Goal: Task Accomplishment & Management: Manage account settings

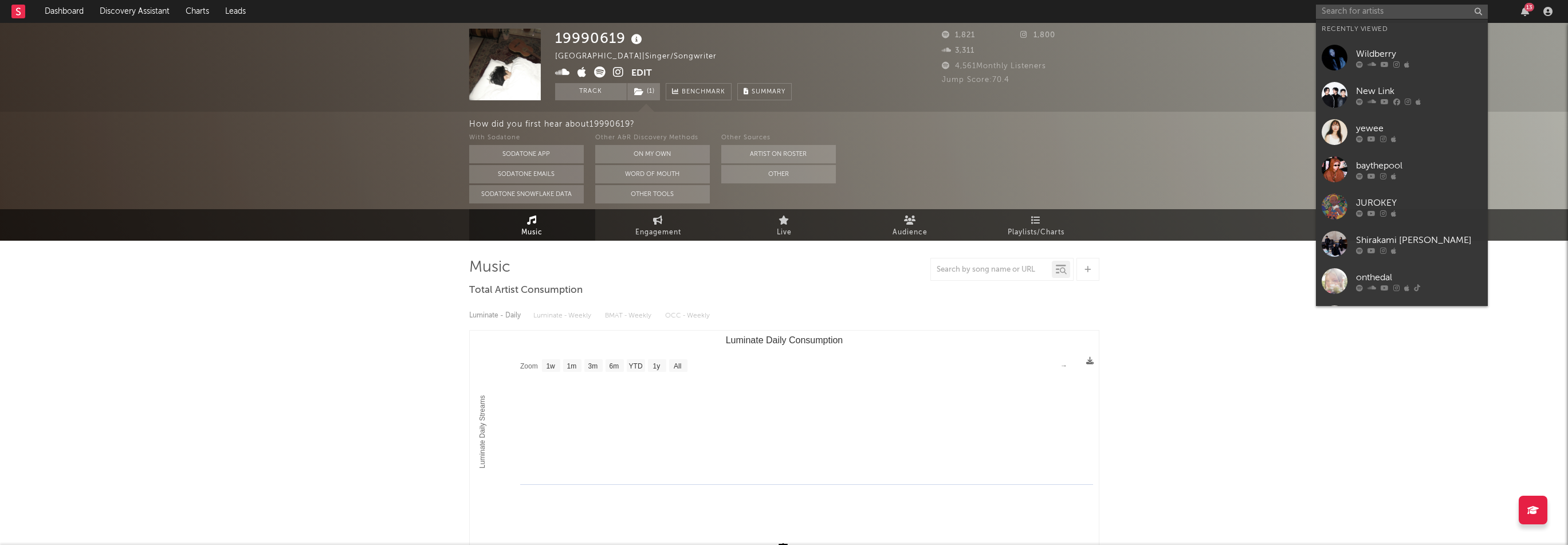
select select "1w"
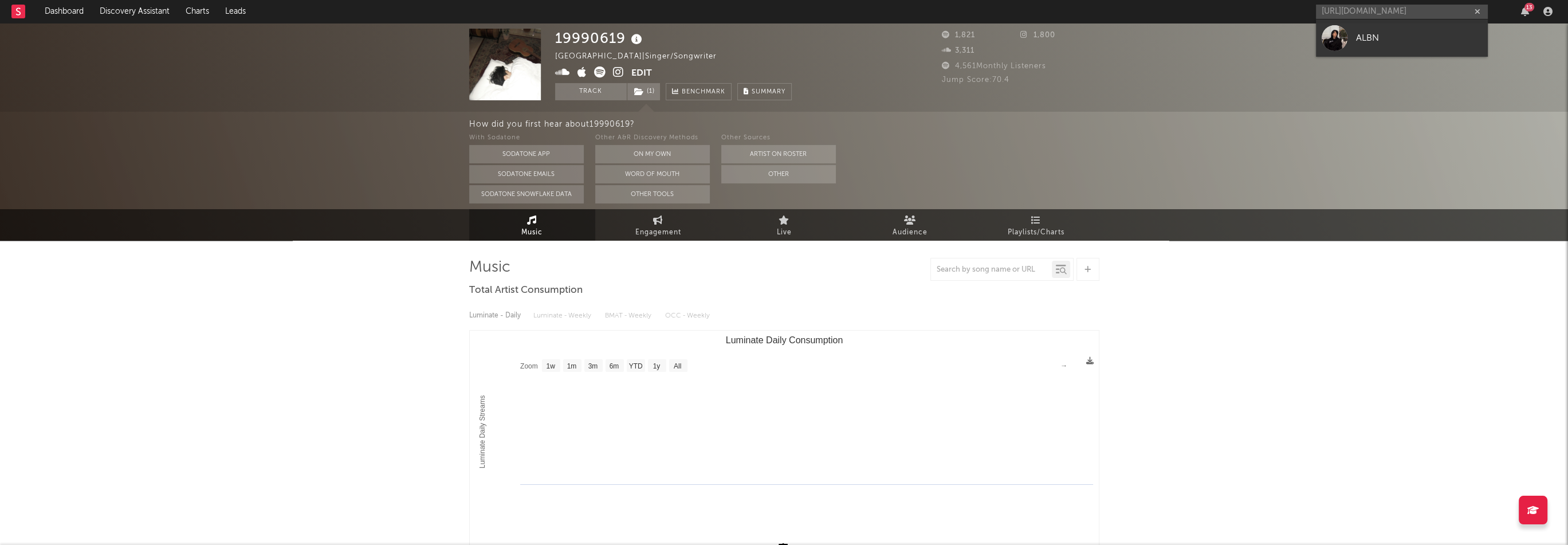
type input "[URL][DOMAIN_NAME]"
click at [1375, 40] on div "ALBN" at bounding box center [1419, 38] width 126 height 13
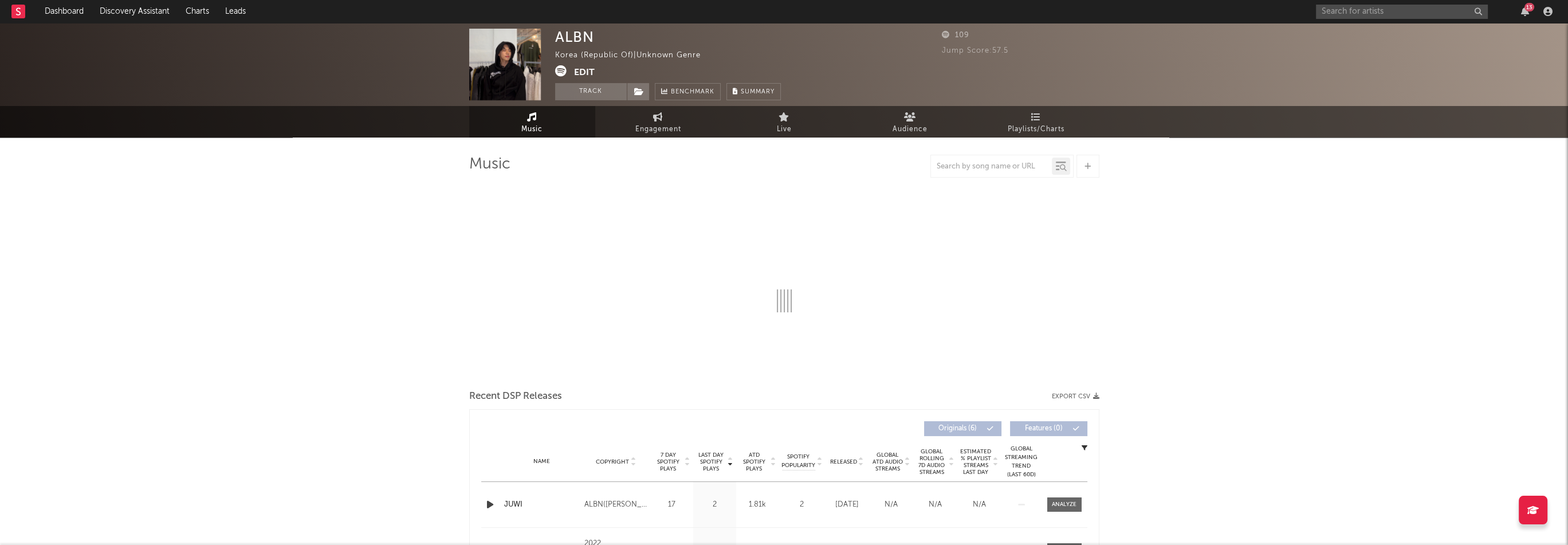
click at [571, 38] on div "ALBN" at bounding box center [575, 37] width 39 height 17
select select "1w"
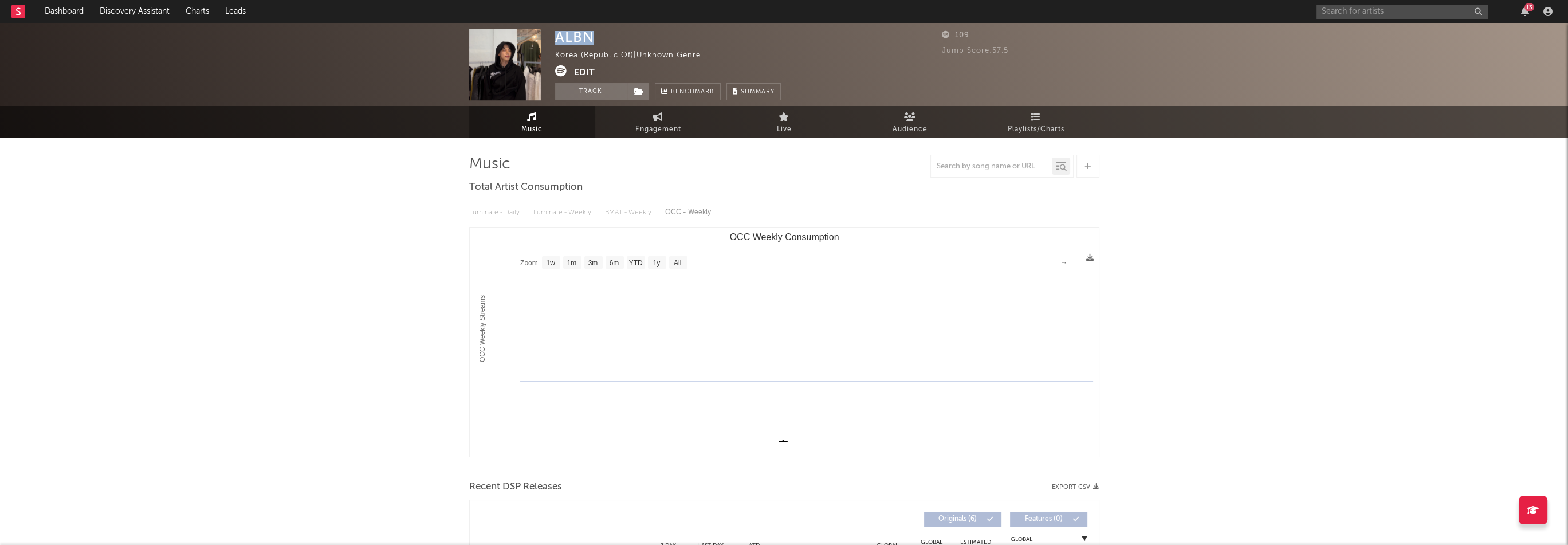
click at [571, 38] on div "ALBN" at bounding box center [575, 37] width 39 height 17
copy div "ALBN"
click at [582, 75] on button "Edit" at bounding box center [584, 72] width 21 height 14
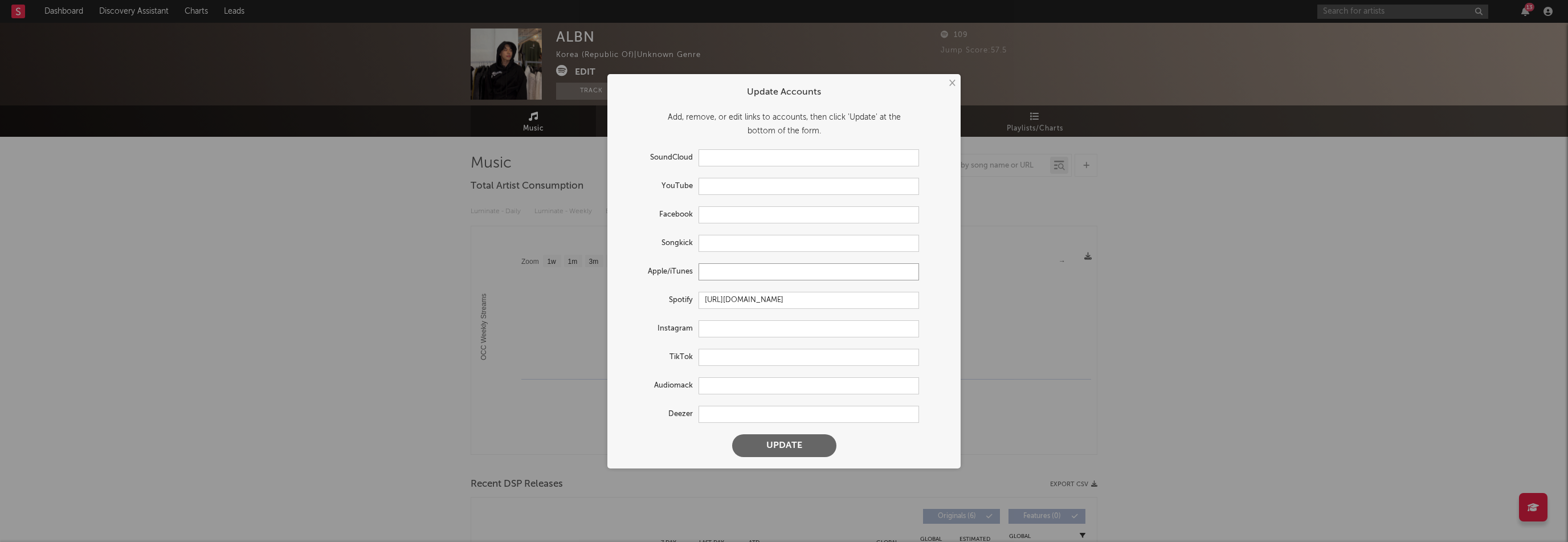
click at [732, 269] on input "text" at bounding box center [809, 272] width 220 height 17
paste input "[URL][DOMAIN_NAME]"
type input "[URL][DOMAIN_NAME]"
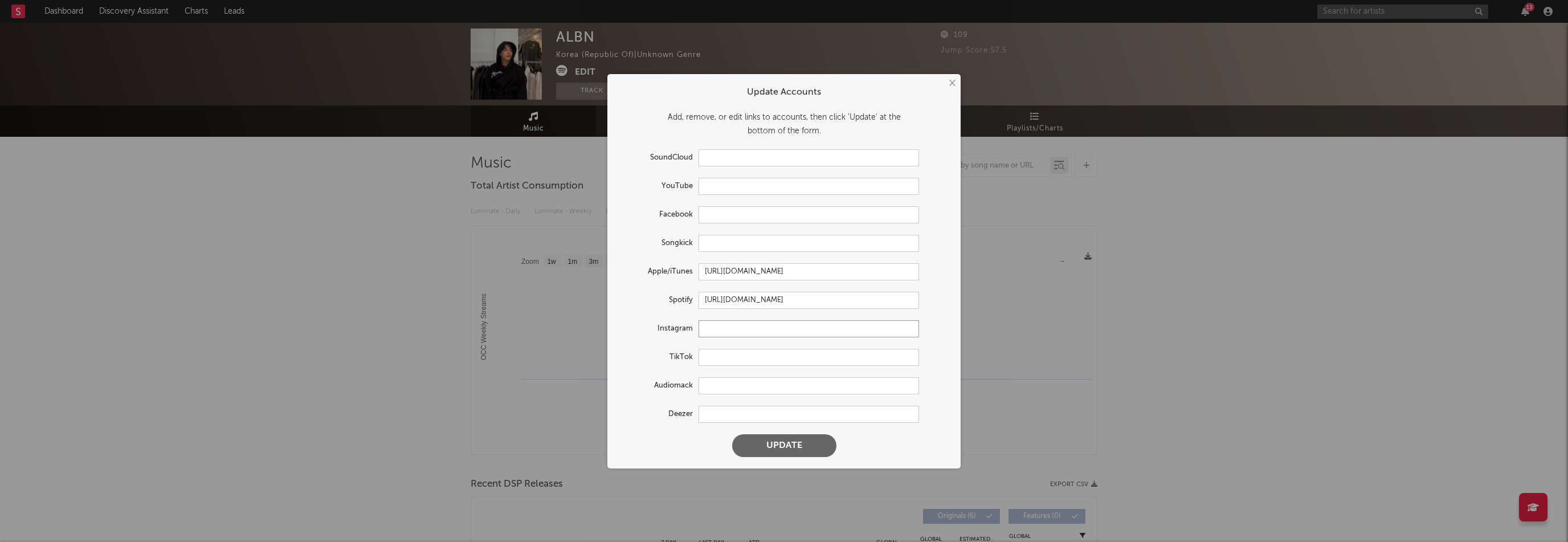
click at [725, 333] on input "text" at bounding box center [809, 329] width 220 height 17
paste input "[URL][DOMAIN_NAME]"
type input "[URL][DOMAIN_NAME]"
click at [789, 444] on button "Update" at bounding box center [784, 445] width 104 height 23
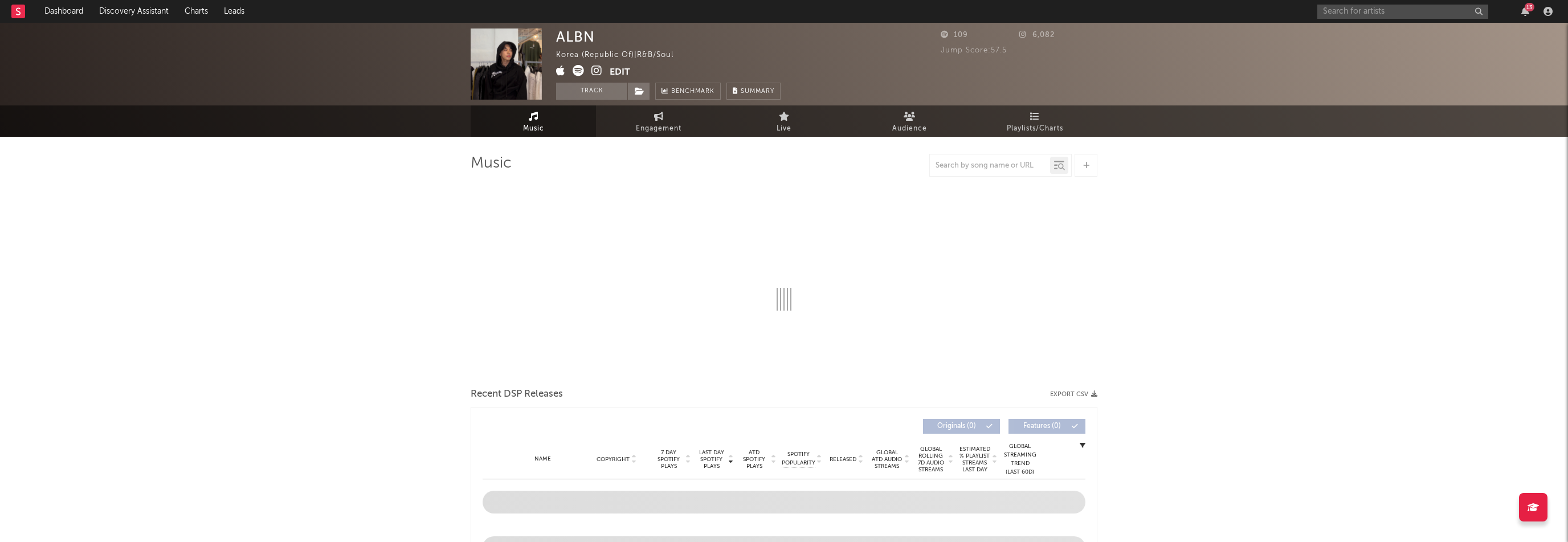
select select "1w"
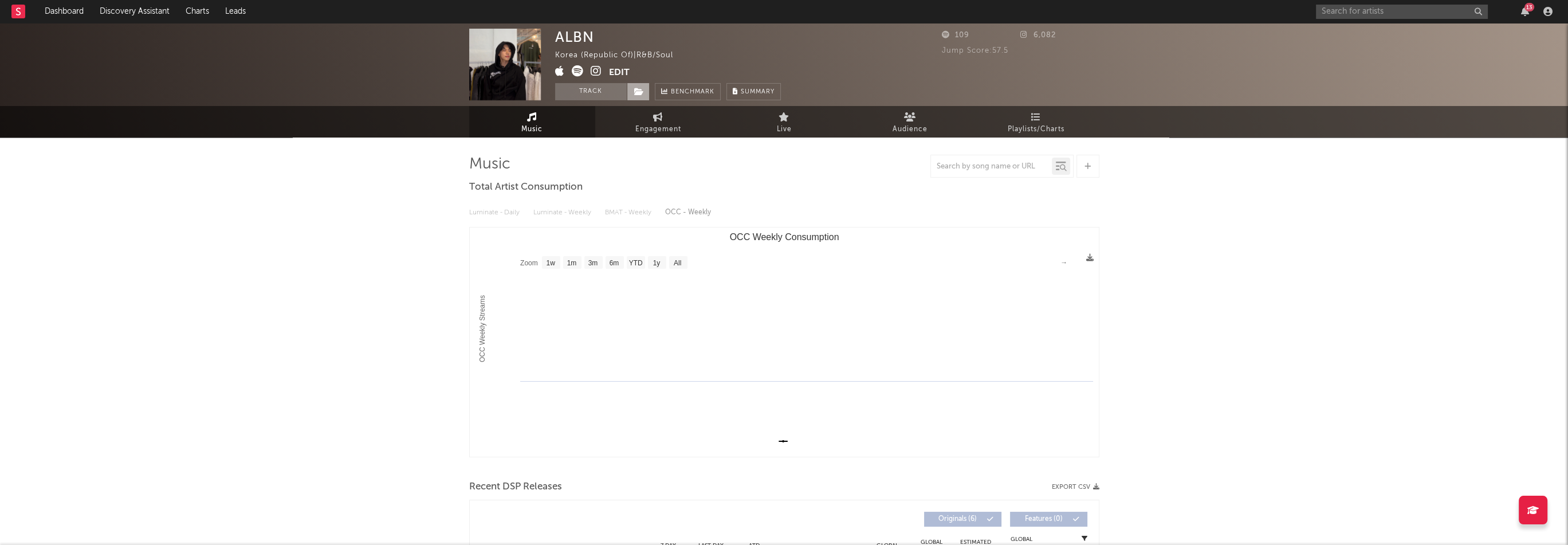
click at [634, 94] on icon at bounding box center [639, 91] width 10 height 8
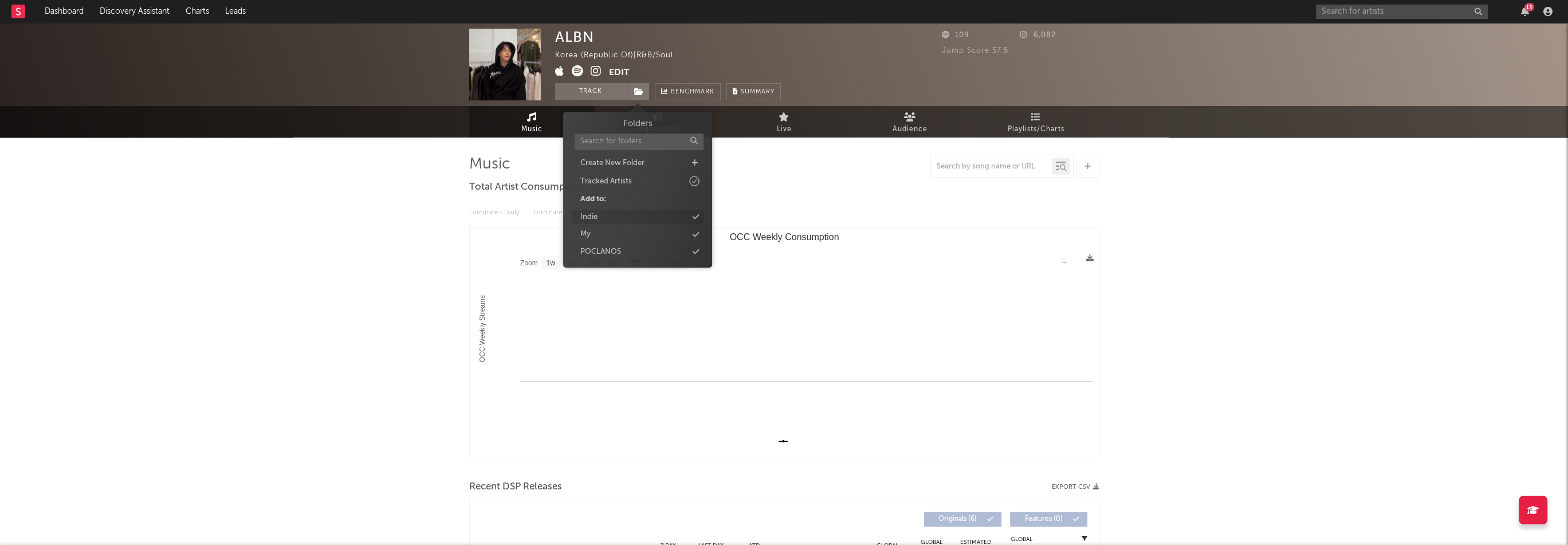
click at [619, 219] on div "Indie" at bounding box center [637, 217] width 132 height 15
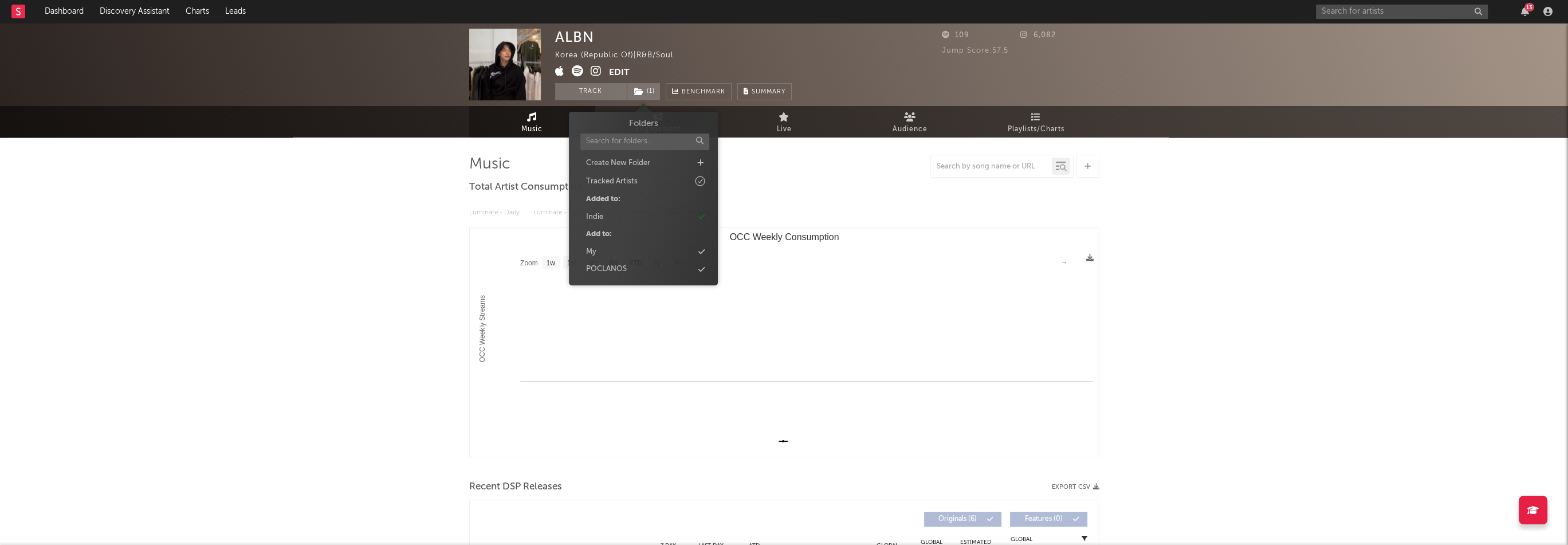
click at [389, 228] on div "ALBN Korea (Republic of) | R&B/Soul Edit Track ( 1 ) Benchmark Summary 109 6,08…" at bounding box center [784, 454] width 1568 height 863
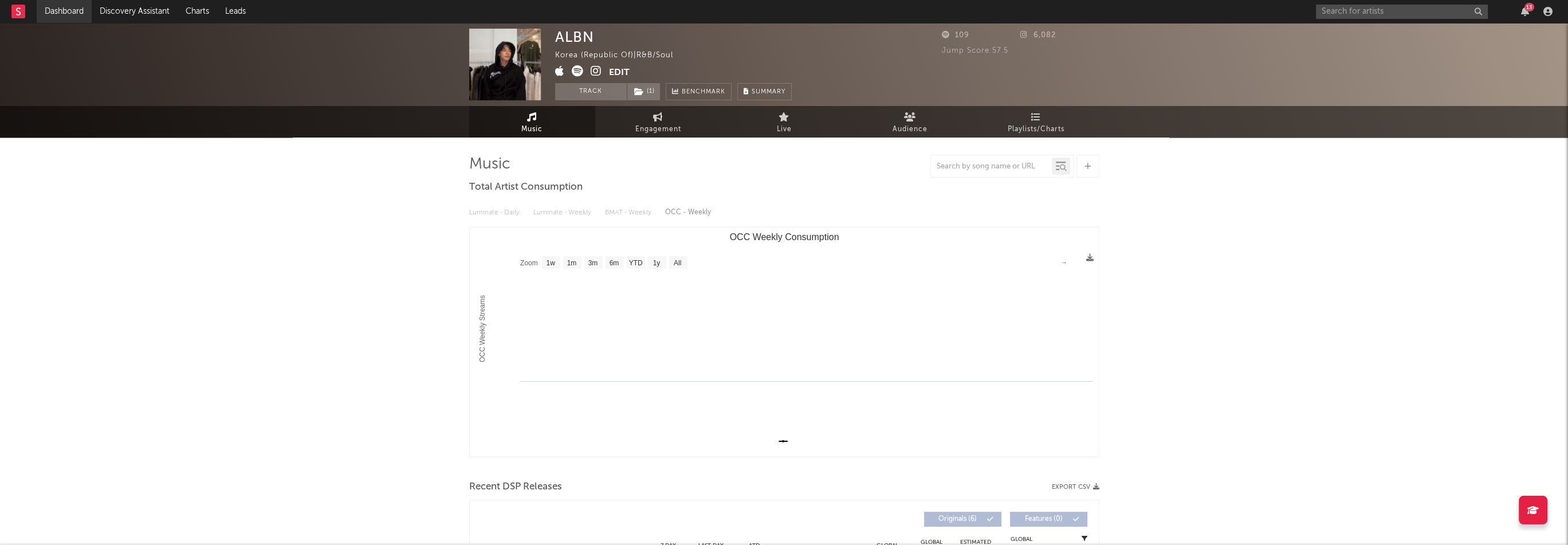
click at [70, 11] on link "Dashboard" at bounding box center [64, 11] width 55 height 23
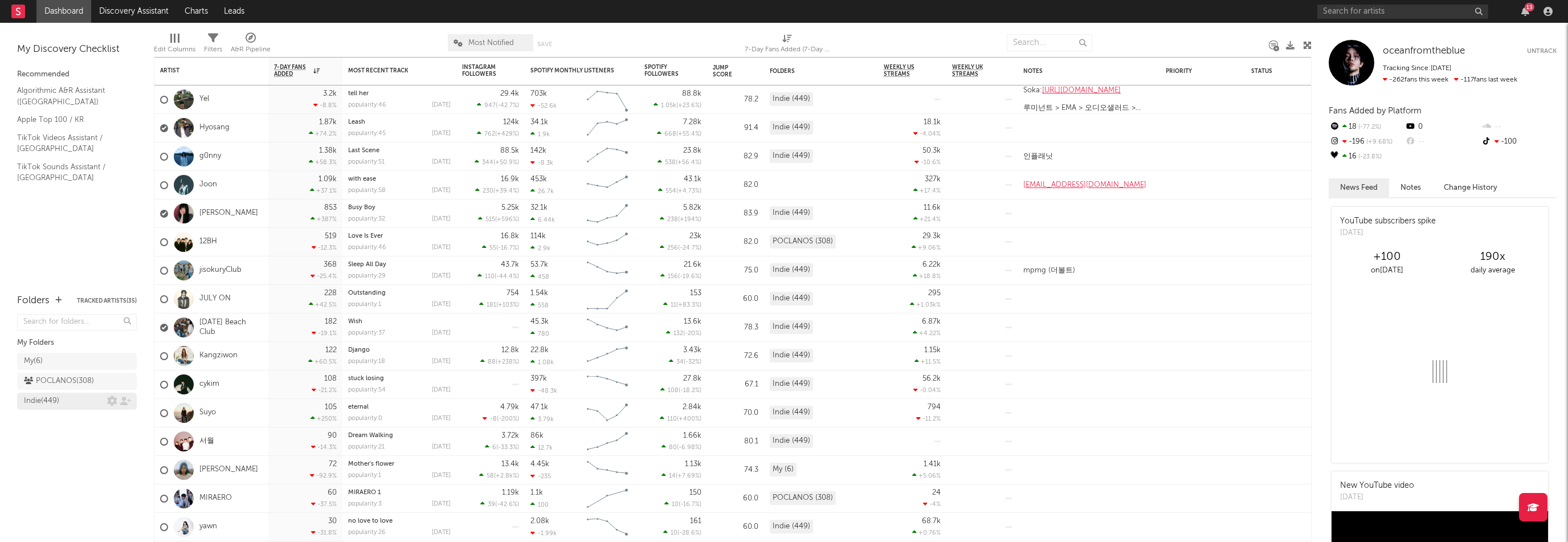
click at [33, 401] on div "Indie ( 449 )" at bounding box center [41, 401] width 35 height 13
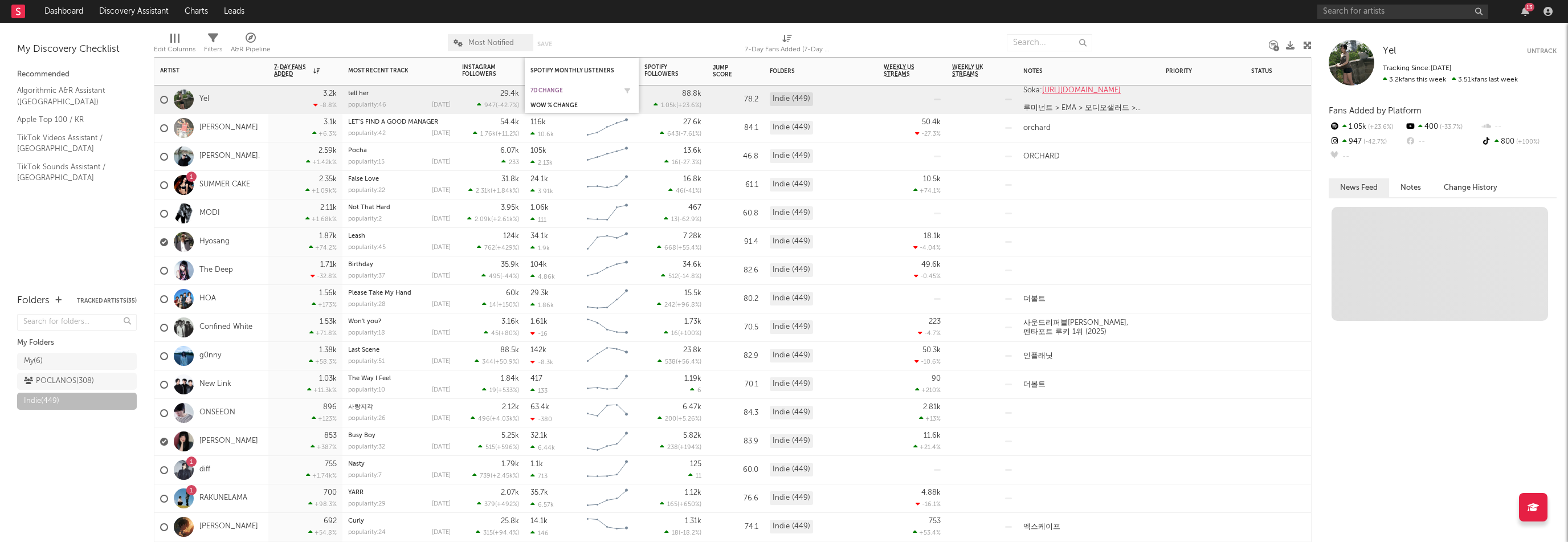
click at [547, 87] on div "7d Change" at bounding box center [573, 90] width 85 height 7
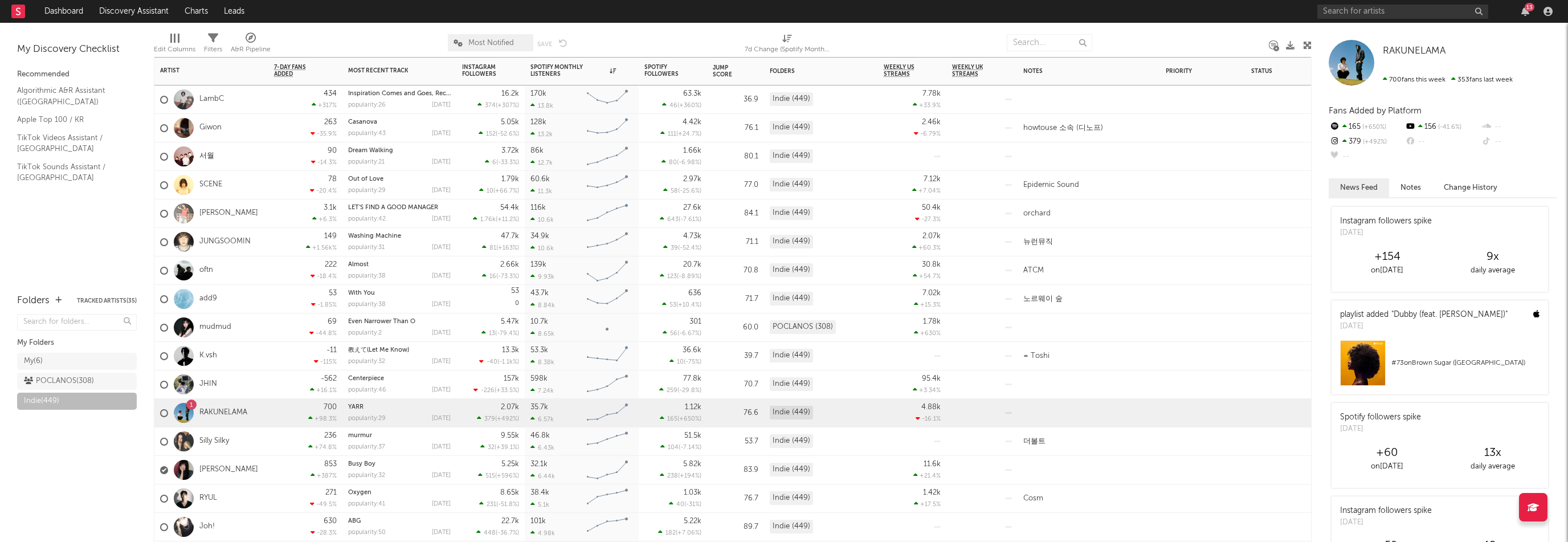
click at [282, 273] on div "222 -18.4 %" at bounding box center [305, 270] width 63 height 28
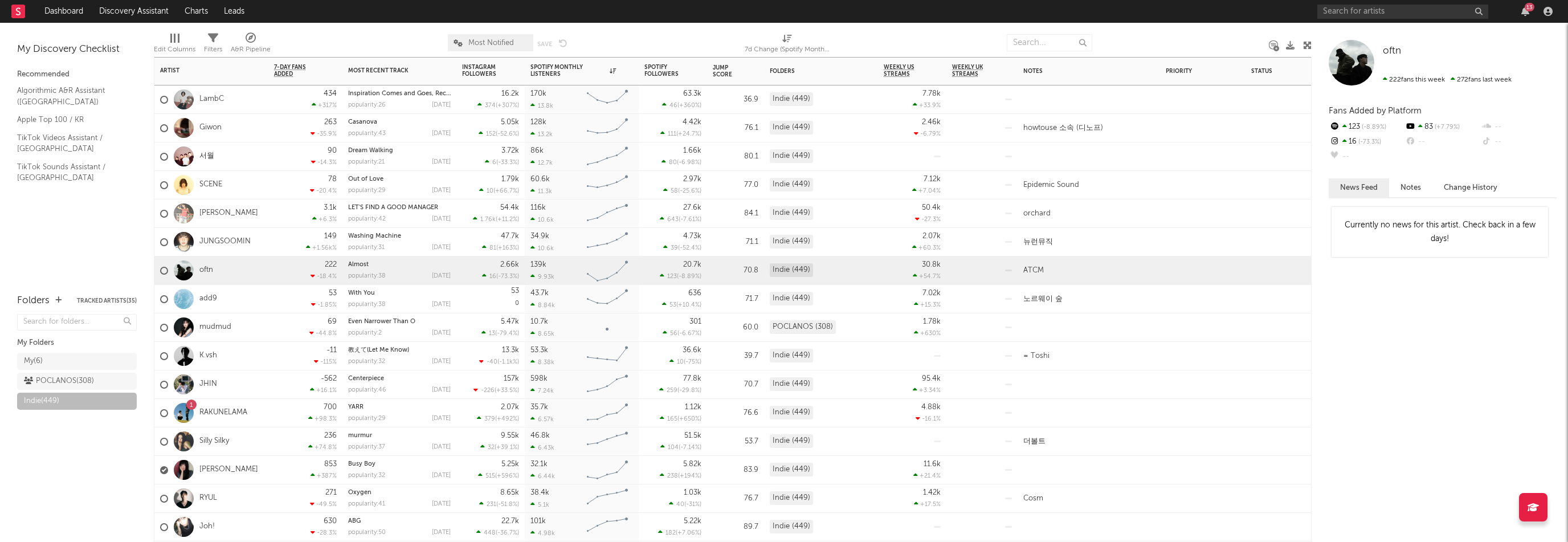
click at [285, 326] on div "69 -44.8 %" at bounding box center [305, 328] width 63 height 28
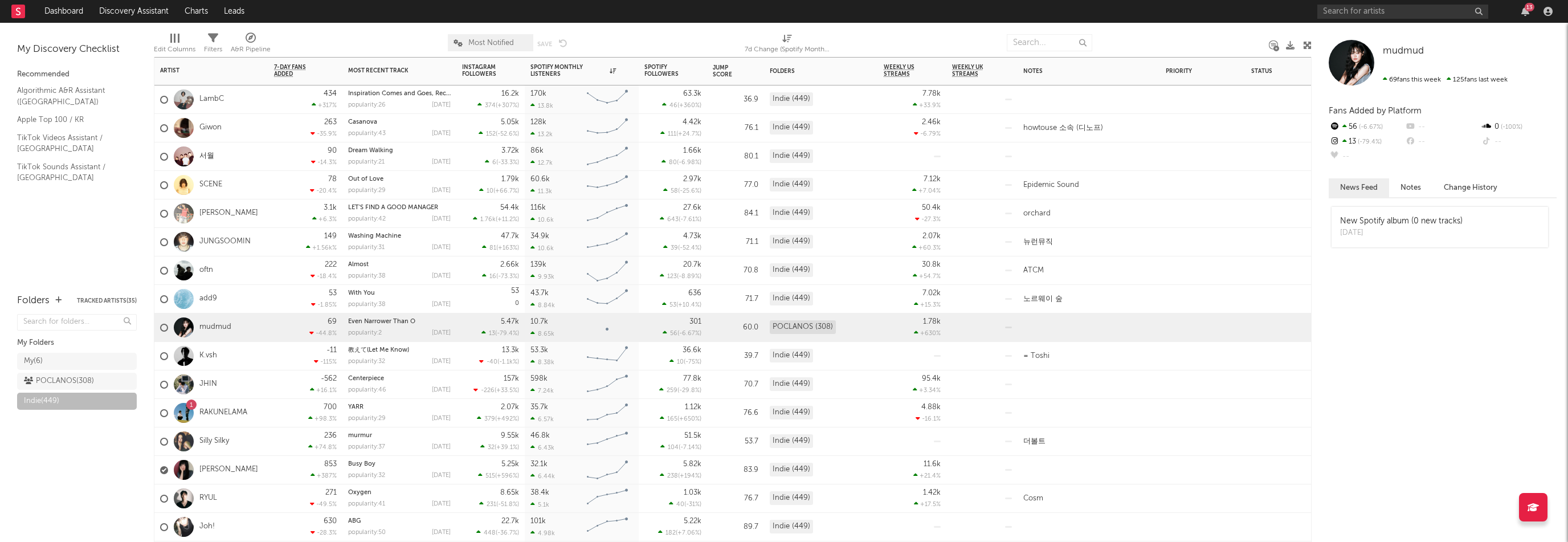
click at [277, 448] on div "236 +74.8 %" at bounding box center [305, 442] width 63 height 28
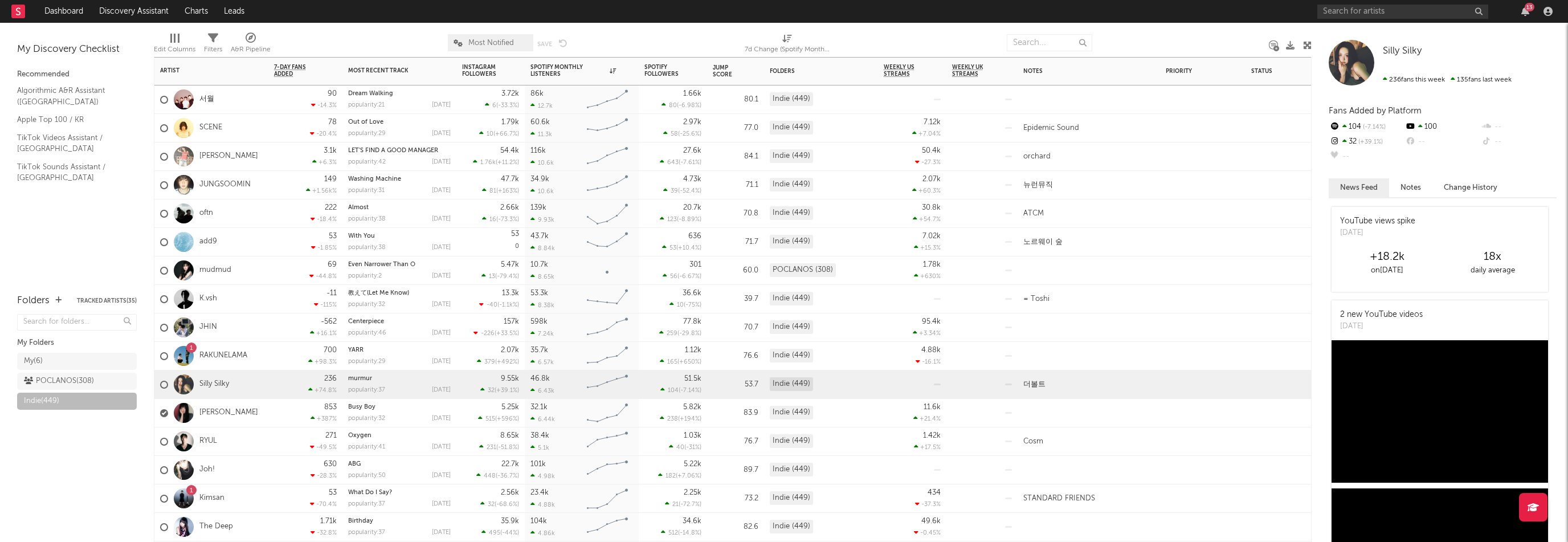
click at [274, 508] on div "53 -70.4 %" at bounding box center [305, 499] width 63 height 28
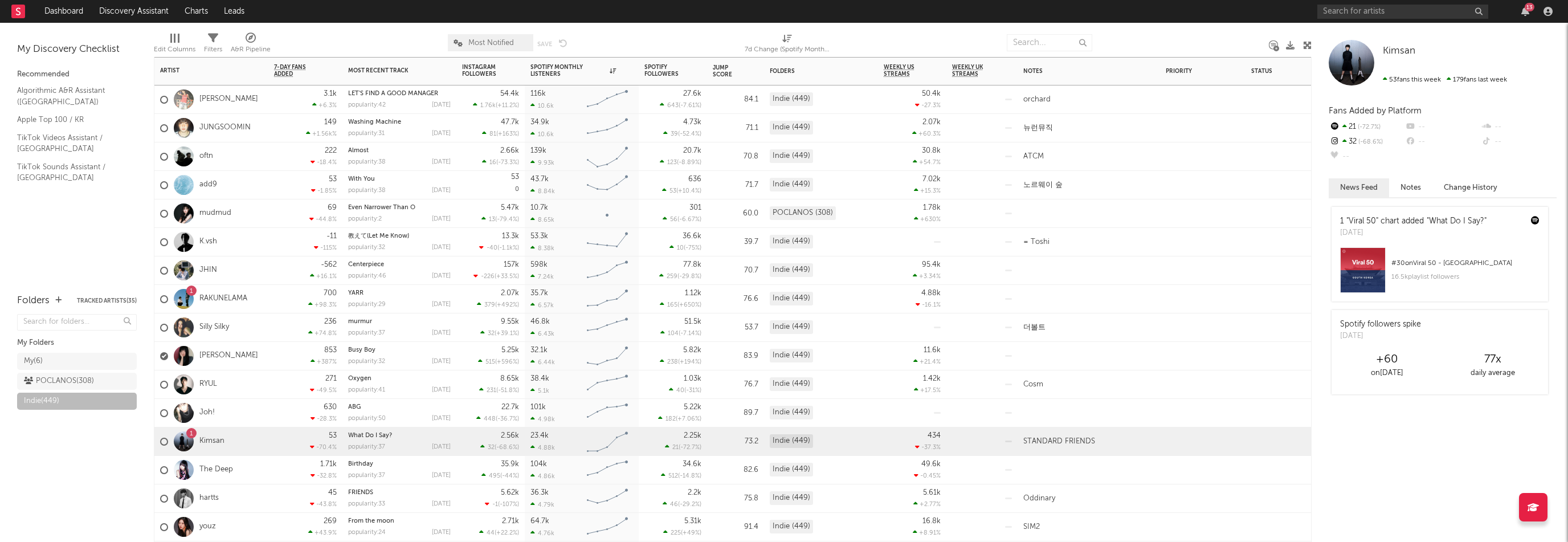
click at [276, 471] on div "1.71k -32.8 %" at bounding box center [305, 470] width 63 height 28
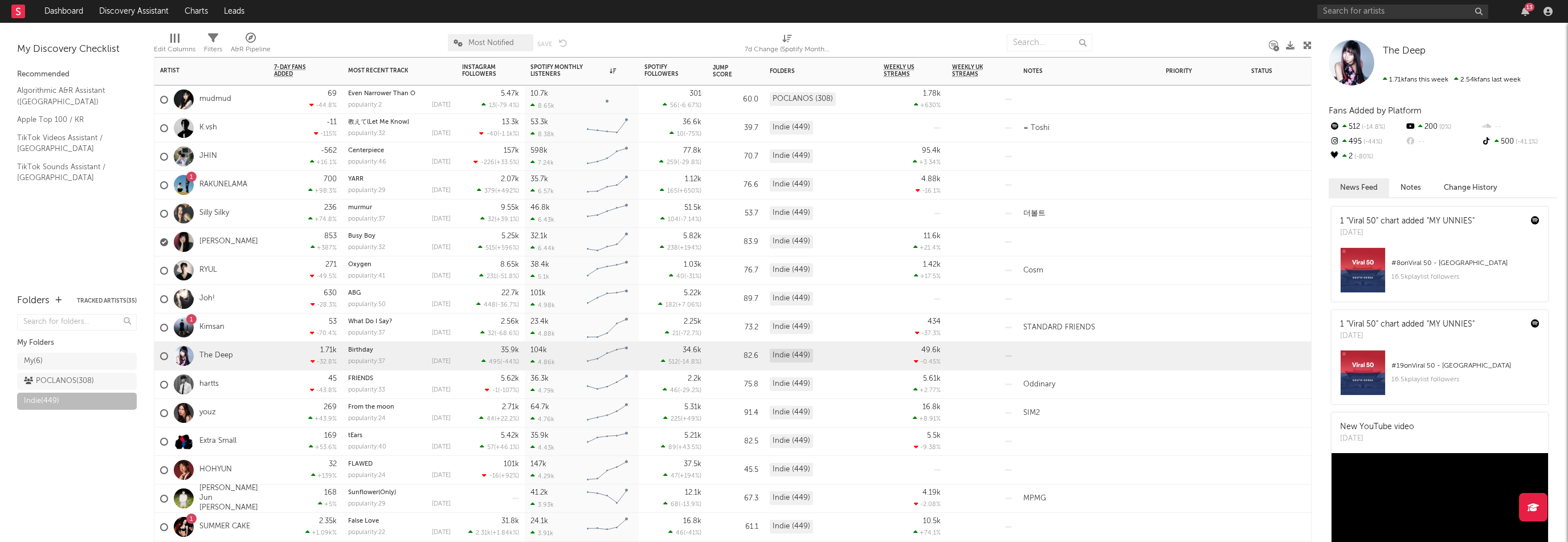
click at [282, 474] on div "32 +139 %" at bounding box center [305, 470] width 63 height 28
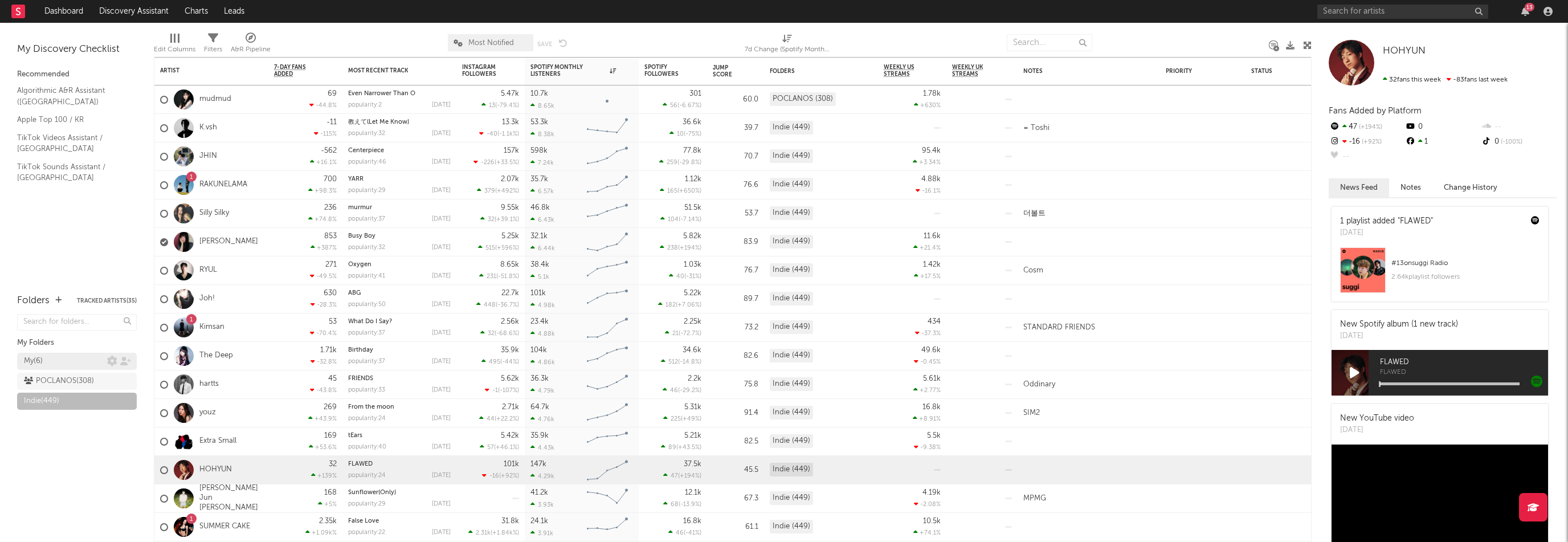
click at [44, 365] on div "My ( 6 )" at bounding box center [65, 361] width 83 height 13
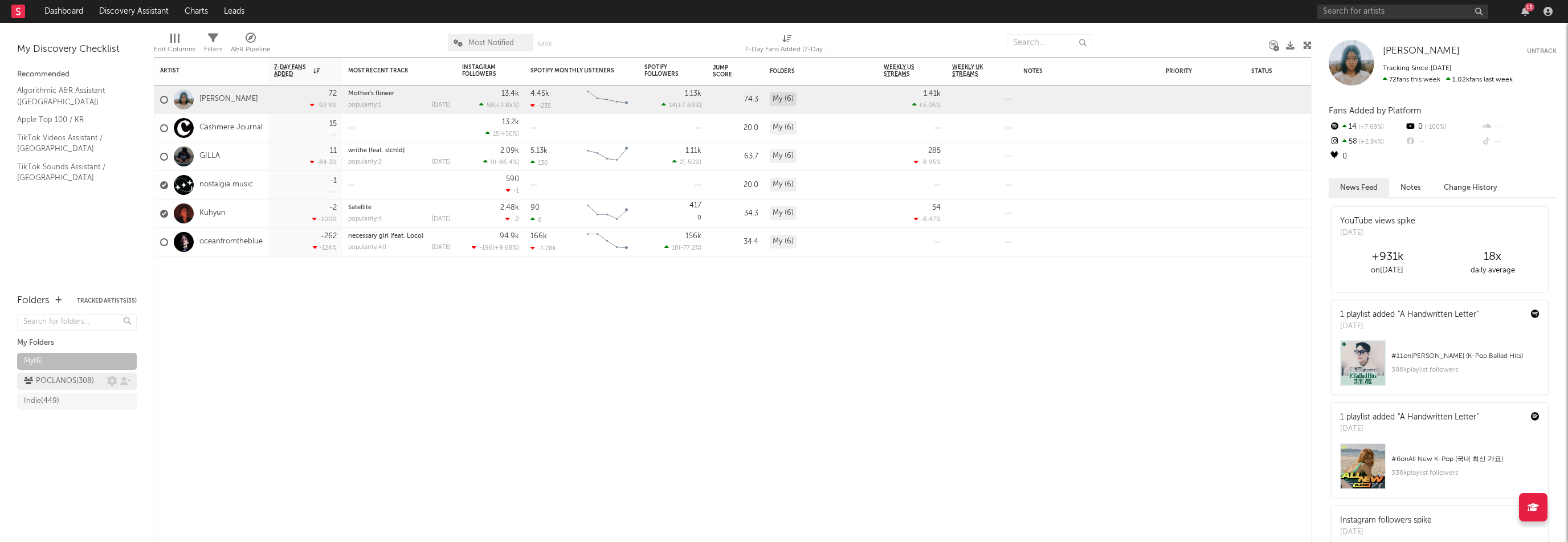
click at [54, 380] on div "POCLANOS ( 308 )" at bounding box center [58, 381] width 70 height 13
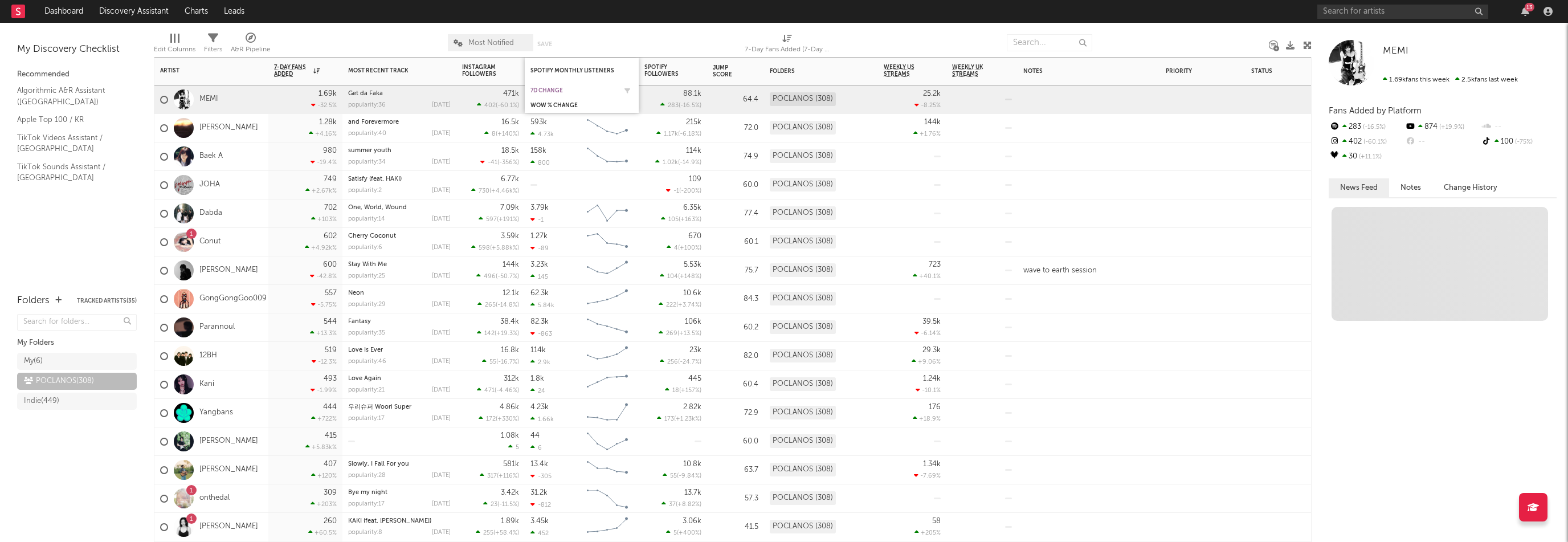
click at [541, 88] on div "7d Change" at bounding box center [573, 90] width 85 height 7
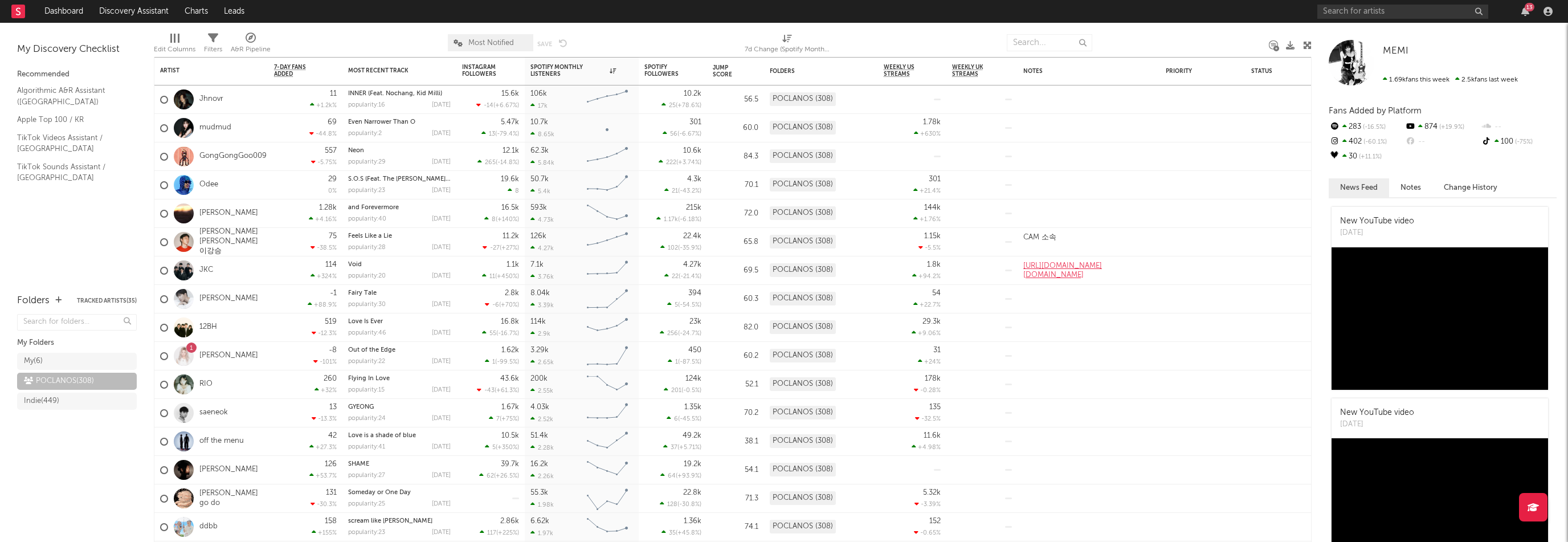
click at [613, 40] on div at bounding box center [656, 43] width 160 height 29
click at [564, 89] on div "7d Change" at bounding box center [573, 90] width 85 height 7
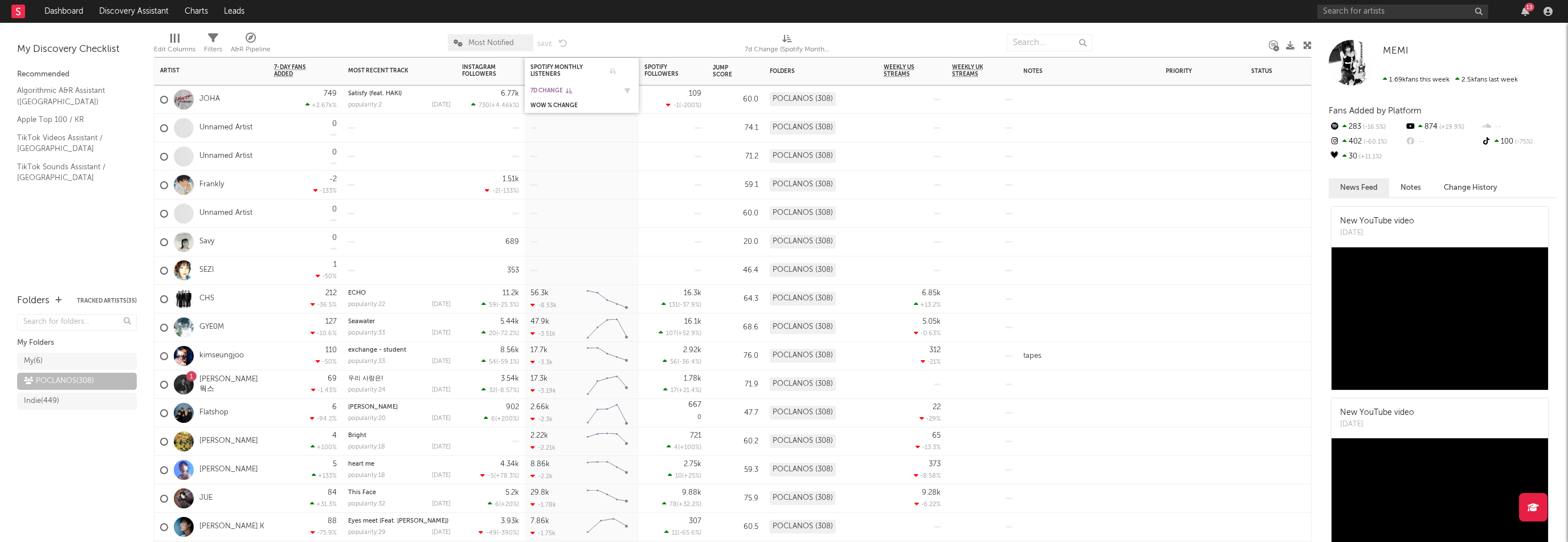
click at [556, 87] on div "7d Change" at bounding box center [573, 90] width 85 height 7
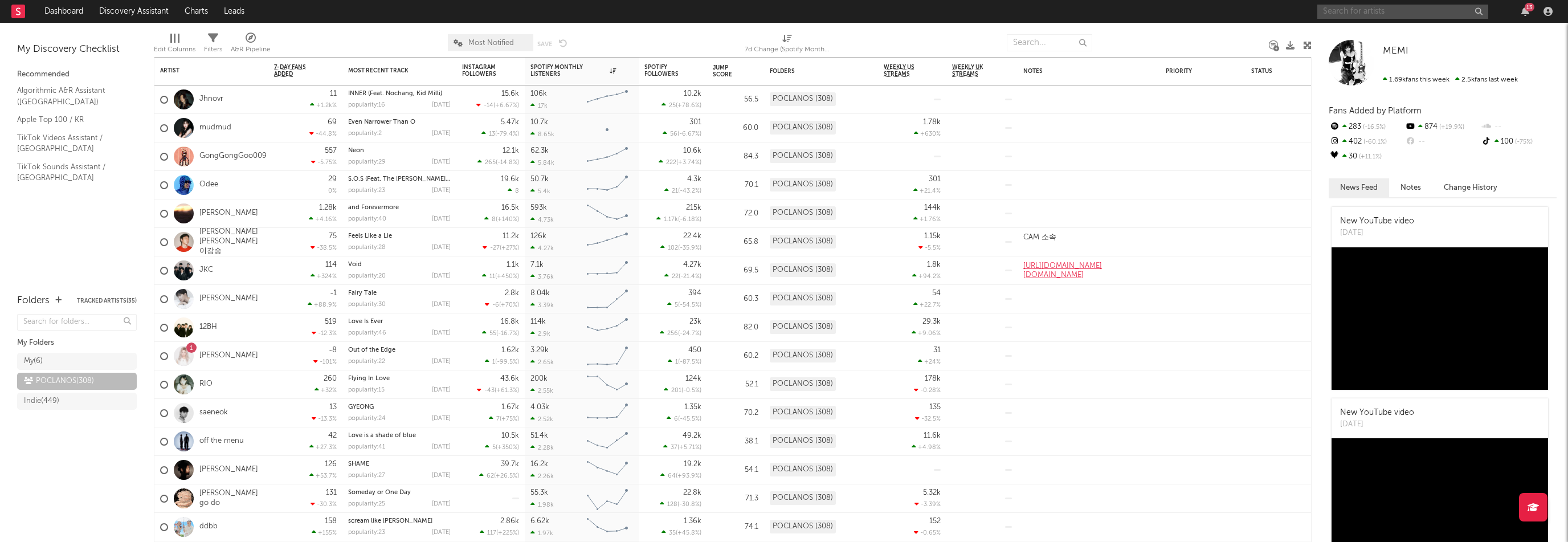
click at [1332, 4] on input "text" at bounding box center [1402, 11] width 171 height 14
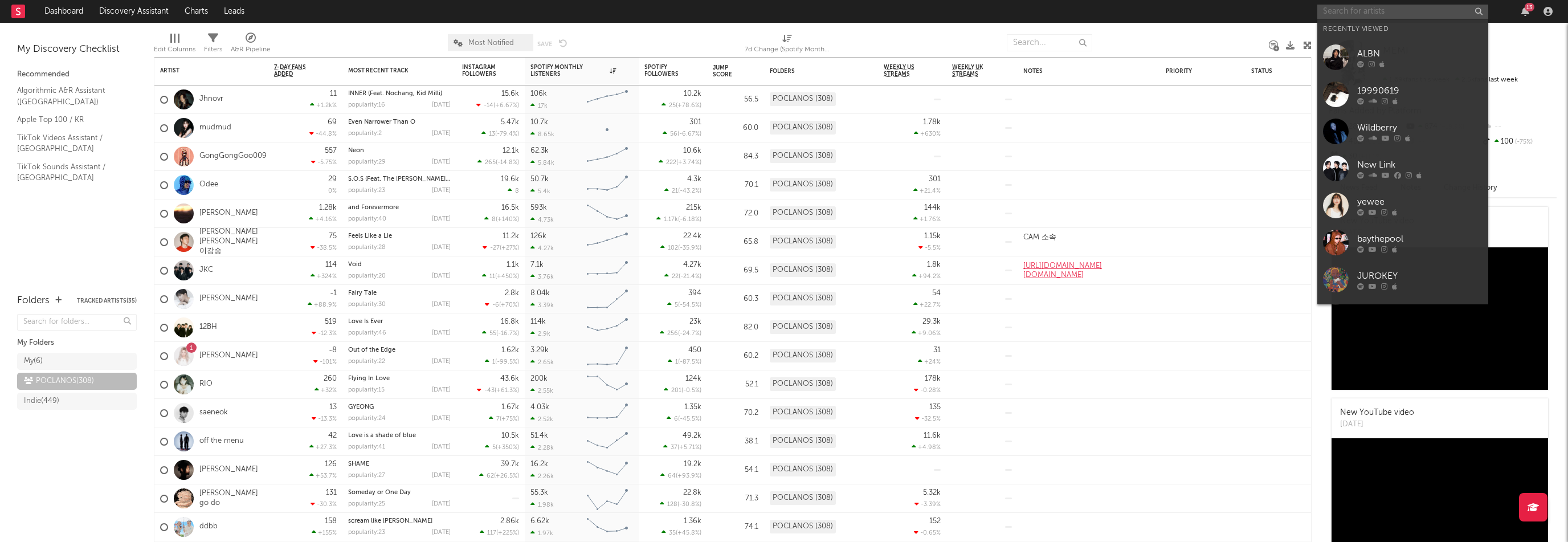
paste input "[URL][DOMAIN_NAME]"
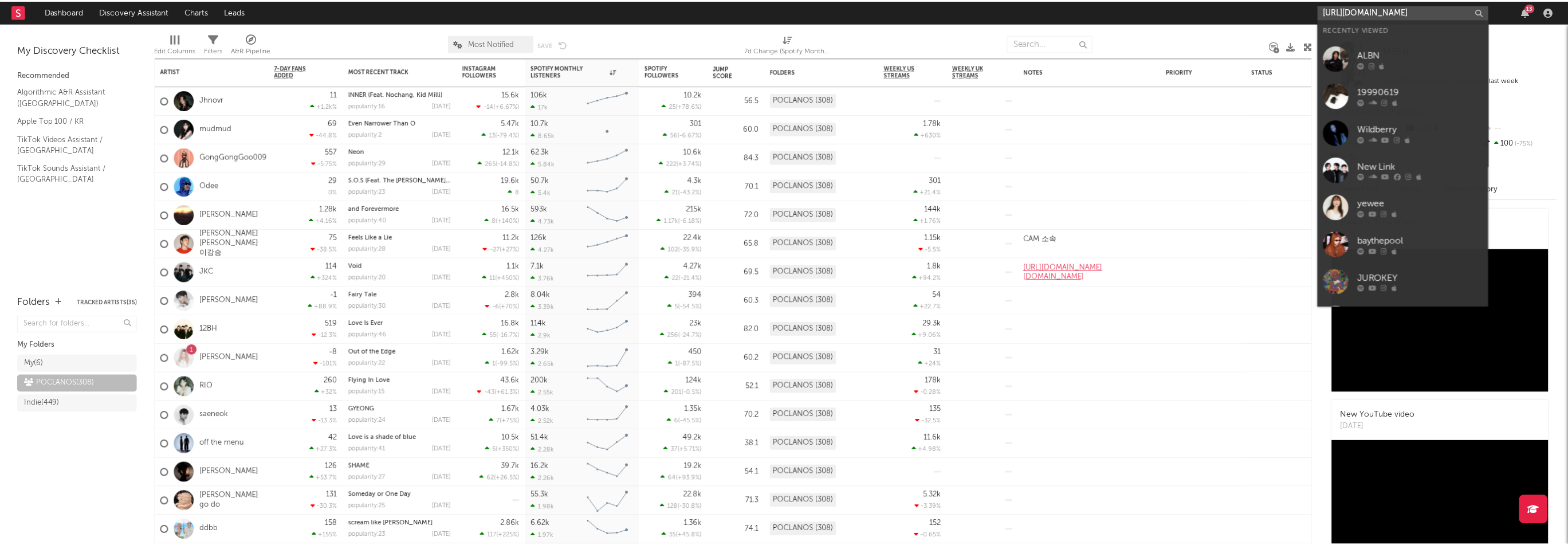
scroll to position [0, 75]
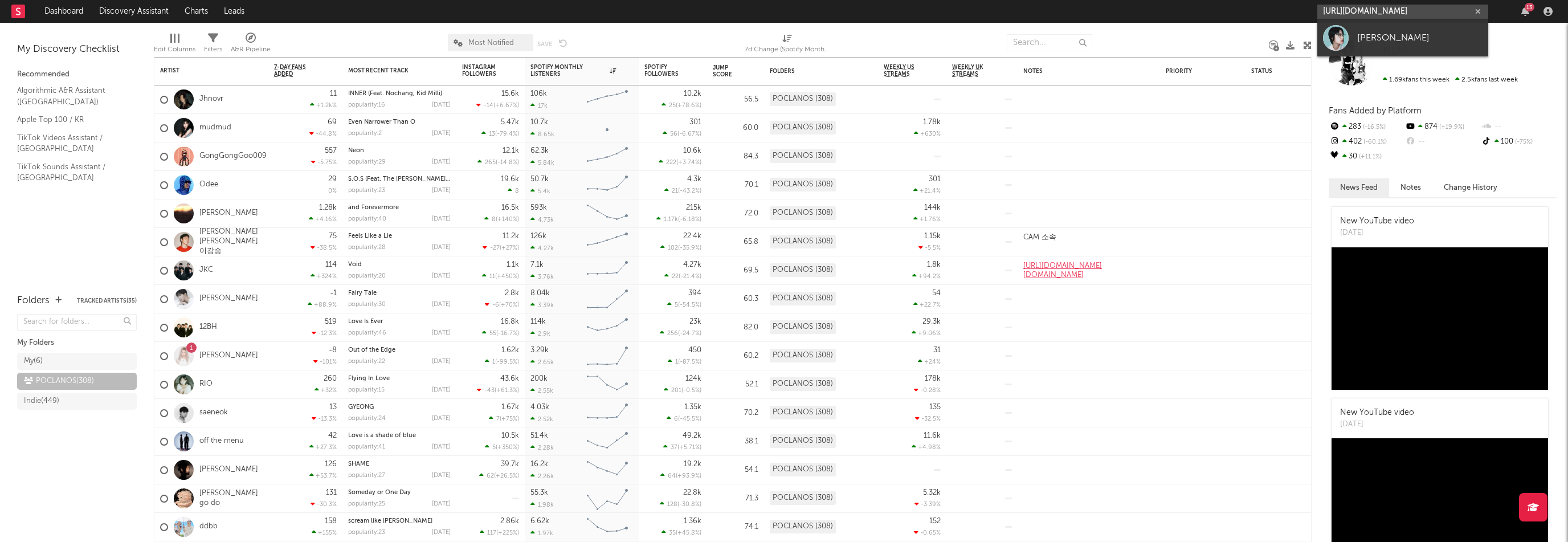
type input "[URL][DOMAIN_NAME]"
click at [1413, 31] on div "[PERSON_NAME]" at bounding box center [1420, 38] width 125 height 13
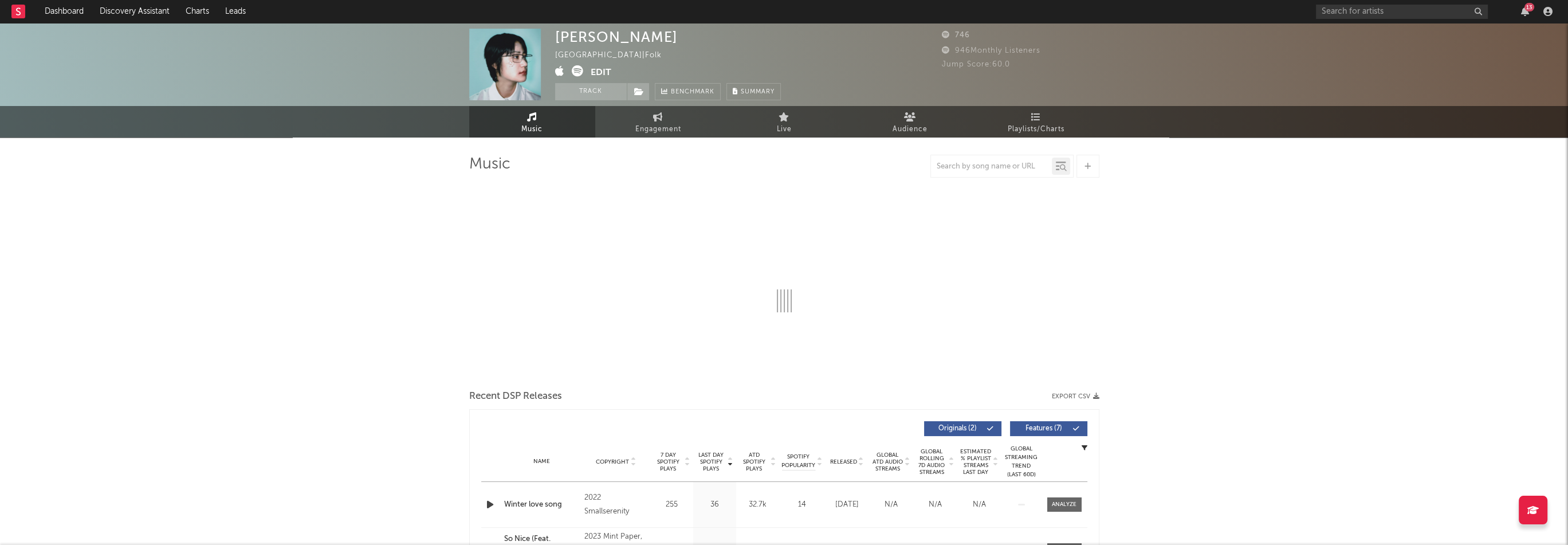
select select "6m"
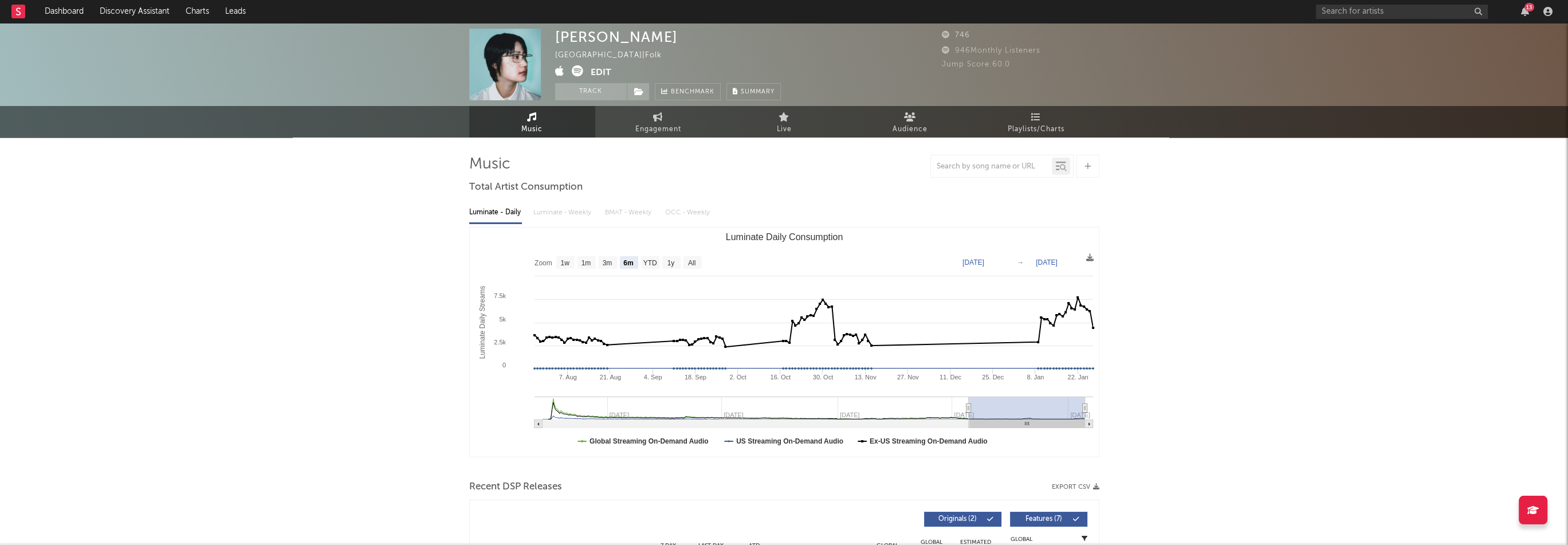
select select "6m"
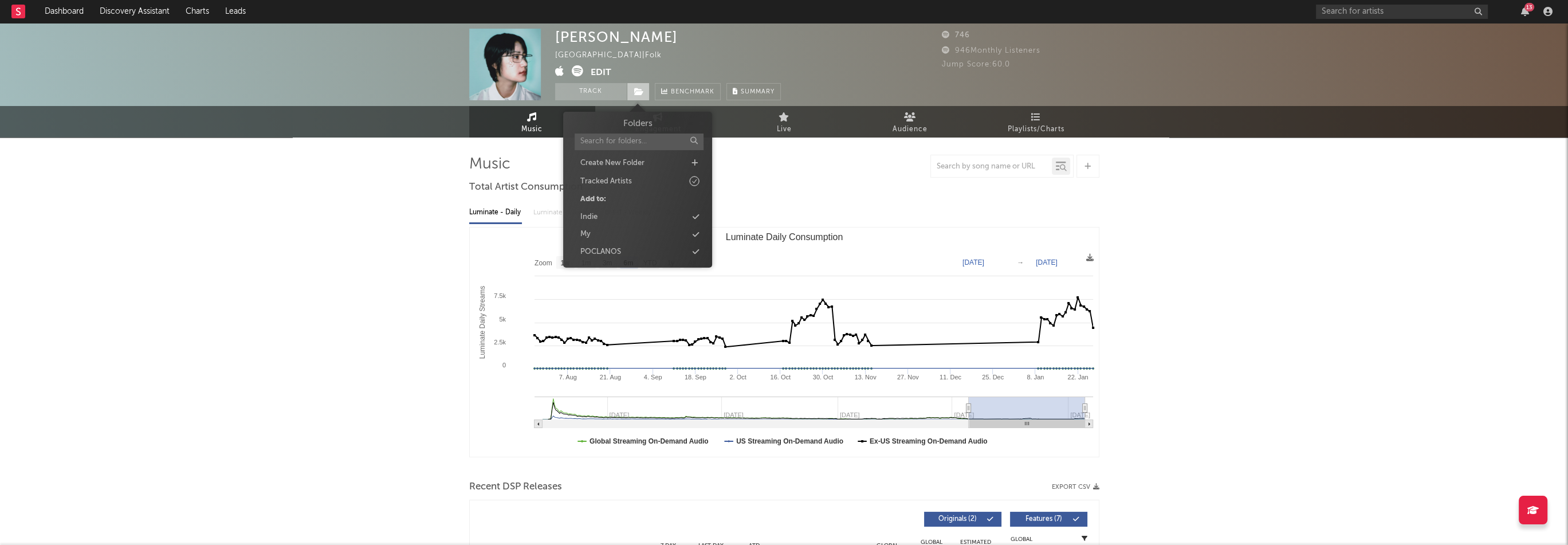
click at [642, 94] on icon at bounding box center [639, 91] width 10 height 8
click at [608, 253] on div "POCLANOS" at bounding box center [600, 252] width 40 height 12
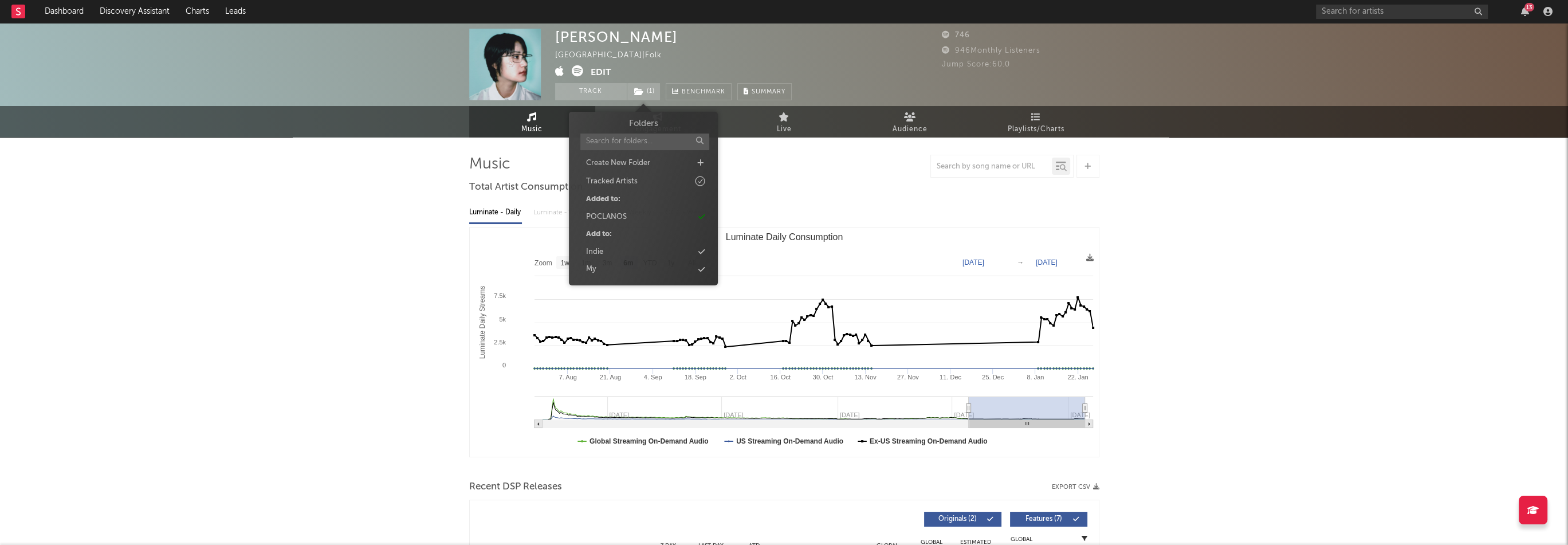
click at [368, 197] on div "Shin Onyu [GEOGRAPHIC_DATA] | Folk Edit Track ( 1 ) Benchmark Summary 746 946 M…" at bounding box center [784, 454] width 1568 height 863
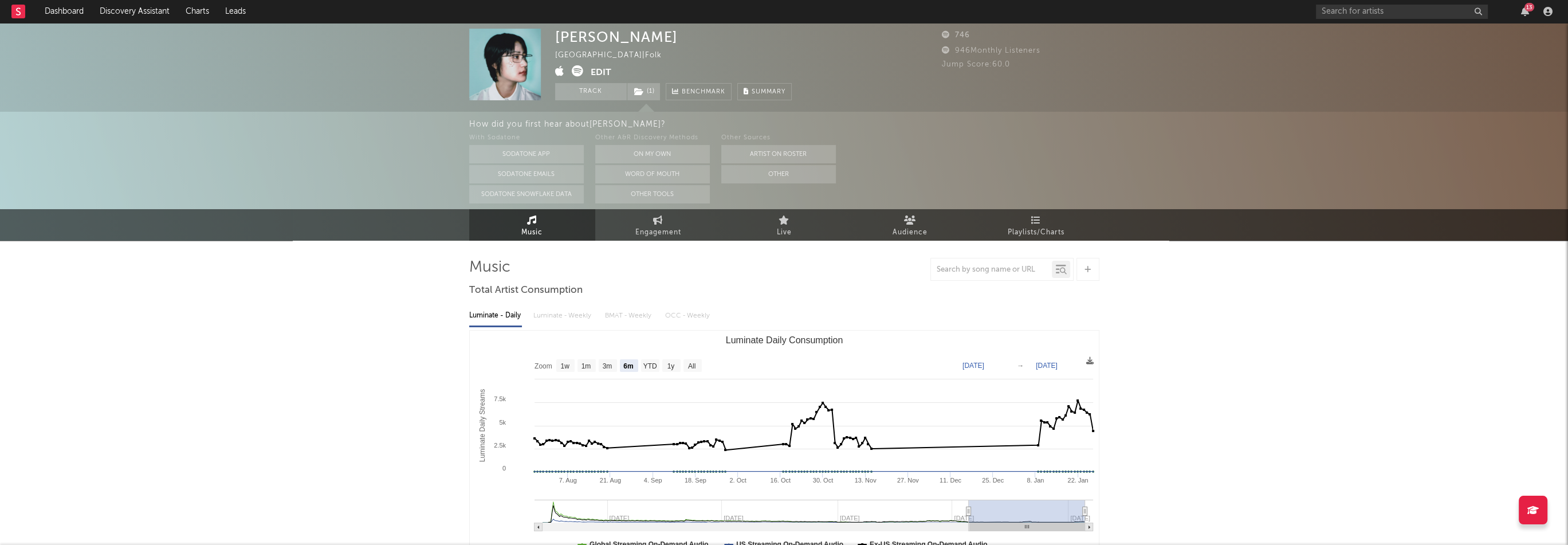
click at [560, 69] on icon at bounding box center [559, 71] width 9 height 12
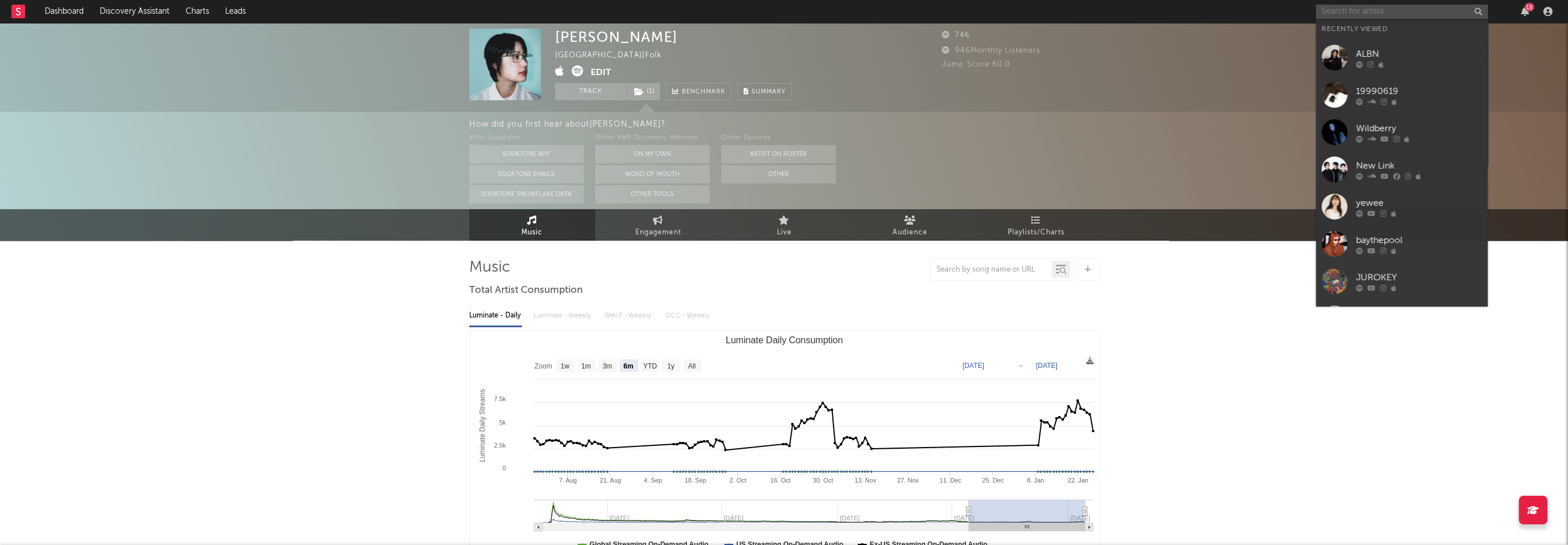
click at [1346, 9] on input "text" at bounding box center [1402, 11] width 172 height 14
paste input "[URL][DOMAIN_NAME]"
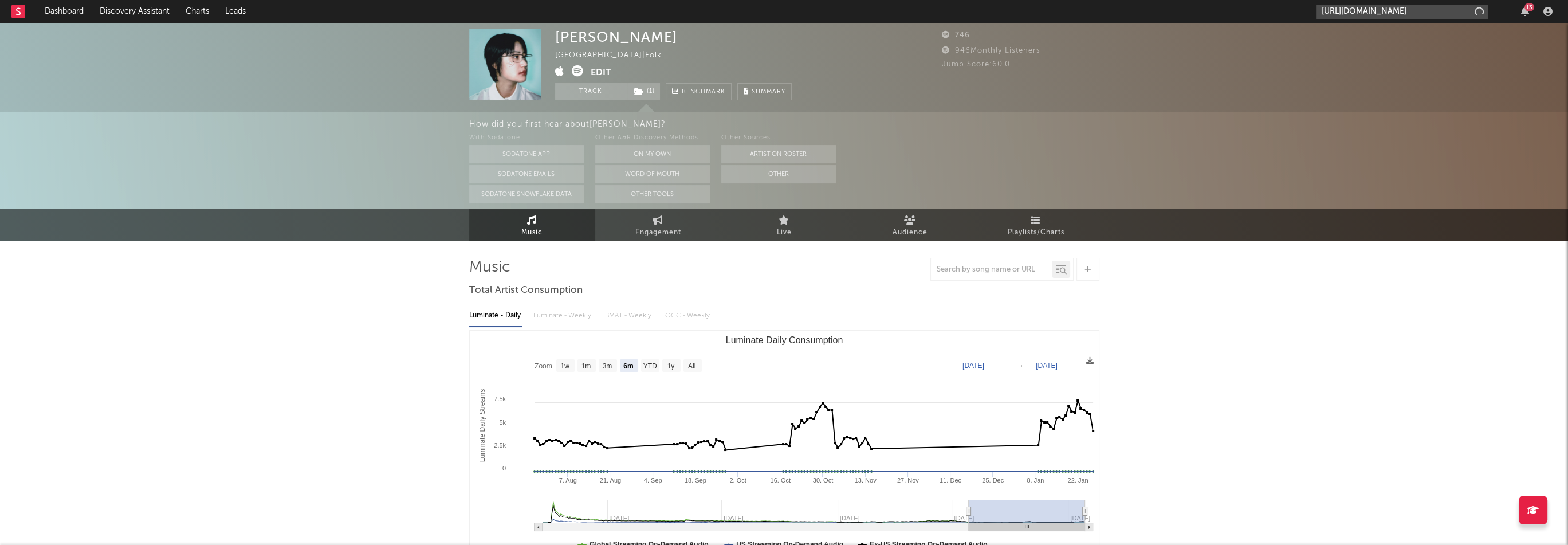
scroll to position [0, 64]
type input "[URL][DOMAIN_NAME]"
click at [1376, 33] on div "[GEOGRAPHIC_DATA]" at bounding box center [1419, 38] width 126 height 13
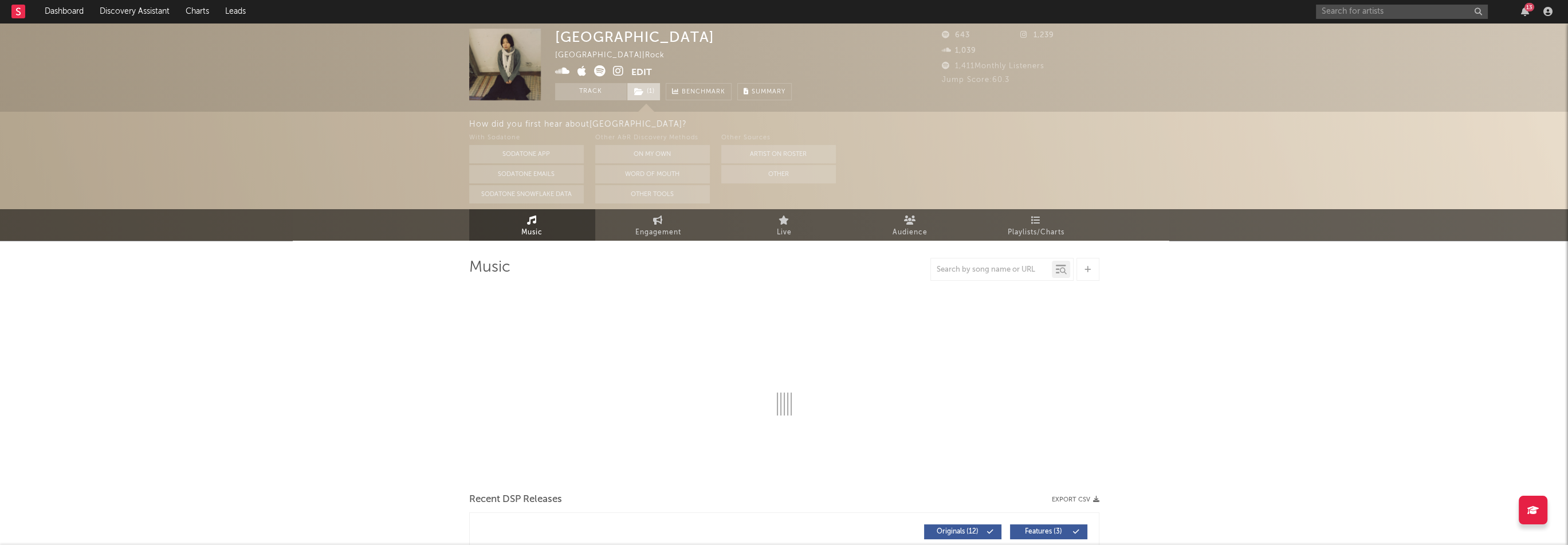
click at [649, 92] on span "( 1 )" at bounding box center [643, 92] width 34 height 17
select select "1w"
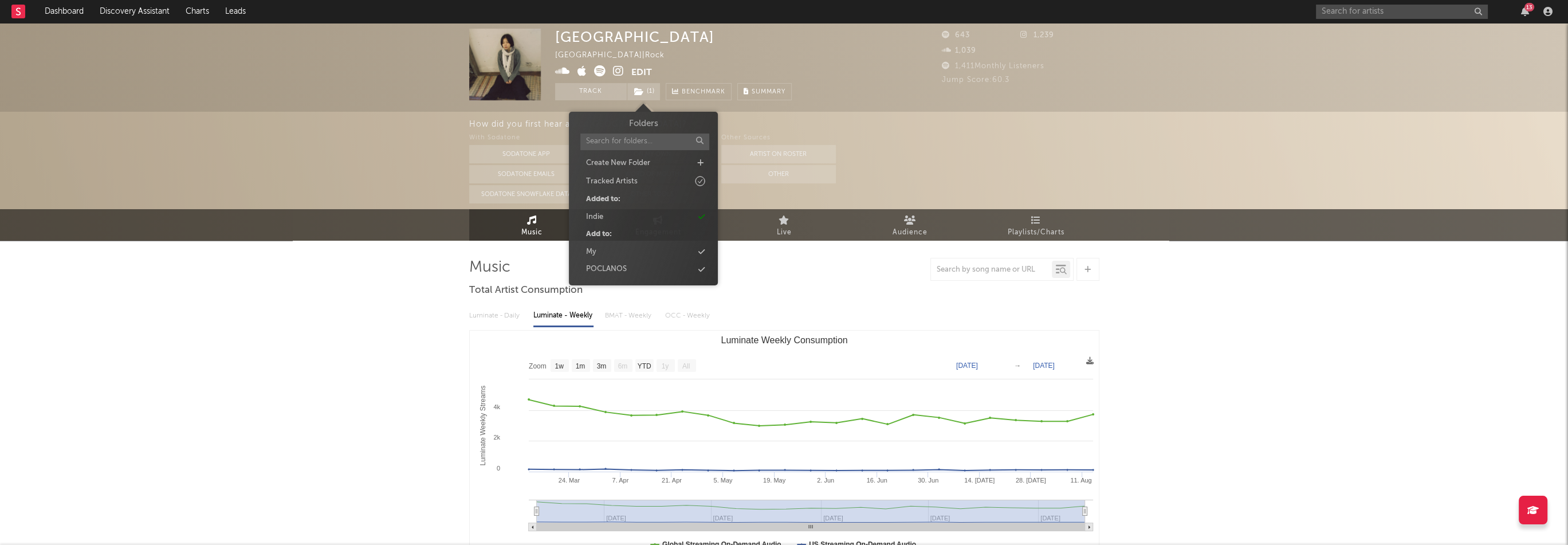
click at [708, 70] on div "jin [GEOGRAPHIC_DATA] [GEOGRAPHIC_DATA] | Rock Edit Track ( 1 ) Benchmark Summa…" at bounding box center [673, 64] width 237 height 72
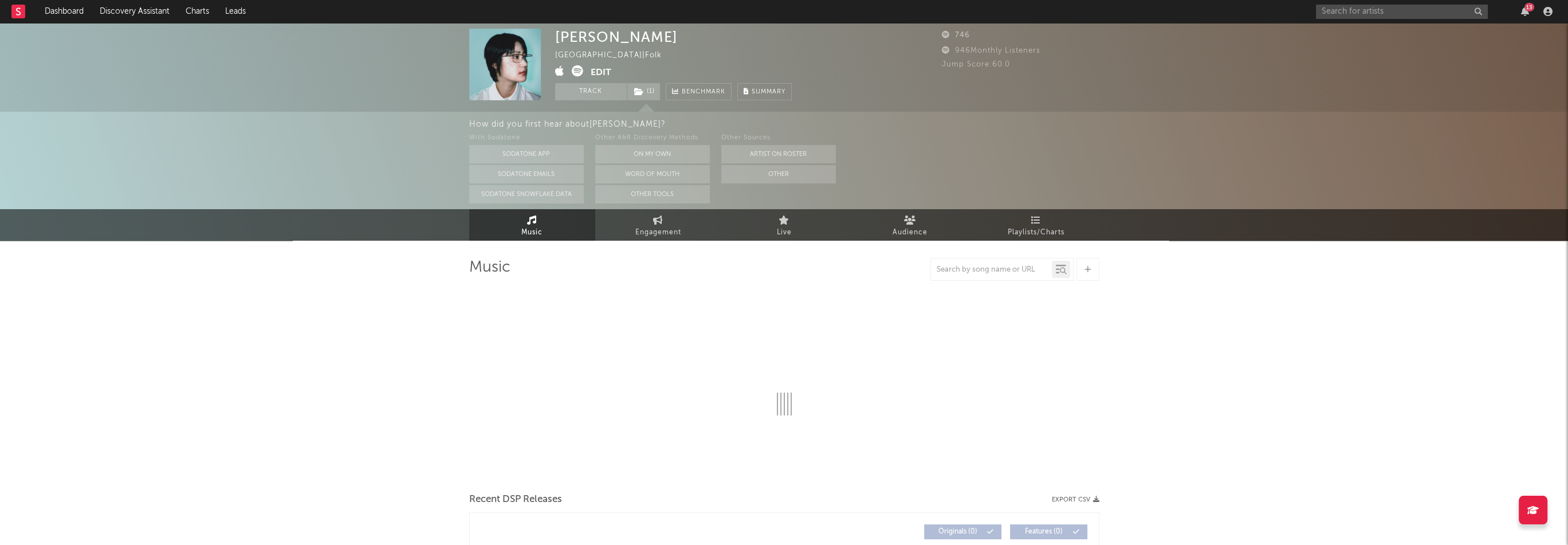
select select "6m"
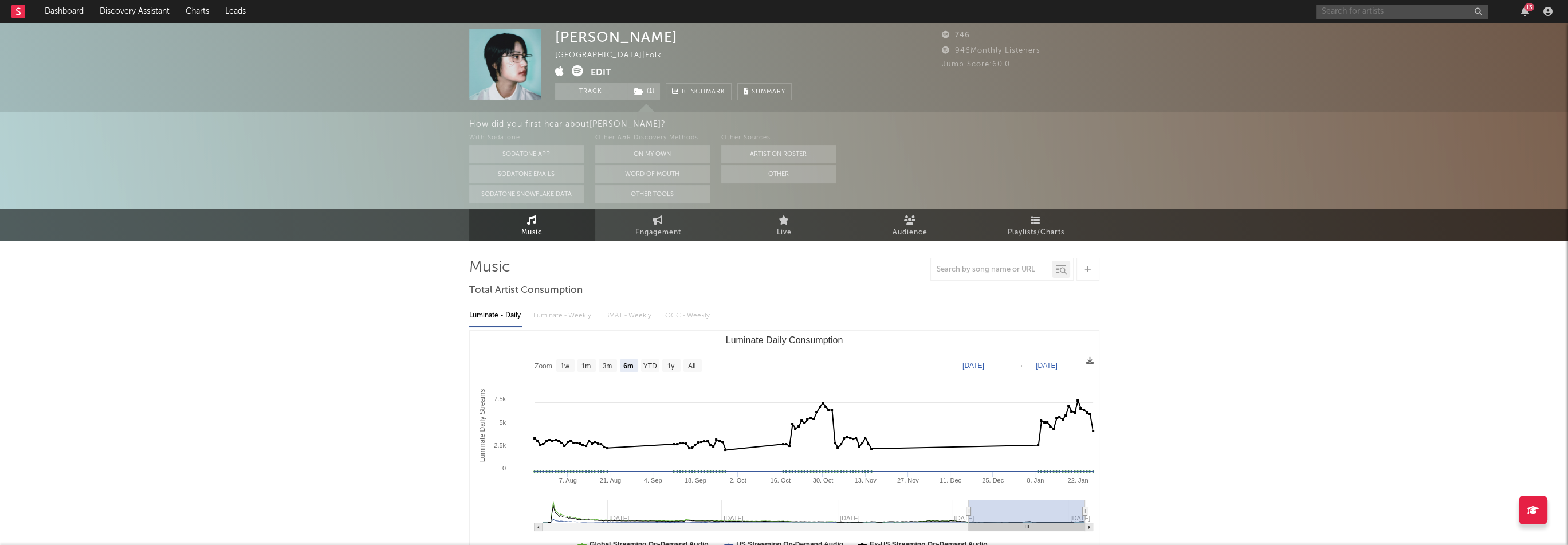
click at [1399, 13] on input "text" at bounding box center [1402, 11] width 172 height 14
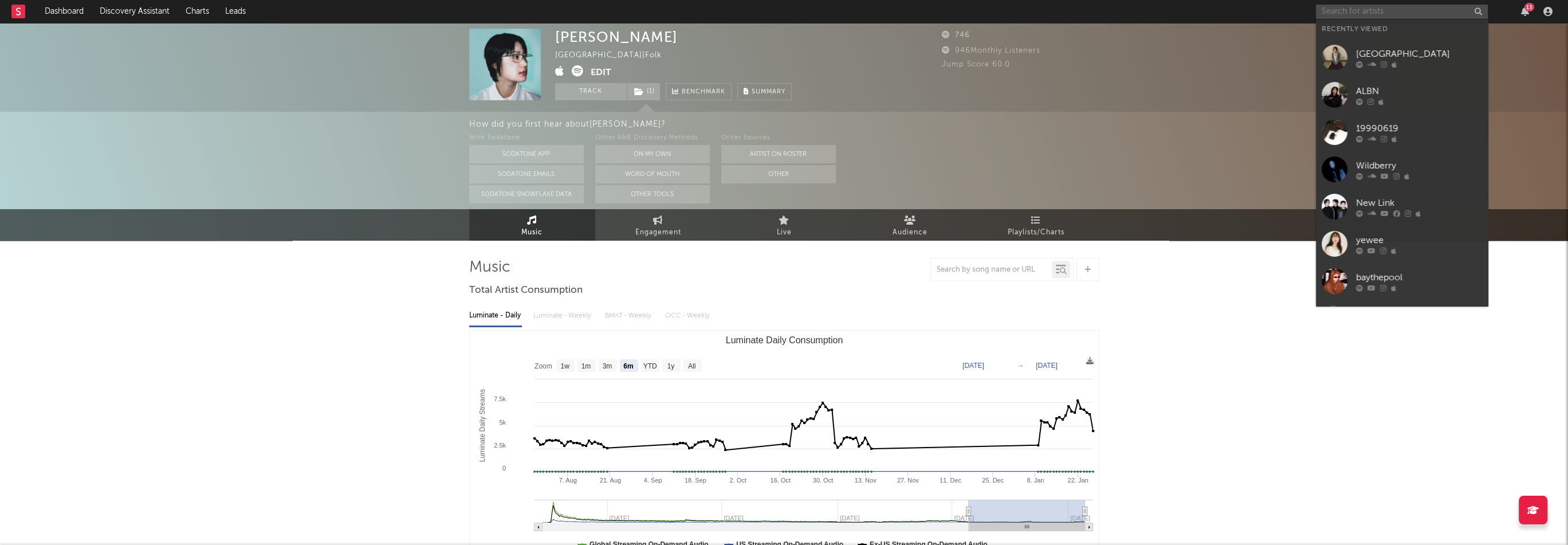
paste input "[URL][DOMAIN_NAME]"
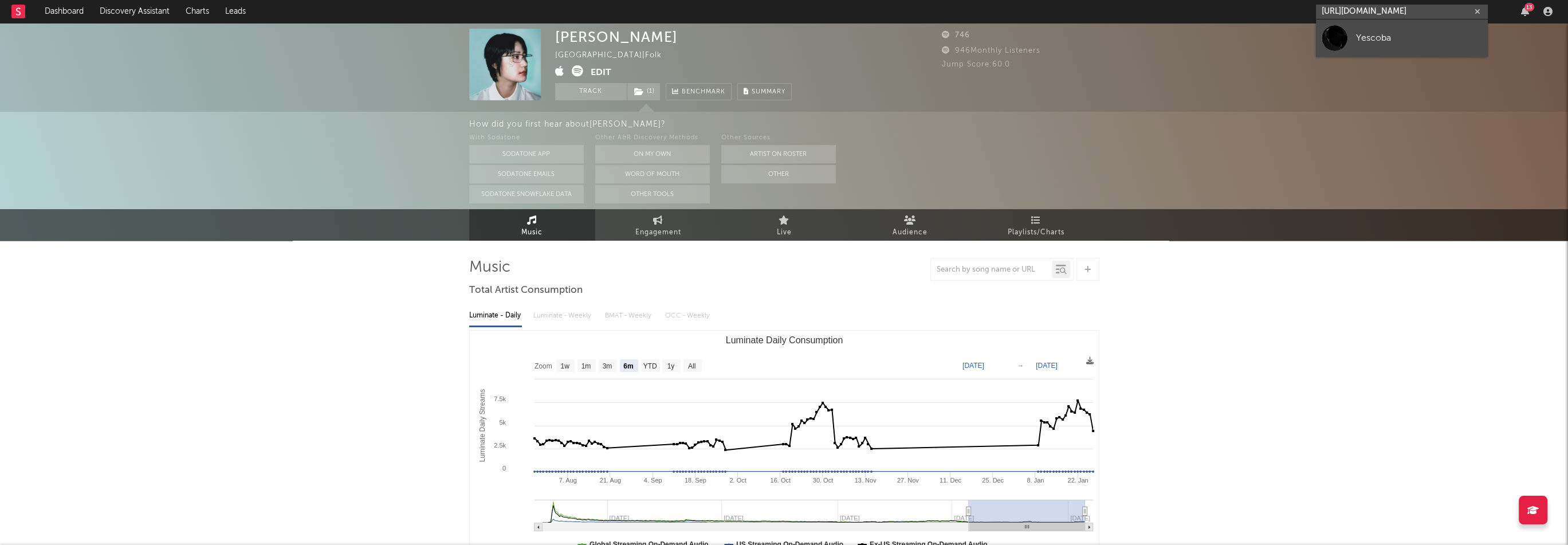
type input "[URL][DOMAIN_NAME]"
click at [1380, 36] on div "Yescoba" at bounding box center [1419, 38] width 126 height 13
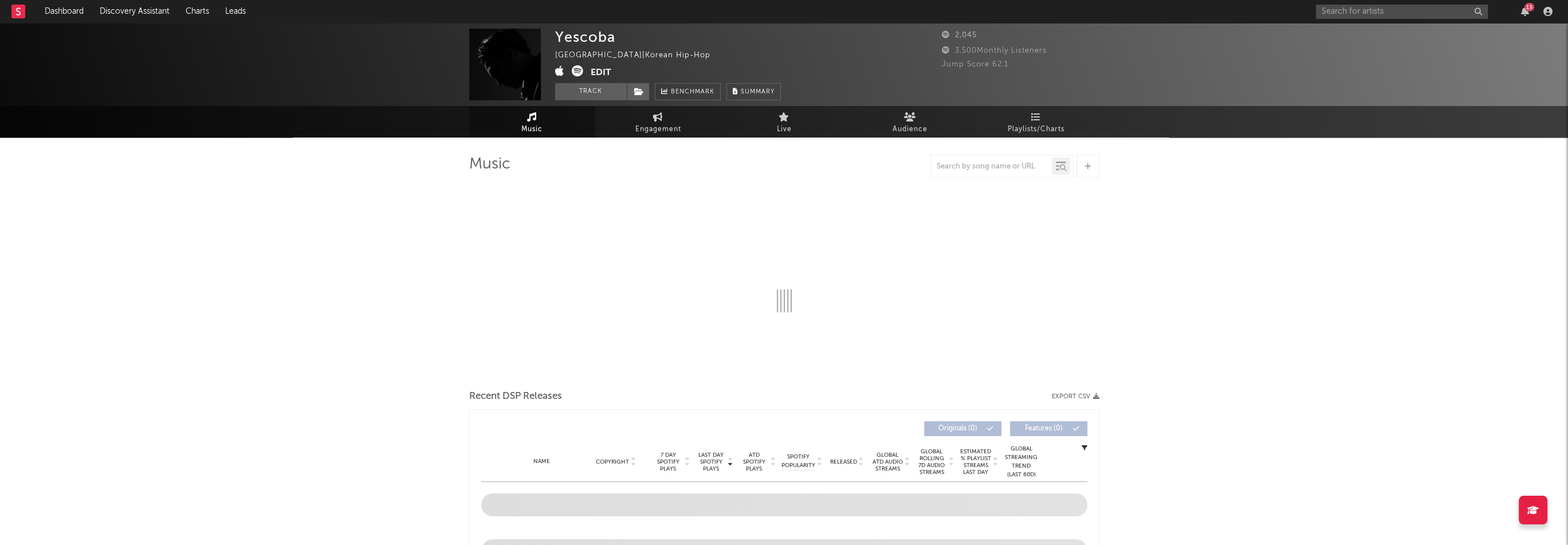
select select "1w"
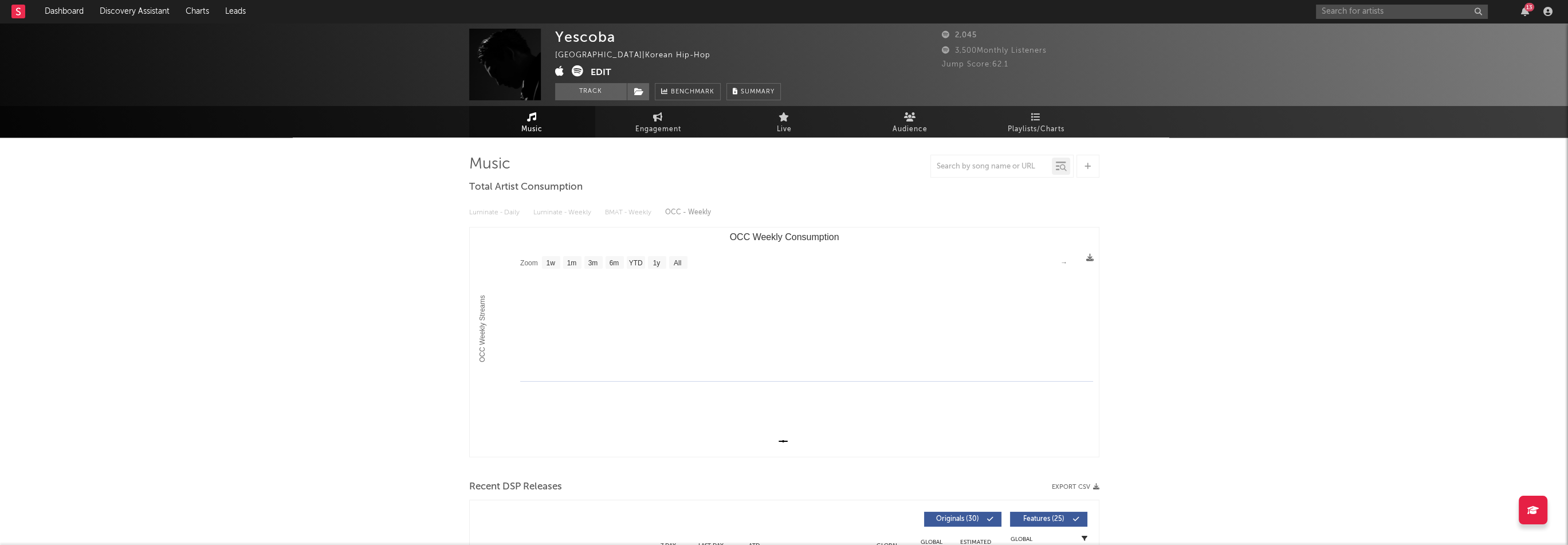
click at [596, 39] on div "Yescoba" at bounding box center [585, 37] width 60 height 17
copy div "Yescoba"
click at [560, 72] on icon at bounding box center [559, 71] width 9 height 12
click at [1523, 13] on icon "button" at bounding box center [1525, 11] width 8 height 9
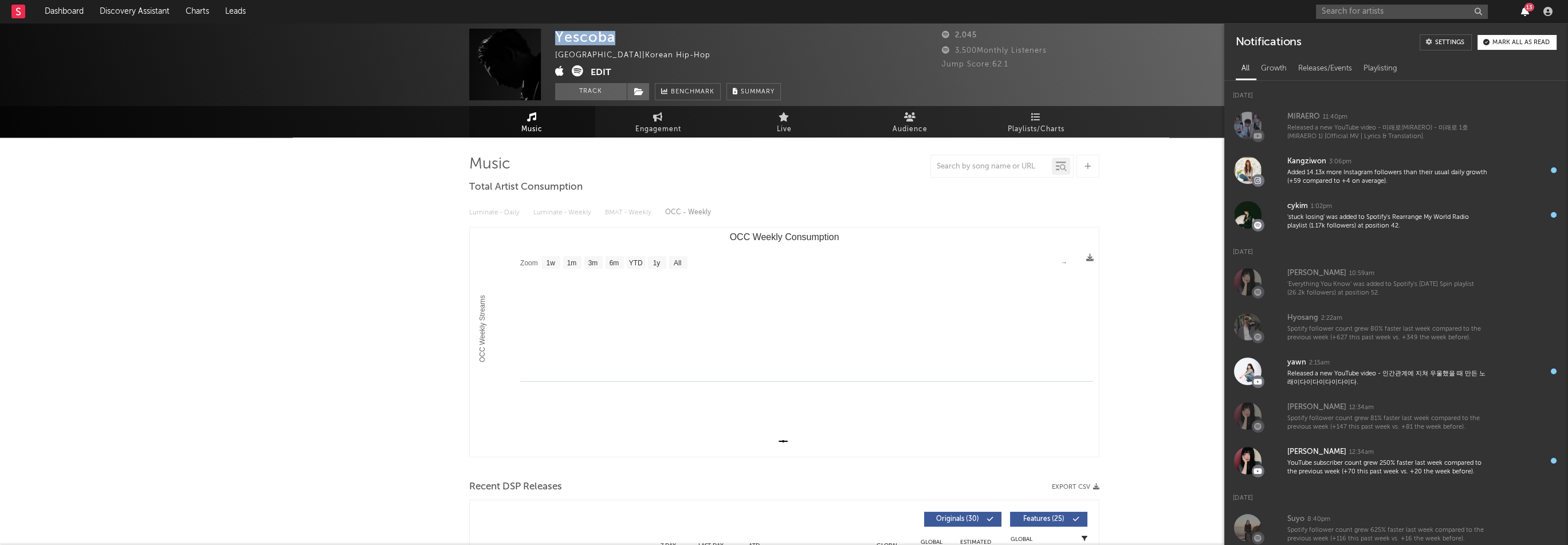
click at [1523, 13] on icon "button" at bounding box center [1525, 11] width 8 height 9
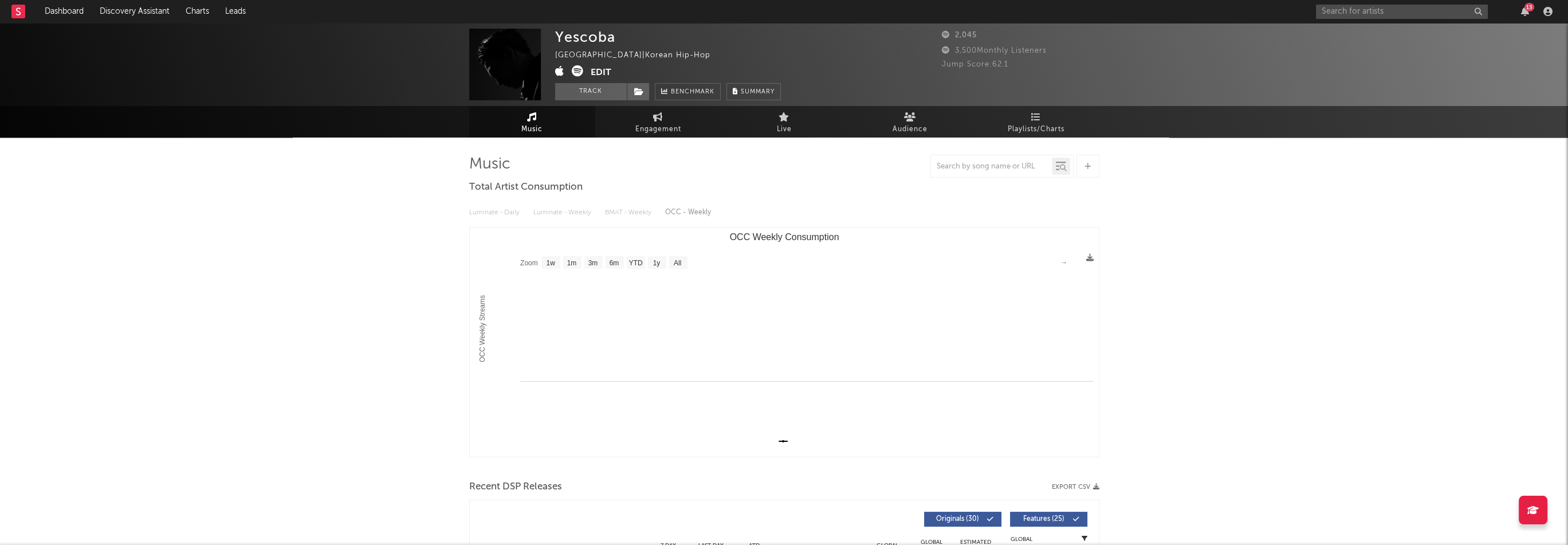
click at [846, 39] on div "Yescoba [GEOGRAPHIC_DATA] | Korean Hip-Hop Edit Track Benchmark Summary" at bounding box center [741, 64] width 372 height 72
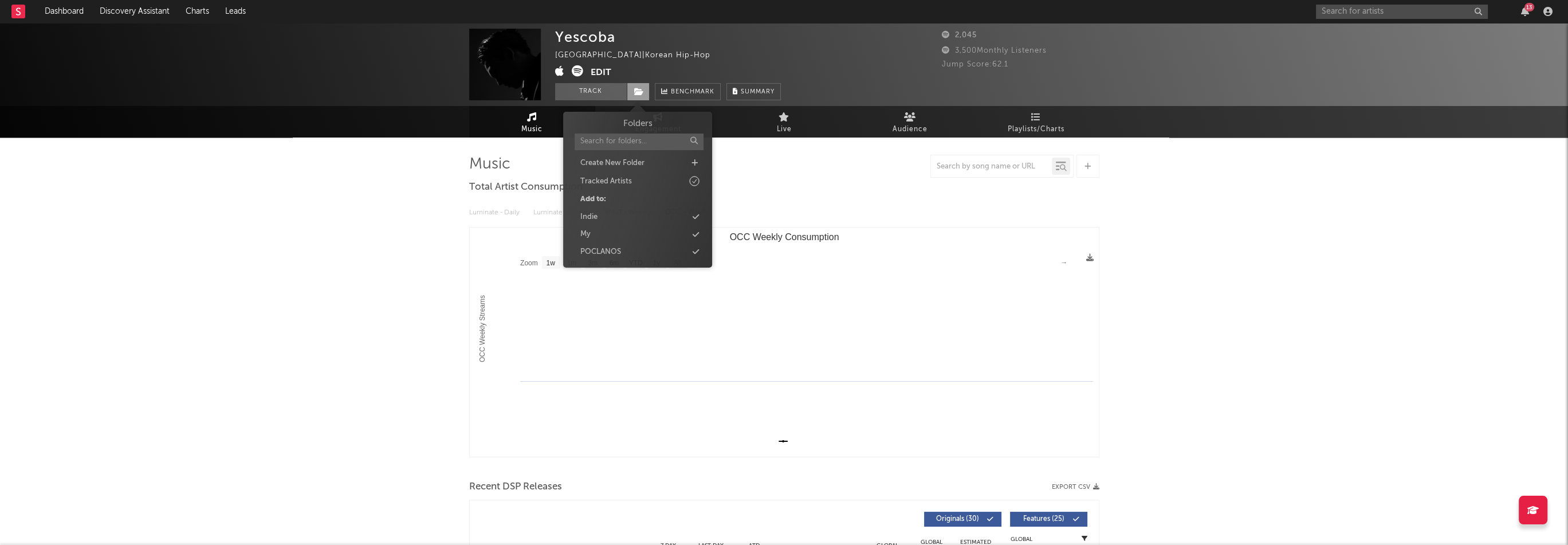
click at [644, 88] on span at bounding box center [638, 92] width 23 height 17
click at [618, 215] on div "Indie" at bounding box center [637, 217] width 132 height 15
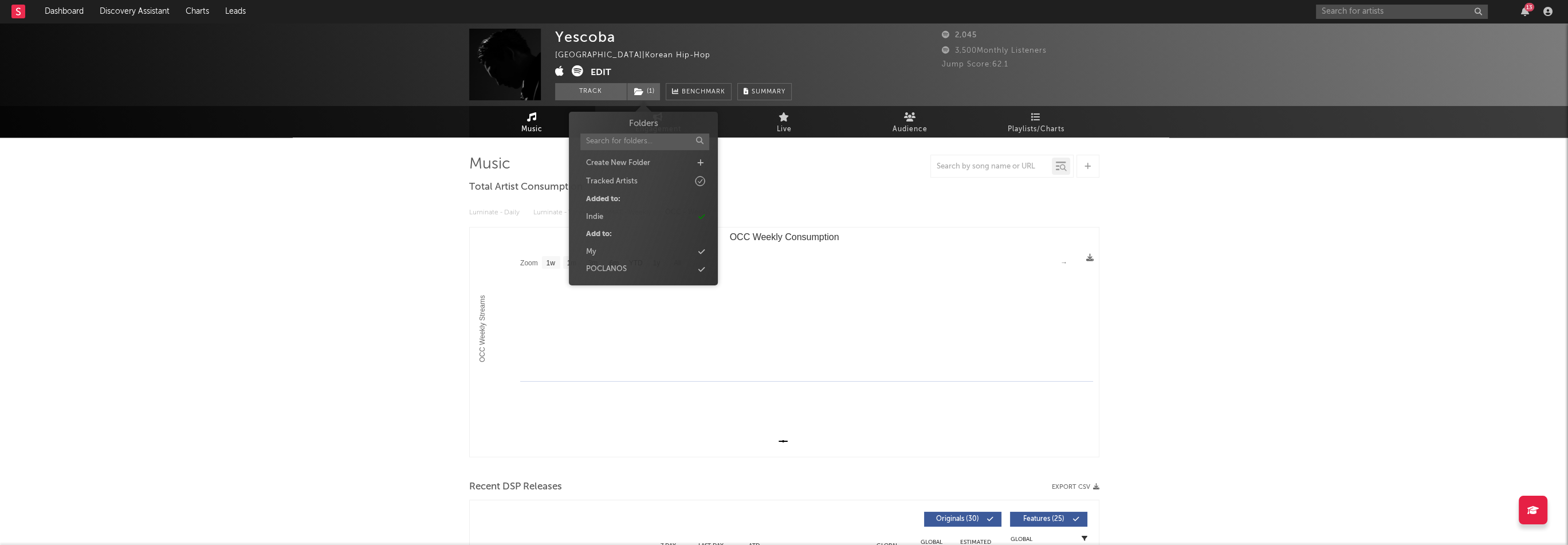
click at [349, 214] on div "Yescoba [GEOGRAPHIC_DATA] | Korean Hip-Hop Edit Track ( 1 ) Benchmark Summary 2…" at bounding box center [784, 454] width 1568 height 863
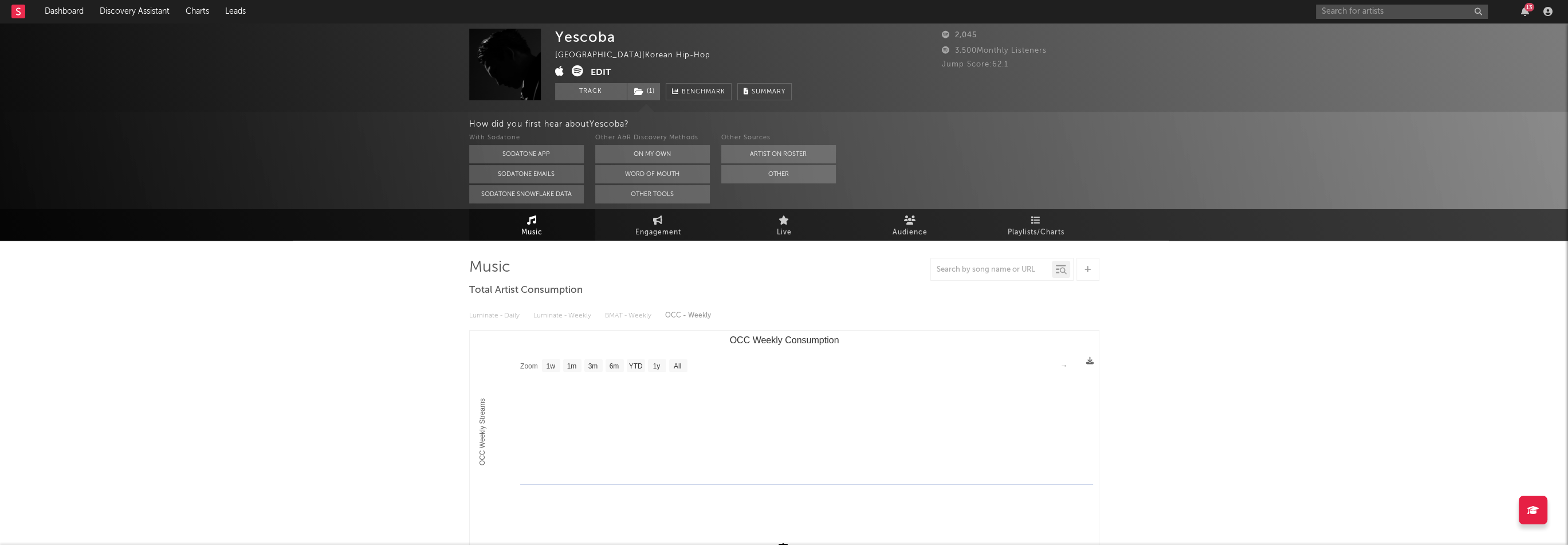
click at [595, 40] on div "Yescoba" at bounding box center [585, 37] width 60 height 17
copy div "Yescoba"
click at [606, 70] on button "Edit" at bounding box center [601, 72] width 21 height 14
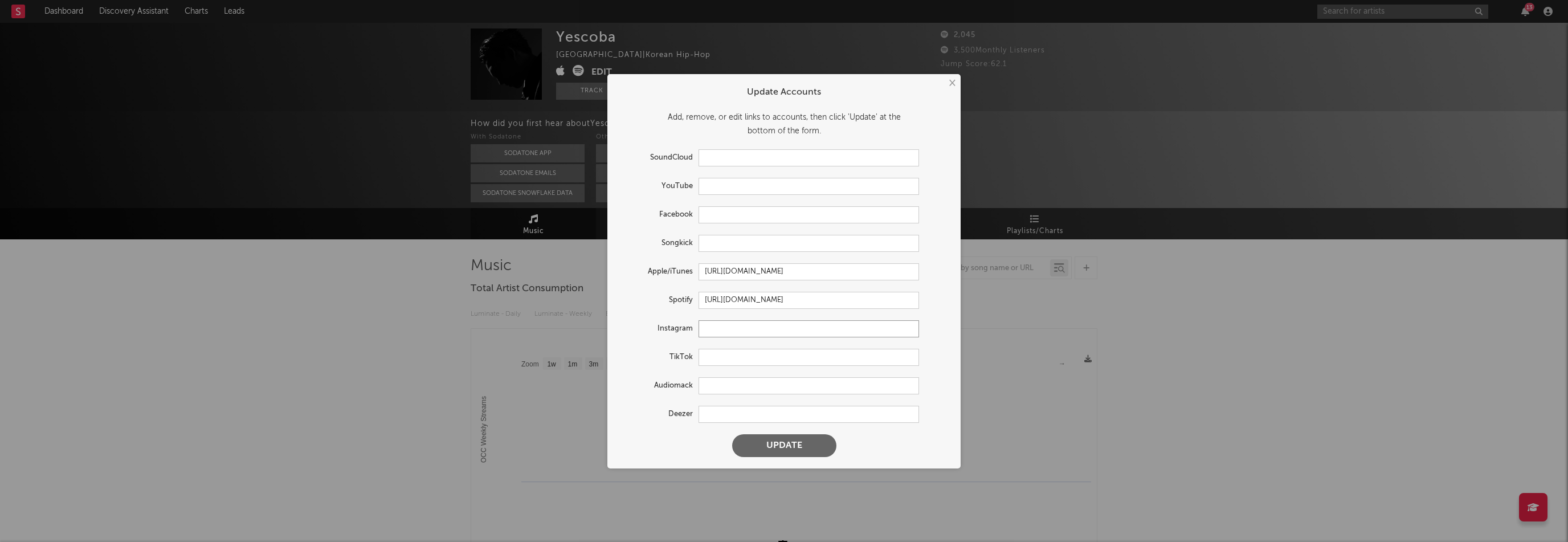
click at [722, 334] on input "text" at bounding box center [809, 329] width 220 height 17
paste input "[URL][DOMAIN_NAME]"
type input "[URL][DOMAIN_NAME]"
click at [717, 189] on input "text" at bounding box center [809, 186] width 220 height 17
paste input "[URL][DOMAIN_NAME]"
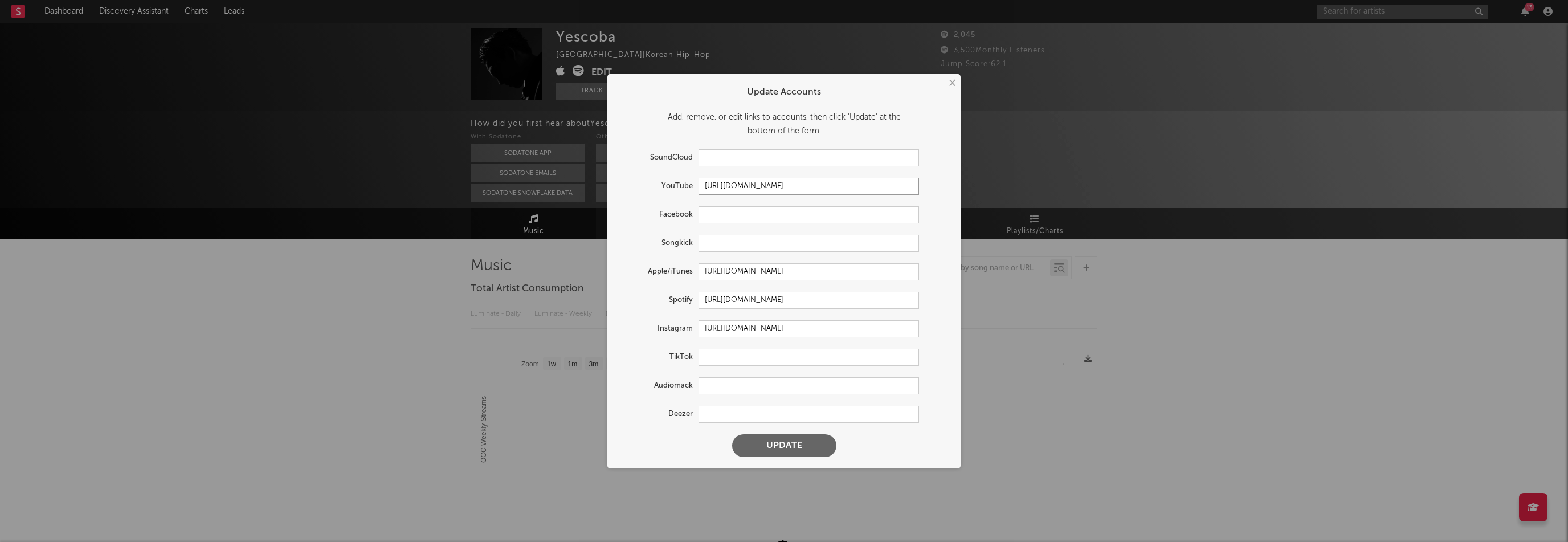
type input "[URL][DOMAIN_NAME]"
click at [817, 441] on button "Update" at bounding box center [784, 445] width 104 height 23
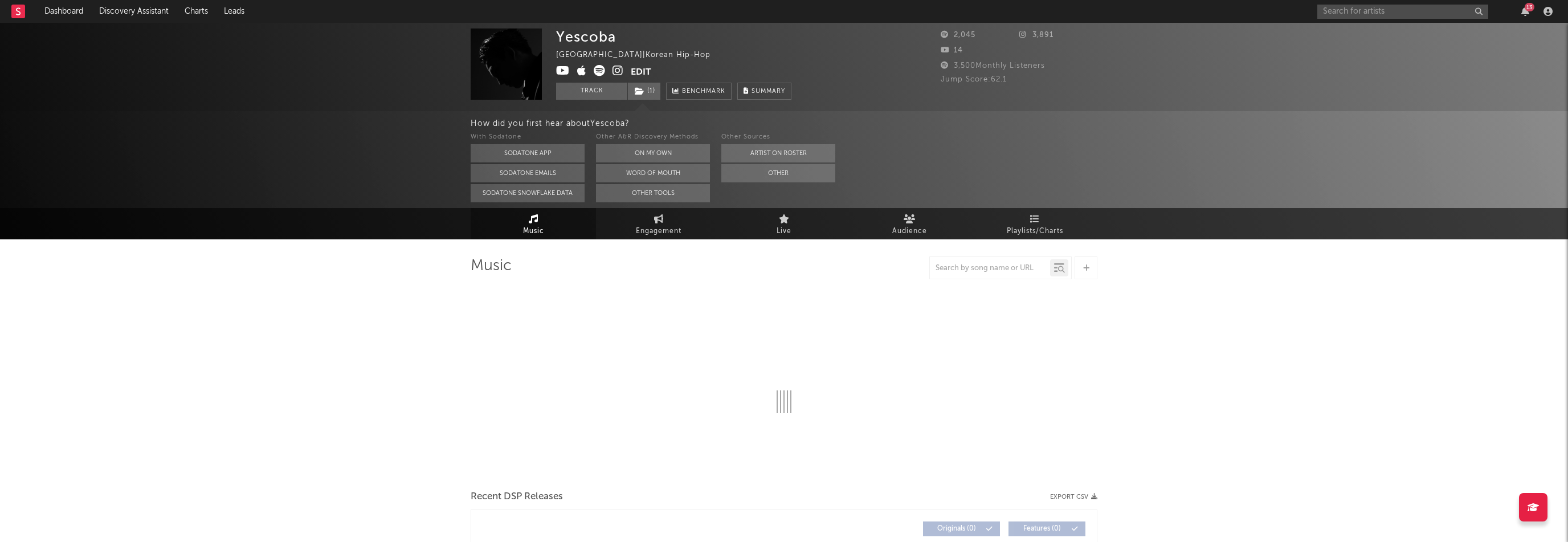
select select "1w"
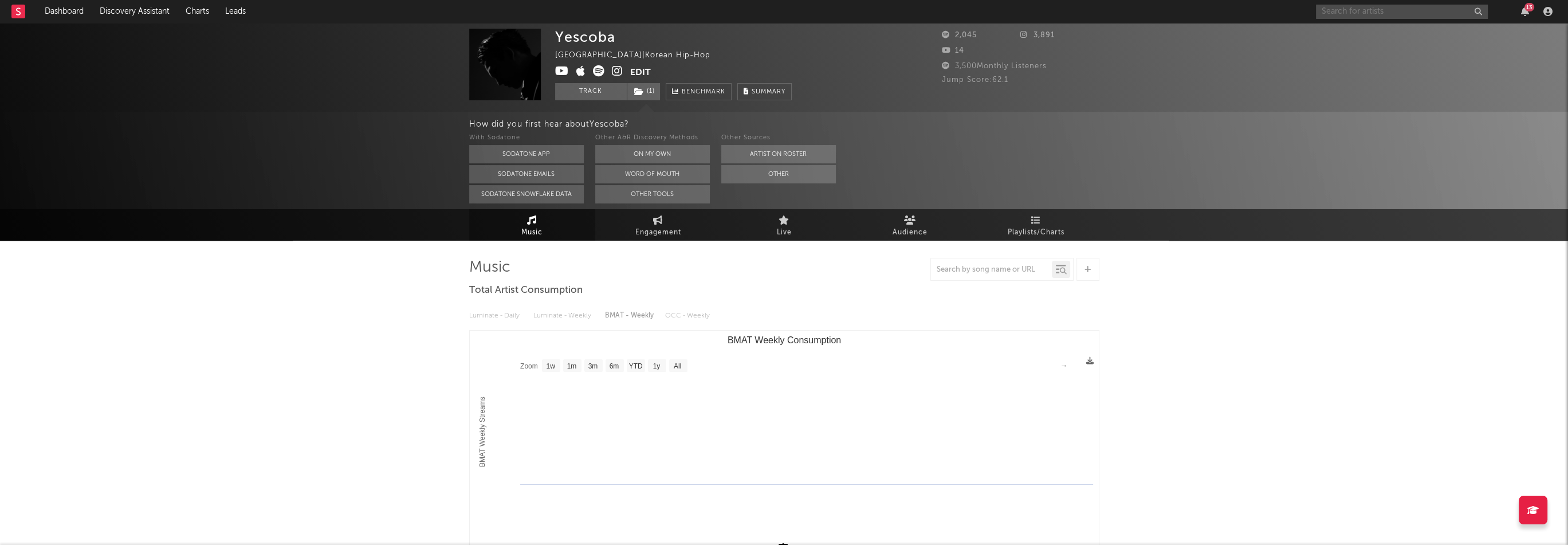
click at [1356, 10] on input "text" at bounding box center [1402, 11] width 172 height 14
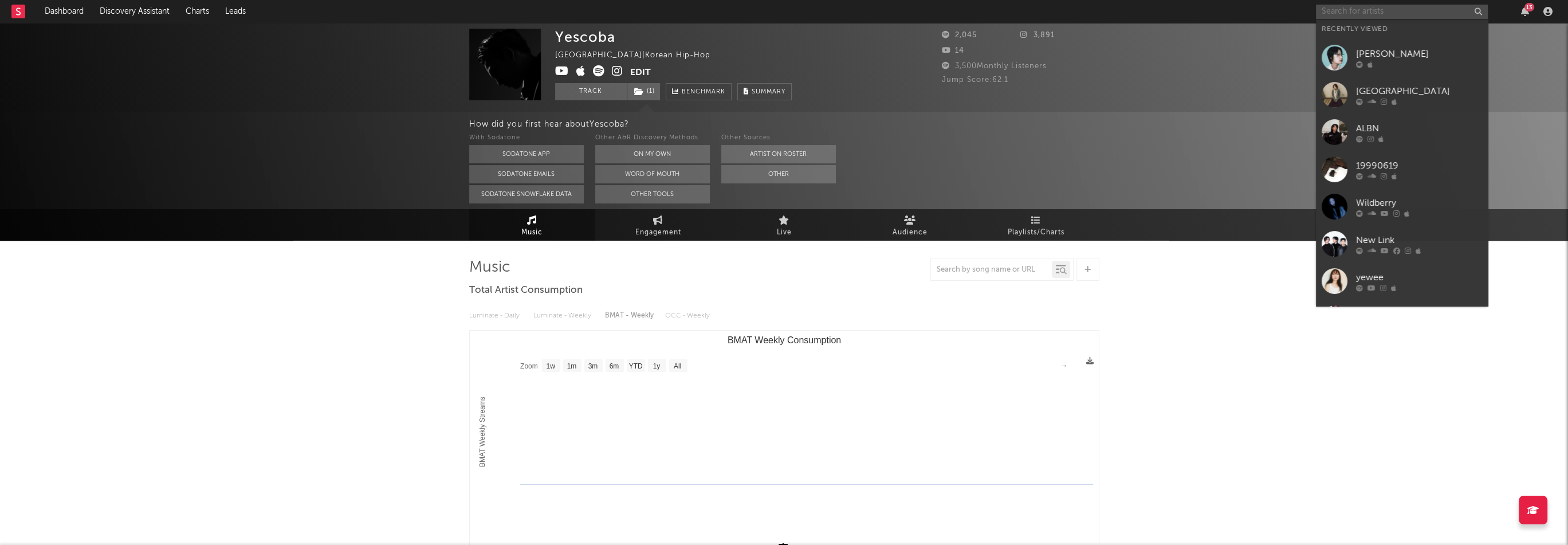
paste input "[URL][DOMAIN_NAME]"
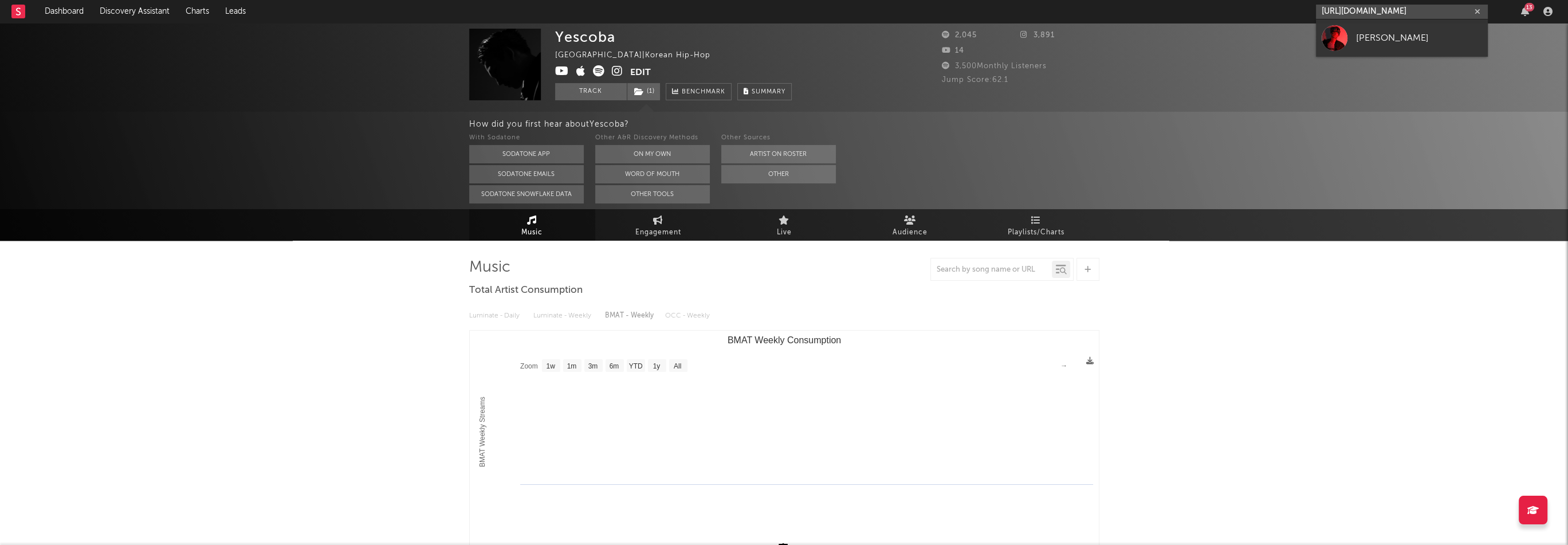
type input "[URL][DOMAIN_NAME]"
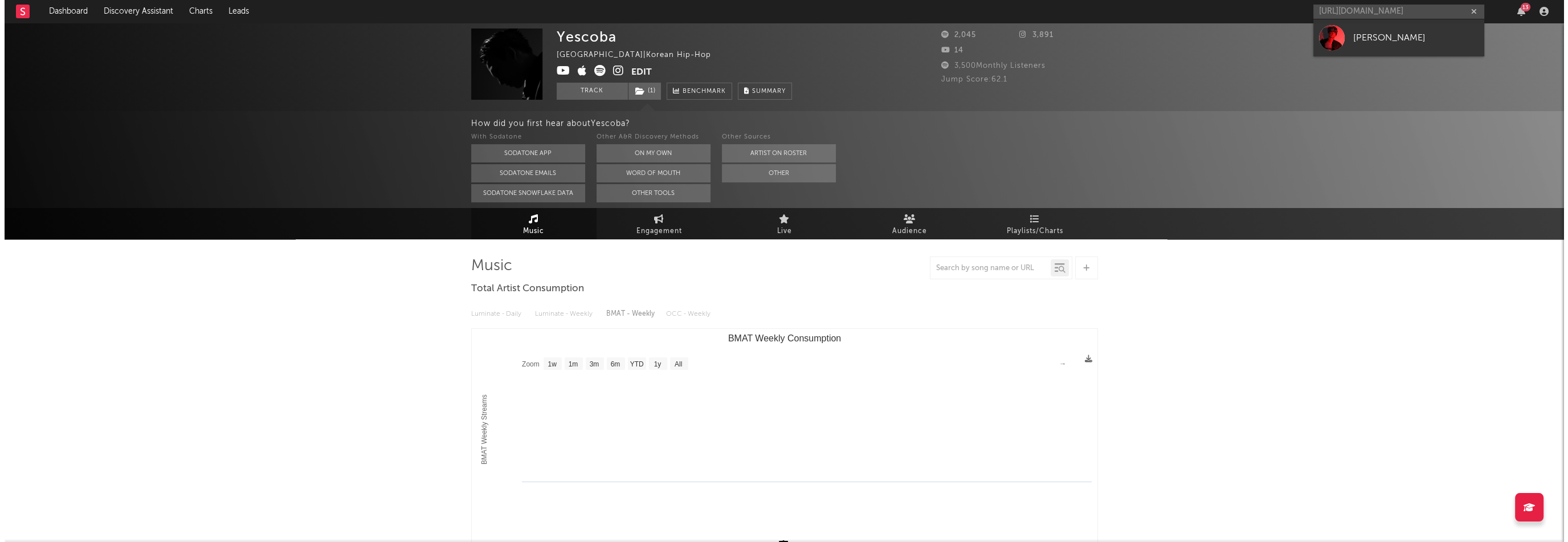
scroll to position [0, 0]
click at [1349, 40] on div "[PERSON_NAME]" at bounding box center [1412, 38] width 125 height 13
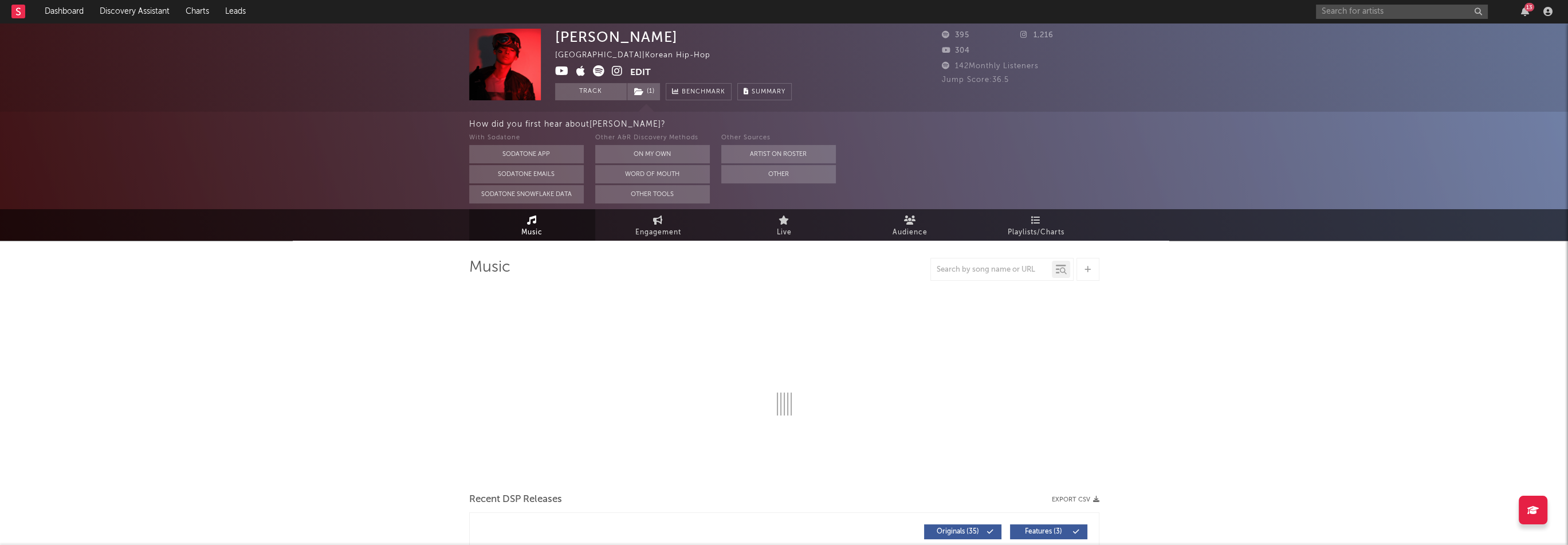
select select "1w"
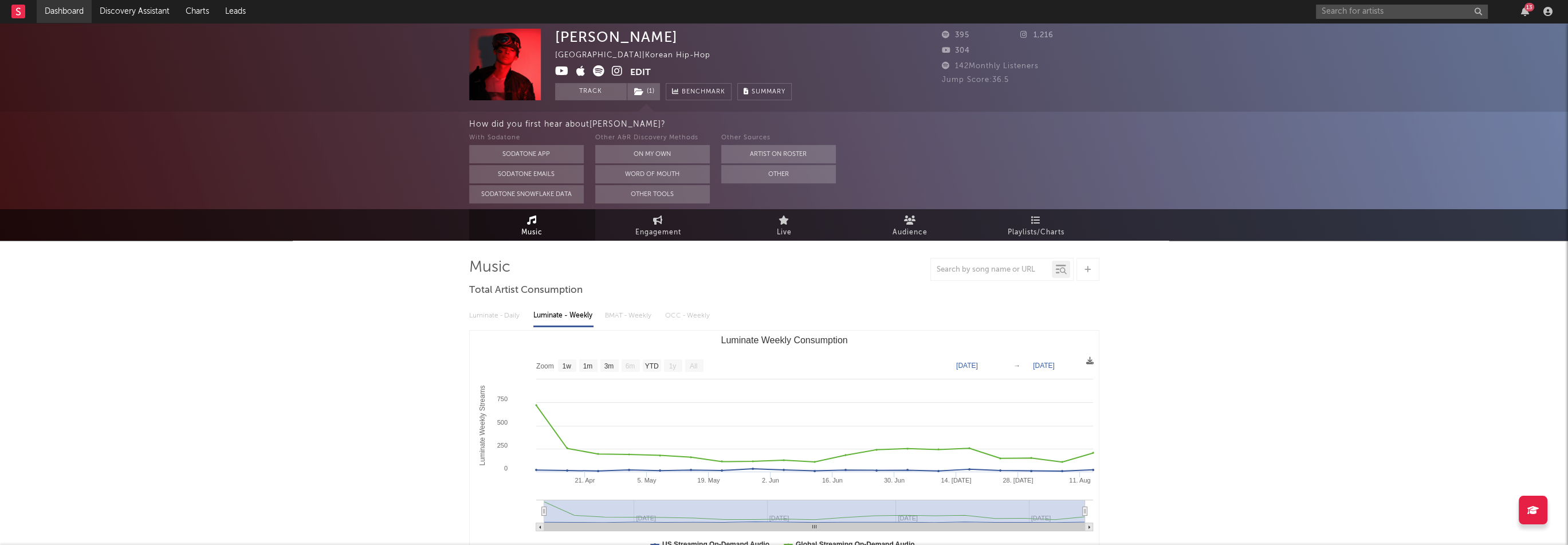
click at [59, 10] on link "Dashboard" at bounding box center [64, 11] width 55 height 23
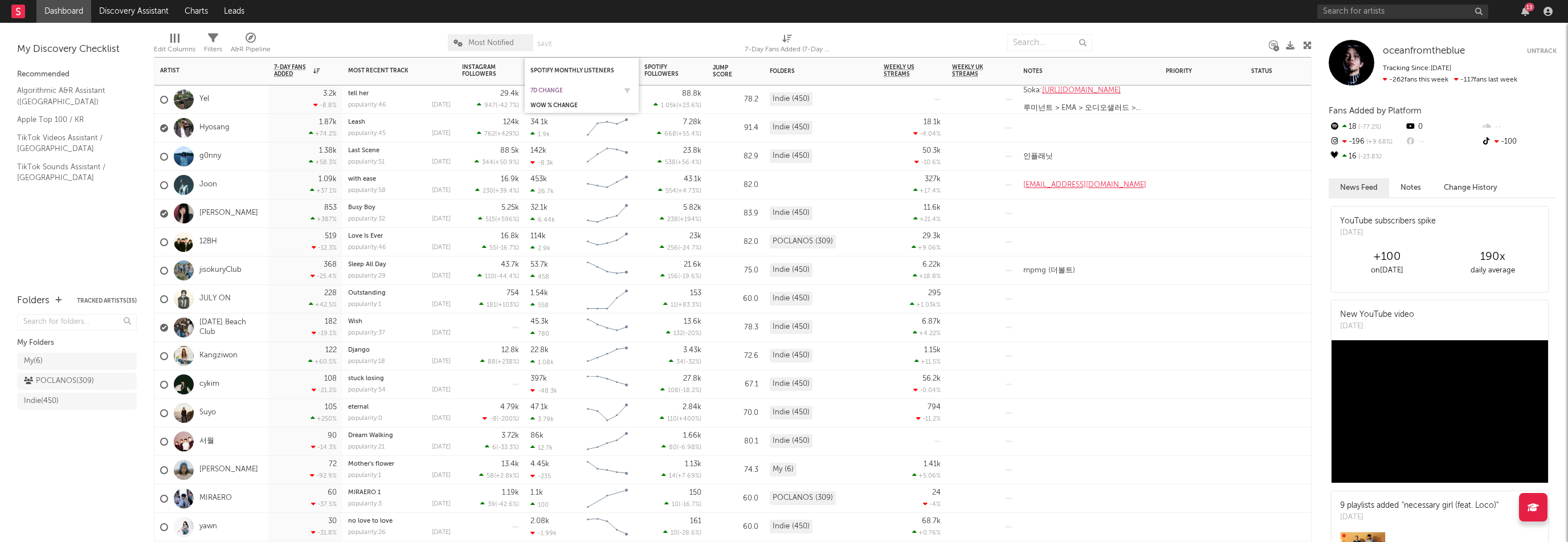
click at [542, 90] on div "7d Change" at bounding box center [573, 90] width 85 height 7
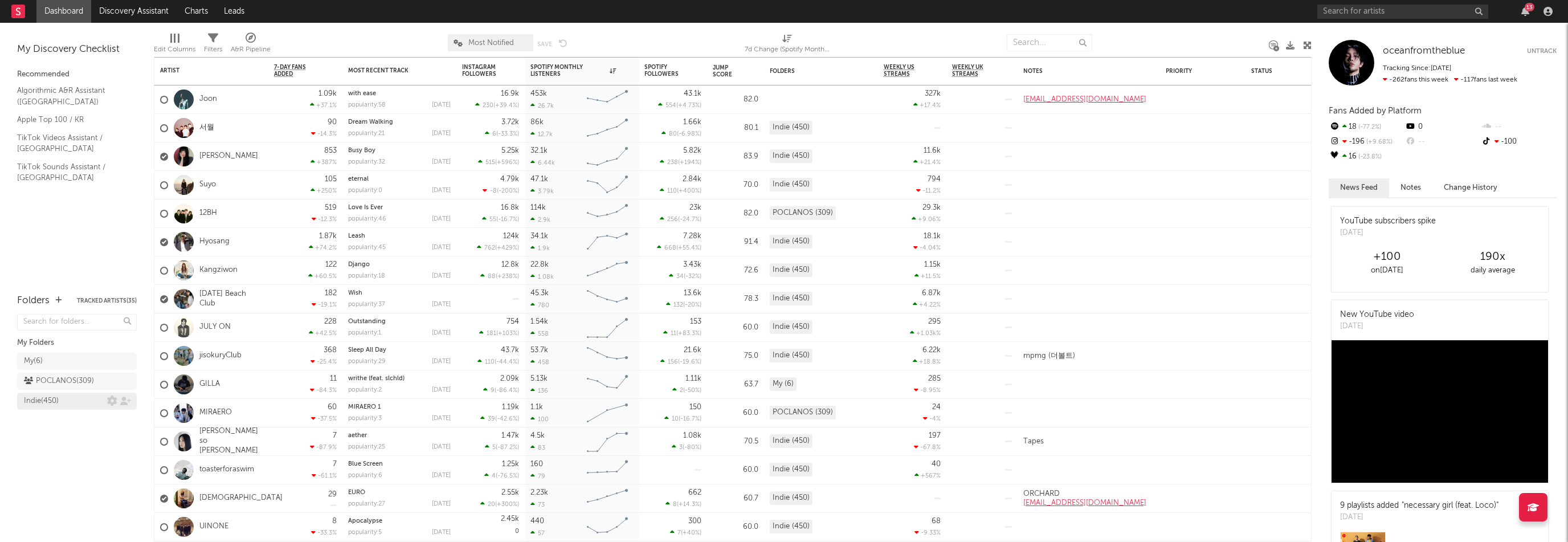
click at [51, 401] on div "Indie ( 450 )" at bounding box center [41, 401] width 35 height 13
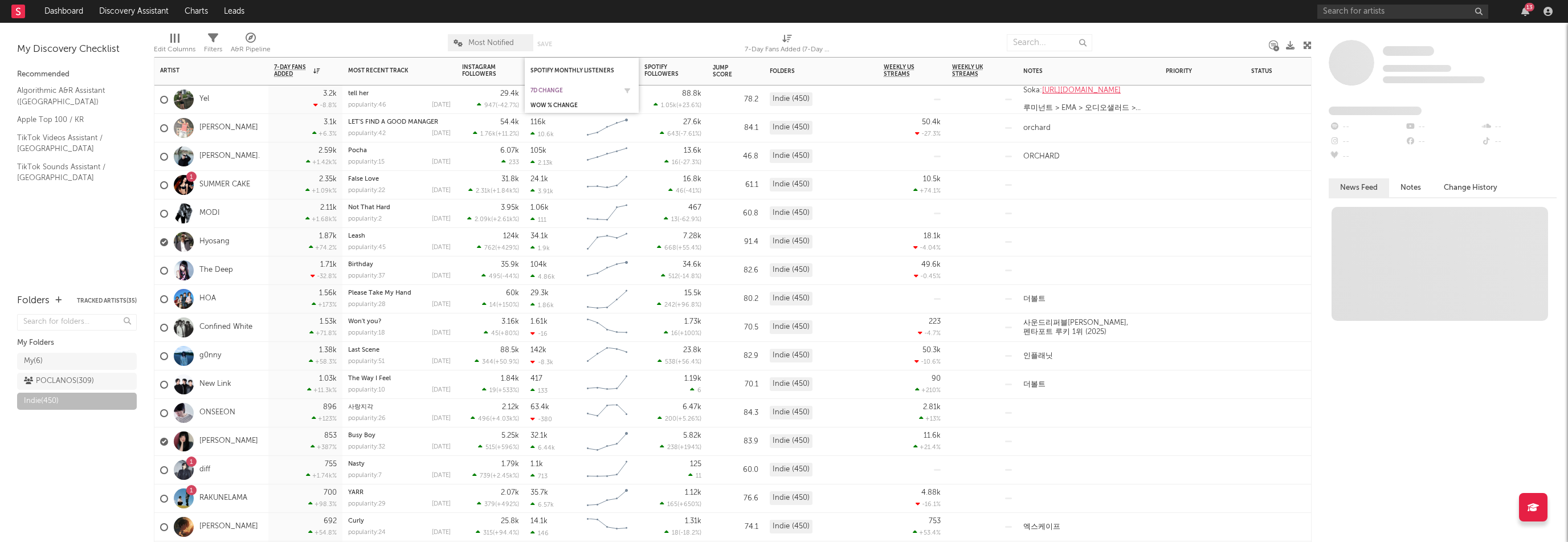
click at [549, 90] on div "7d Change" at bounding box center [573, 90] width 85 height 7
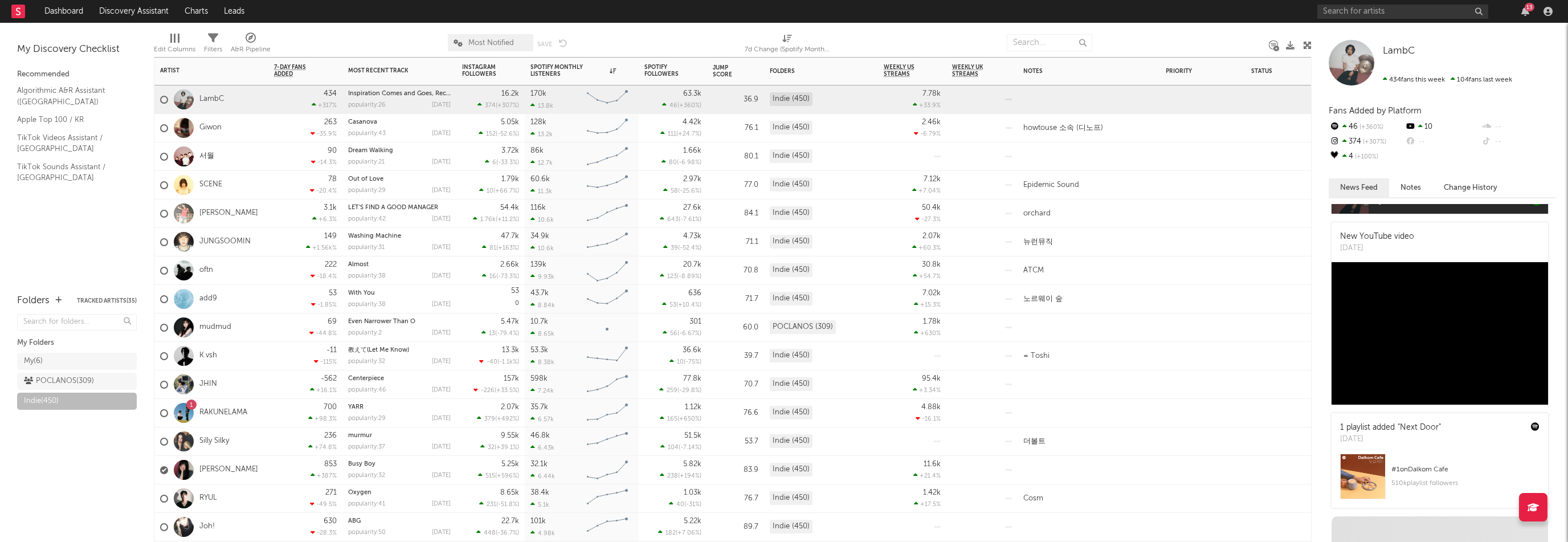
scroll to position [611, 0]
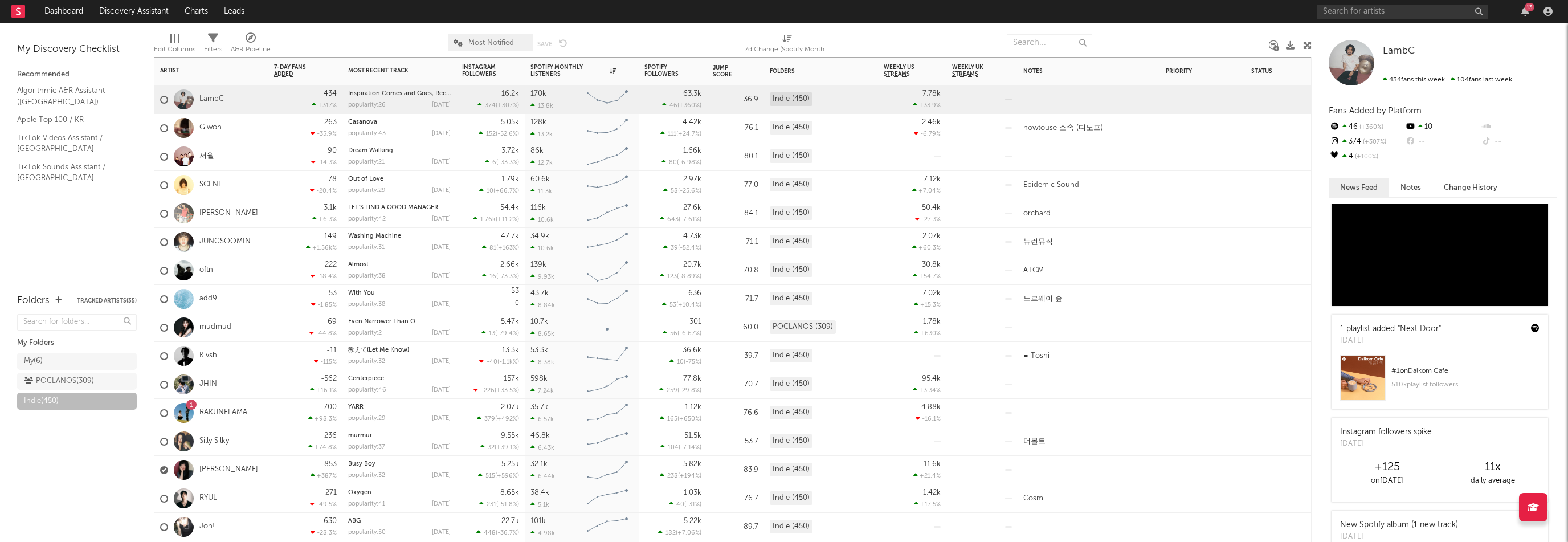
click at [264, 406] on div "1 RAKUNELAMA" at bounding box center [211, 413] width 114 height 29
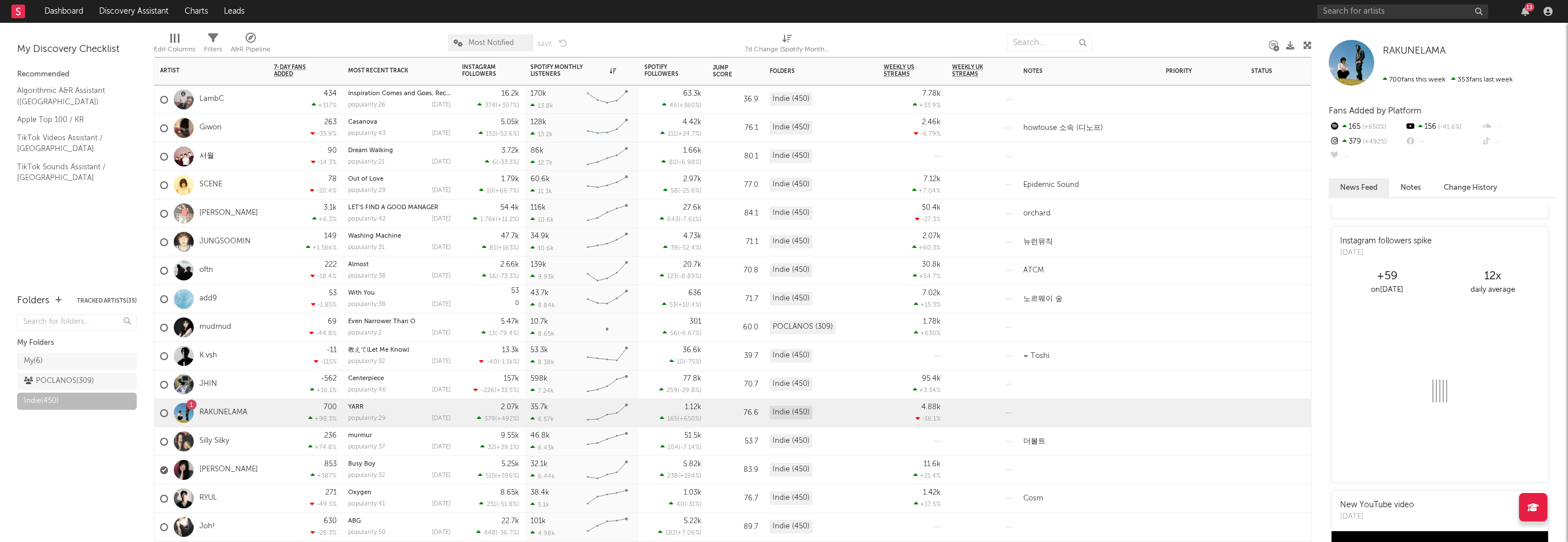
scroll to position [0, 0]
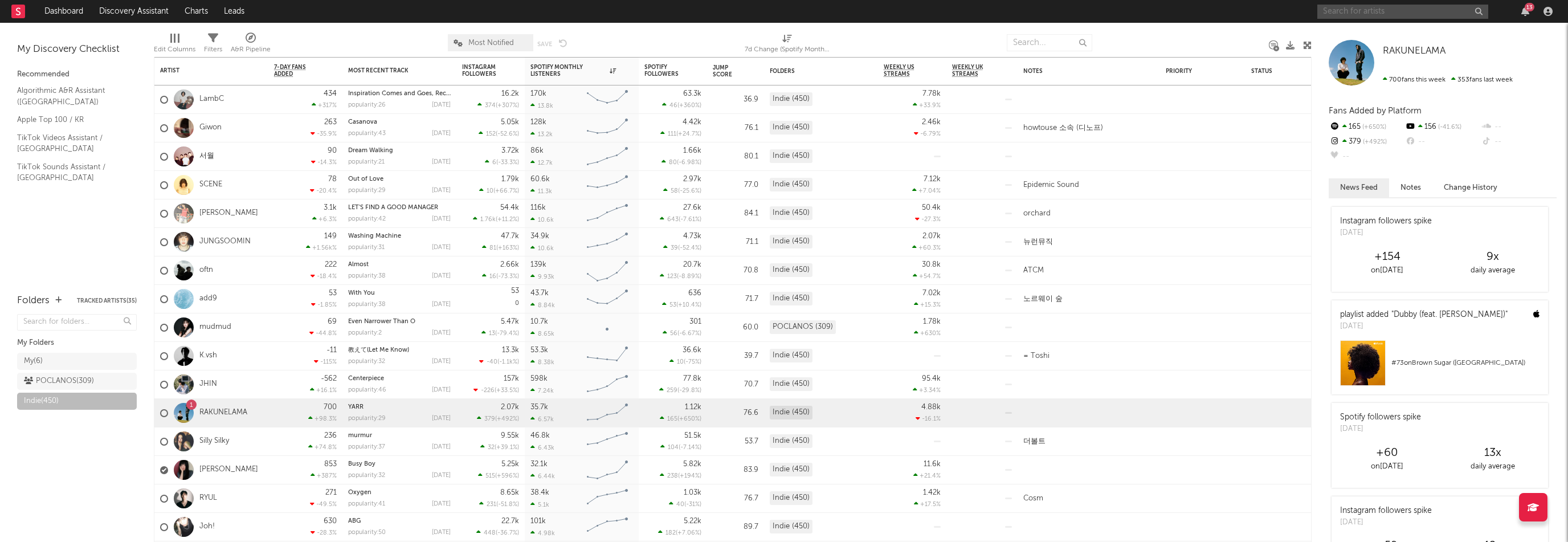
click at [1390, 5] on input "text" at bounding box center [1402, 11] width 171 height 14
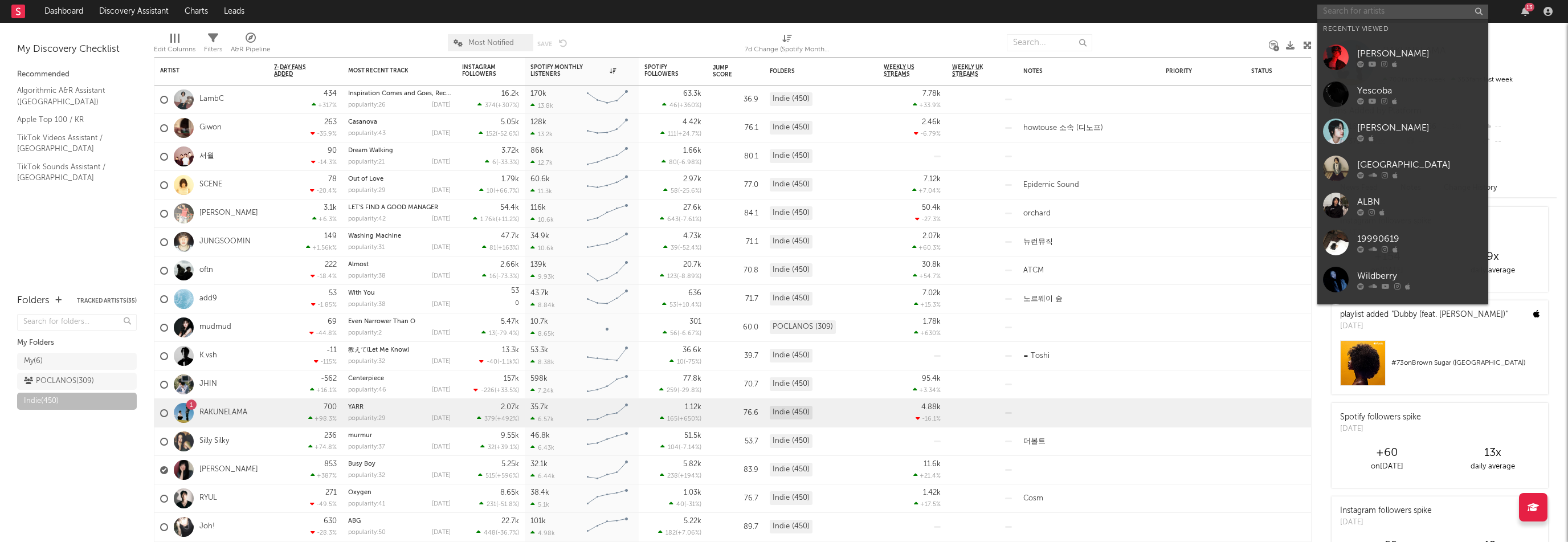
paste input "[URL][DOMAIN_NAME]"
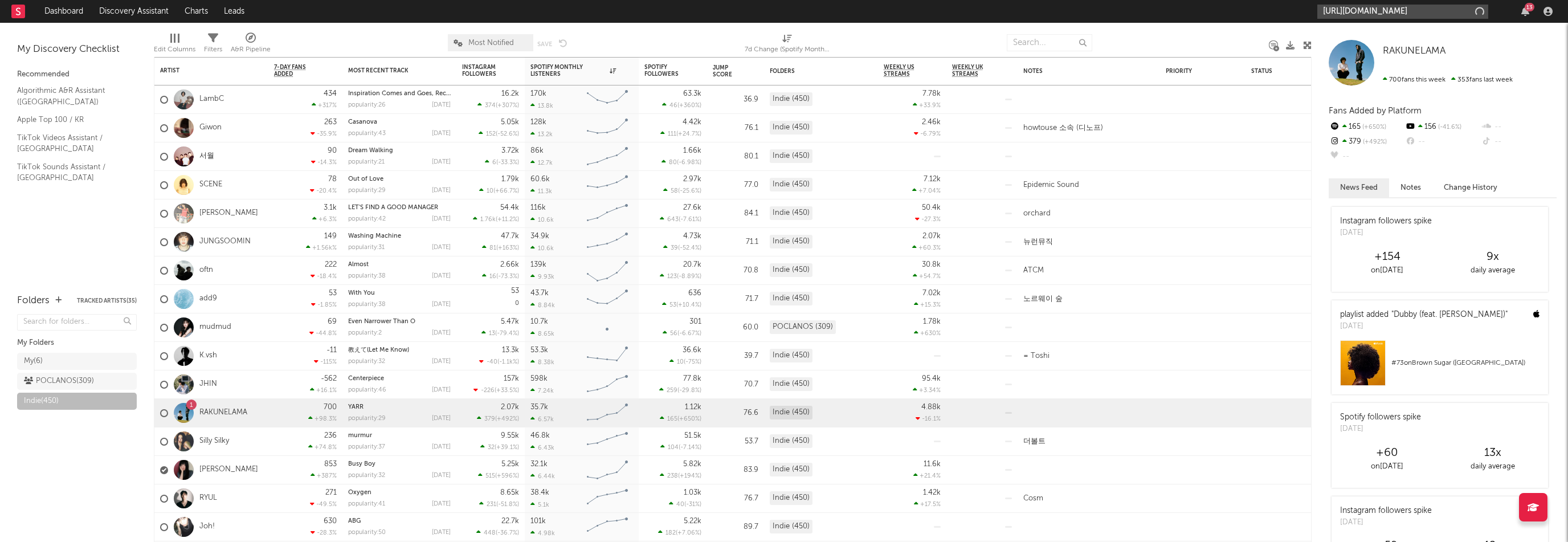
scroll to position [0, 72]
type input "[URL][DOMAIN_NAME]"
click at [1391, 31] on div "[PERSON_NAME]" at bounding box center [1420, 38] width 125 height 13
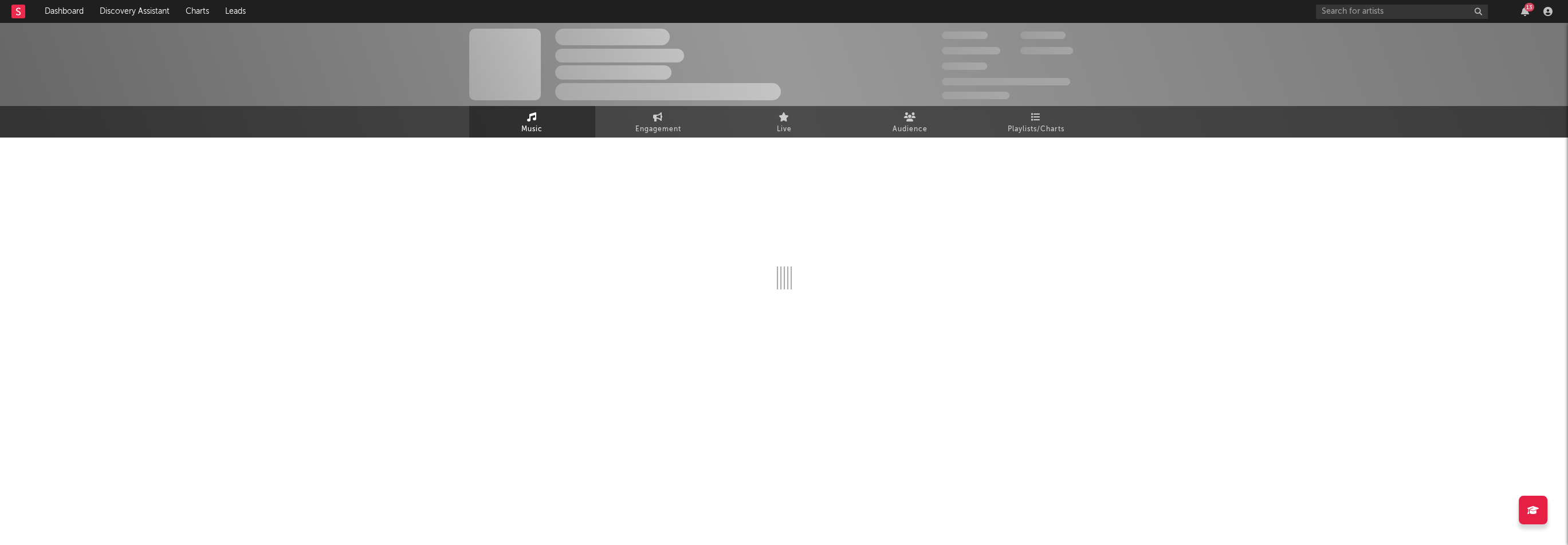
select select "1w"
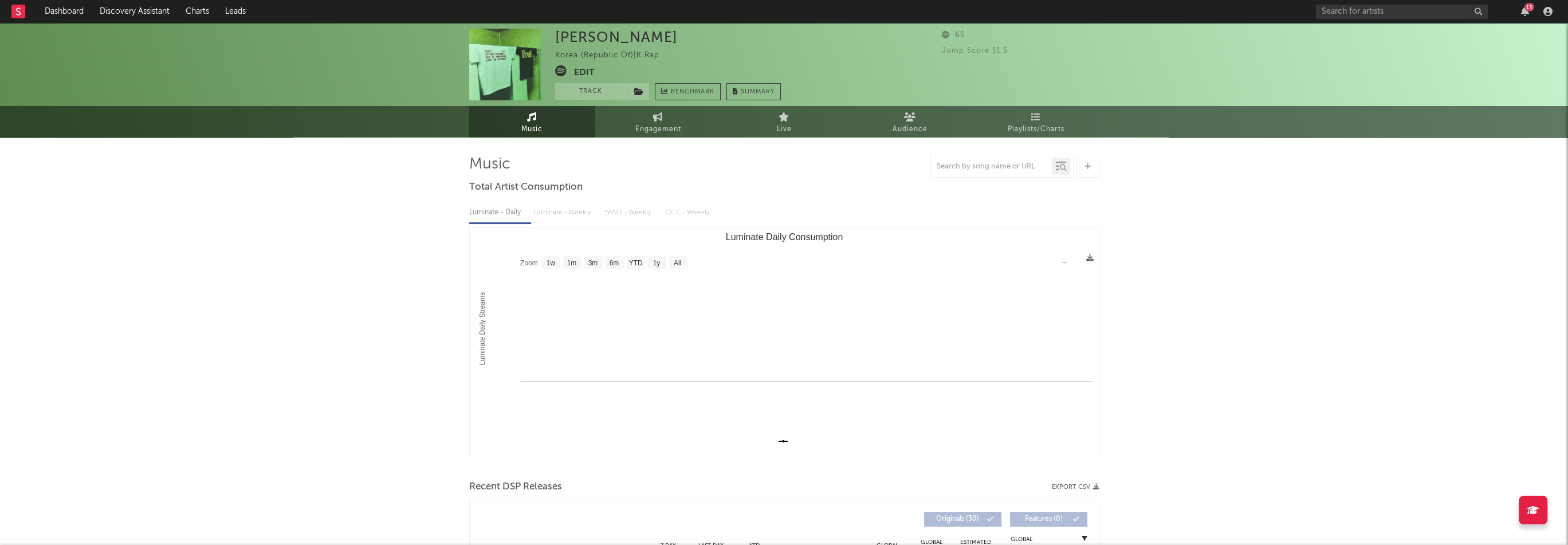
click at [584, 44] on div "[PERSON_NAME]" at bounding box center [616, 37] width 122 height 17
copy div "[PERSON_NAME]"
click at [595, 69] on div "[PERSON_NAME] Korea (Republic of) | K Rap Edit Track Benchmark Summary" at bounding box center [668, 64] width 226 height 72
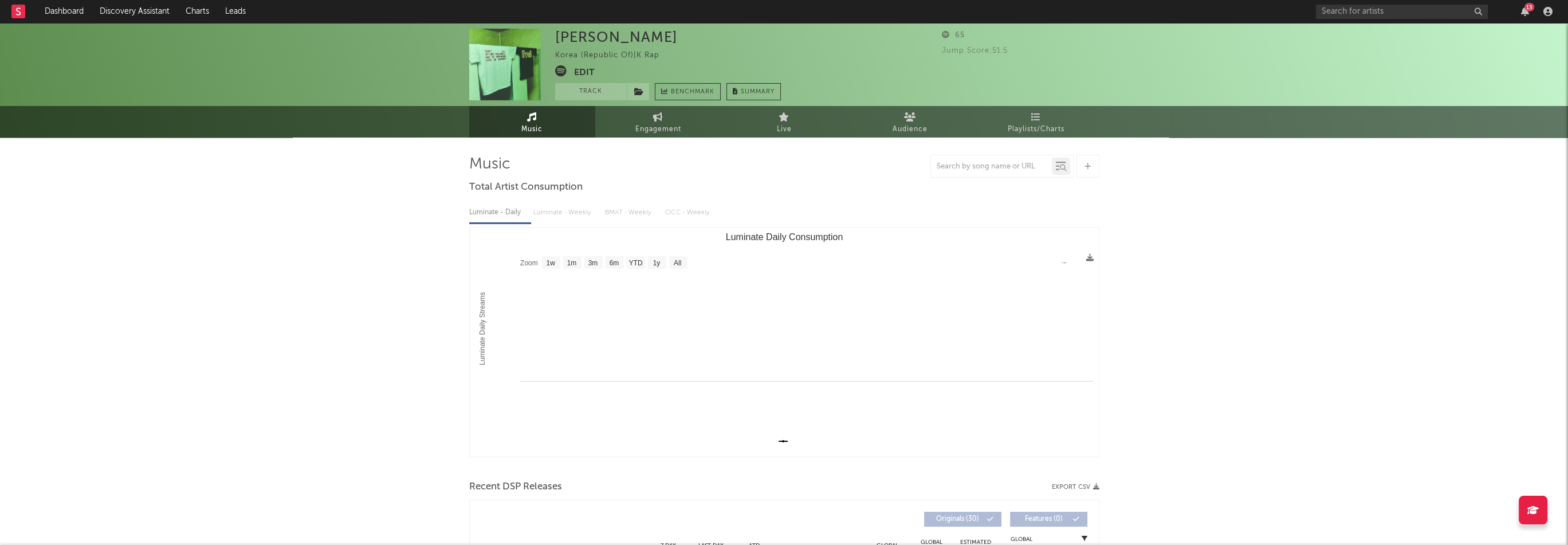
click at [581, 77] on button "Edit" at bounding box center [584, 72] width 21 height 14
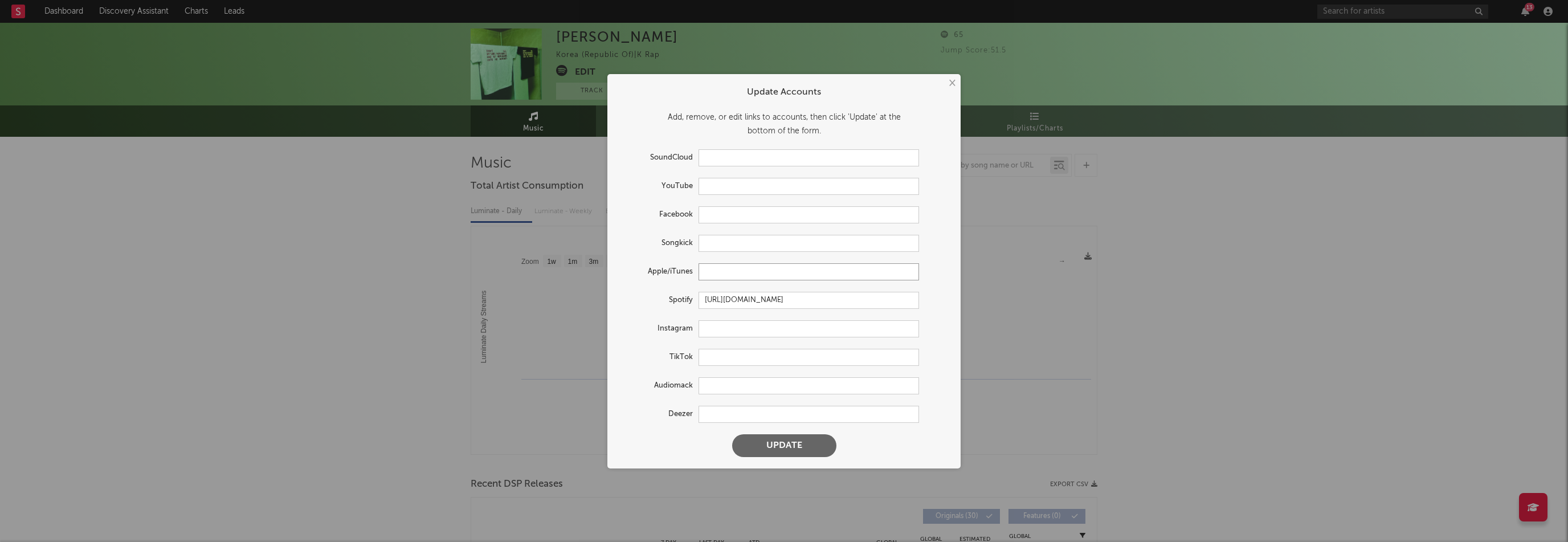
click at [722, 271] on input "text" at bounding box center [809, 272] width 220 height 17
paste input "[URL][DOMAIN_NAME]"
type input "[URL][DOMAIN_NAME]"
click at [770, 444] on button "Update" at bounding box center [784, 445] width 104 height 23
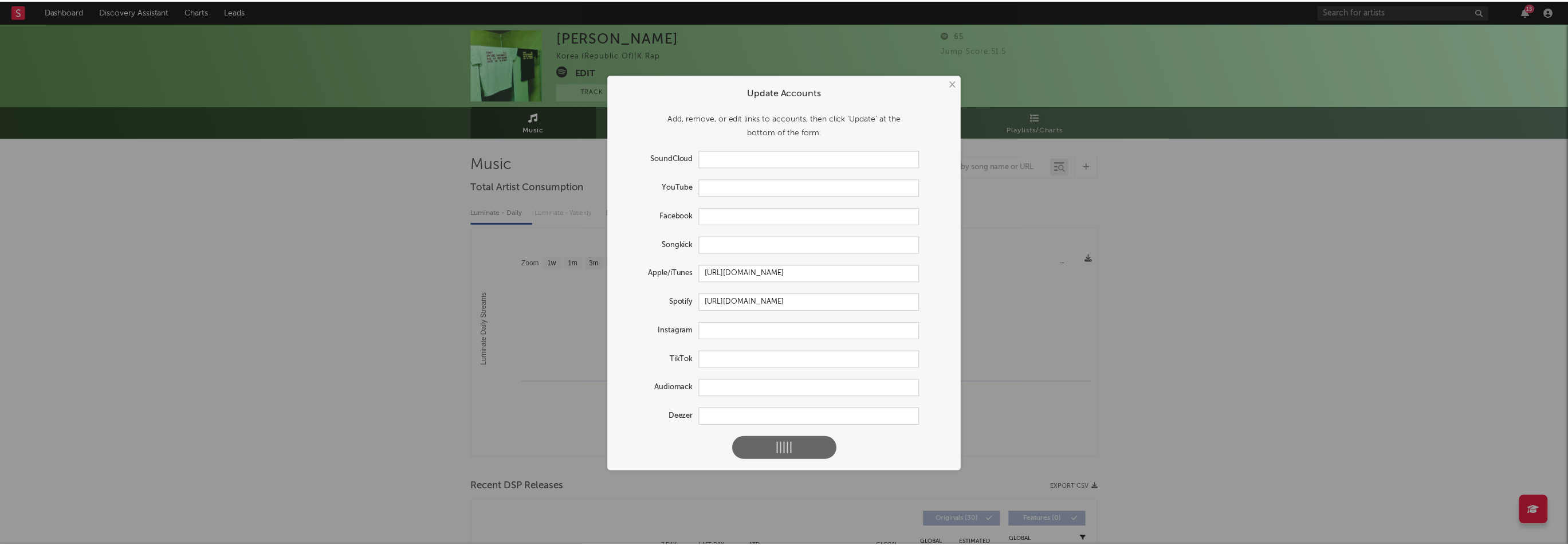
scroll to position [0, 0]
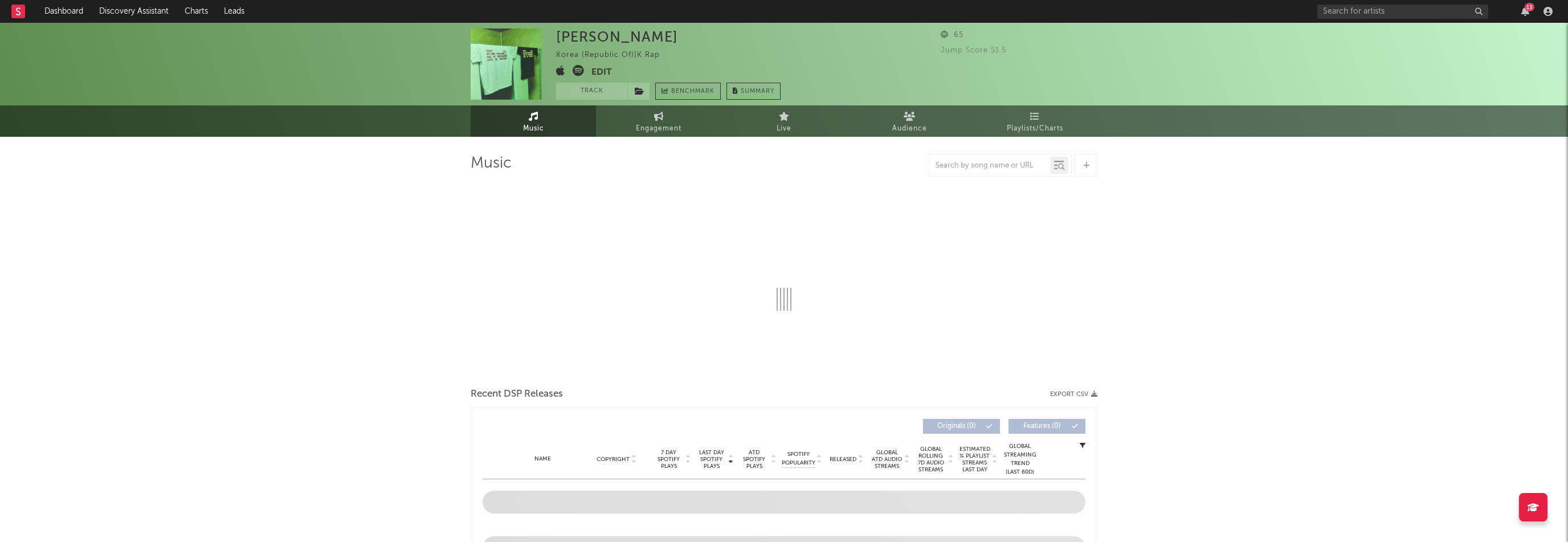
select select "1w"
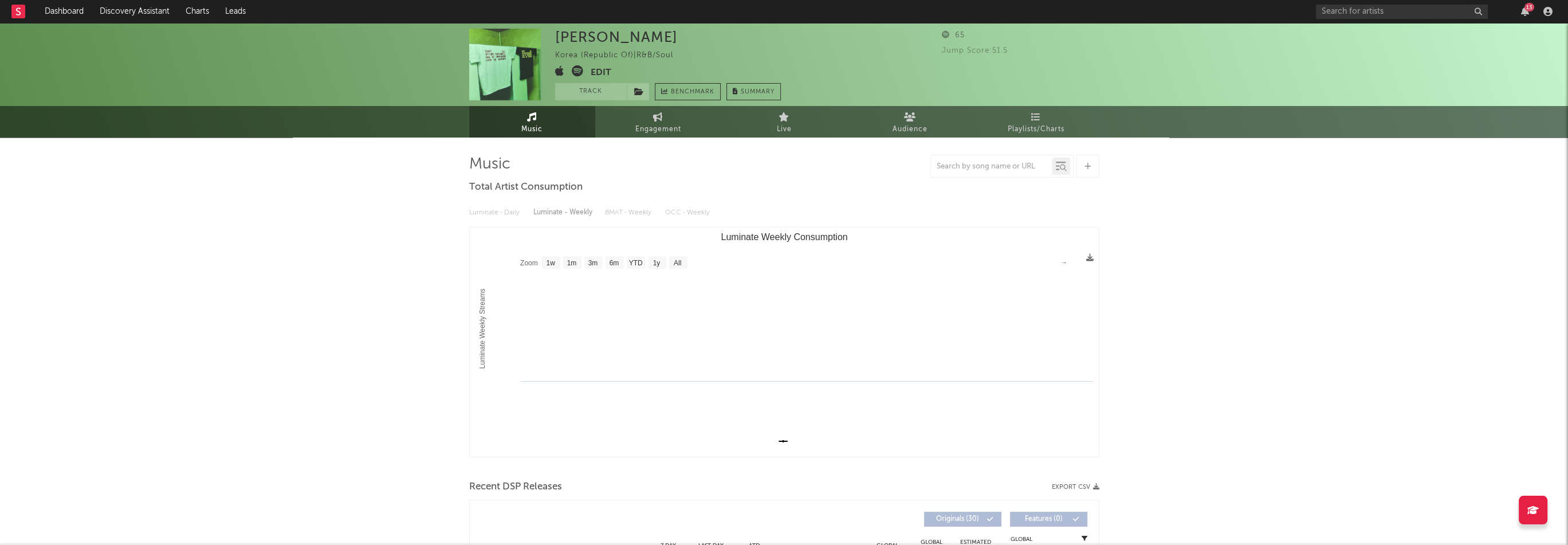
click at [611, 40] on div "[PERSON_NAME]" at bounding box center [616, 37] width 122 height 17
copy div "[PERSON_NAME]"
click at [607, 73] on button "Edit" at bounding box center [601, 72] width 21 height 14
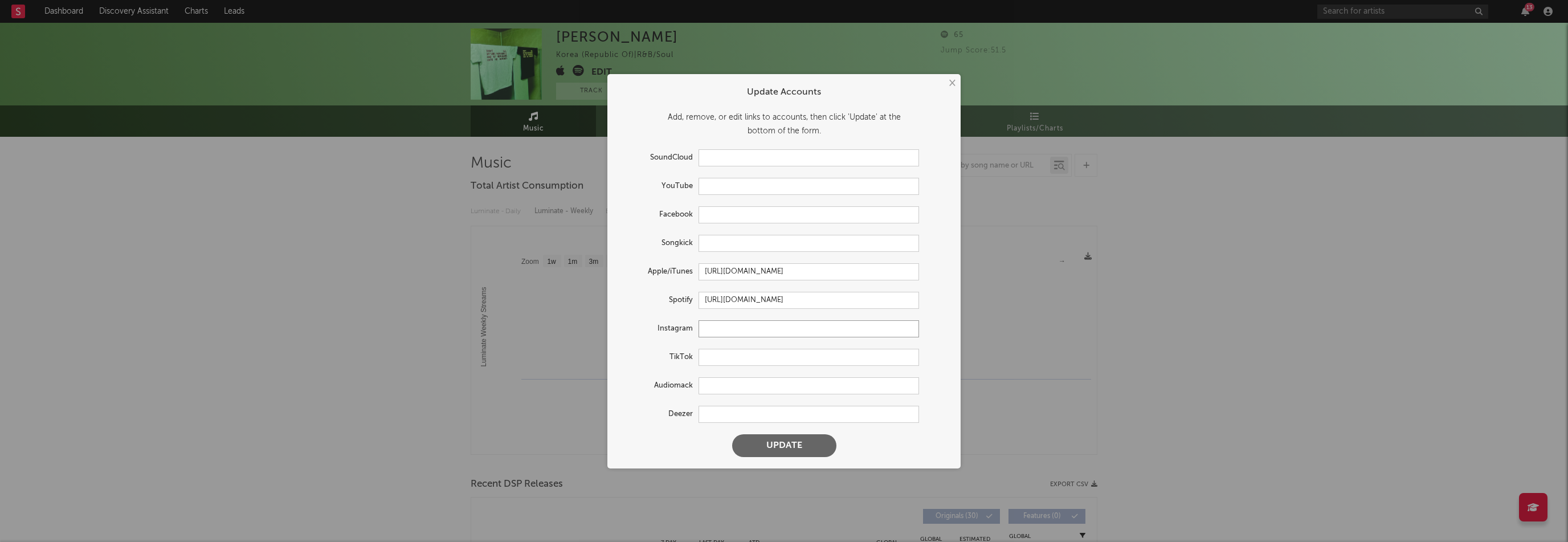
click at [727, 328] on input "text" at bounding box center [809, 329] width 220 height 17
paste input "[URL][DOMAIN_NAME]"
type input "[URL][DOMAIN_NAME]"
click at [711, 189] on input "text" at bounding box center [809, 186] width 220 height 17
paste input "[URL][DOMAIN_NAME]"
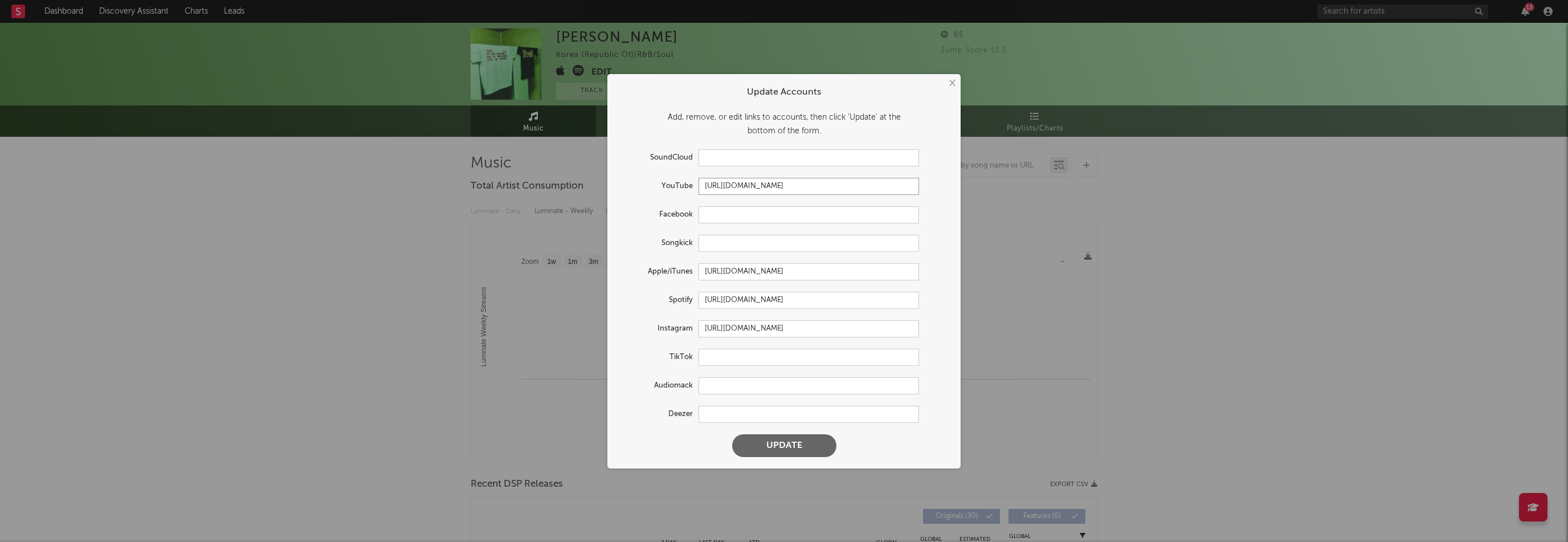
type input "[URL][DOMAIN_NAME]"
click at [805, 445] on button "Update" at bounding box center [784, 445] width 104 height 23
select select "1w"
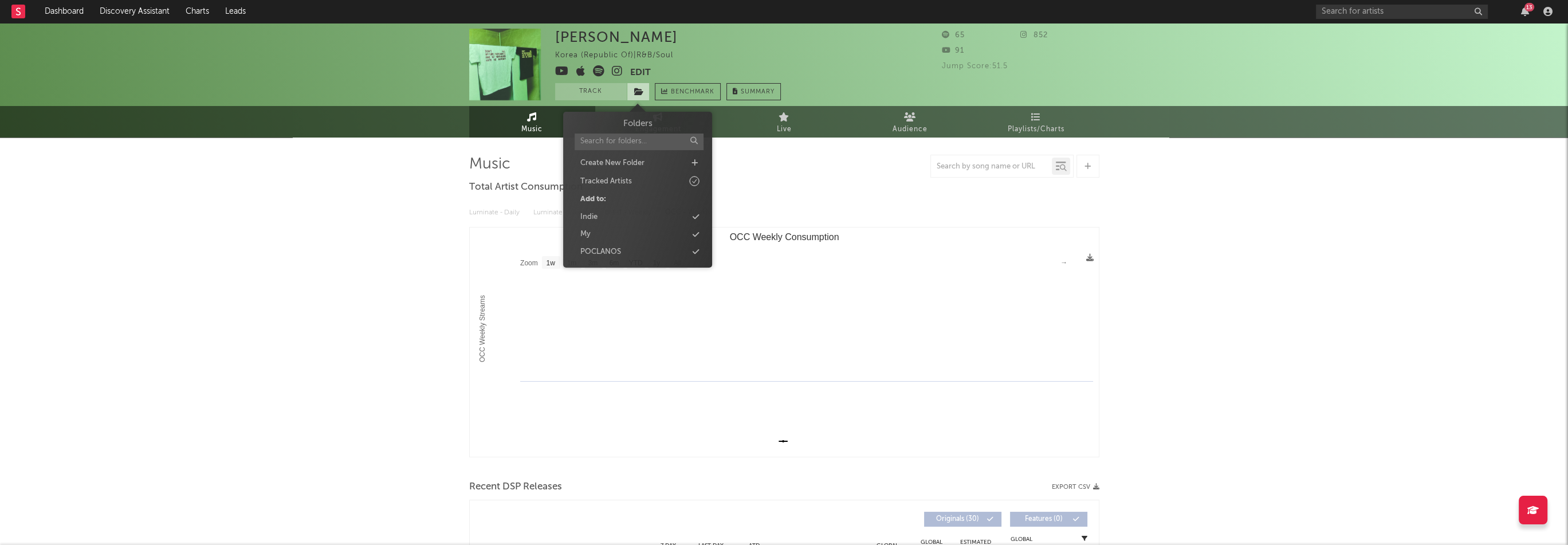
click at [628, 88] on span at bounding box center [638, 92] width 23 height 17
click at [607, 219] on div "Indie" at bounding box center [637, 217] width 132 height 15
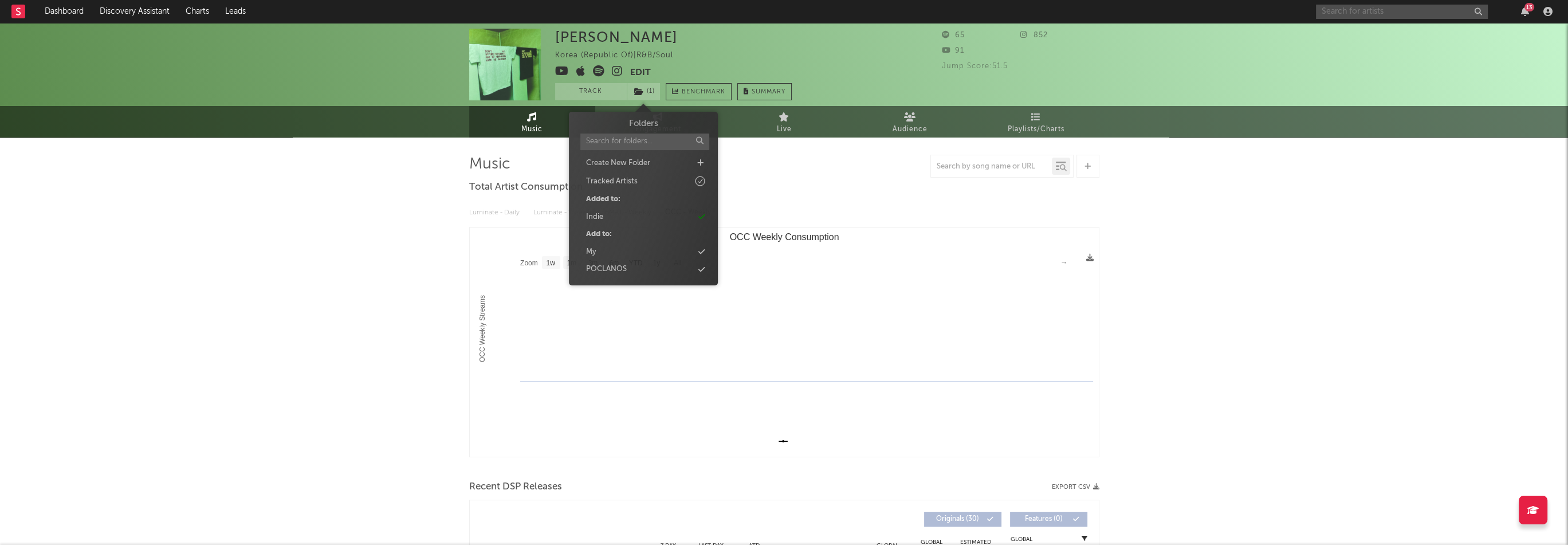
click at [1366, 13] on input "text" at bounding box center [1402, 11] width 172 height 14
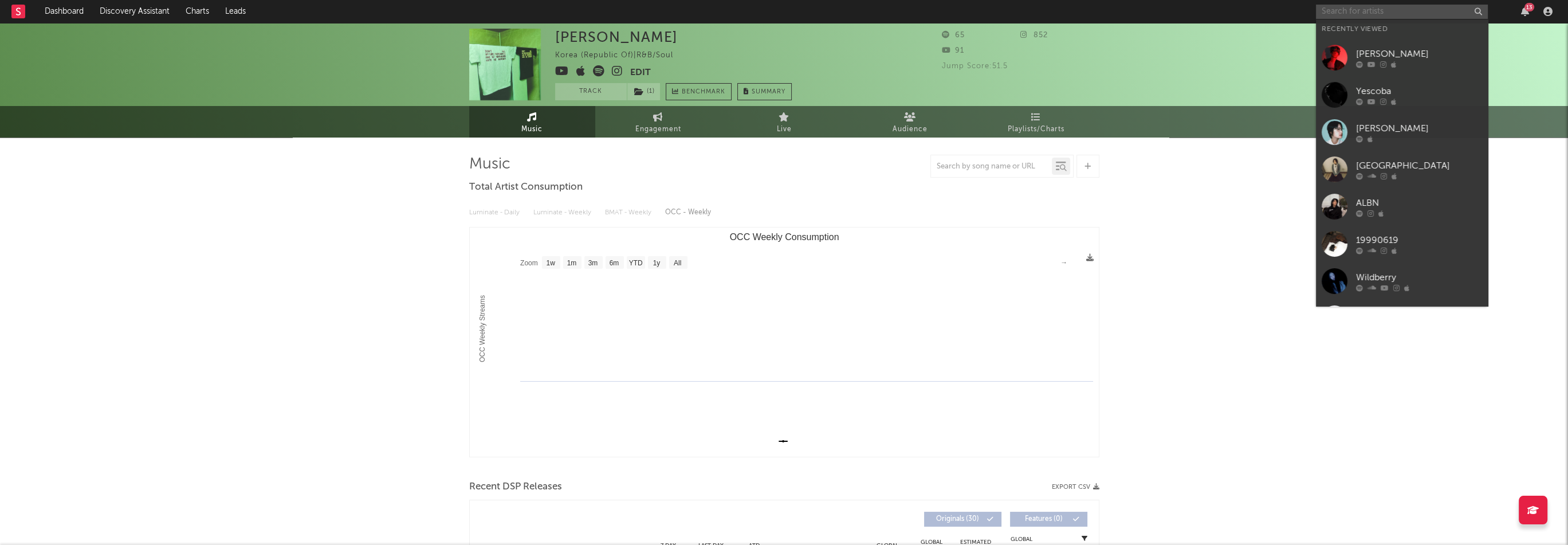
paste input "[URL][DOMAIN_NAME]"
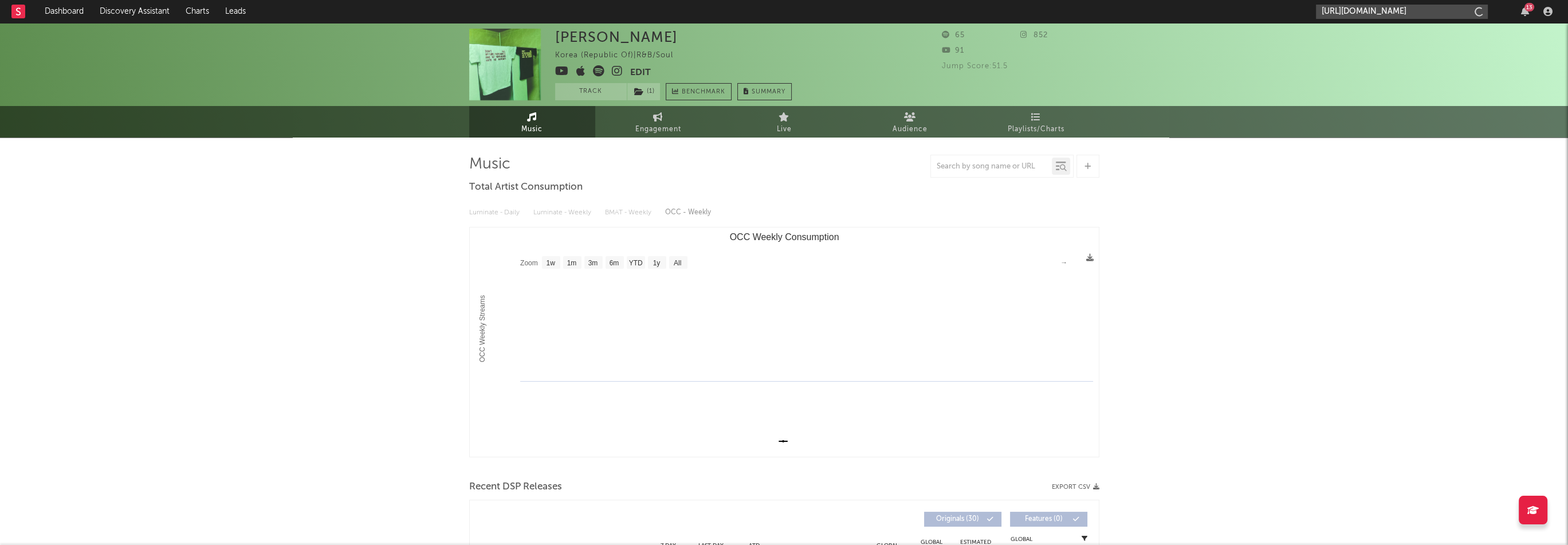
scroll to position [0, 74]
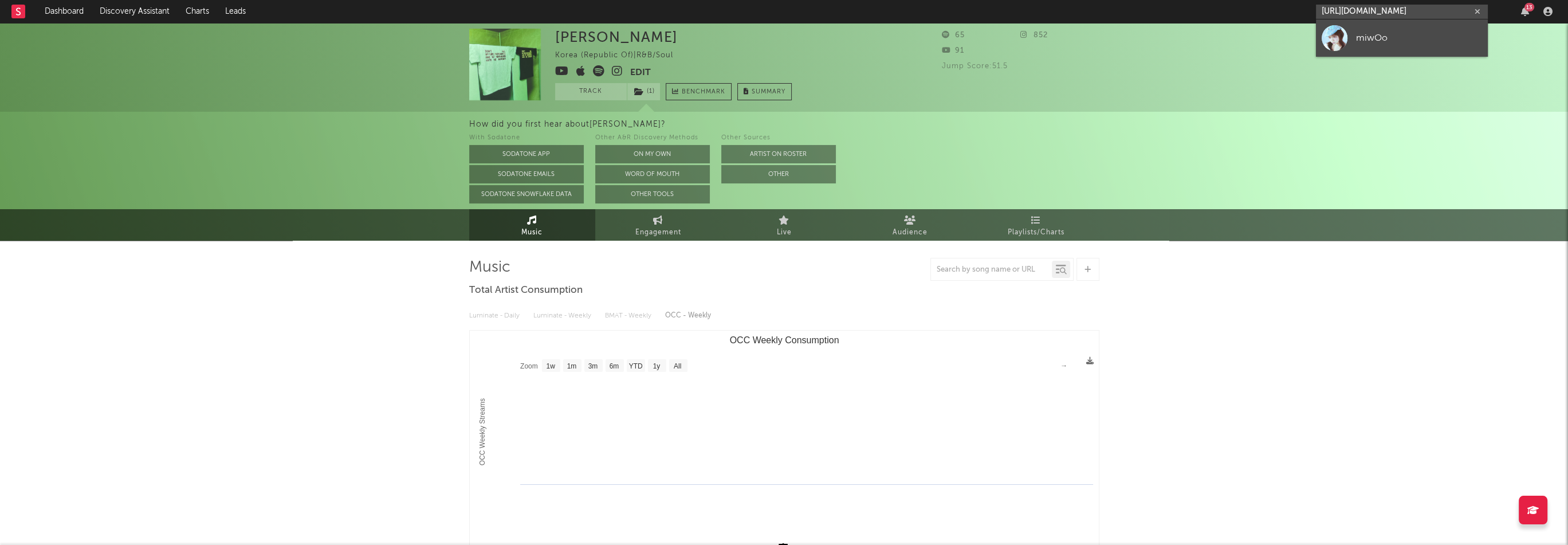
type input "[URL][DOMAIN_NAME]"
click at [1400, 39] on div "miwOo" at bounding box center [1419, 38] width 126 height 13
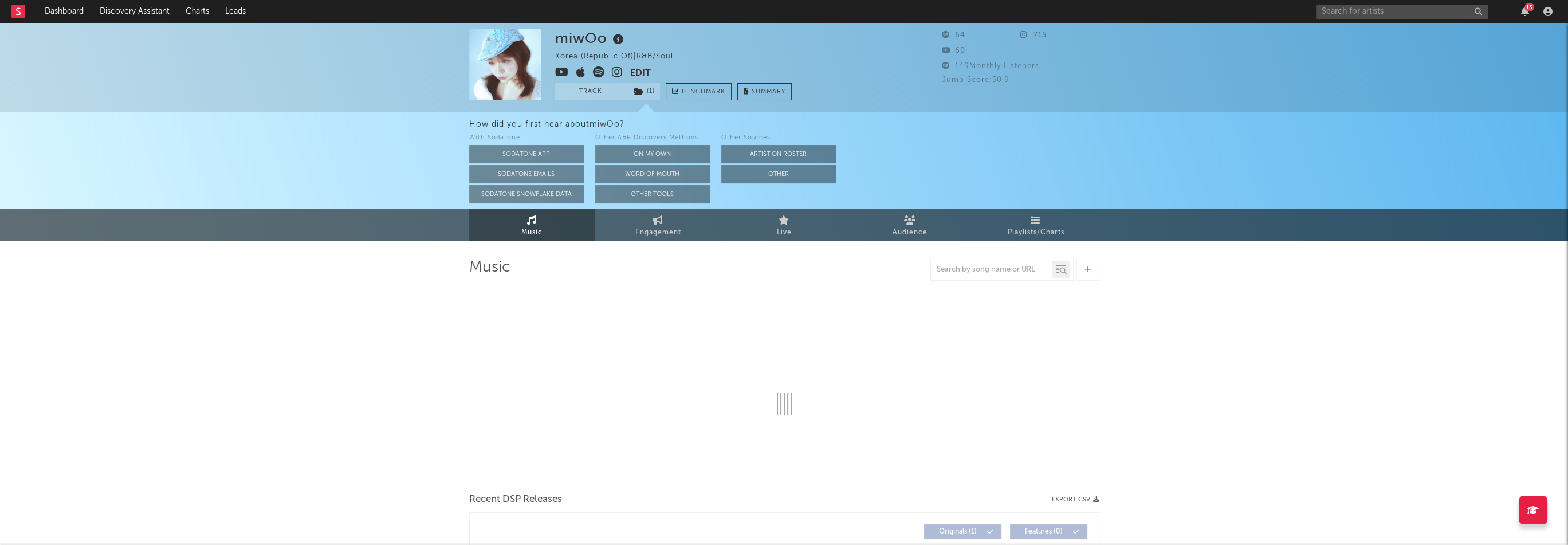
select select "1w"
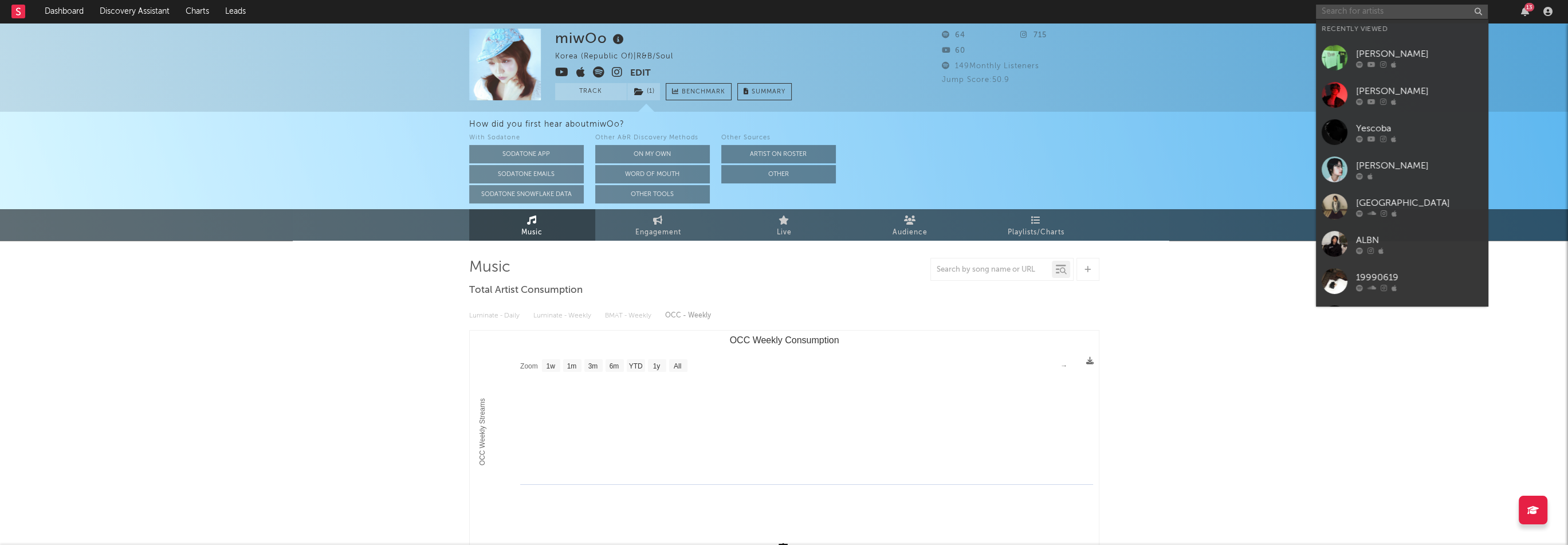
click at [1338, 17] on input "text" at bounding box center [1402, 11] width 172 height 14
paste input "[URL][DOMAIN_NAME]"
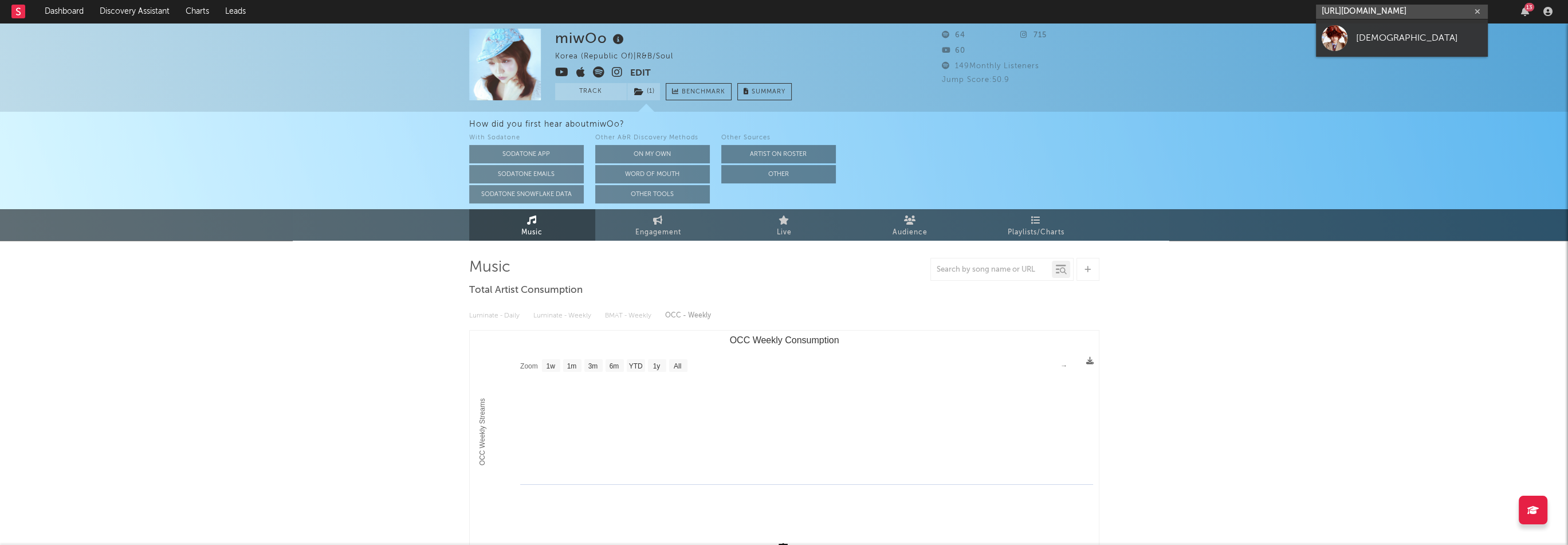
type input "[URL][DOMAIN_NAME]"
click at [1363, 36] on div "[DEMOGRAPHIC_DATA]" at bounding box center [1419, 38] width 126 height 13
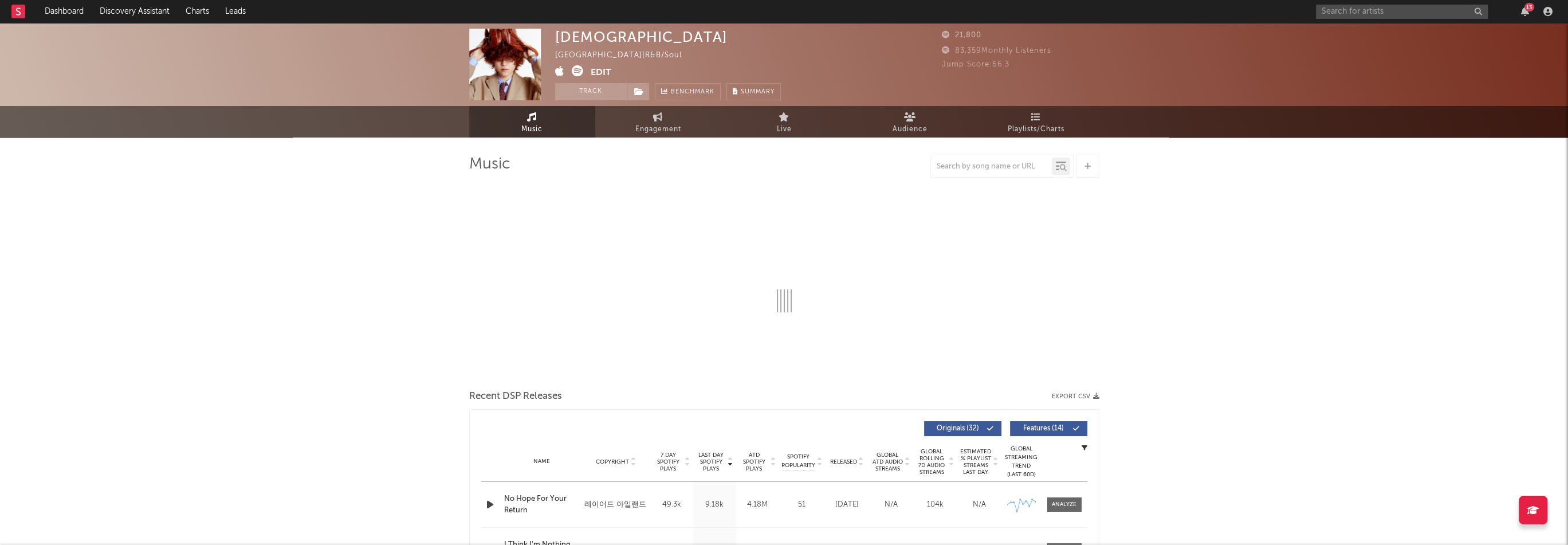
click at [598, 44] on div "[DEMOGRAPHIC_DATA]" at bounding box center [641, 37] width 173 height 17
select select "6m"
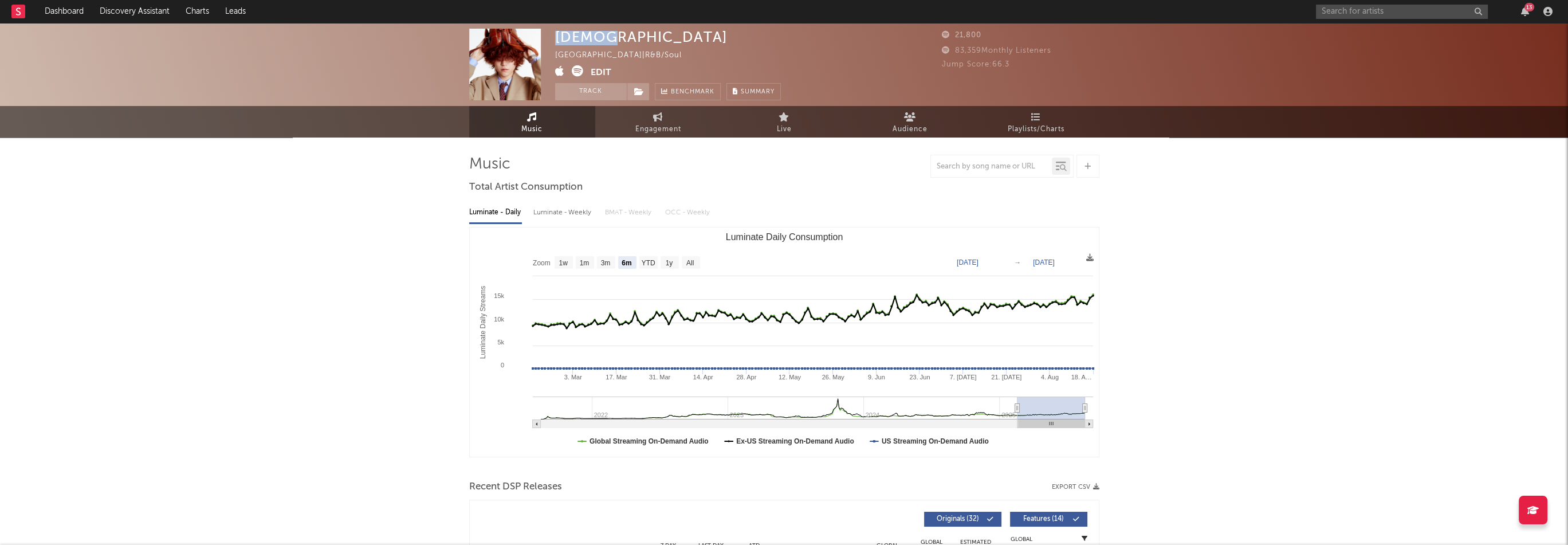
copy div "[DEMOGRAPHIC_DATA]"
click at [596, 68] on button "Edit" at bounding box center [601, 72] width 21 height 14
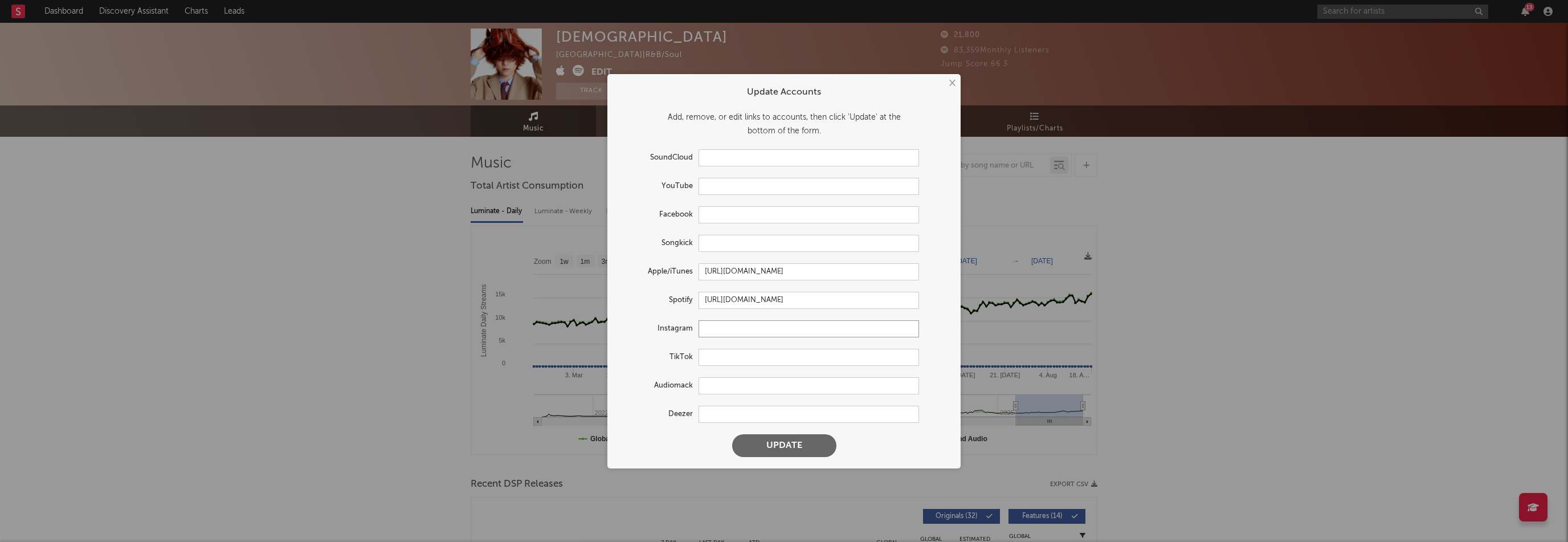
click at [724, 326] on input "text" at bounding box center [809, 329] width 220 height 17
paste input "[URL][DOMAIN_NAME]"
drag, startPoint x: 832, startPoint y: 329, endPoint x: 989, endPoint y: 323, distance: 157.1
click at [976, 325] on div "× Update Accounts Add, remove, or edit links to accounts, then click 'Update' a…" at bounding box center [784, 271] width 1568 height 542
type input "[URL][DOMAIN_NAME]"
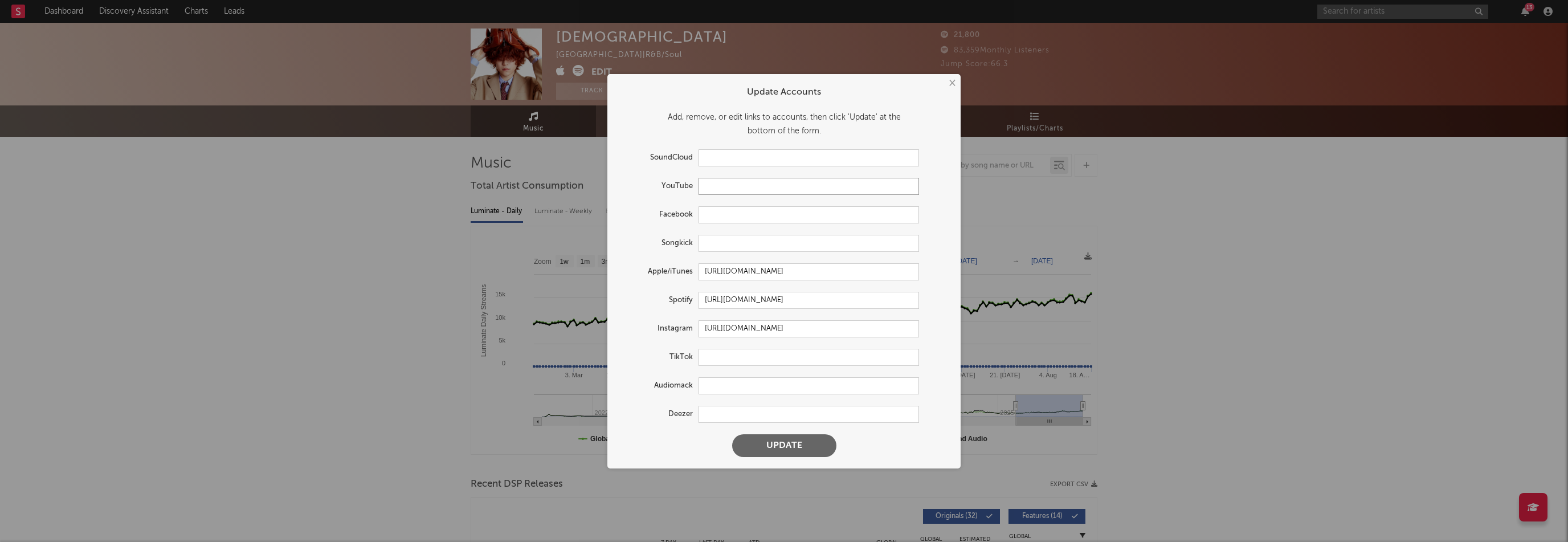
click at [730, 185] on input "text" at bounding box center [809, 186] width 220 height 17
paste input "[URL][DOMAIN_NAME]"
type input "[URL][DOMAIN_NAME]"
click at [810, 446] on button "Update" at bounding box center [784, 445] width 104 height 23
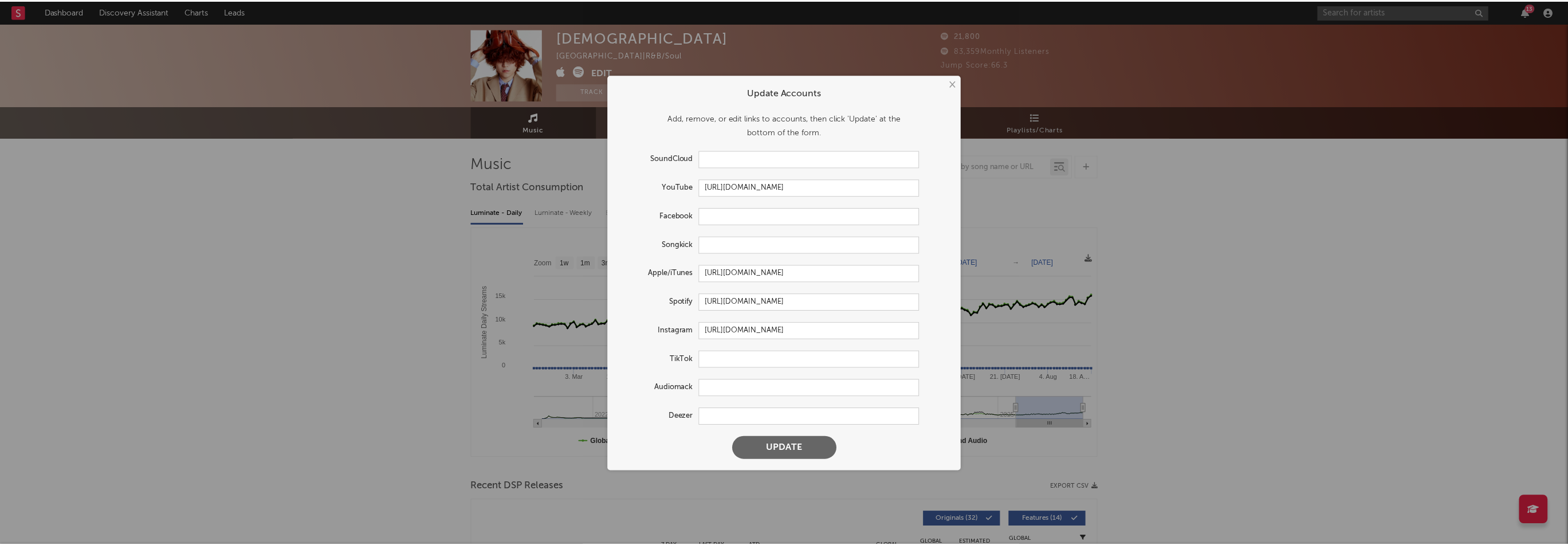
scroll to position [0, 0]
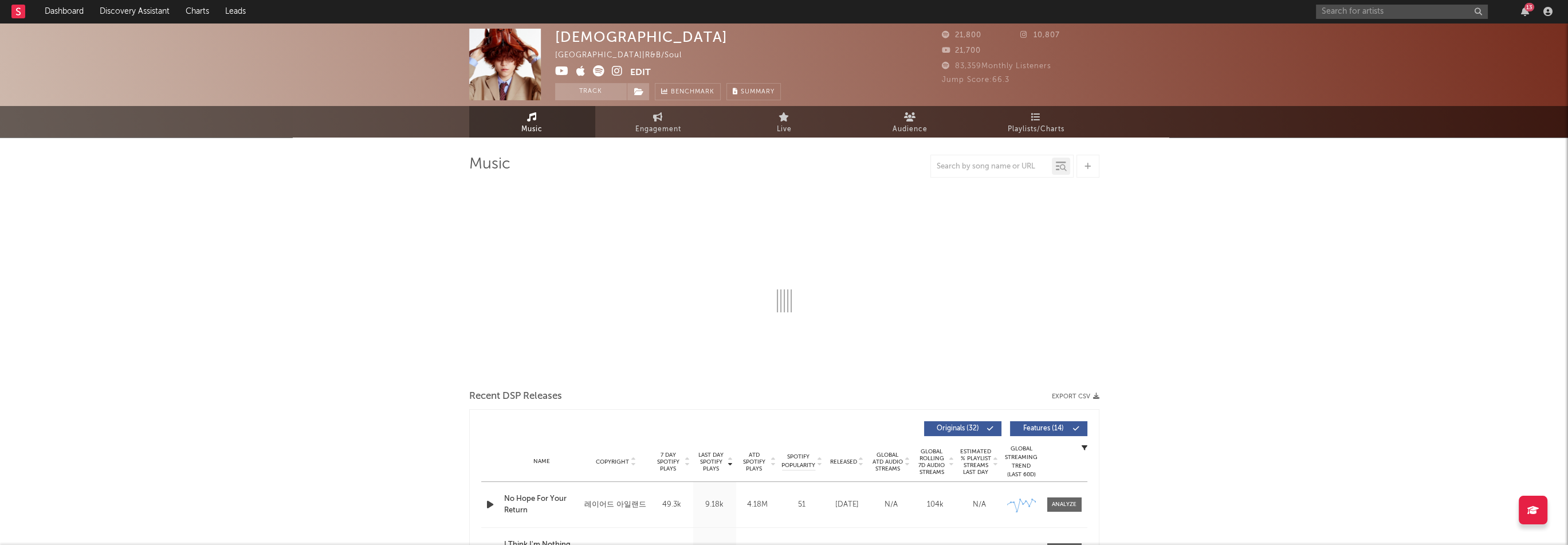
select select "6m"
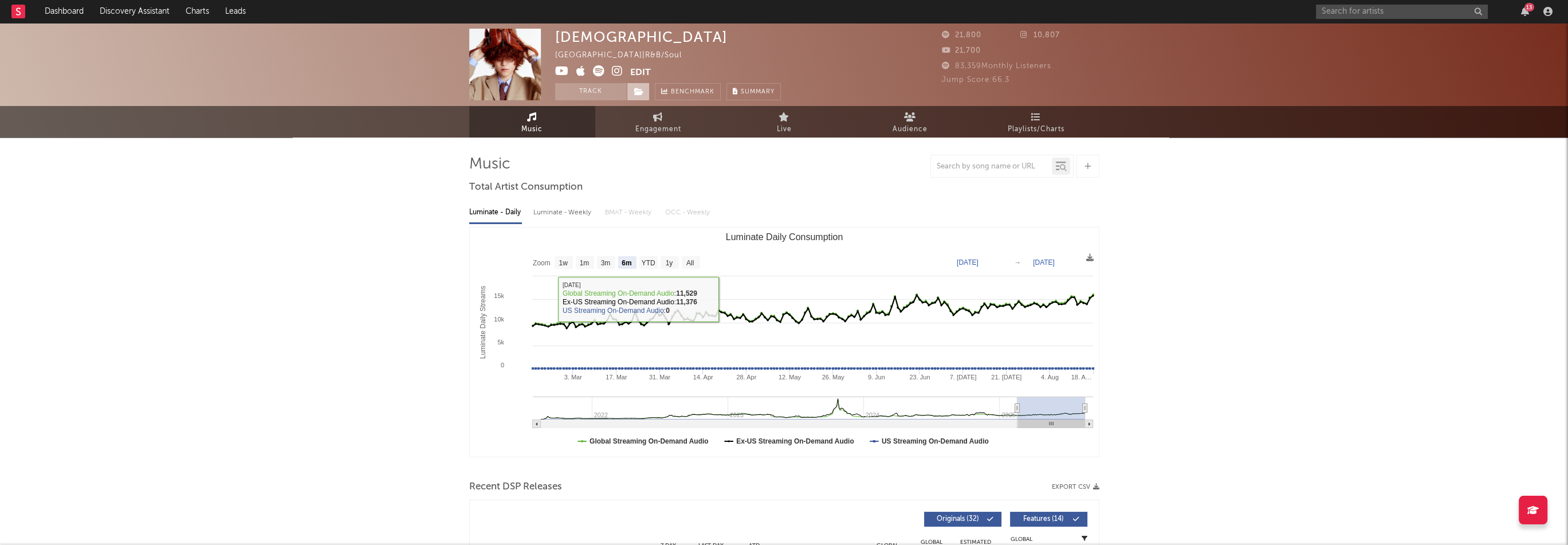
click at [639, 91] on icon at bounding box center [639, 91] width 10 height 8
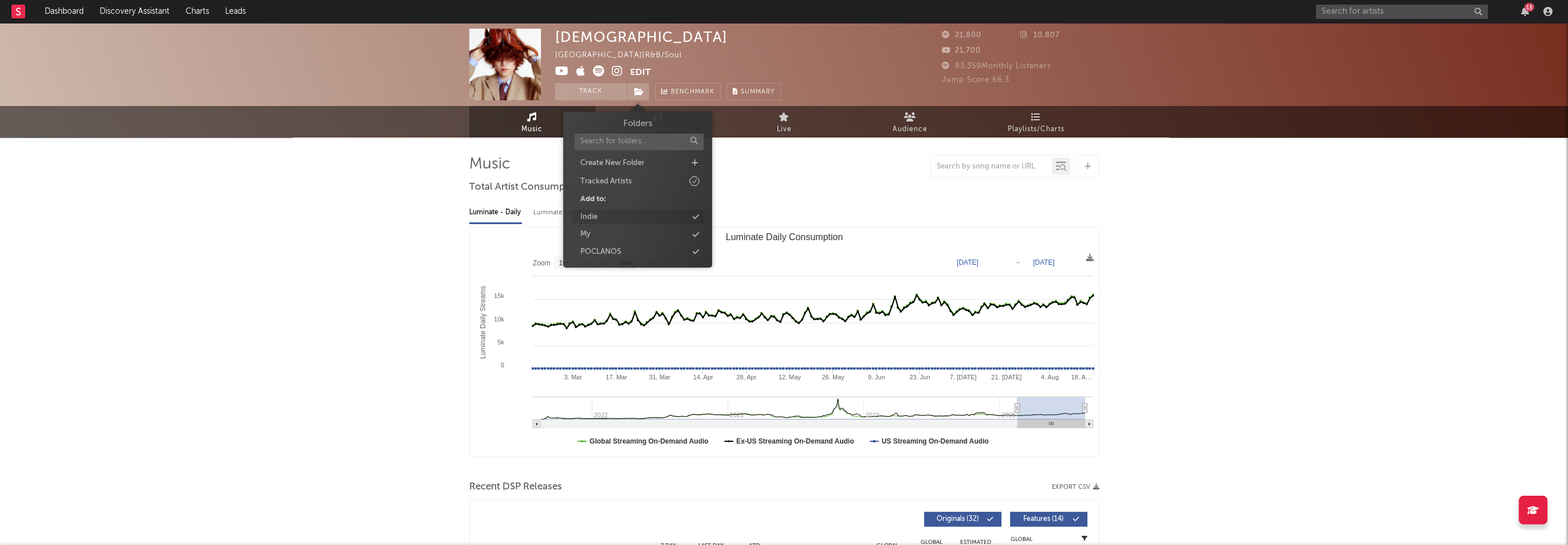
click at [625, 219] on div "Indie" at bounding box center [637, 217] width 132 height 15
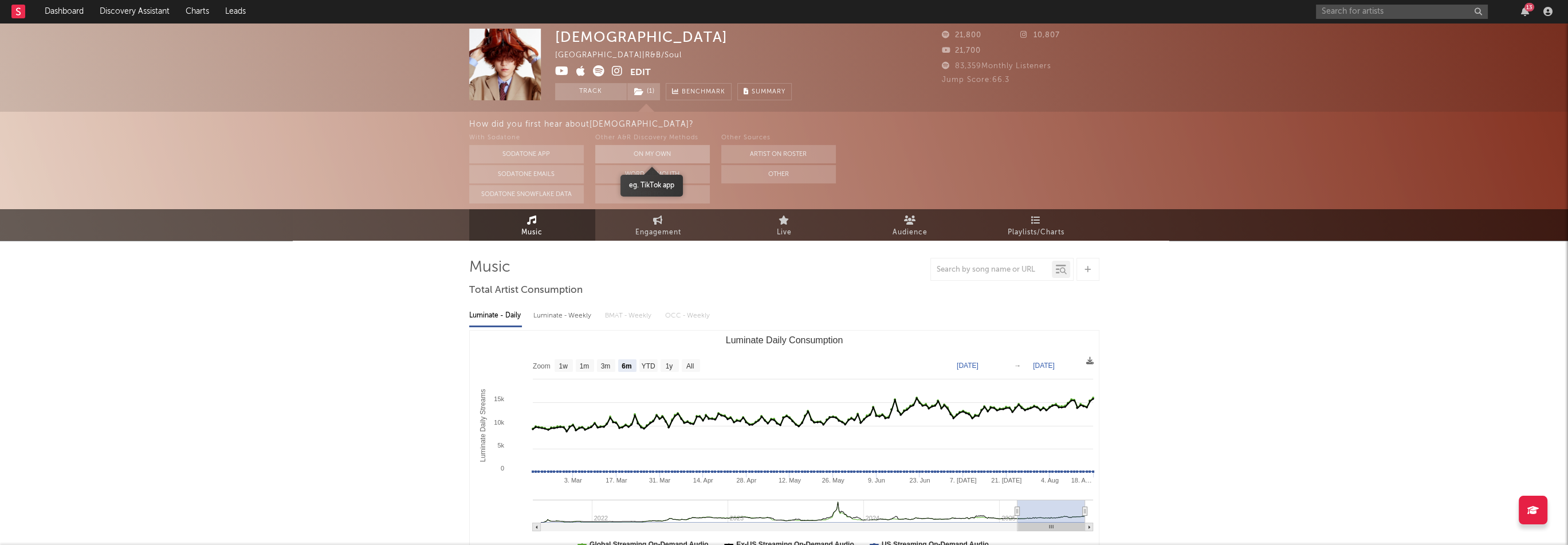
click at [638, 160] on button "On My Own" at bounding box center [652, 154] width 114 height 18
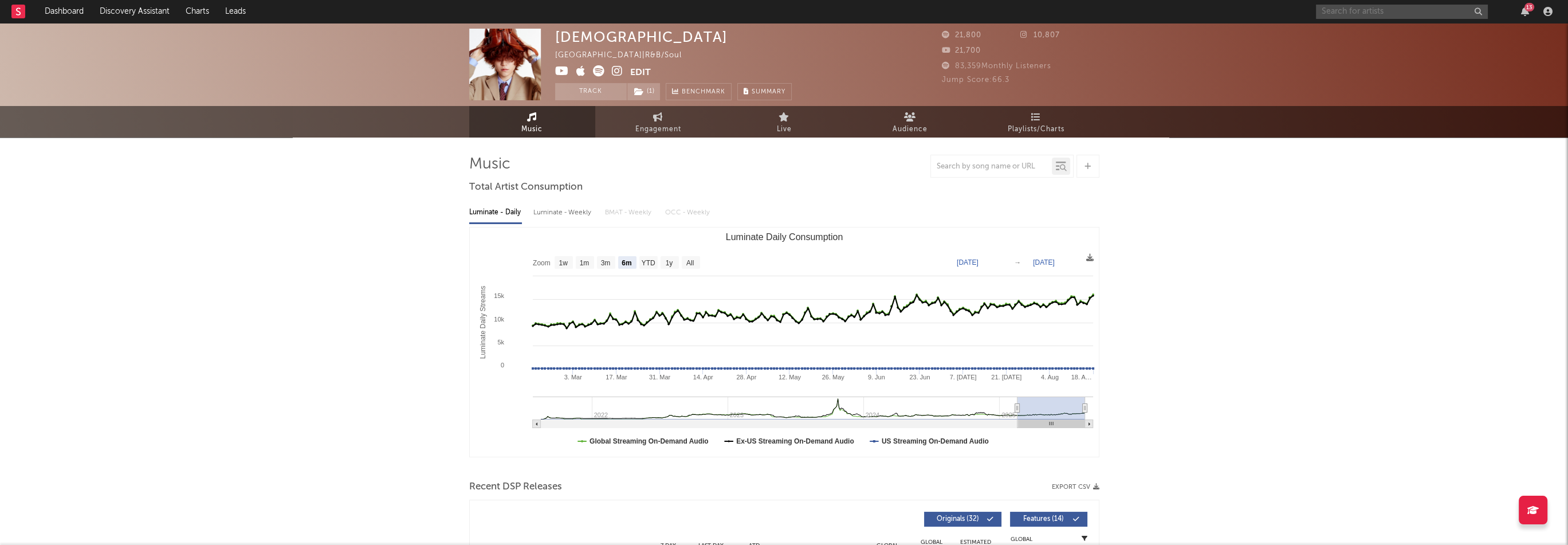
click at [1338, 9] on input "text" at bounding box center [1402, 11] width 172 height 14
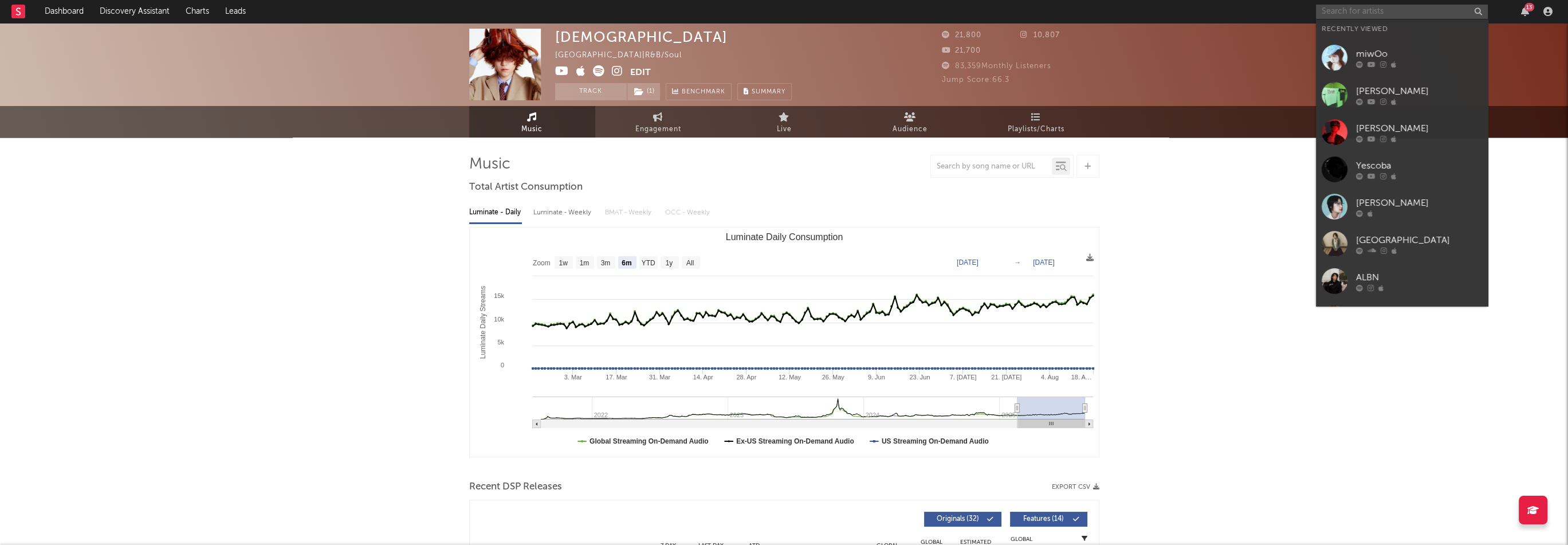
paste input "[URL][DOMAIN_NAME]"
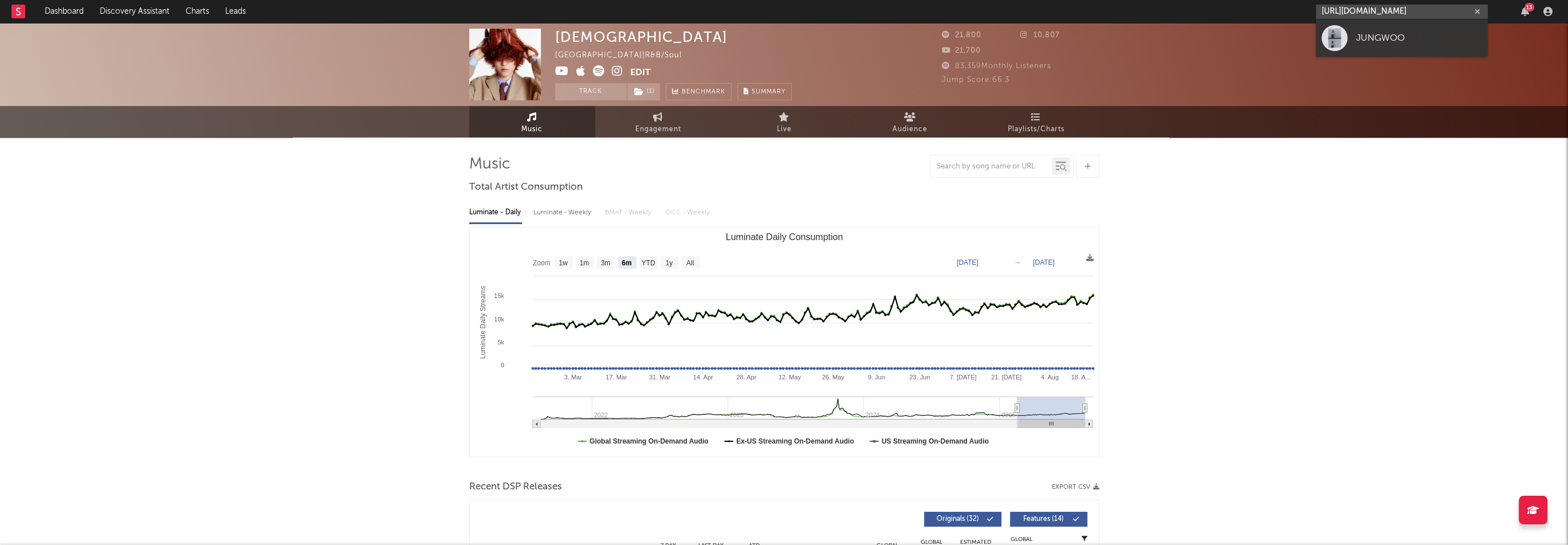
type input "[URL][DOMAIN_NAME]"
click at [1378, 40] on div "JUNGWOO" at bounding box center [1419, 38] width 126 height 13
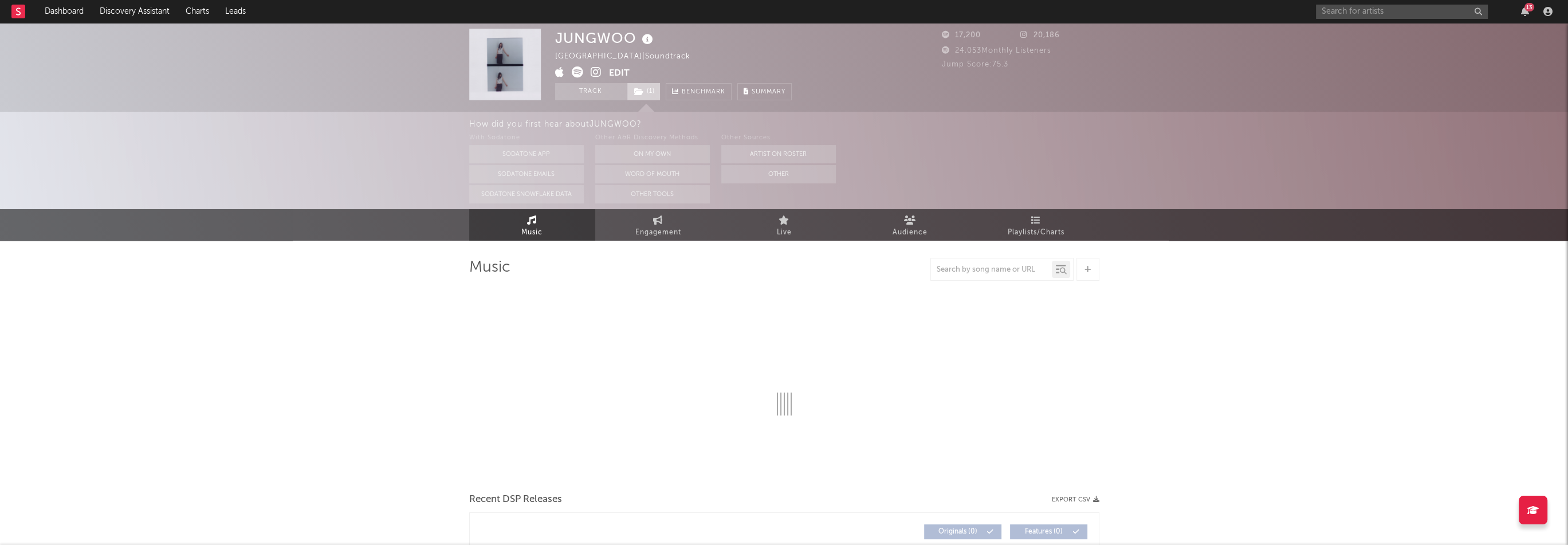
click at [651, 98] on span "( 1 )" at bounding box center [643, 92] width 34 height 17
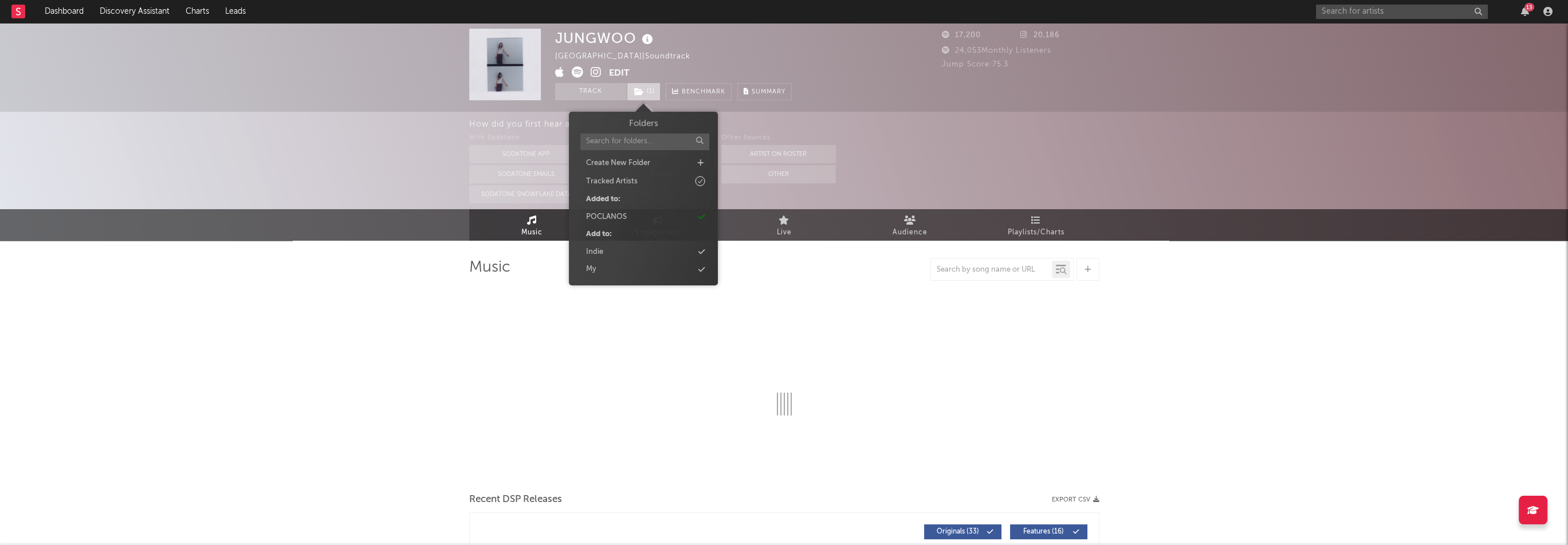
select select "6m"
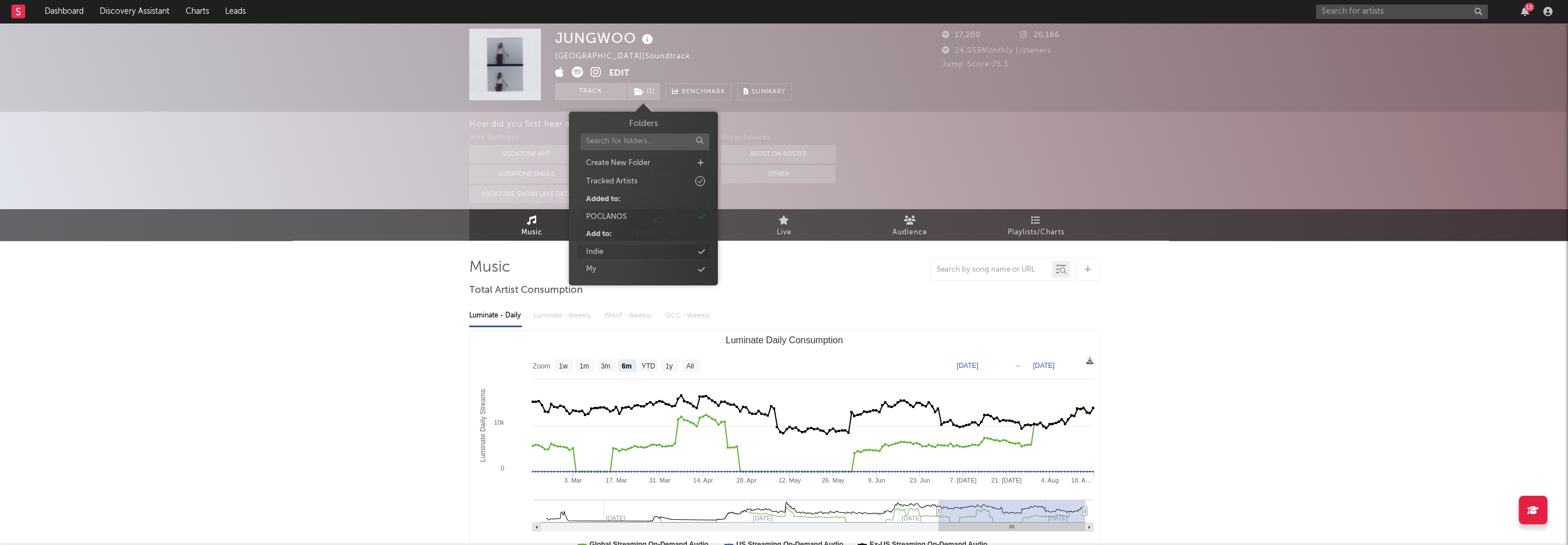
click at [611, 252] on div "Indie" at bounding box center [643, 252] width 132 height 15
click at [623, 236] on div "POCLANOS" at bounding box center [607, 234] width 40 height 12
click at [712, 61] on div "JUNGWOO [GEOGRAPHIC_DATA] | Soundtrack Edit Track ( 1 ) Benchmark Summary" at bounding box center [673, 64] width 237 height 72
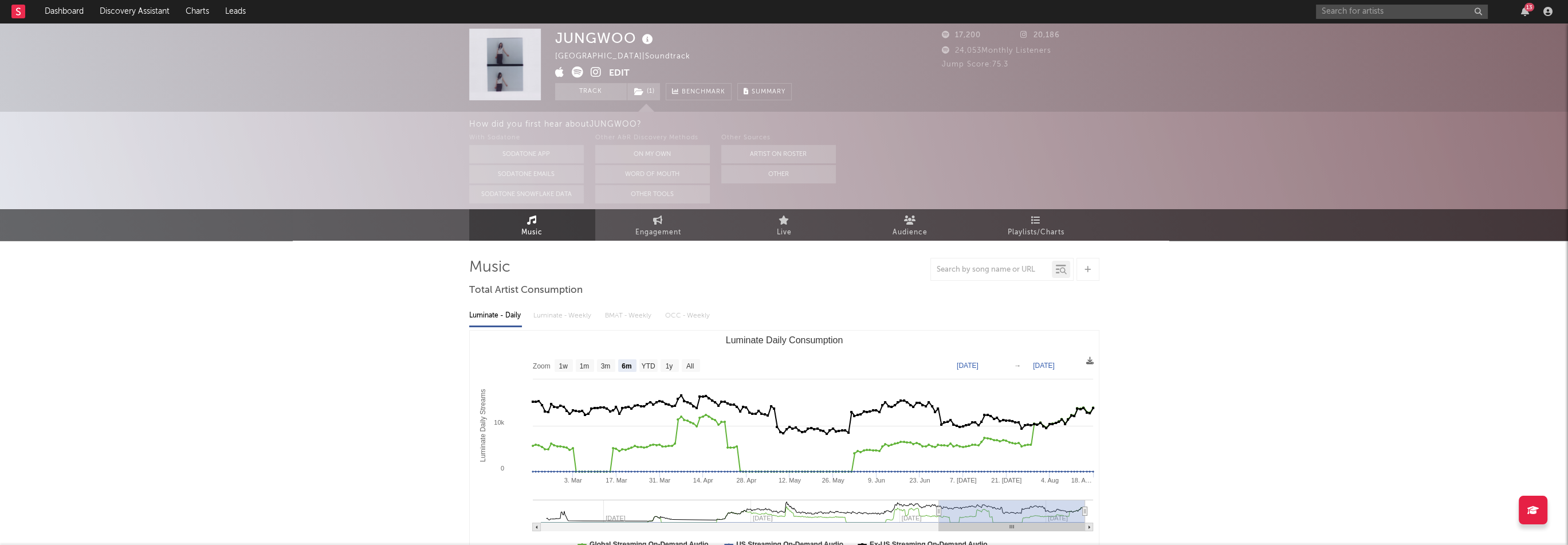
click at [594, 69] on icon at bounding box center [596, 72] width 11 height 12
click at [1375, 15] on input "text" at bounding box center [1402, 11] width 172 height 14
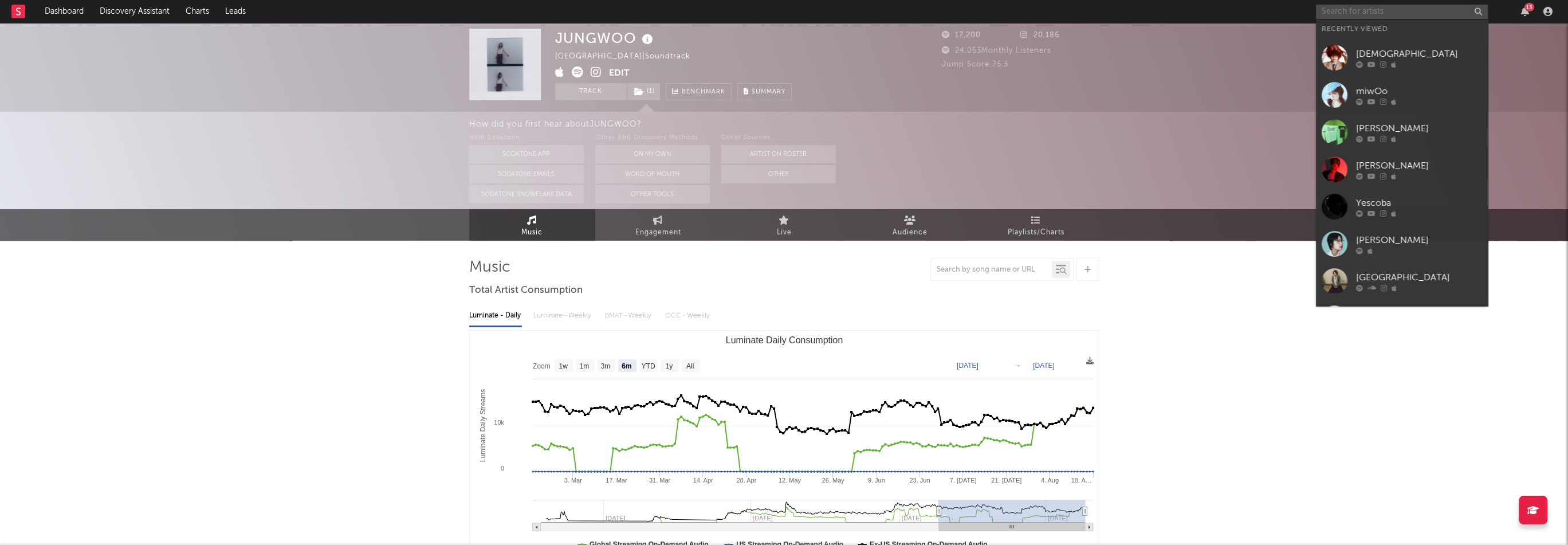
paste input "[URL][DOMAIN_NAME]"
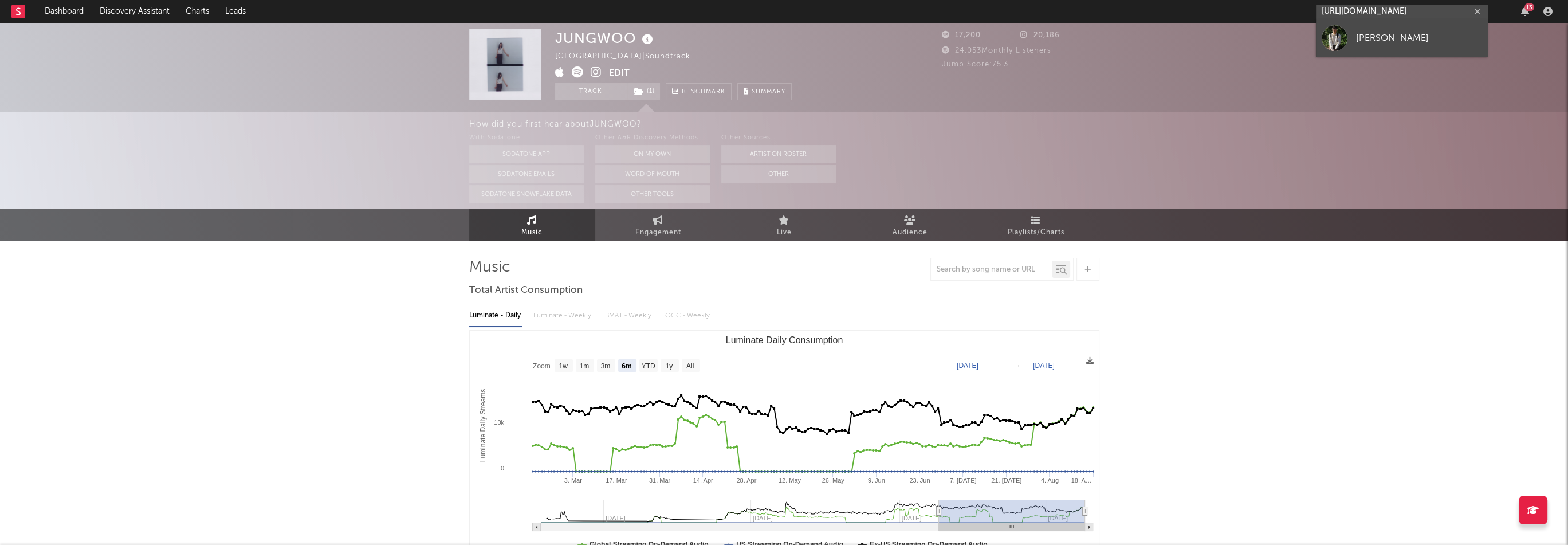
type input "[URL][DOMAIN_NAME]"
click at [1358, 37] on div "[PERSON_NAME]" at bounding box center [1419, 38] width 126 height 13
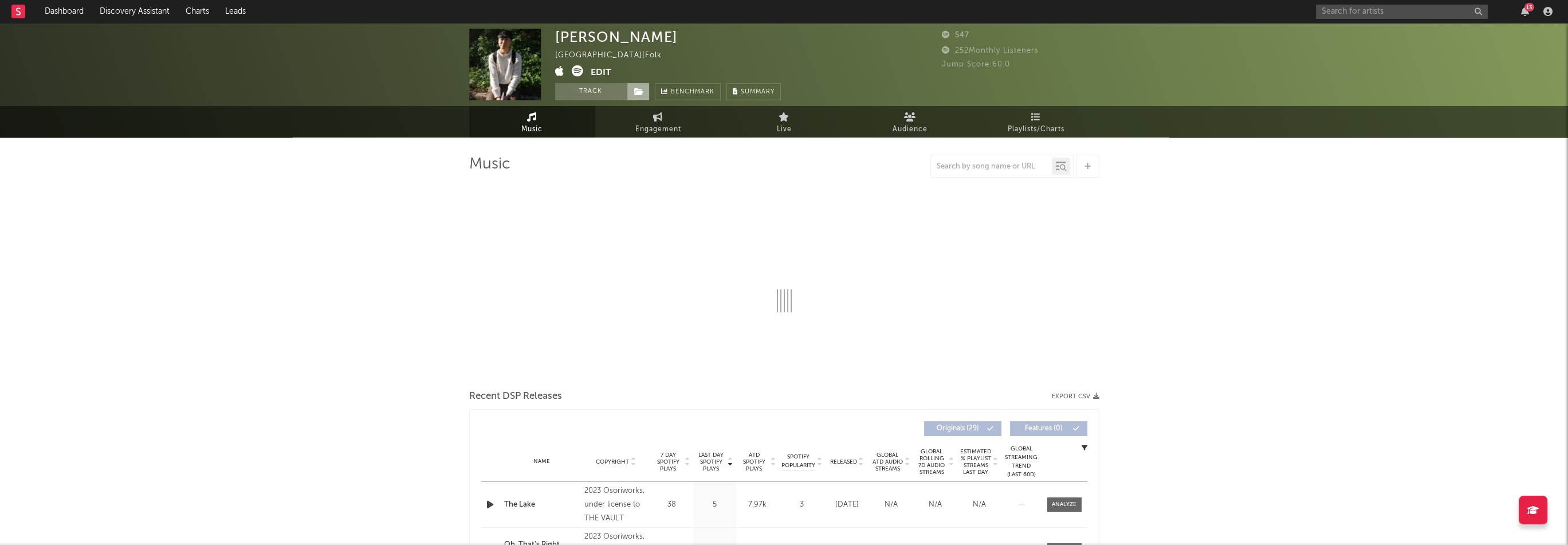
select select "6m"
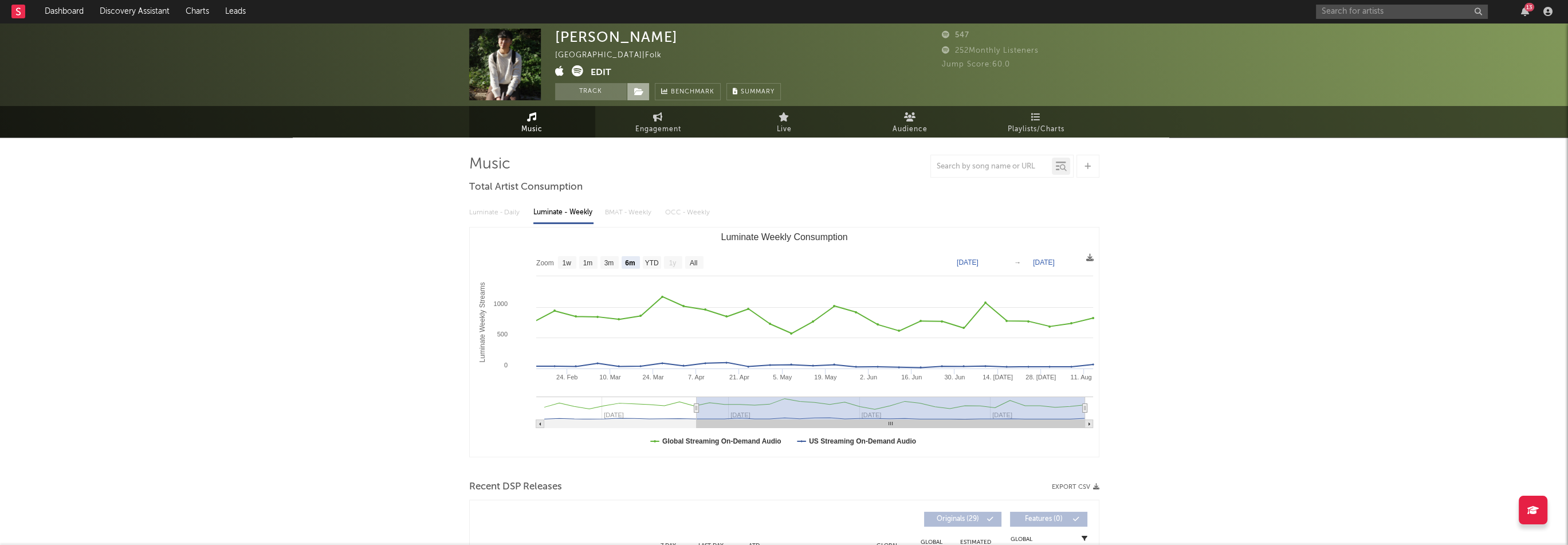
click at [634, 94] on icon at bounding box center [639, 91] width 10 height 8
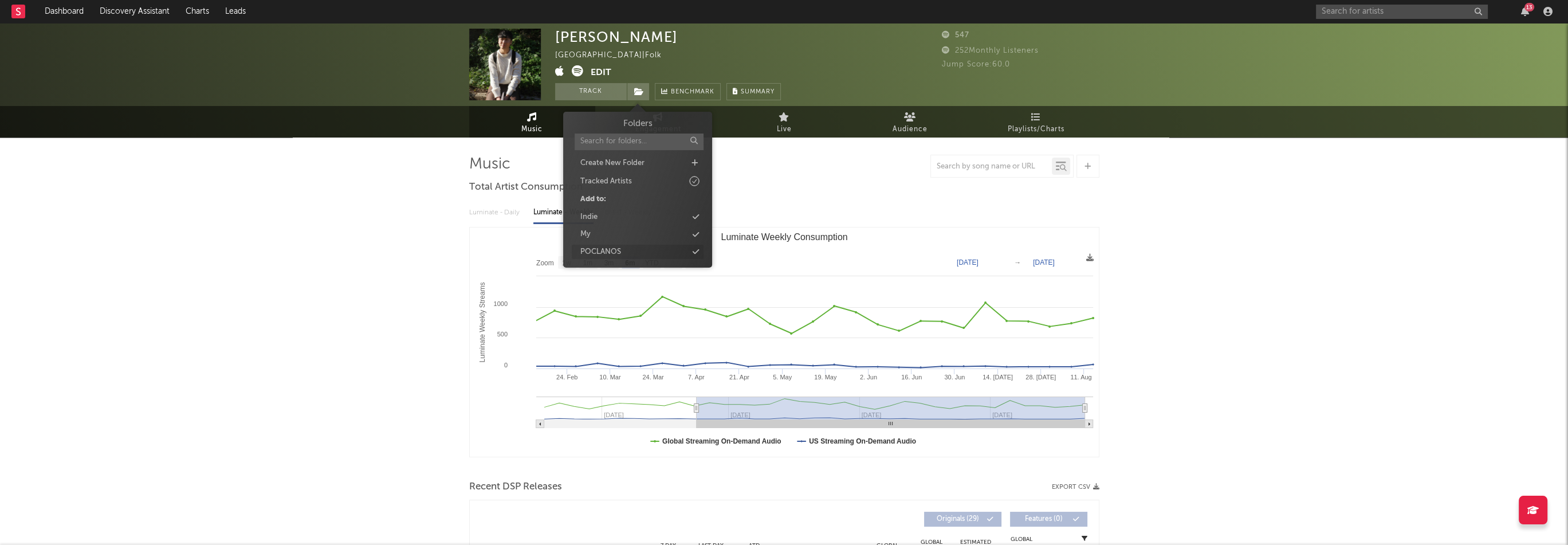
click at [602, 247] on div "POCLANOS" at bounding box center [600, 252] width 40 height 12
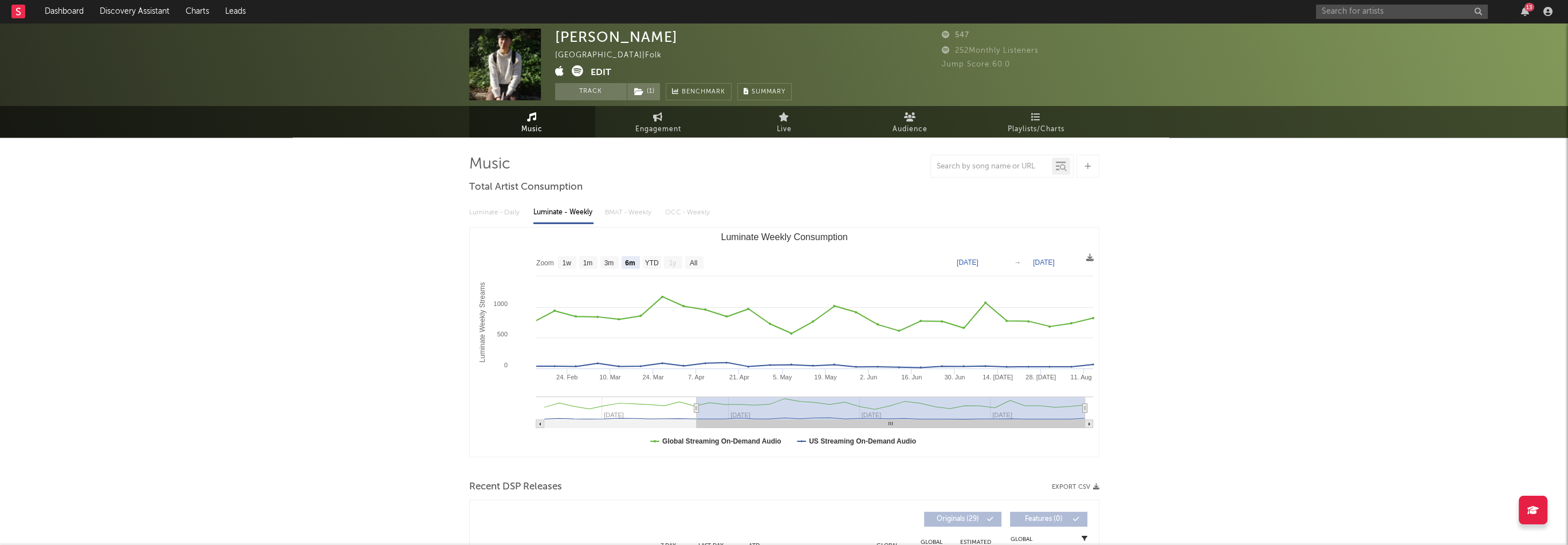
click at [394, 215] on div "[PERSON_NAME] [GEOGRAPHIC_DATA] | Folk Edit Track ( 1 ) Benchmark Summary 547 2…" at bounding box center [784, 551] width 1568 height 1056
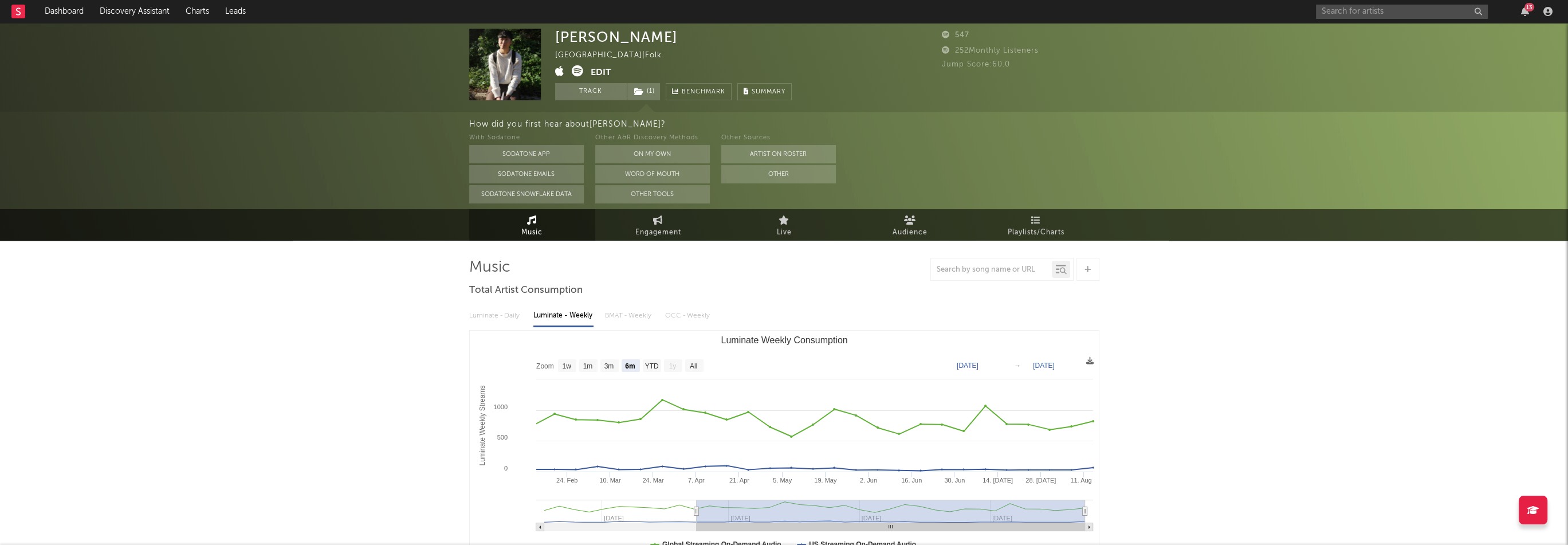
click at [600, 73] on button "Edit" at bounding box center [601, 72] width 21 height 14
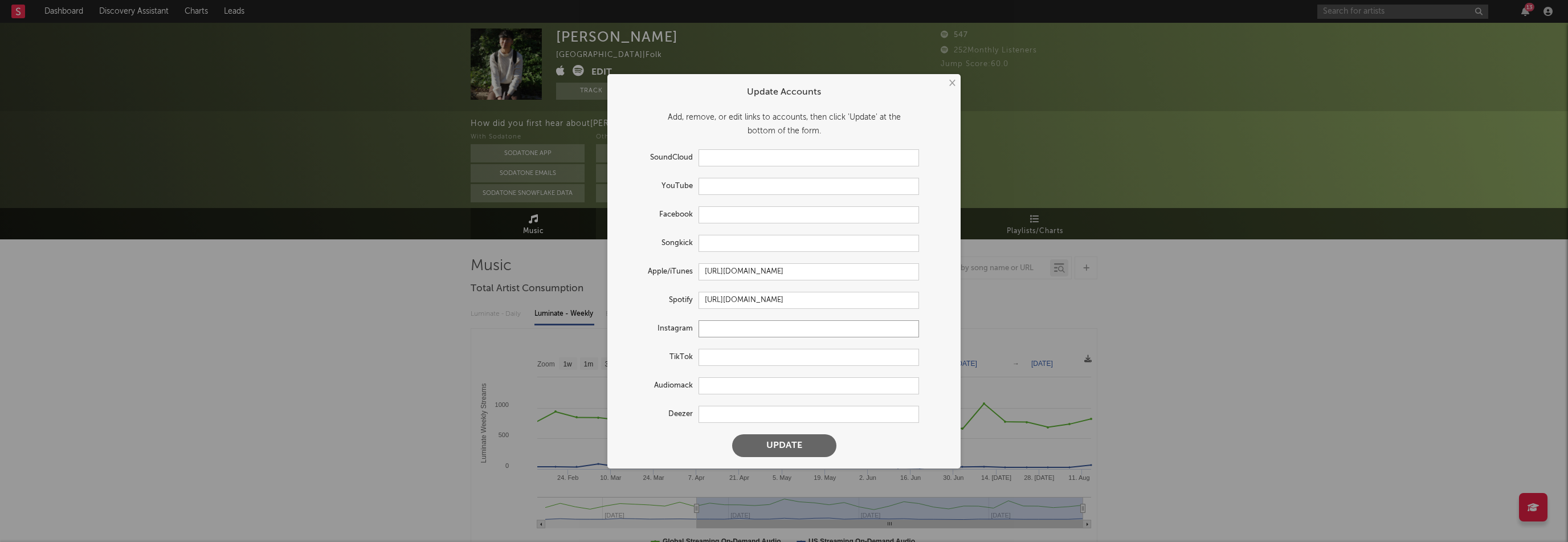
click at [753, 326] on input "text" at bounding box center [809, 329] width 220 height 17
paste input "[URL][DOMAIN_NAME]"
type input "[URL][DOMAIN_NAME]"
click at [745, 174] on form "Update Accounts Add, remove, or edit links to accounts, then click 'Update' at …" at bounding box center [784, 271] width 342 height 383
click at [746, 180] on input "text" at bounding box center [809, 186] width 220 height 17
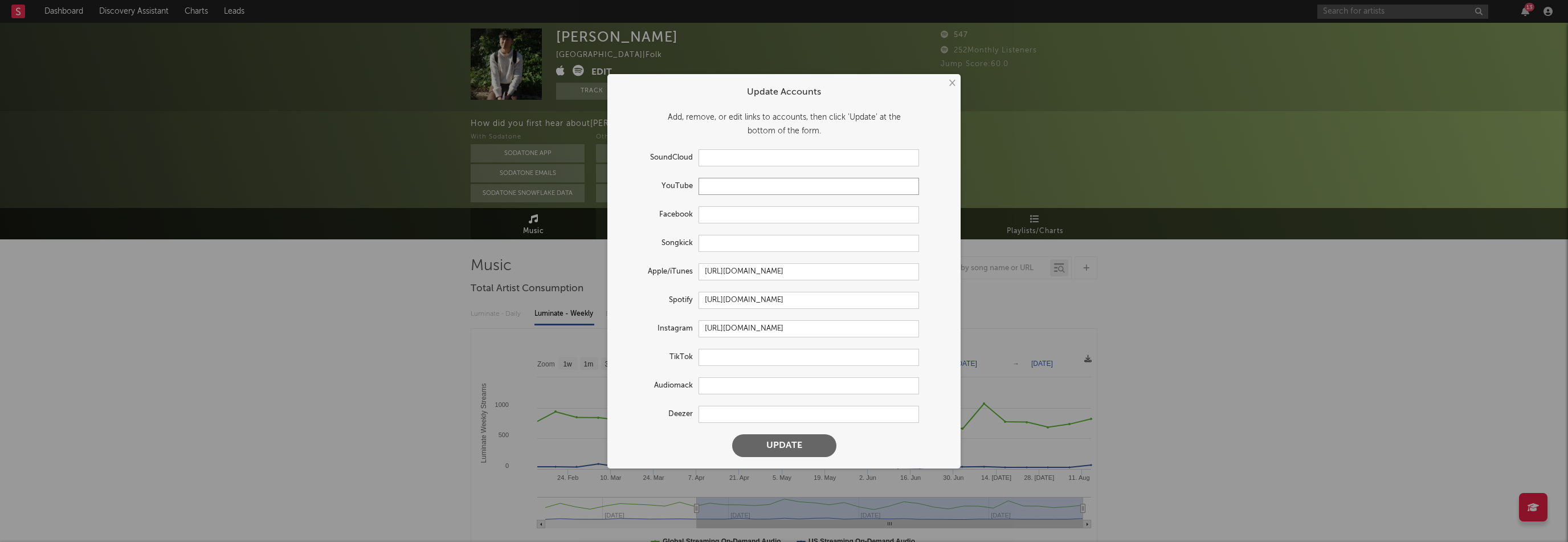
paste input "[URL][DOMAIN_NAME]"
type input "[URL][DOMAIN_NAME]"
click at [819, 446] on button "Update" at bounding box center [784, 445] width 104 height 23
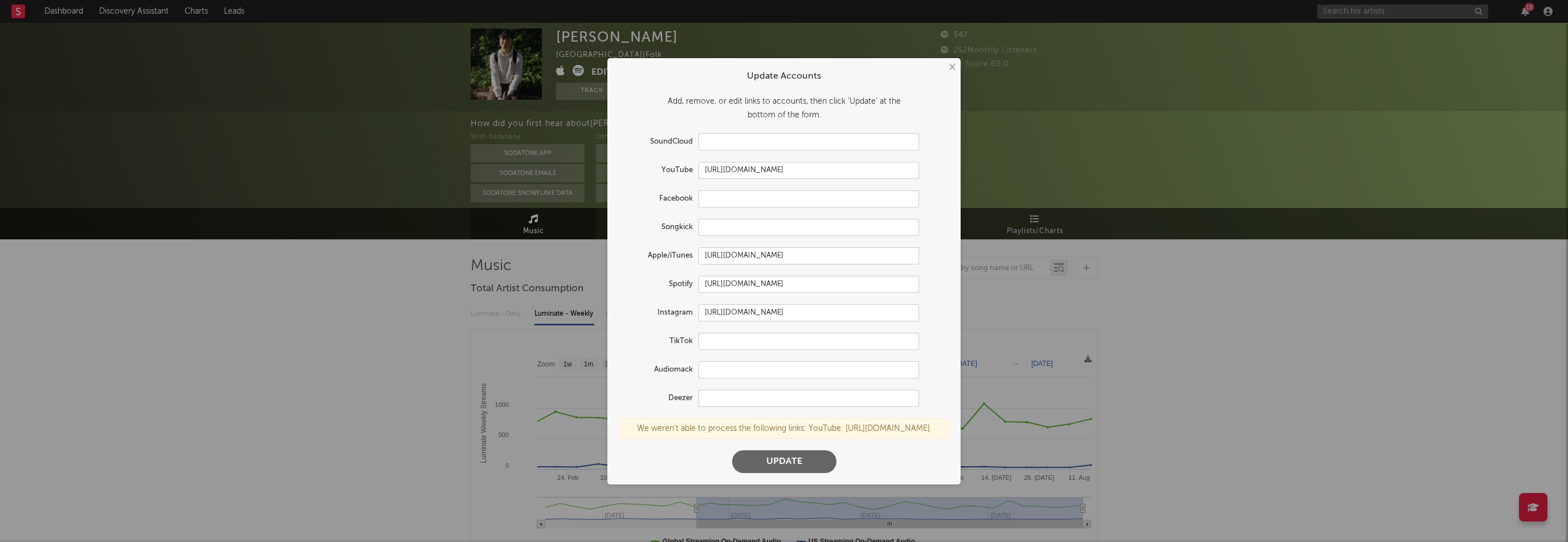
drag, startPoint x: 820, startPoint y: 469, endPoint x: 839, endPoint y: 387, distance: 84.2
click at [839, 387] on form "Update Accounts Add, remove, or edit links to accounts, then click 'Update' at …" at bounding box center [784, 271] width 342 height 415
drag, startPoint x: 849, startPoint y: 166, endPoint x: 550, endPoint y: 166, distance: 299.0
click at [550, 166] on div "× Update Accounts Add, remove, or edit links to accounts, then click 'Update' a…" at bounding box center [784, 271] width 1568 height 542
paste input "[PERSON_NAME]/UC-YUWszjx2KTrl8cJRvpB0Q"
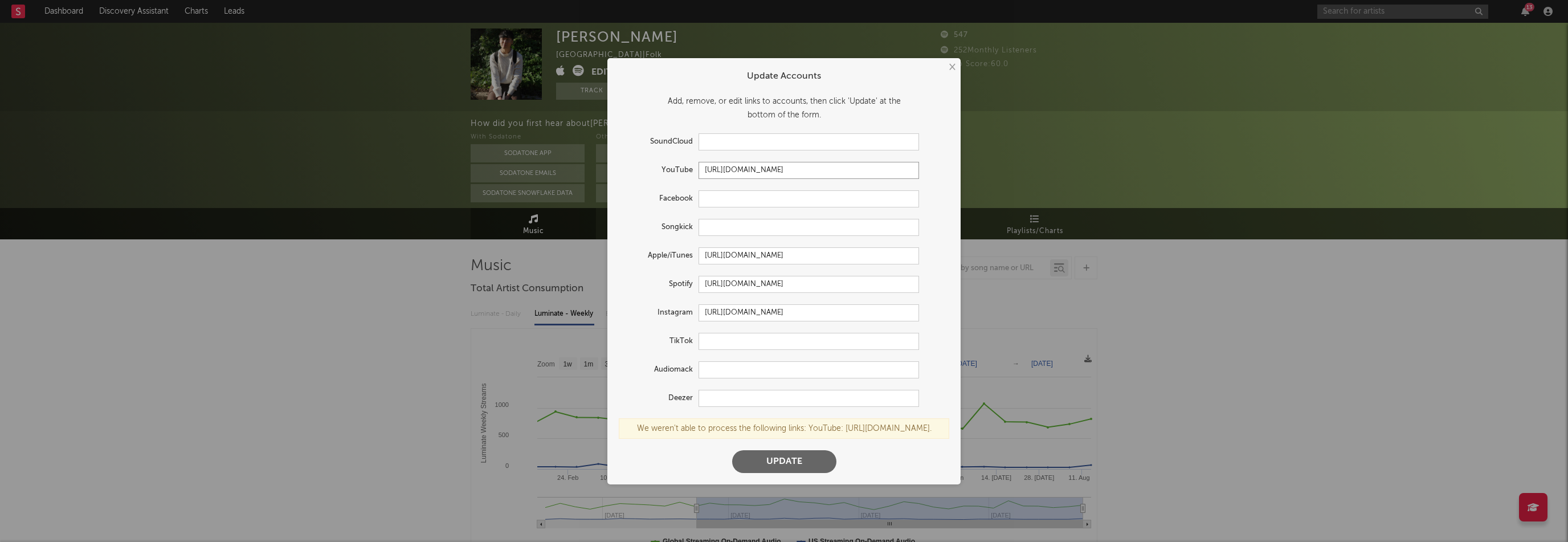
scroll to position [0, 15]
type input "[URL][DOMAIN_NAME]"
click at [811, 466] on button "Update" at bounding box center [784, 461] width 104 height 23
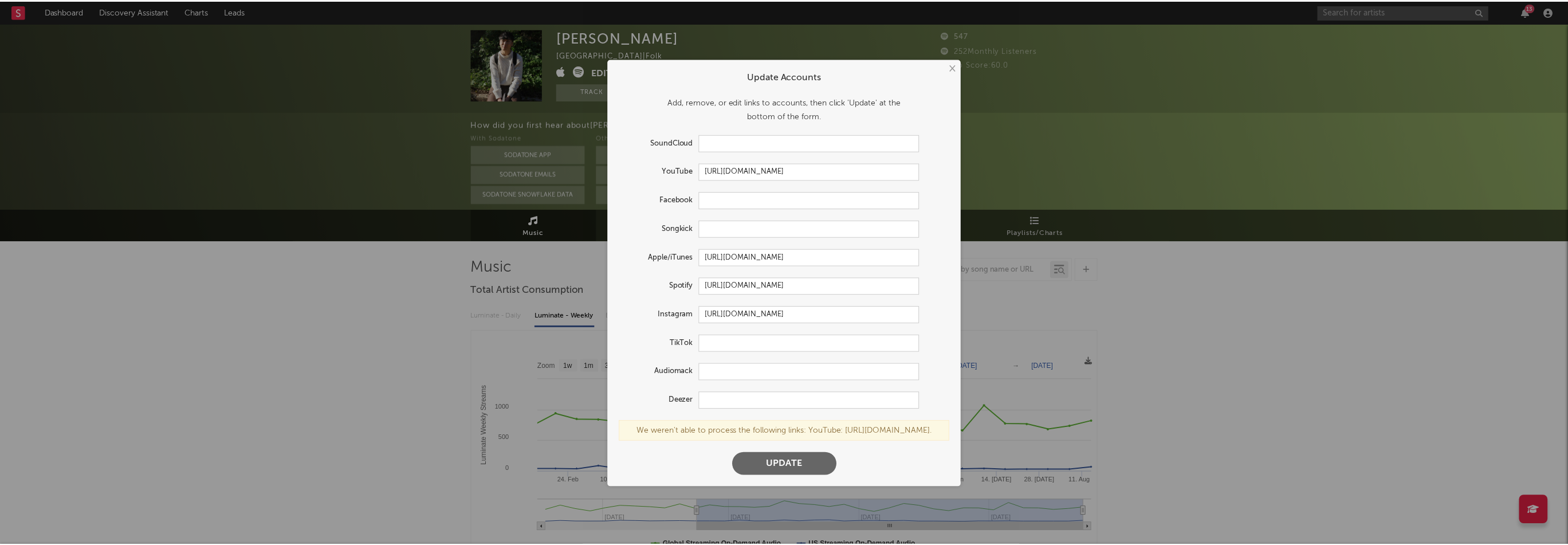
scroll to position [0, 0]
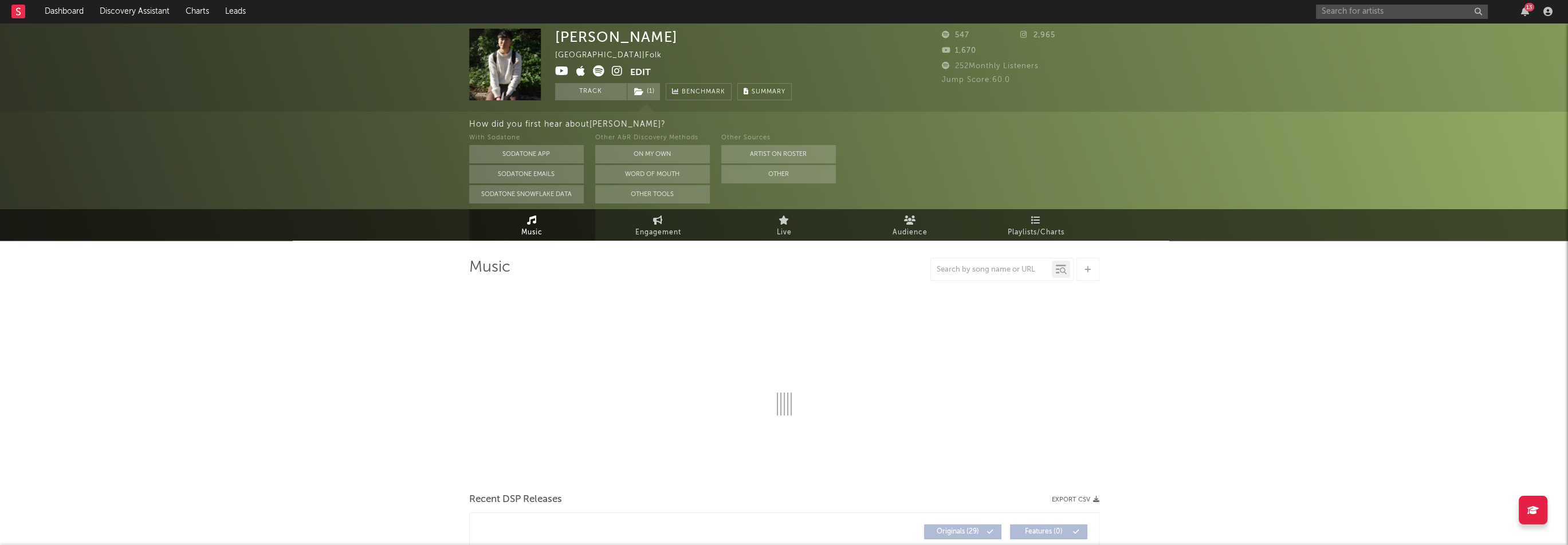
select select "6m"
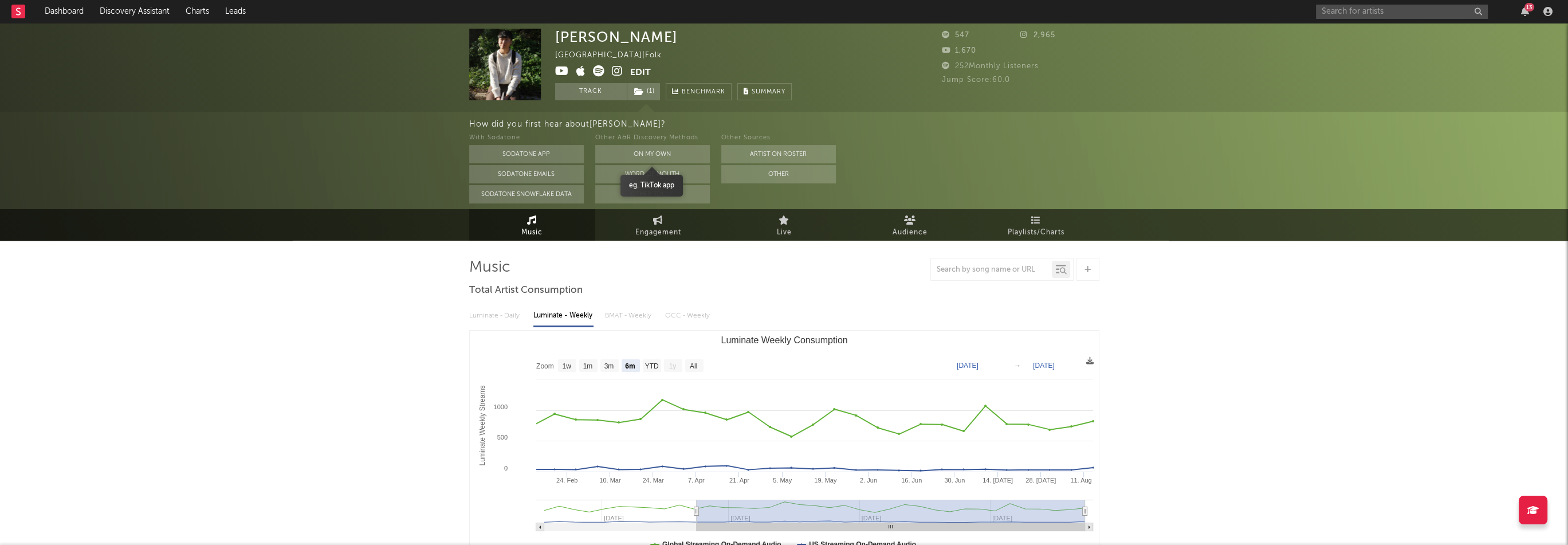
click at [698, 156] on button "On My Own" at bounding box center [652, 154] width 114 height 18
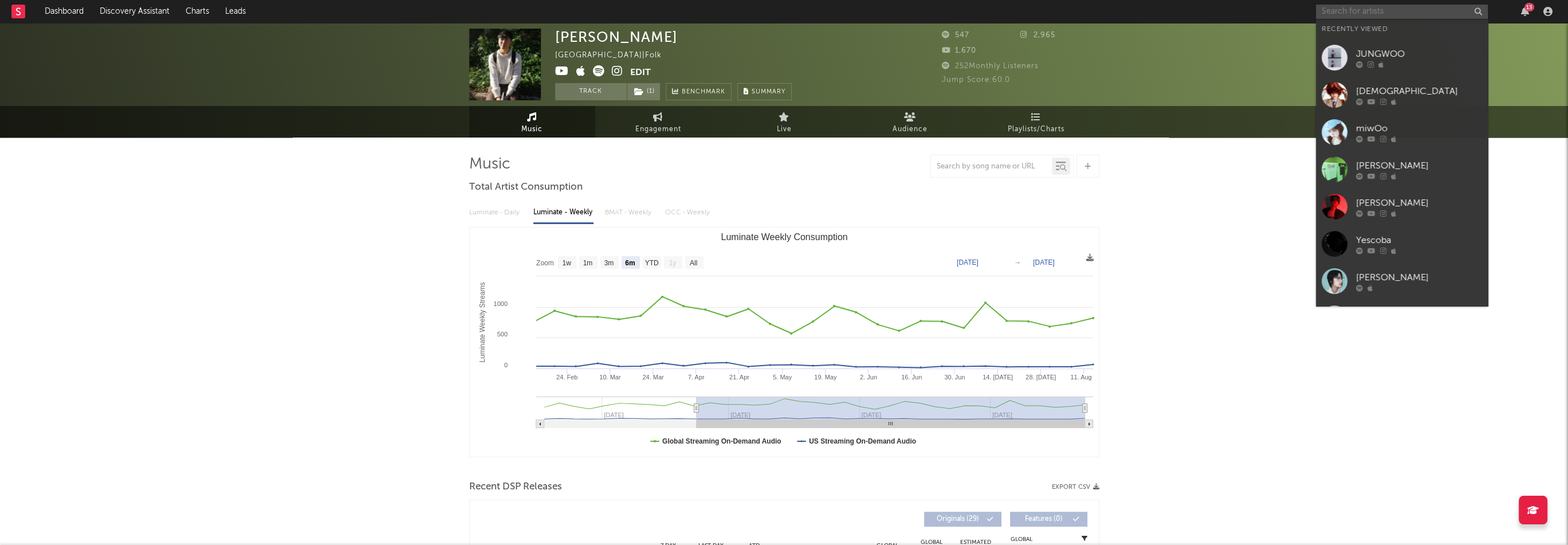
click at [1364, 14] on input "text" at bounding box center [1402, 11] width 172 height 14
paste input "[URL][DOMAIN_NAME]"
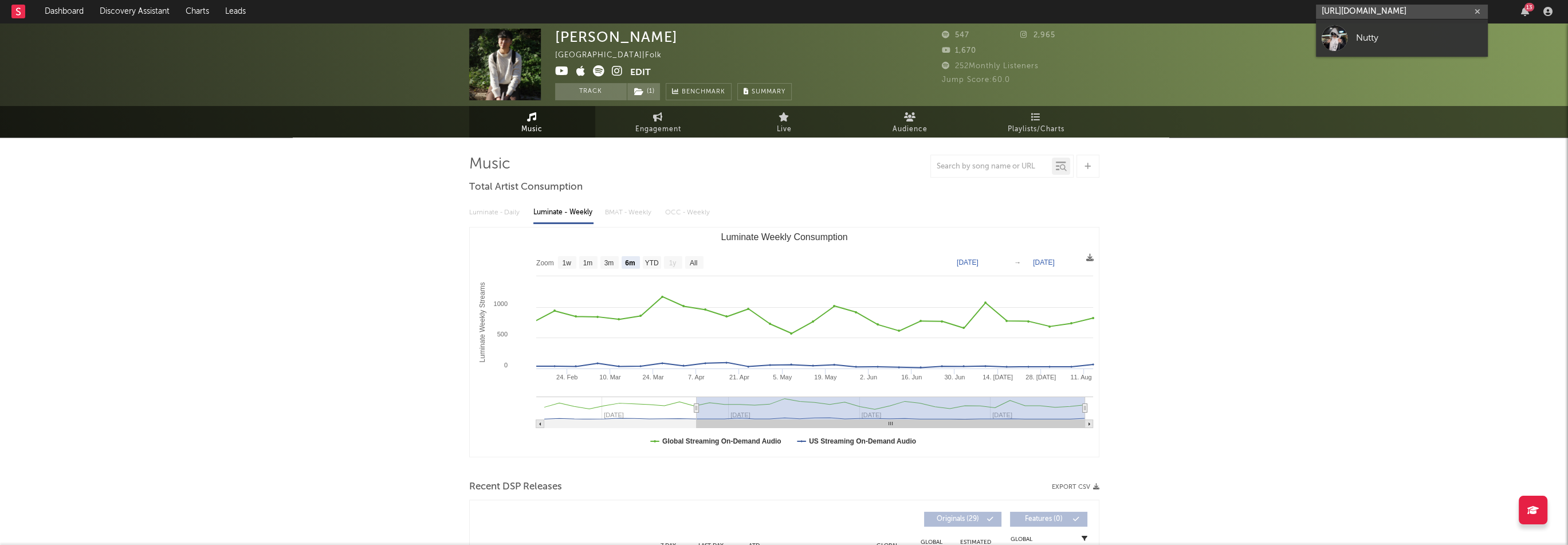
type input "[URL][DOMAIN_NAME]"
click at [1358, 39] on div "Nutty" at bounding box center [1419, 38] width 126 height 13
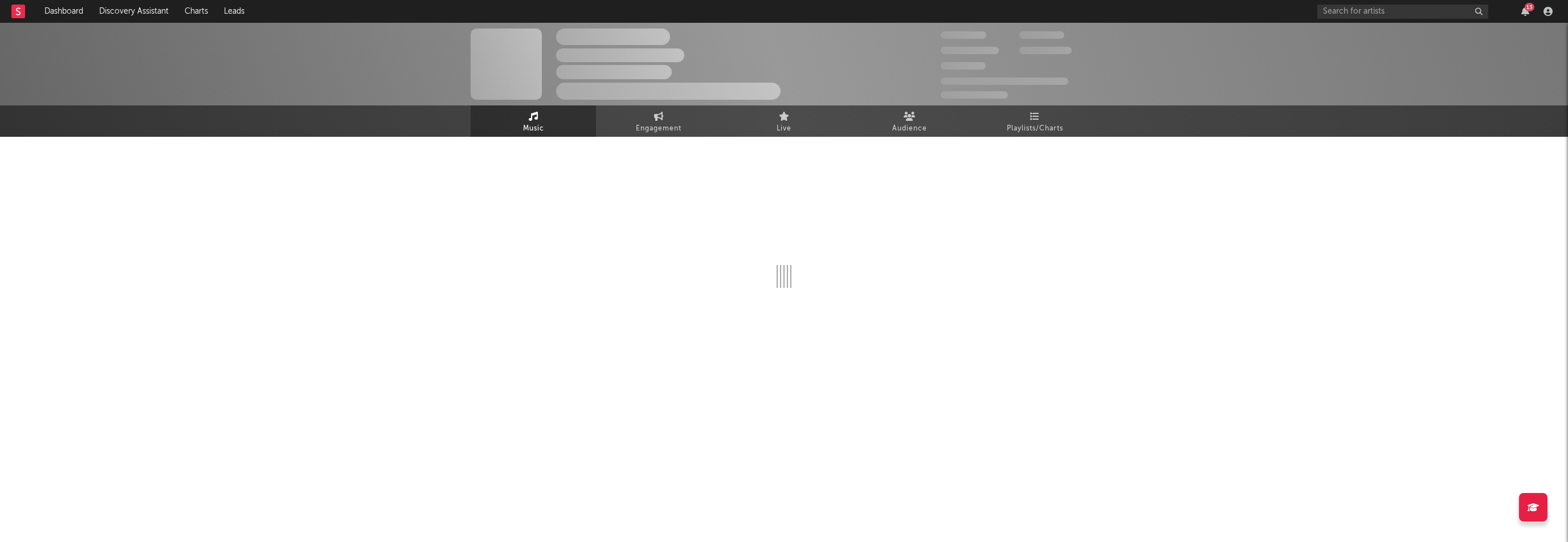
select select "1w"
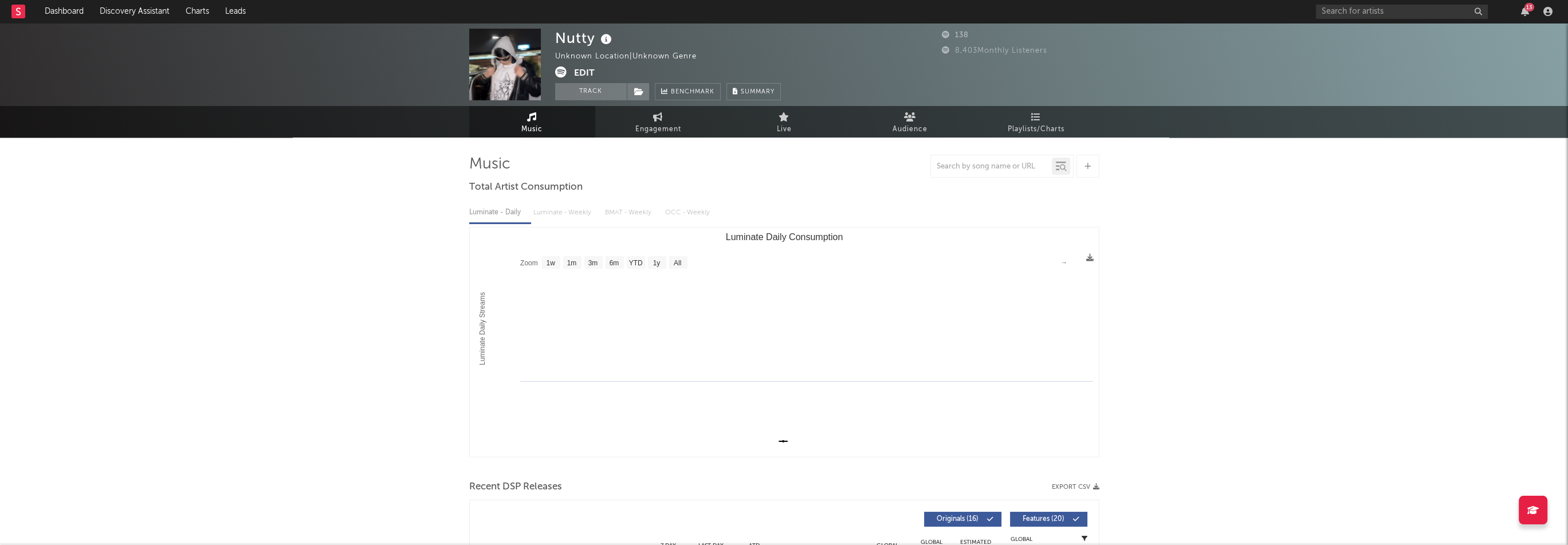
click at [573, 39] on div "Nutty" at bounding box center [584, 38] width 59 height 19
copy div "Nutty"
click at [587, 70] on button "Edit" at bounding box center [584, 73] width 21 height 14
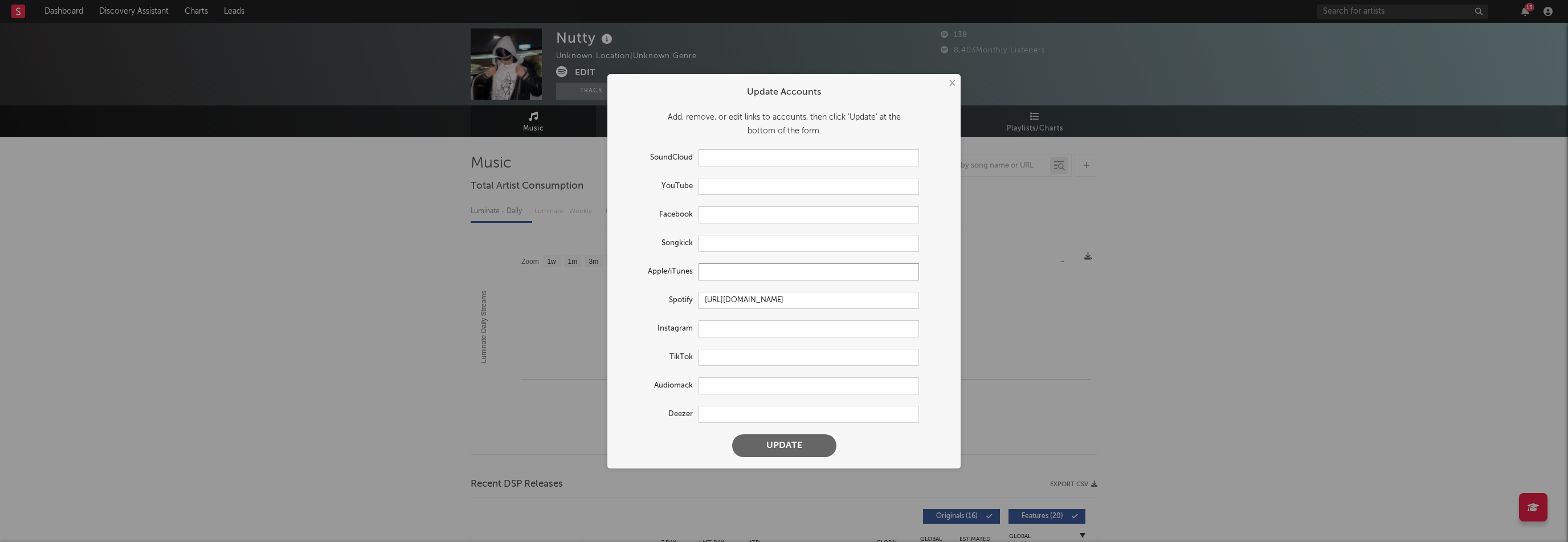
click at [723, 273] on input "text" at bounding box center [809, 272] width 220 height 17
paste input "[URL][DOMAIN_NAME]"
type input "[URL][DOMAIN_NAME]"
click at [797, 445] on button "Update" at bounding box center [784, 445] width 104 height 23
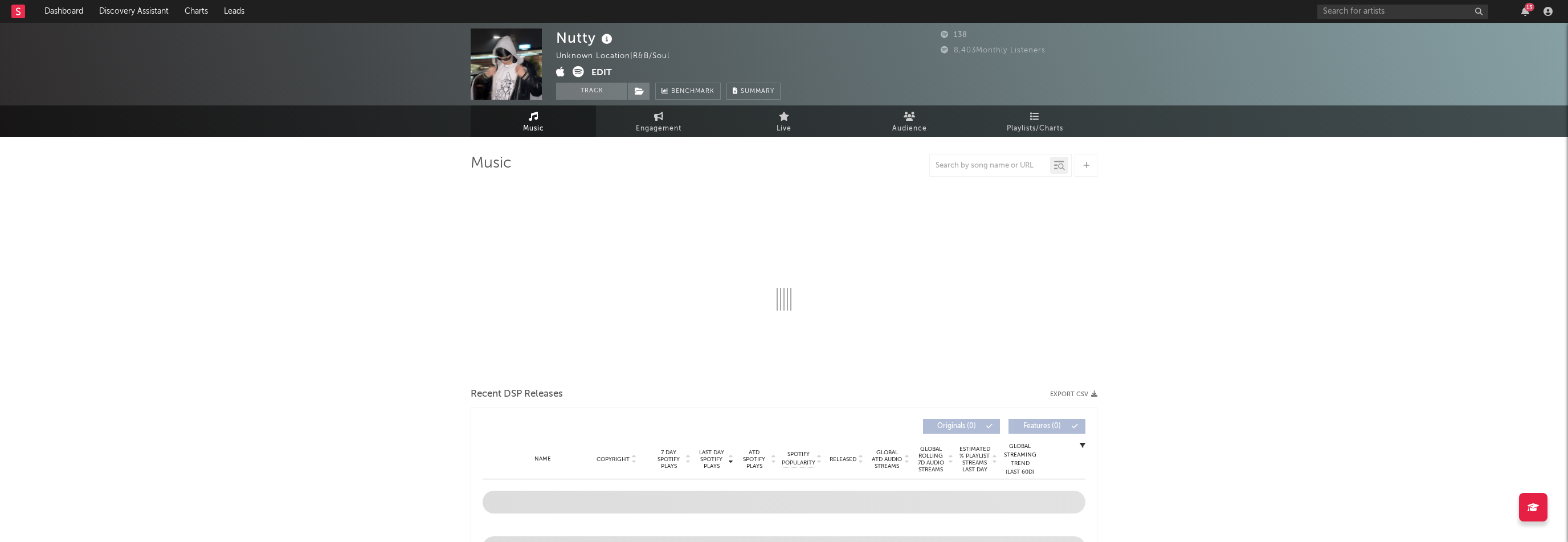
select select "1w"
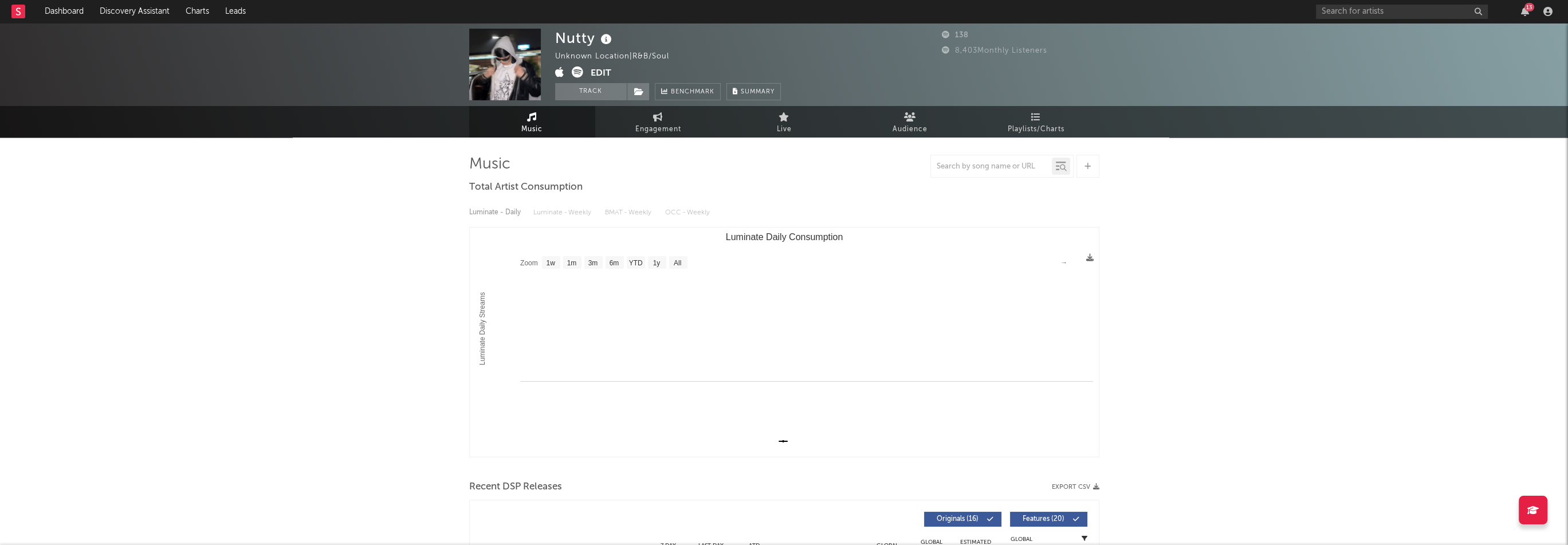
click at [605, 73] on button "Edit" at bounding box center [601, 73] width 21 height 14
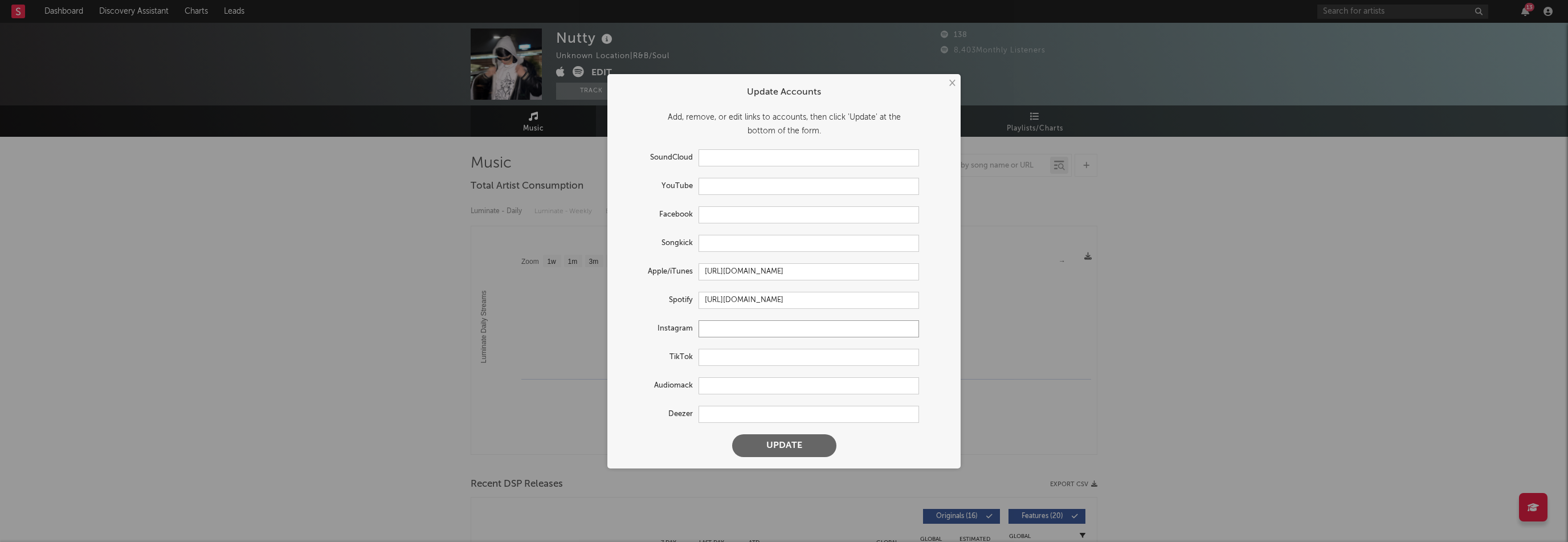
click at [727, 328] on input "text" at bounding box center [809, 329] width 220 height 17
paste input "[URL][DOMAIN_NAME]"
type input "[URL][DOMAIN_NAME]"
click at [795, 440] on button "Update" at bounding box center [784, 445] width 104 height 23
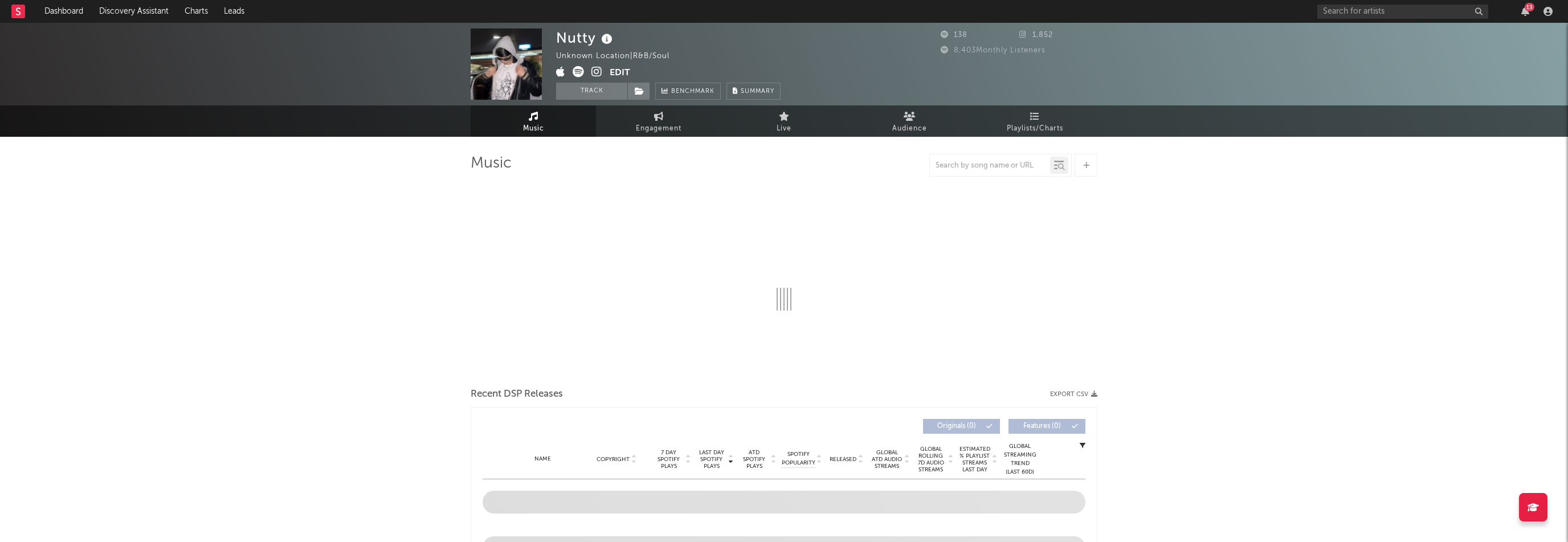
select select "1w"
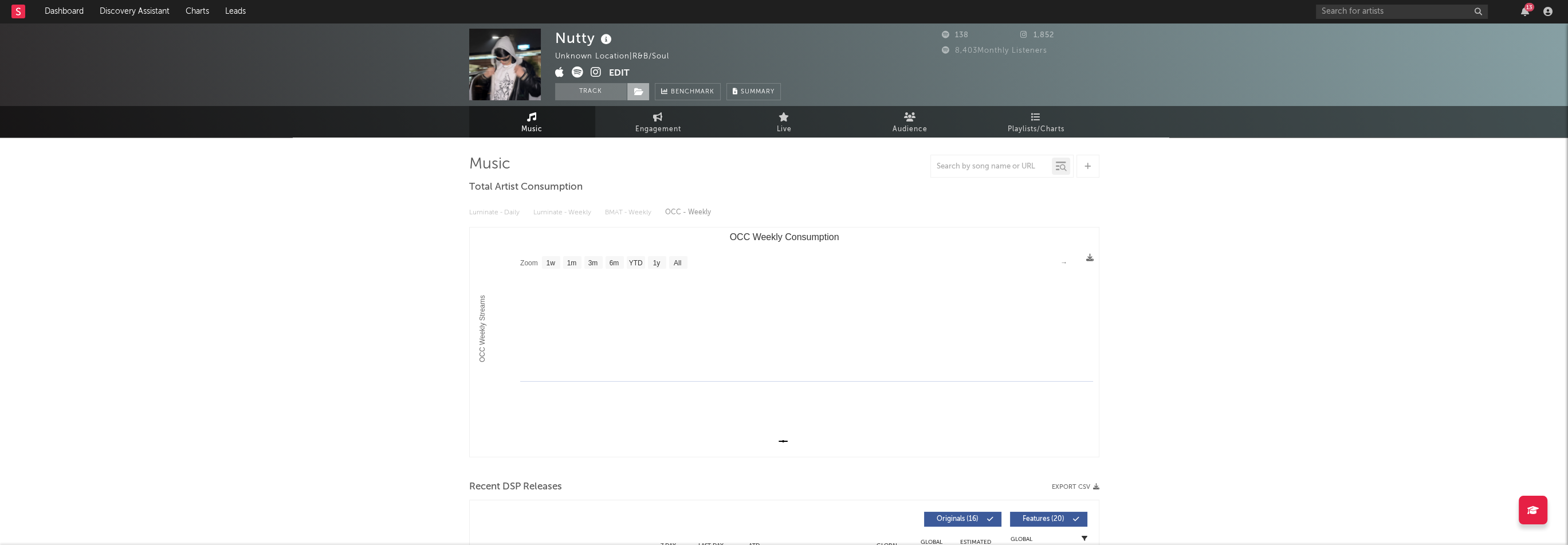
click at [640, 88] on icon at bounding box center [639, 91] width 10 height 8
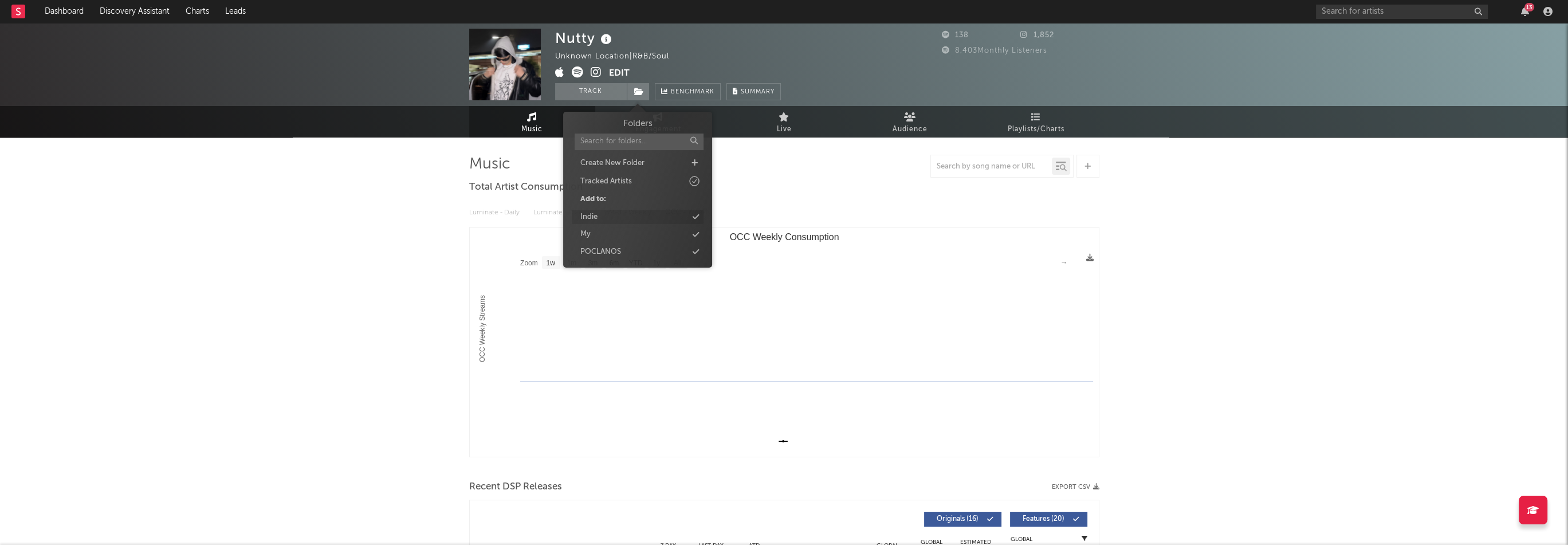
click at [602, 210] on div "Indie" at bounding box center [637, 217] width 132 height 15
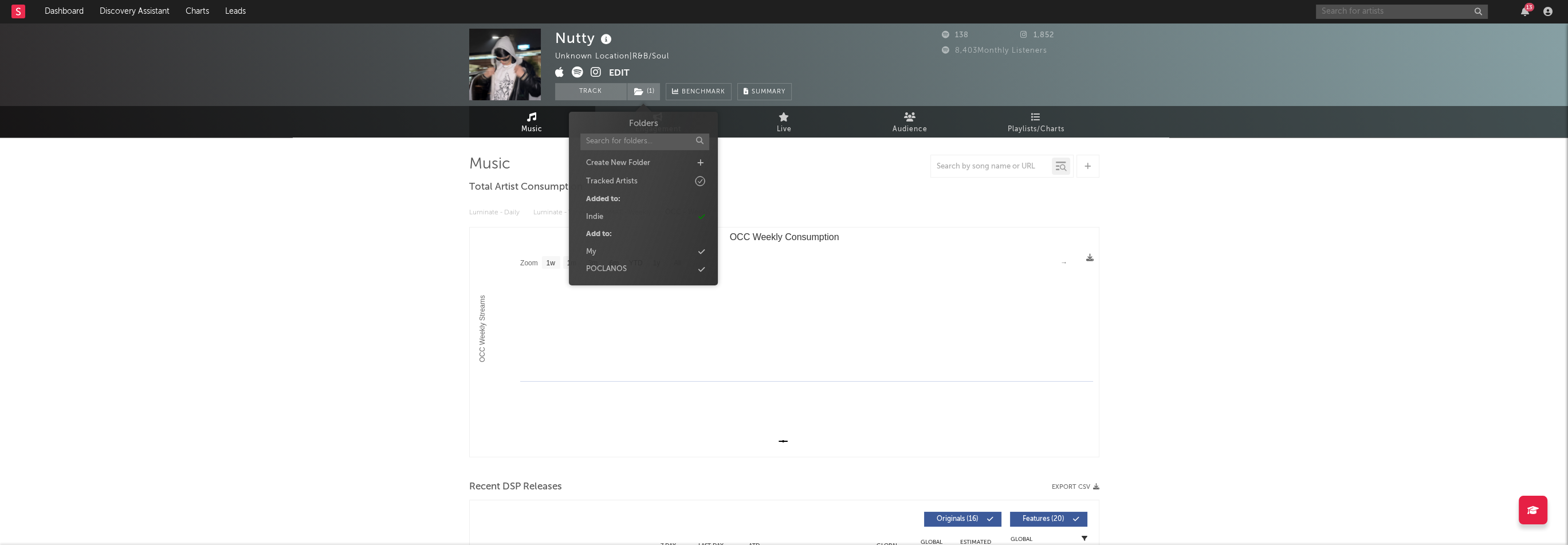
click at [1406, 14] on input "text" at bounding box center [1402, 11] width 172 height 14
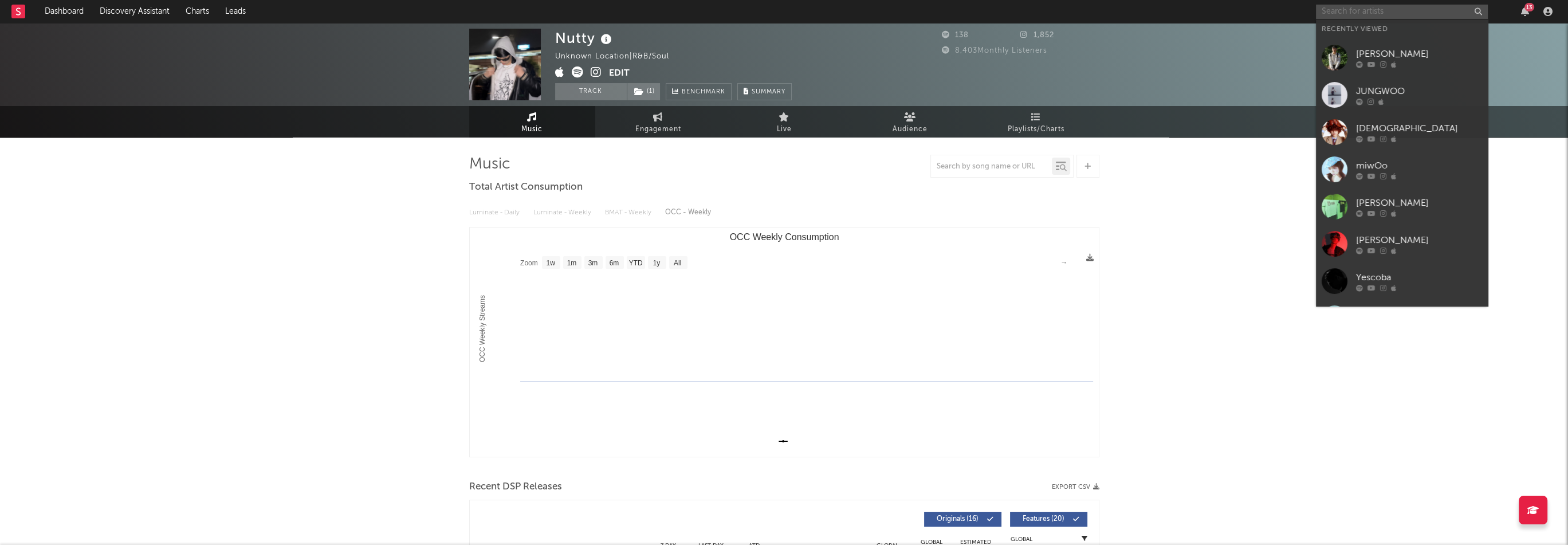
paste input "[URL][DOMAIN_NAME]"
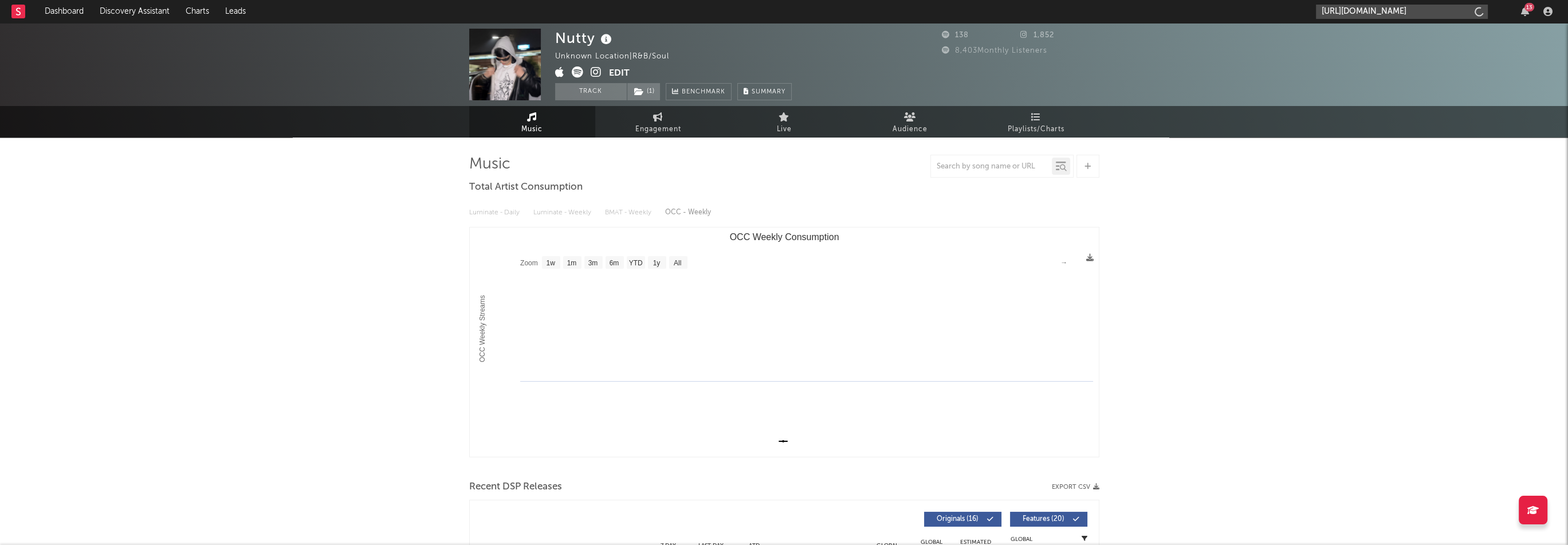
scroll to position [0, 68]
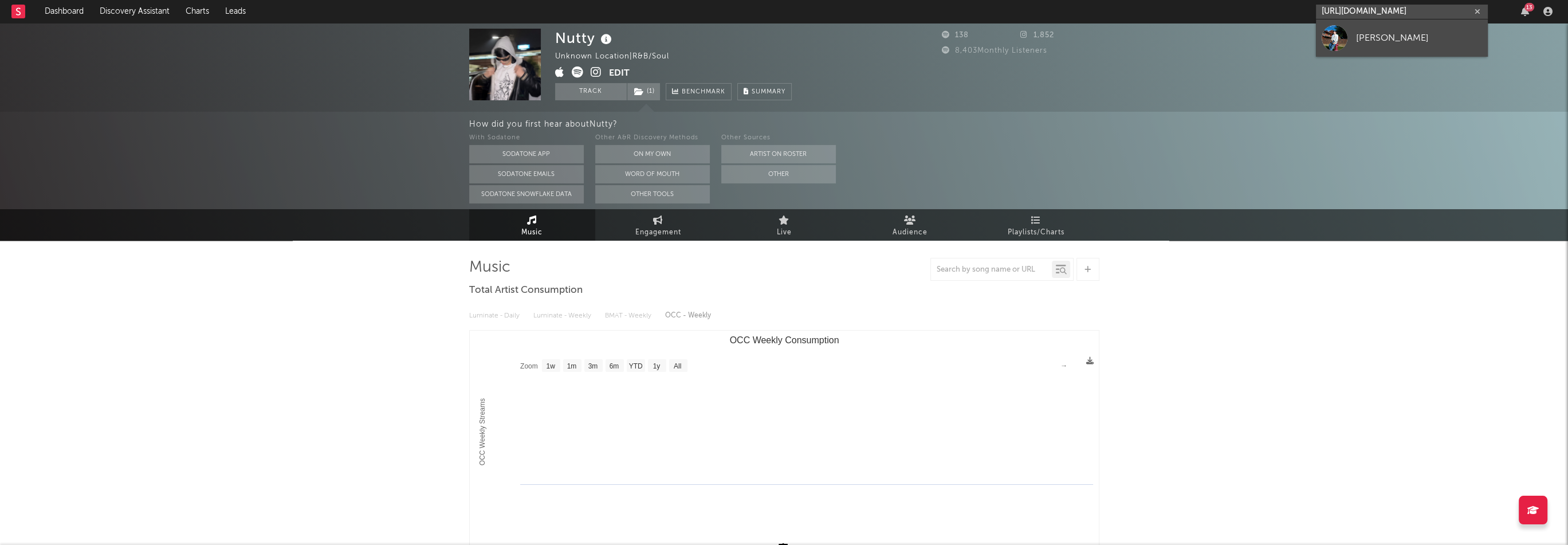
type input "[URL][DOMAIN_NAME]"
click at [1383, 39] on div "[PERSON_NAME]" at bounding box center [1419, 38] width 126 height 13
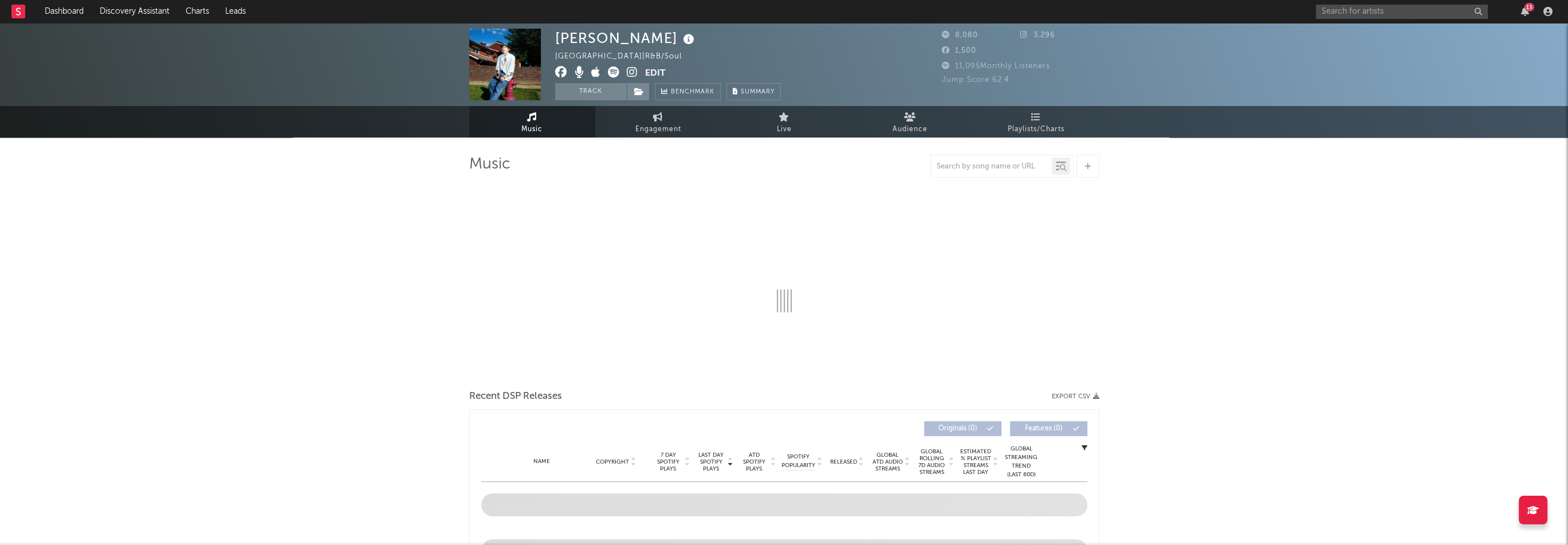
select select "1w"
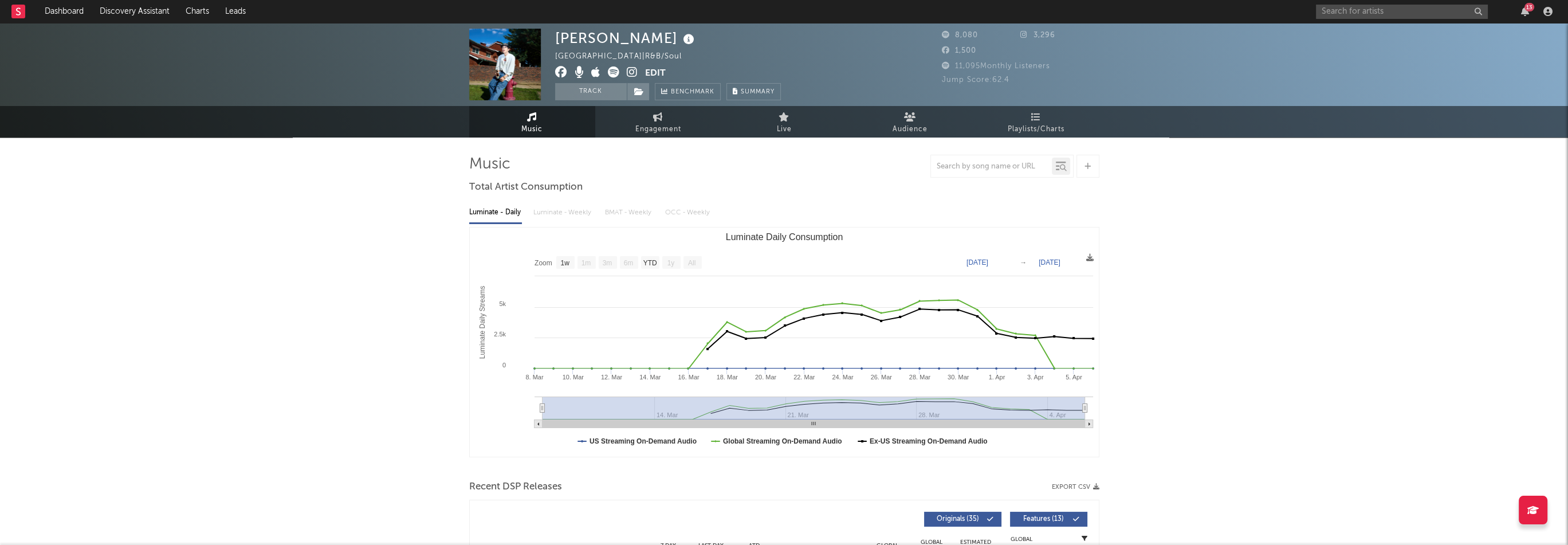
click at [595, 74] on icon at bounding box center [595, 72] width 9 height 12
click at [633, 72] on icon at bounding box center [632, 72] width 11 height 12
click at [638, 90] on icon at bounding box center [639, 91] width 10 height 8
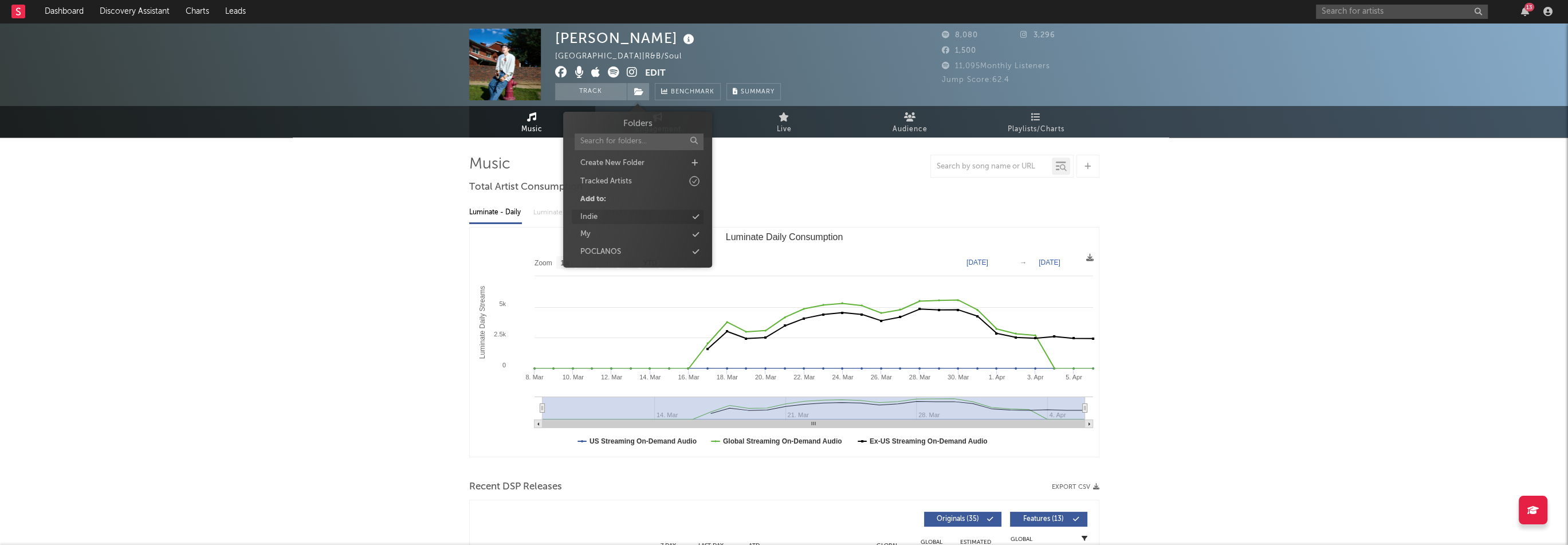
click at [610, 211] on div "Indie" at bounding box center [637, 217] width 132 height 15
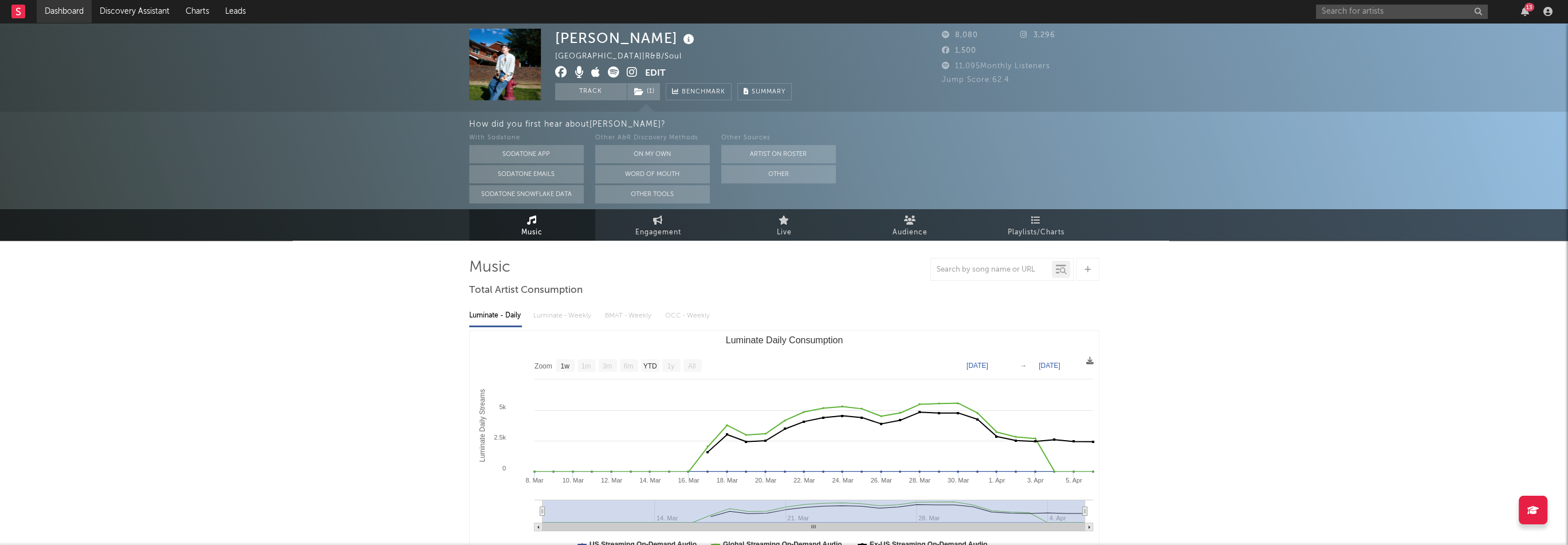
click at [83, 16] on link "Dashboard" at bounding box center [64, 11] width 55 height 23
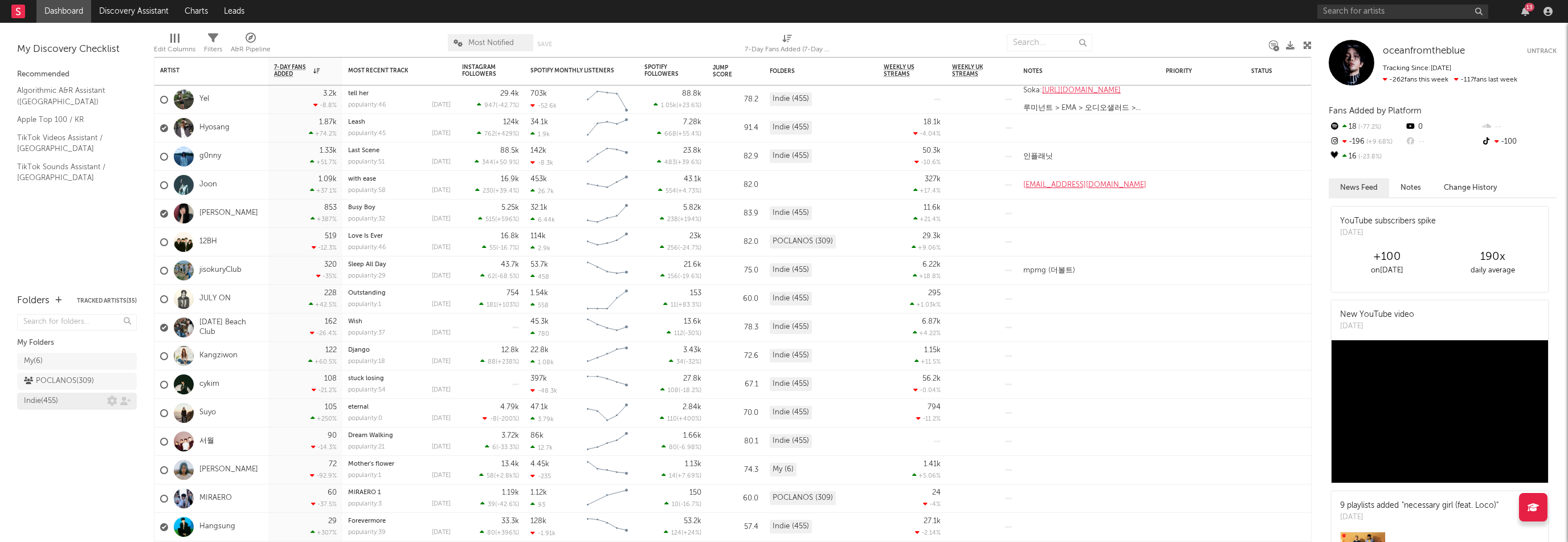
click at [77, 395] on div "Indie ( 455 )" at bounding box center [65, 401] width 83 height 13
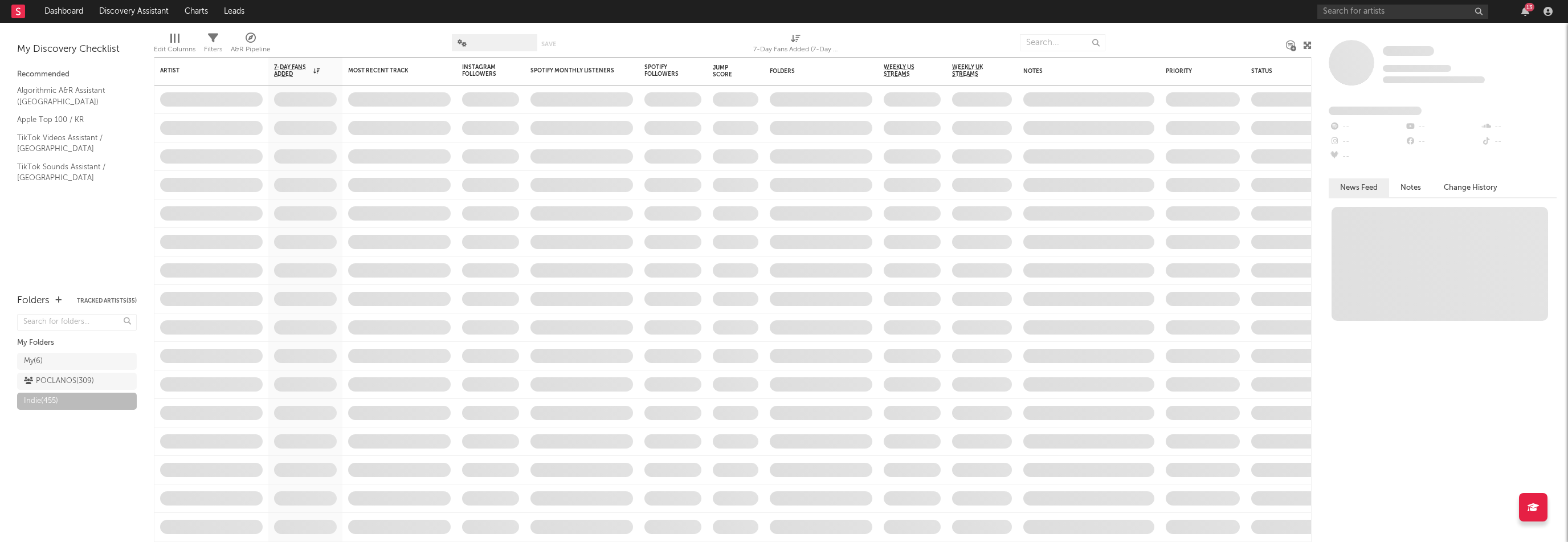
click at [1530, 5] on div "13" at bounding box center [1530, 7] width 10 height 9
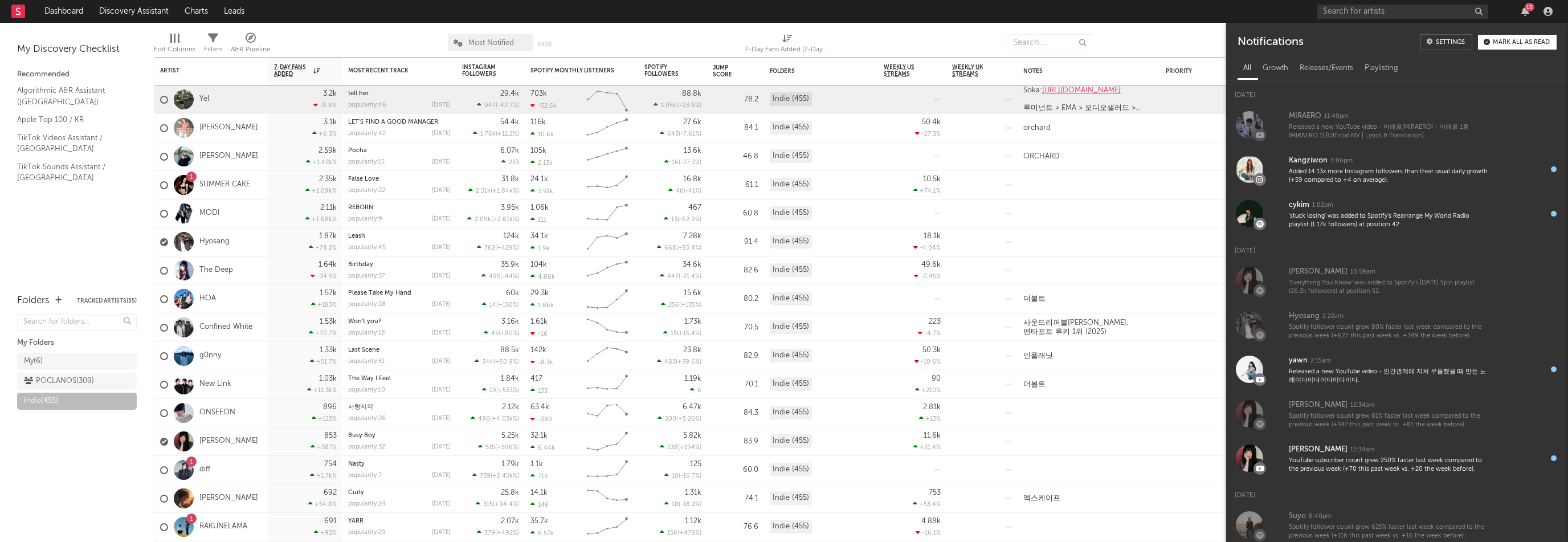
click at [1530, 5] on div "13" at bounding box center [1530, 7] width 10 height 9
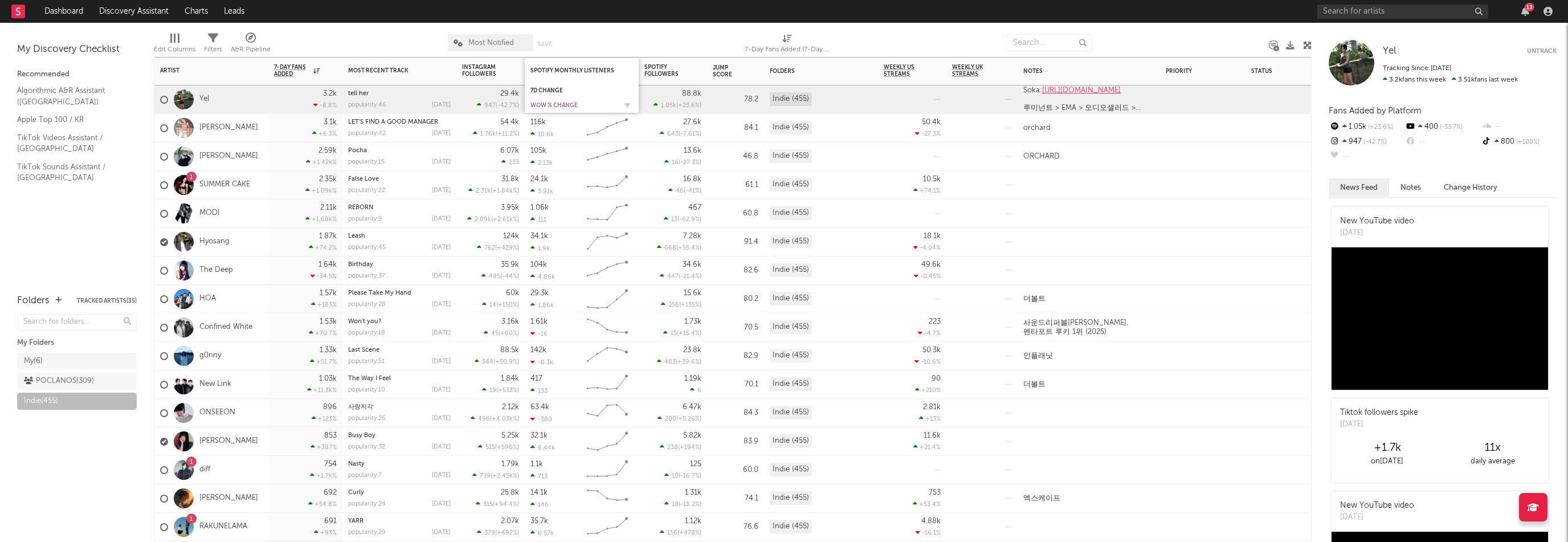
click at [556, 107] on div "WoW % Change" at bounding box center [573, 105] width 85 height 7
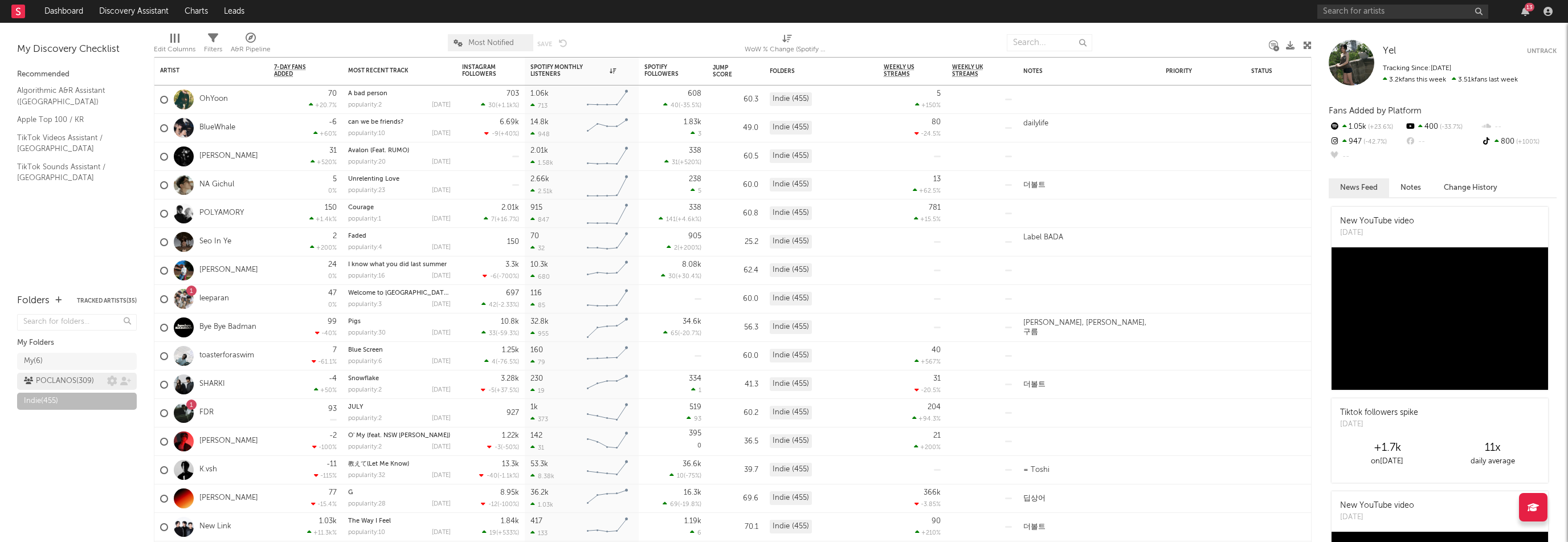
click at [55, 383] on div "POCLANOS ( 309 )" at bounding box center [58, 381] width 70 height 13
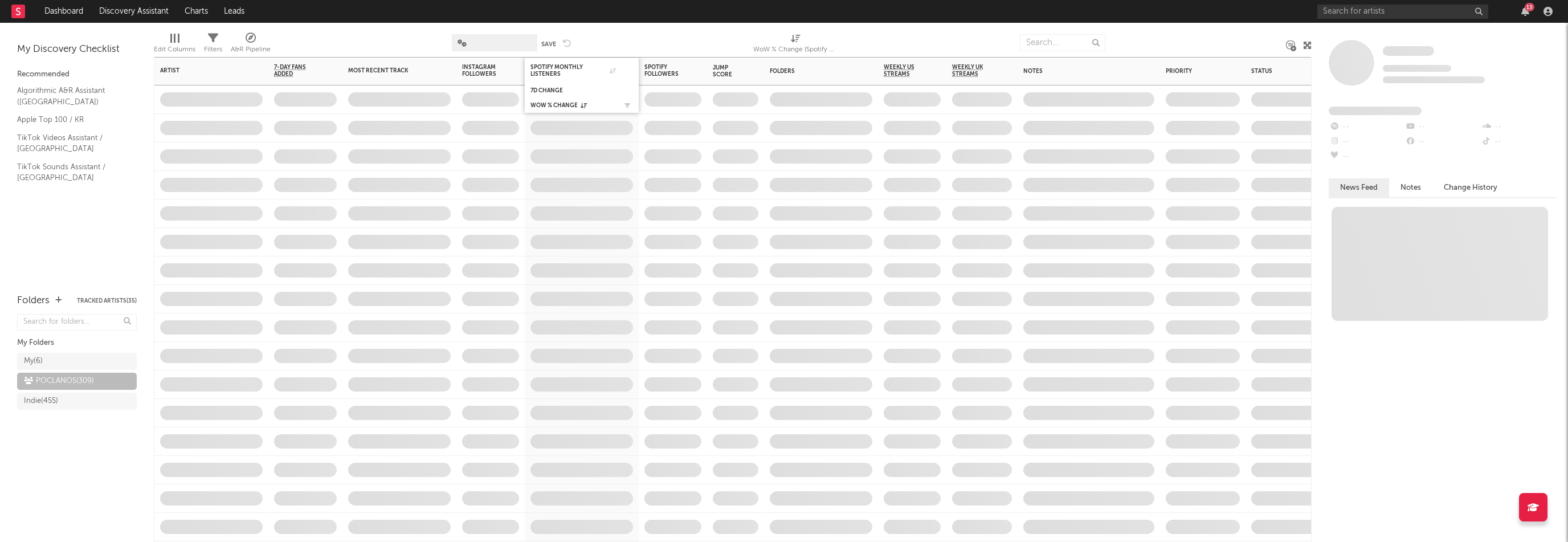
click at [551, 101] on div "WoW % Change" at bounding box center [581, 105] width 102 height 12
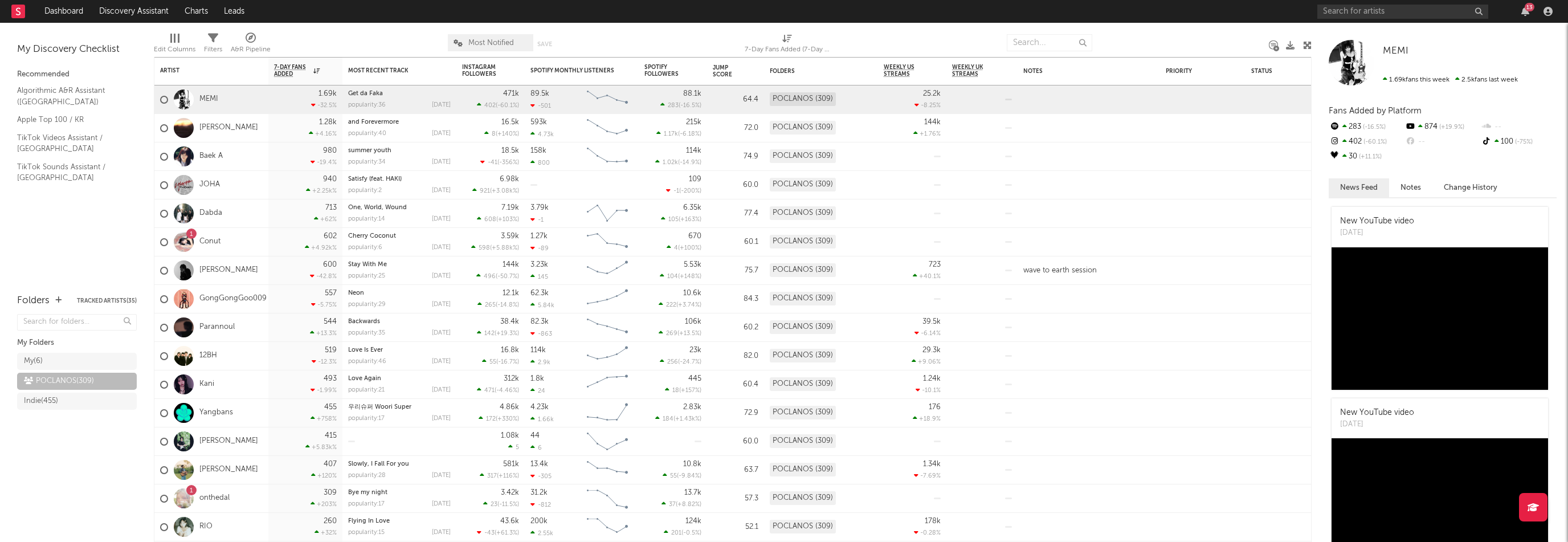
click at [365, 38] on div at bounding box center [359, 43] width 160 height 29
click at [557, 93] on div "7d Change" at bounding box center [573, 90] width 85 height 7
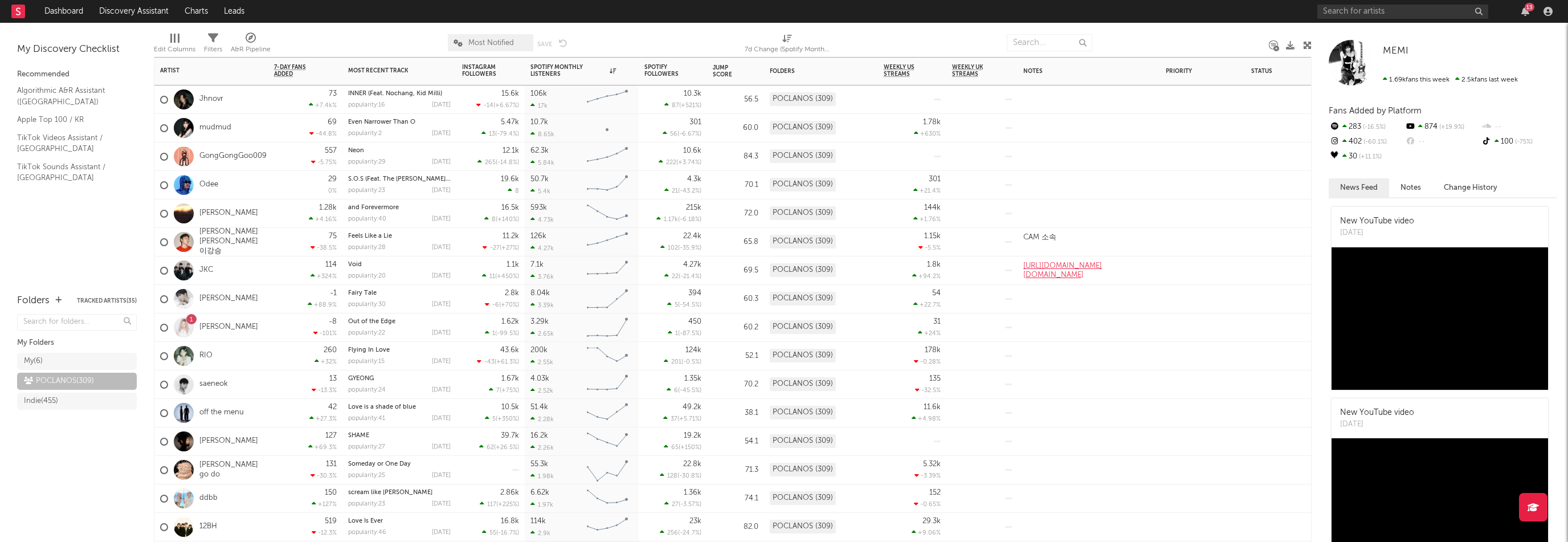
click at [264, 323] on div "1 [PERSON_NAME]" at bounding box center [211, 328] width 114 height 29
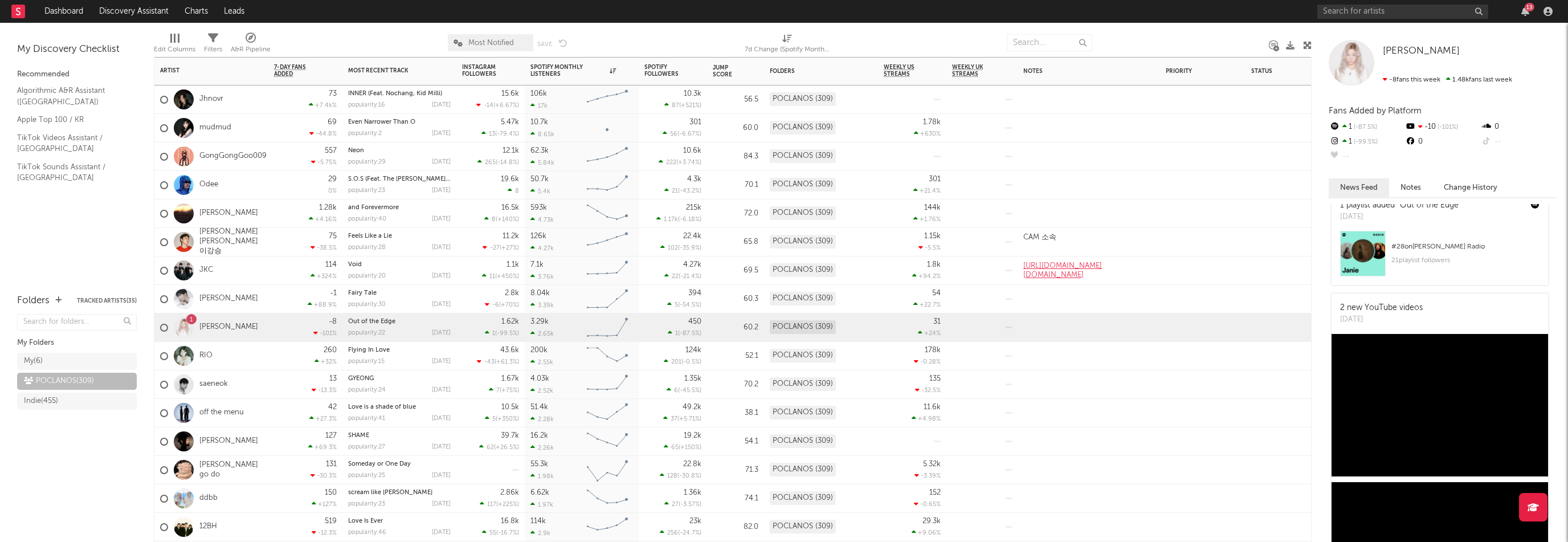
scroll to position [342, 0]
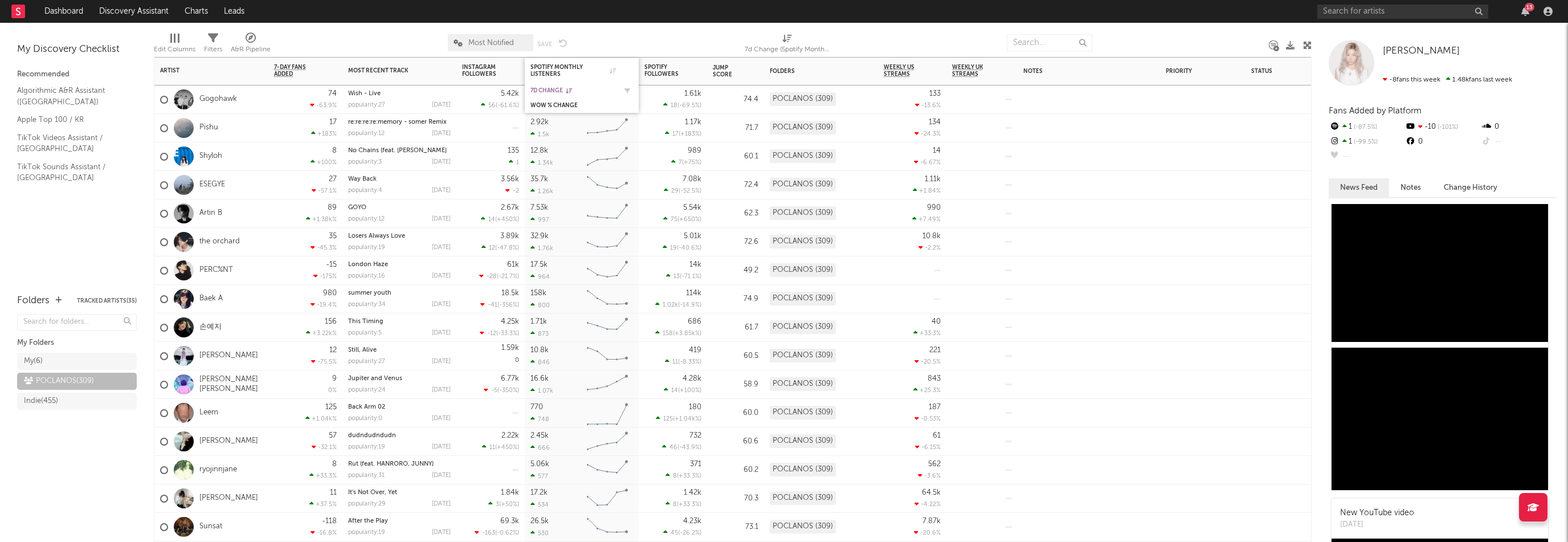
click at [551, 87] on div "7d Change" at bounding box center [573, 90] width 85 height 7
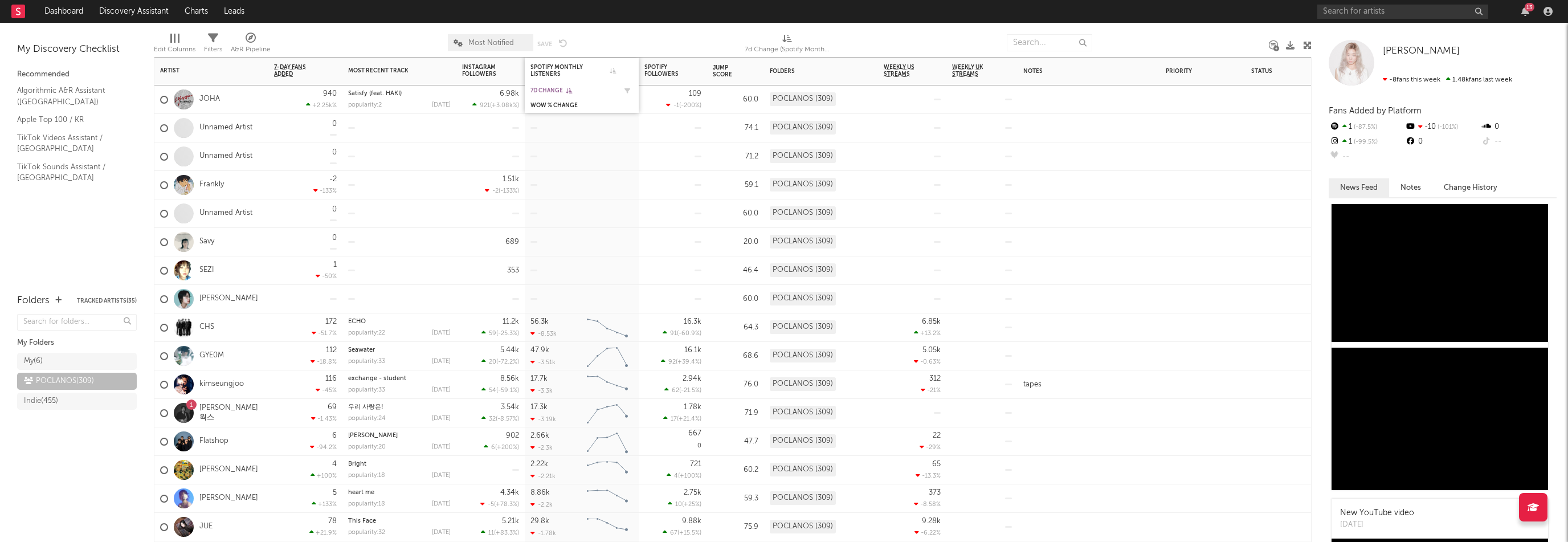
click at [551, 88] on div "7d Change" at bounding box center [573, 90] width 85 height 7
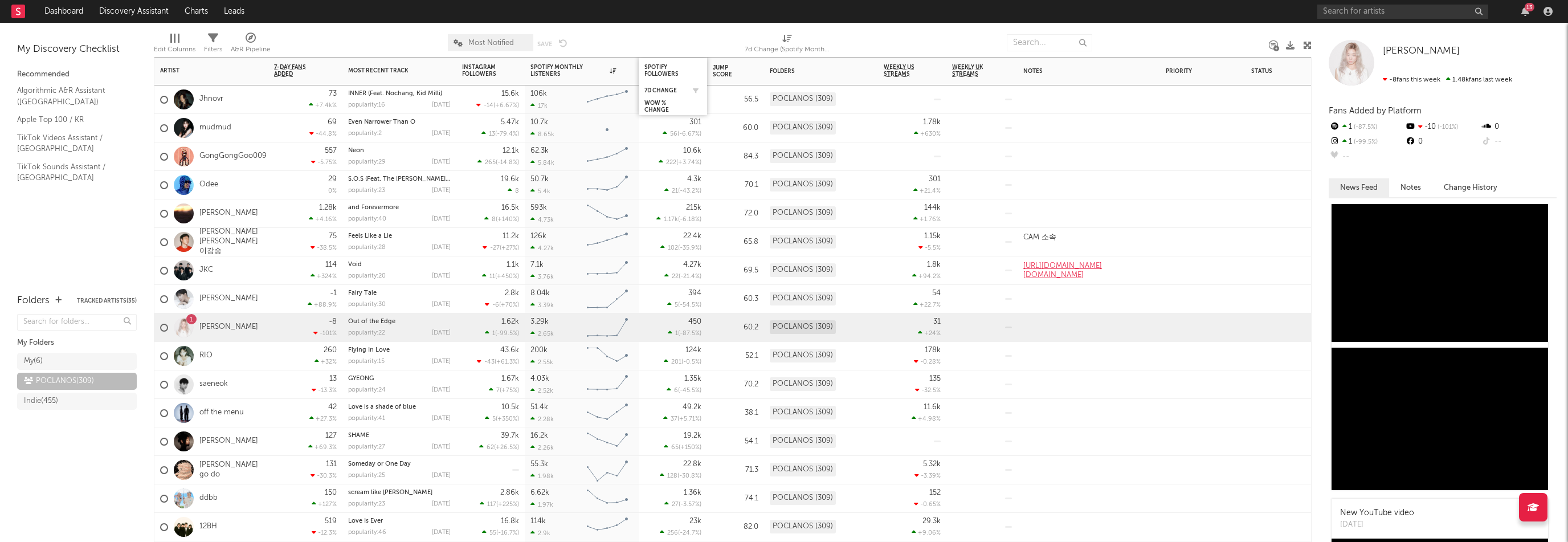
click at [655, 86] on div "7d Change" at bounding box center [673, 90] width 57 height 12
click at [213, 357] on div "RIO" at bounding box center [211, 356] width 114 height 29
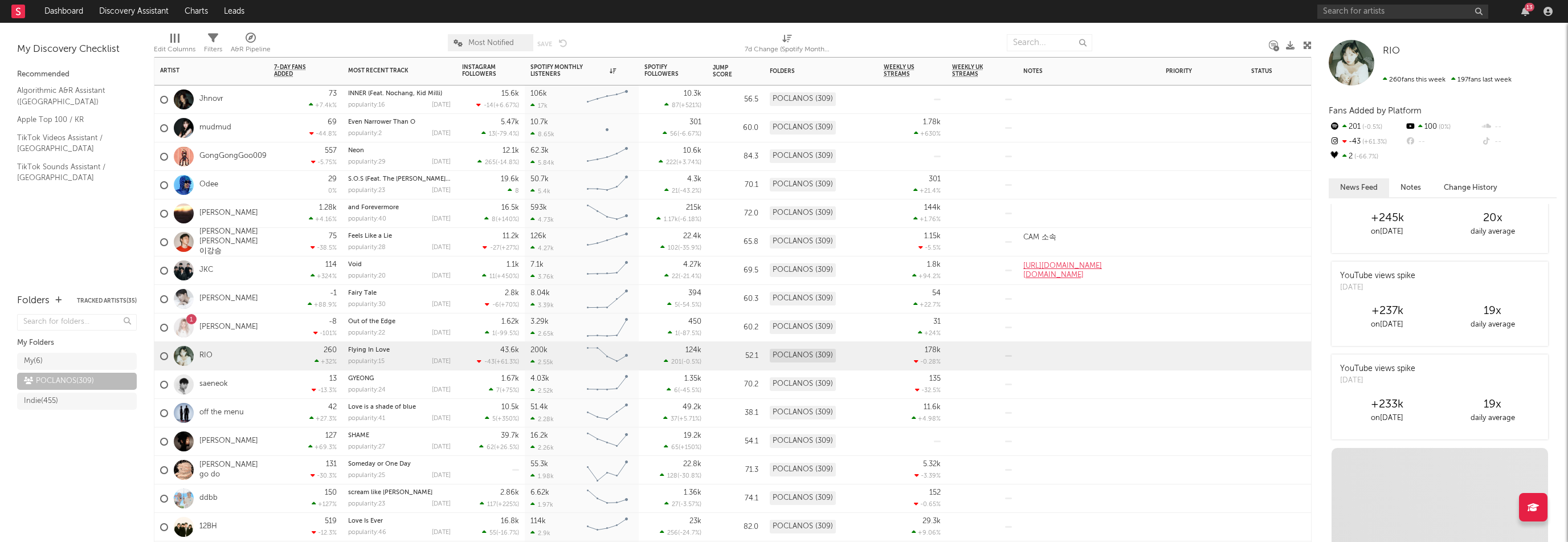
scroll to position [1482, 0]
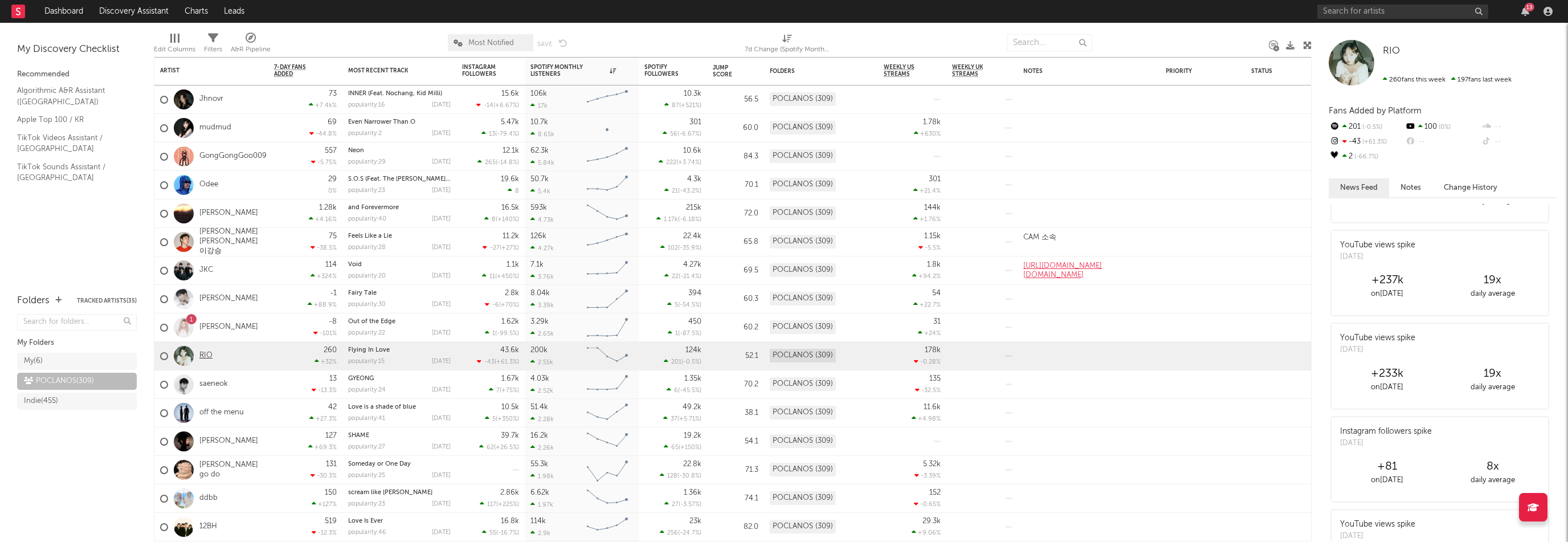
click at [203, 355] on link "RIO" at bounding box center [206, 356] width 13 height 10
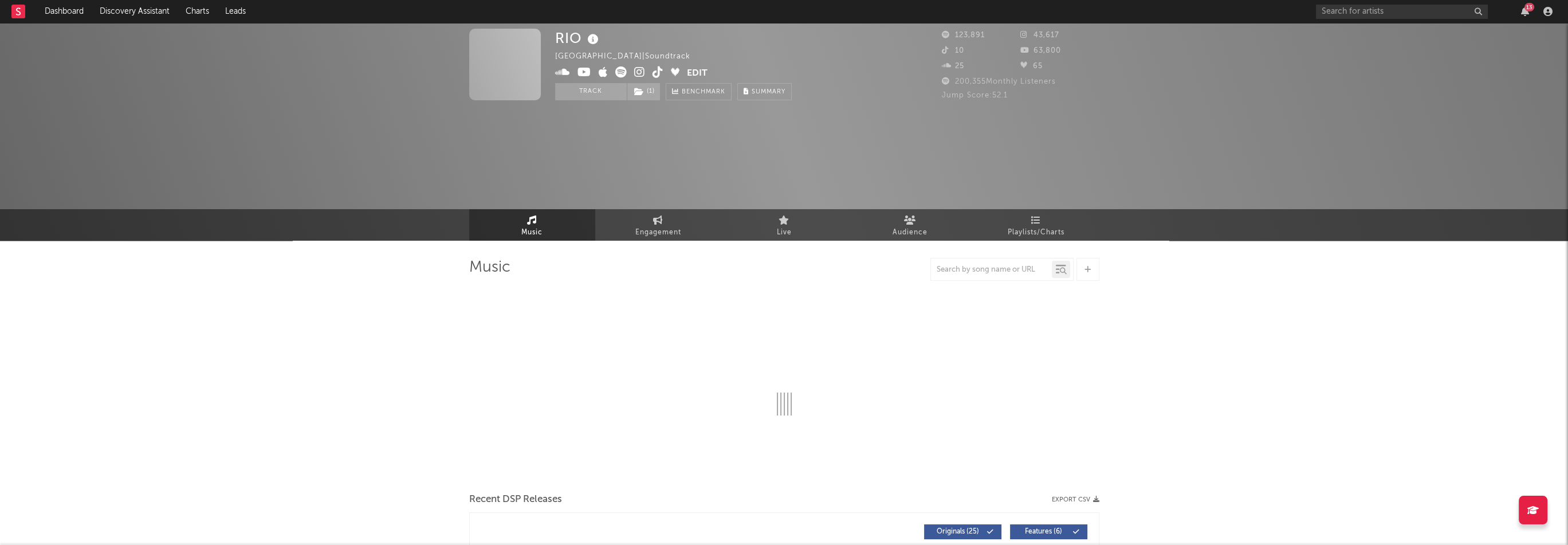
select select "6m"
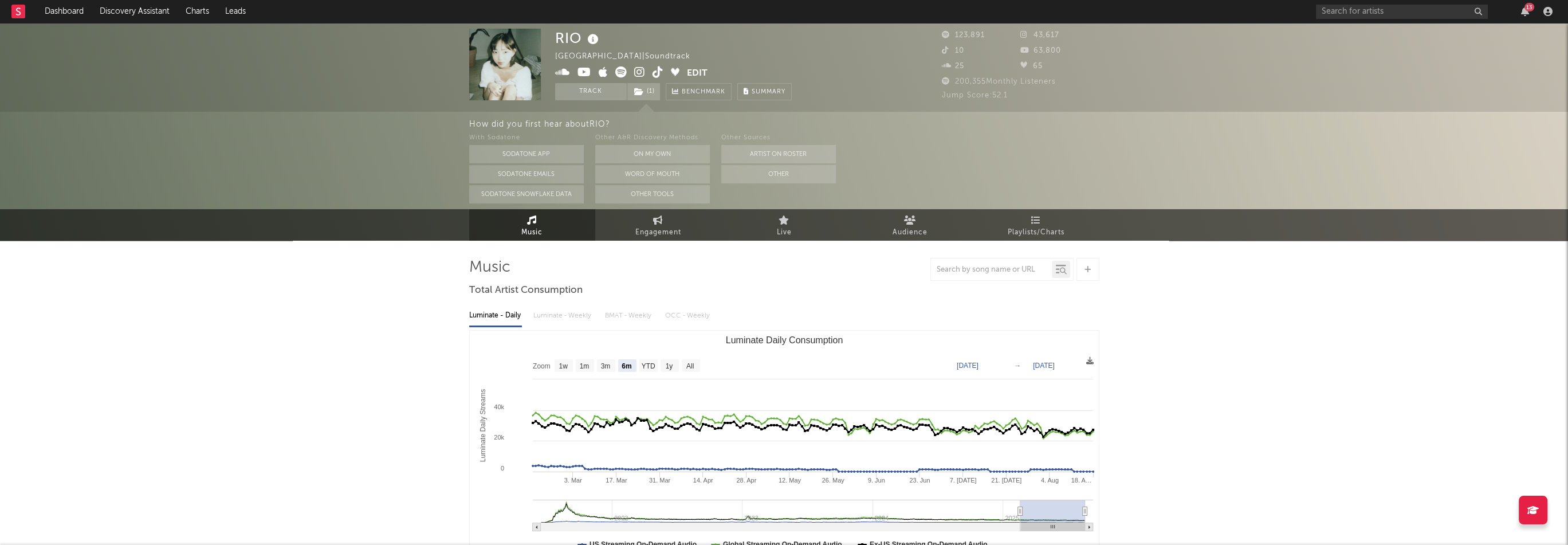
click at [622, 74] on icon at bounding box center [621, 72] width 12 height 12
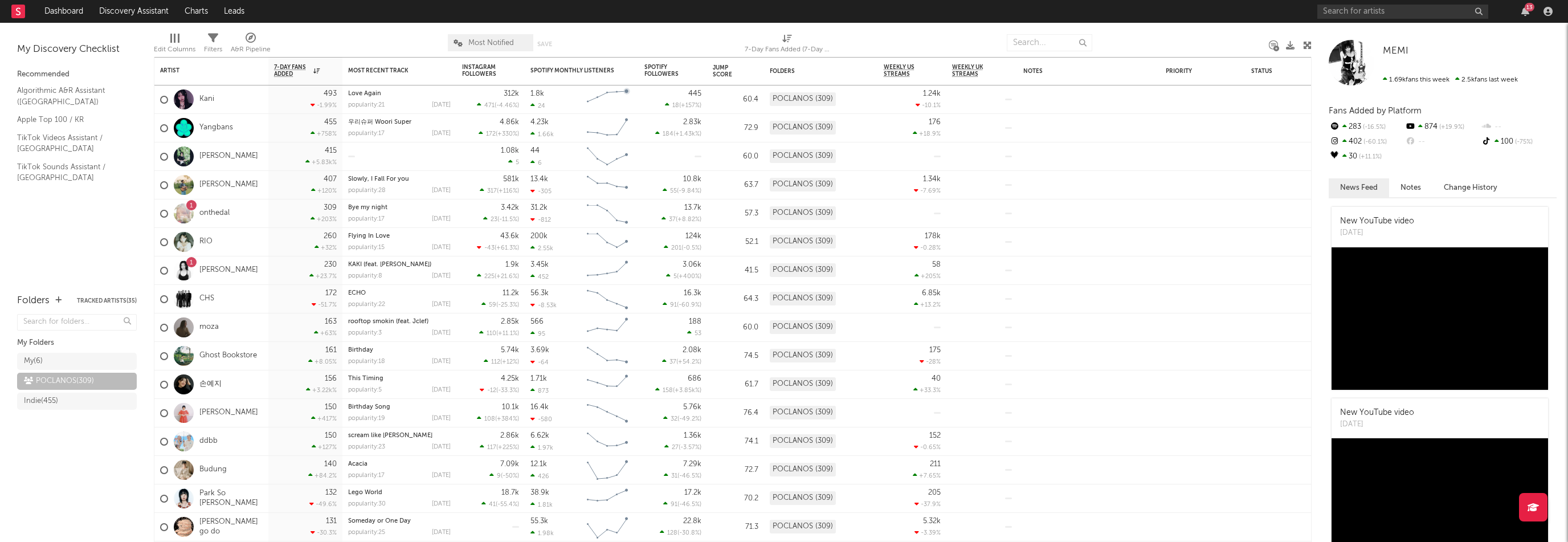
click at [573, 19] on nav "Dashboard Discovery Assistant Charts Leads 13" at bounding box center [784, 11] width 1568 height 23
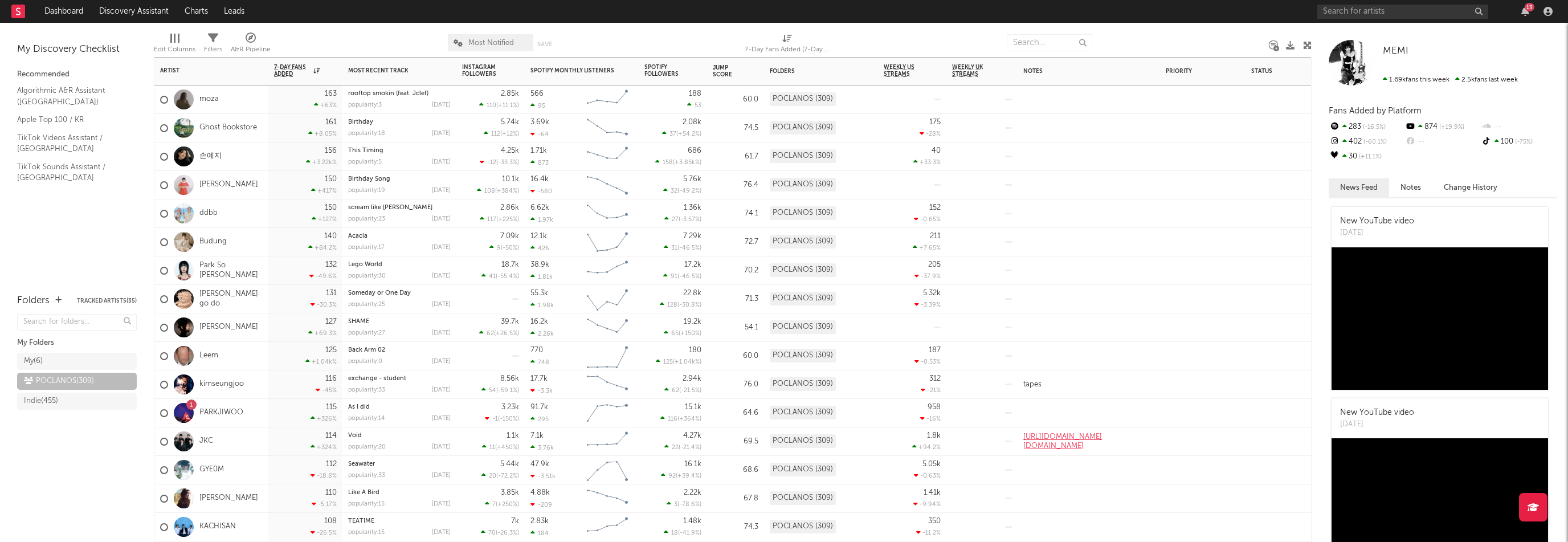
click at [262, 410] on div "1 PARKJIWOO" at bounding box center [211, 413] width 114 height 29
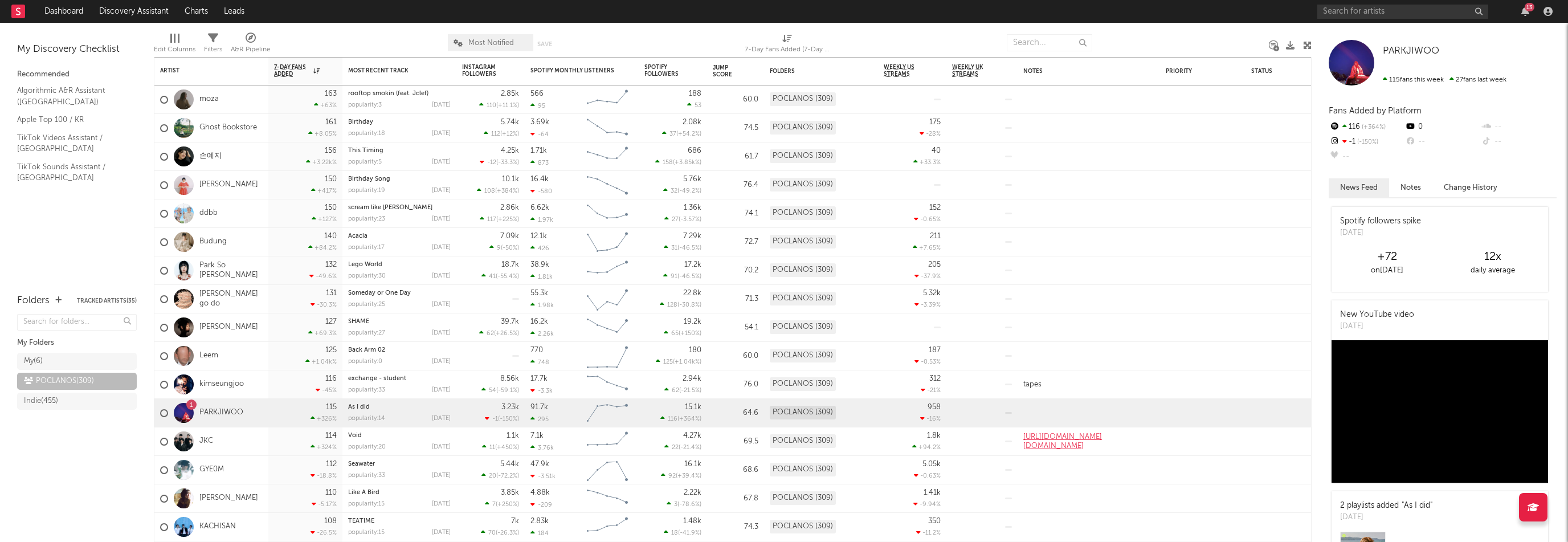
click at [1519, 12] on div "13" at bounding box center [1525, 11] width 17 height 9
click at [1528, 11] on div "13" at bounding box center [1530, 7] width 10 height 9
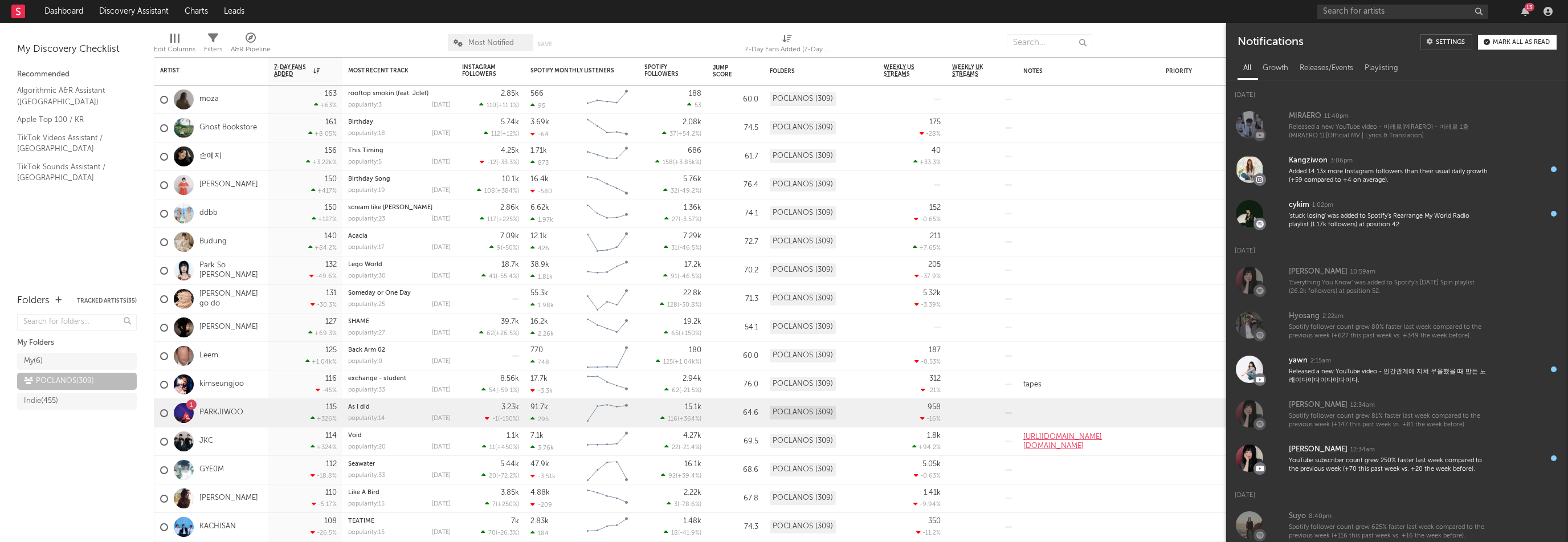
click at [1528, 11] on div "13" at bounding box center [1530, 7] width 10 height 9
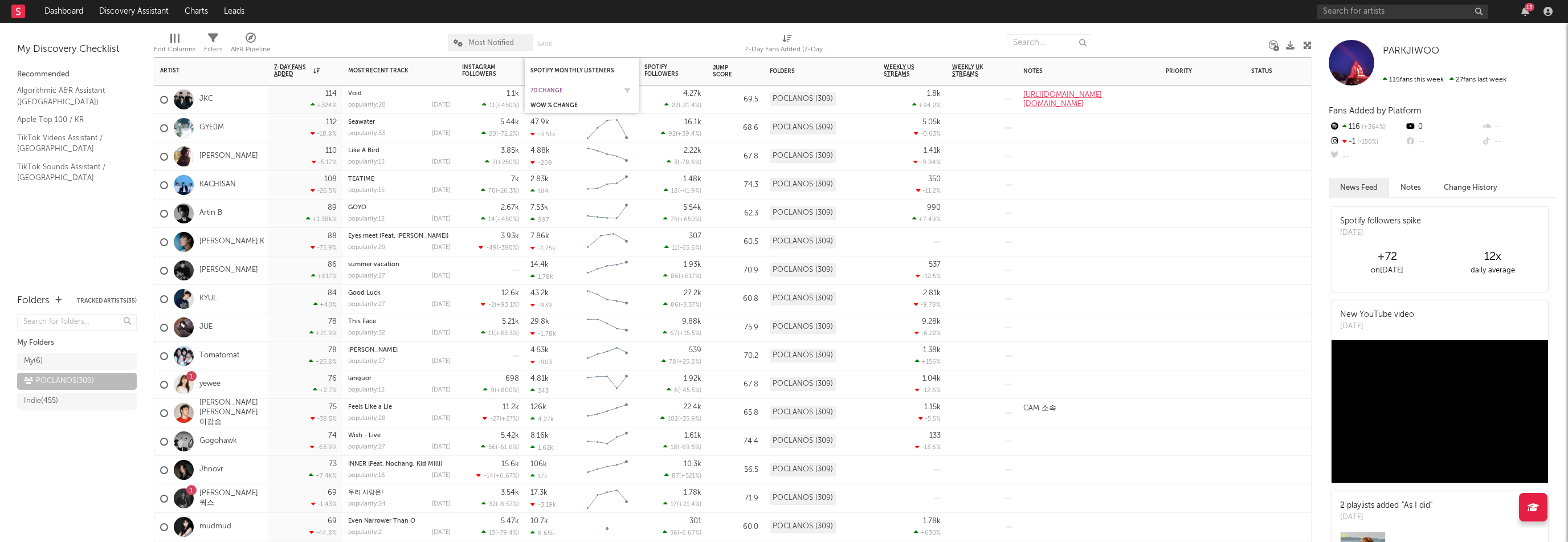
click at [556, 88] on div "7d Change" at bounding box center [573, 90] width 85 height 7
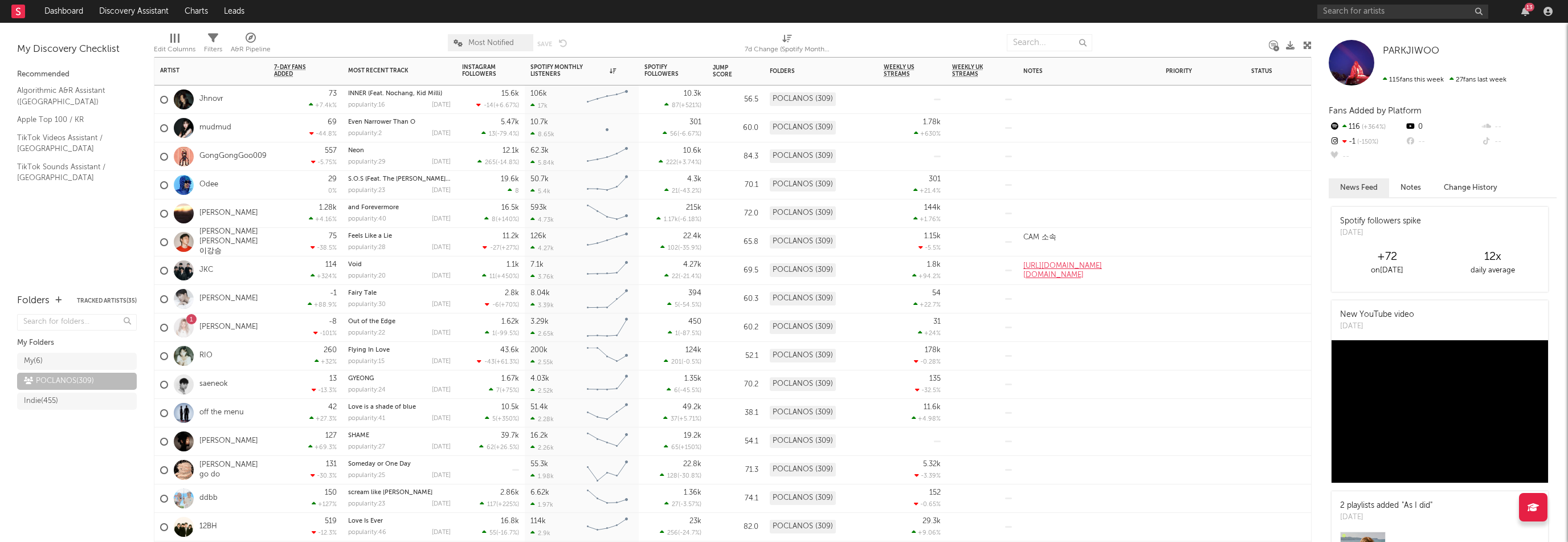
click at [556, 70] on div "Spotify Monthly Listeners" at bounding box center [573, 71] width 85 height 13
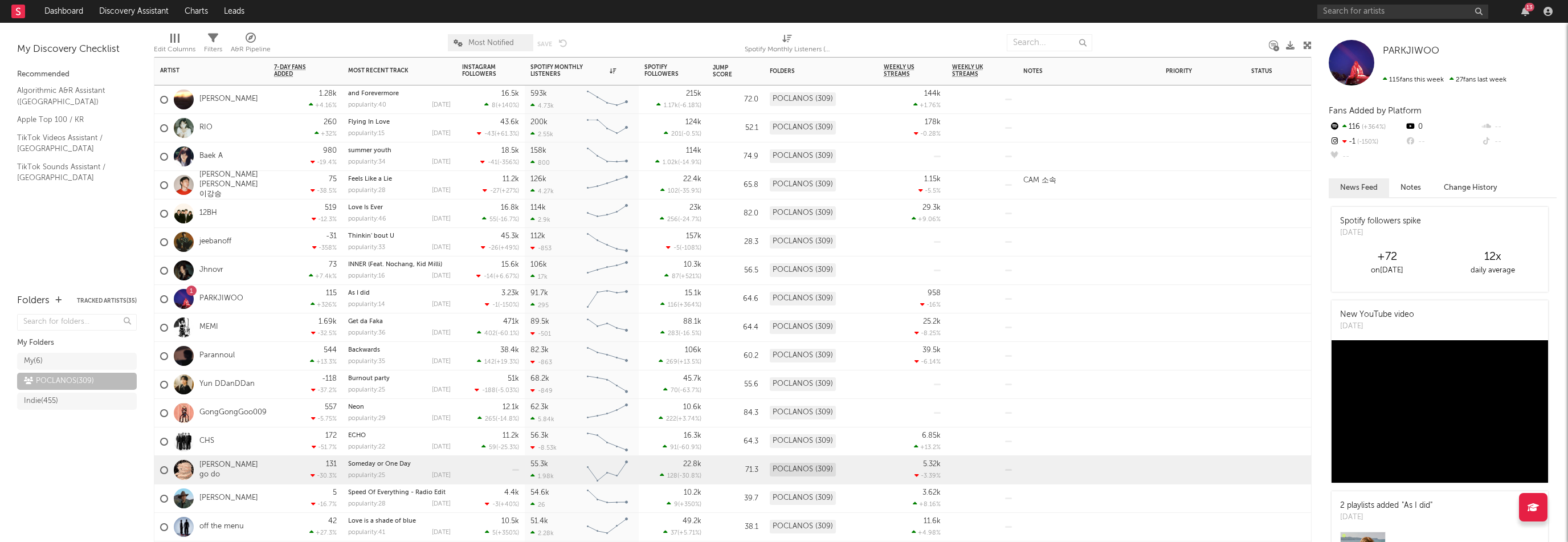
click at [276, 475] on div "131 -30.3 %" at bounding box center [305, 470] width 63 height 28
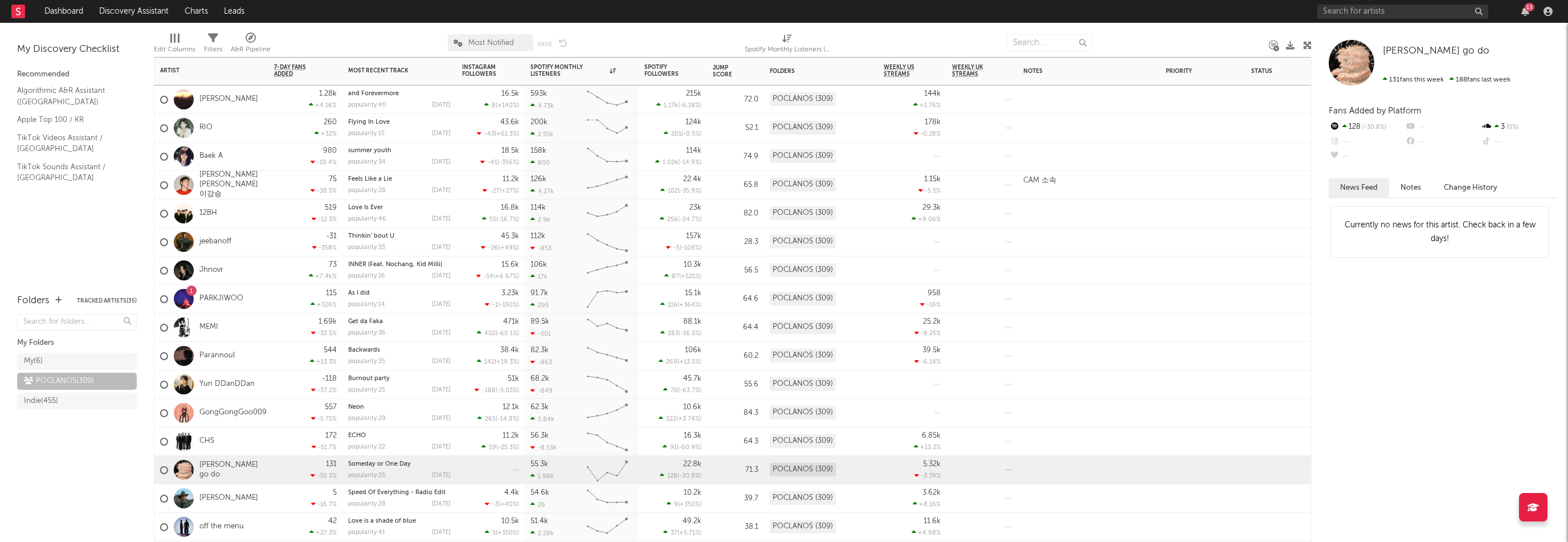
click at [269, 446] on div "172 -51.7 %" at bounding box center [306, 442] width 74 height 29
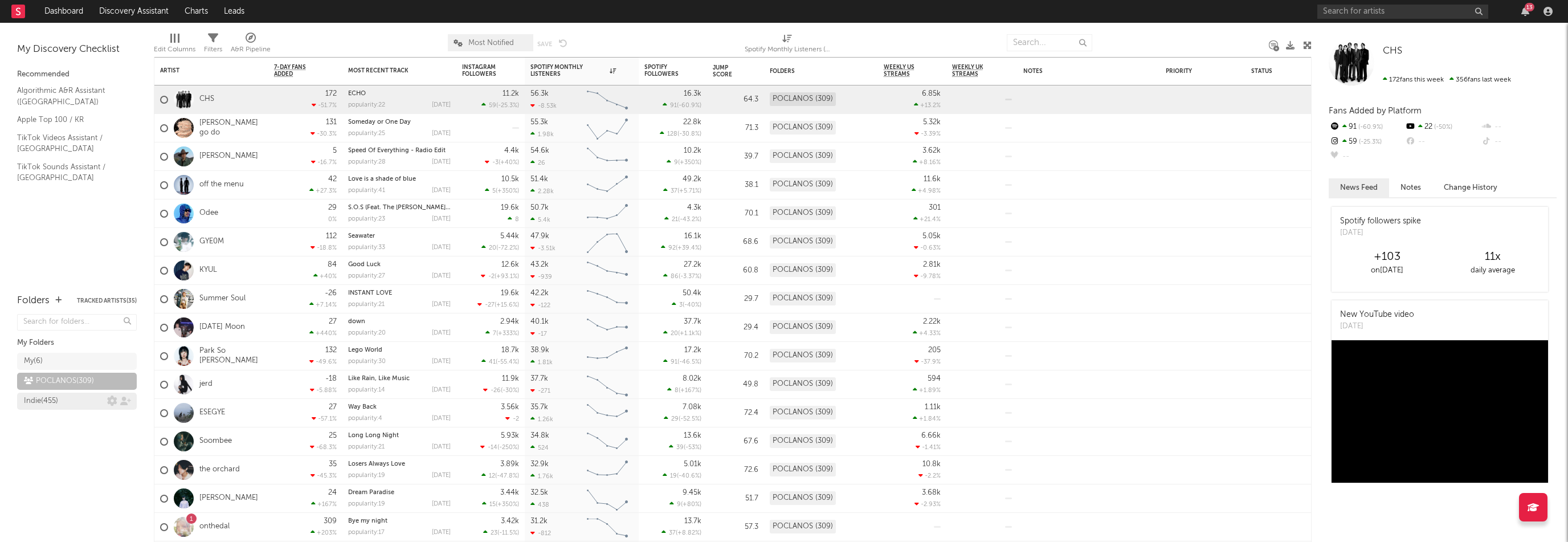
click at [64, 396] on div "Indie ( 455 )" at bounding box center [65, 401] width 83 height 13
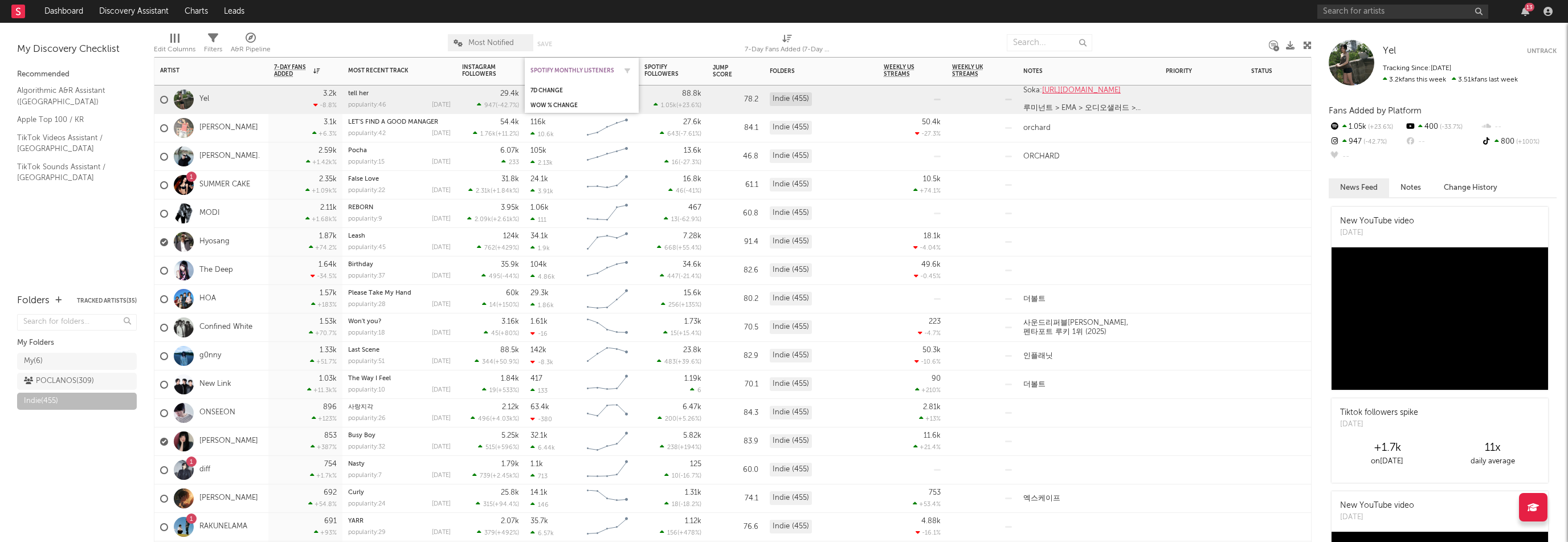
click at [571, 71] on div "Spotify Monthly Listeners" at bounding box center [573, 70] width 85 height 7
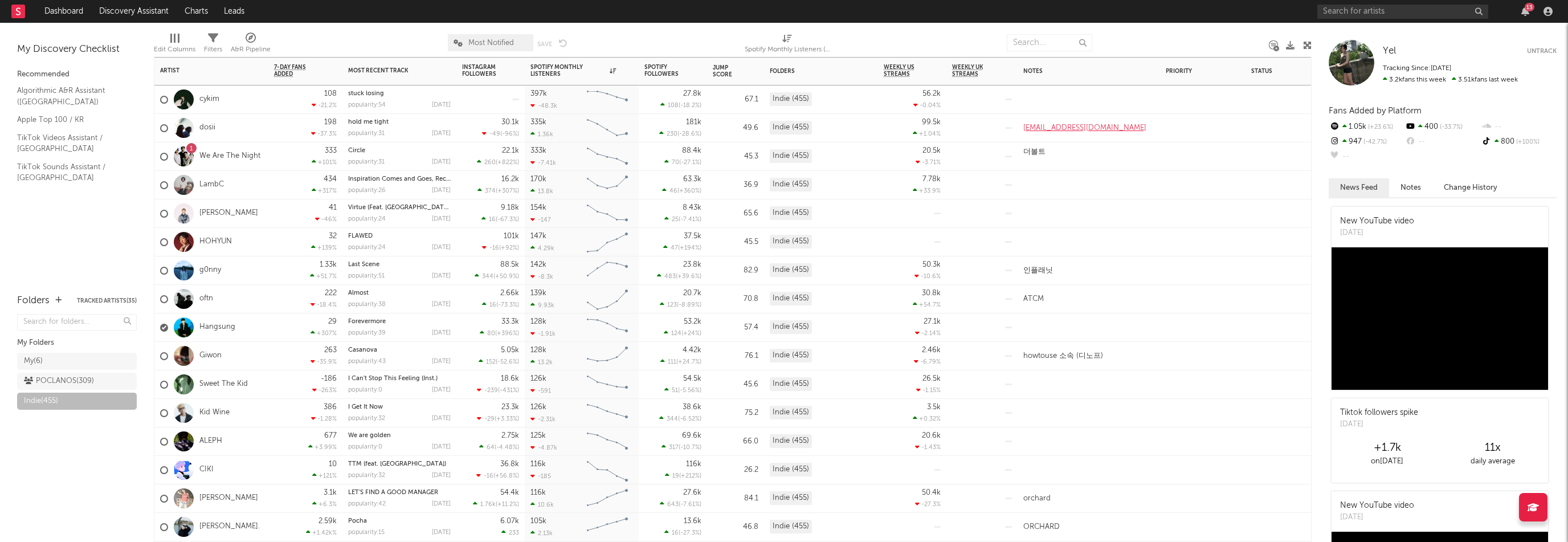
click at [269, 386] on div "-186 -263 %" at bounding box center [306, 384] width 74 height 29
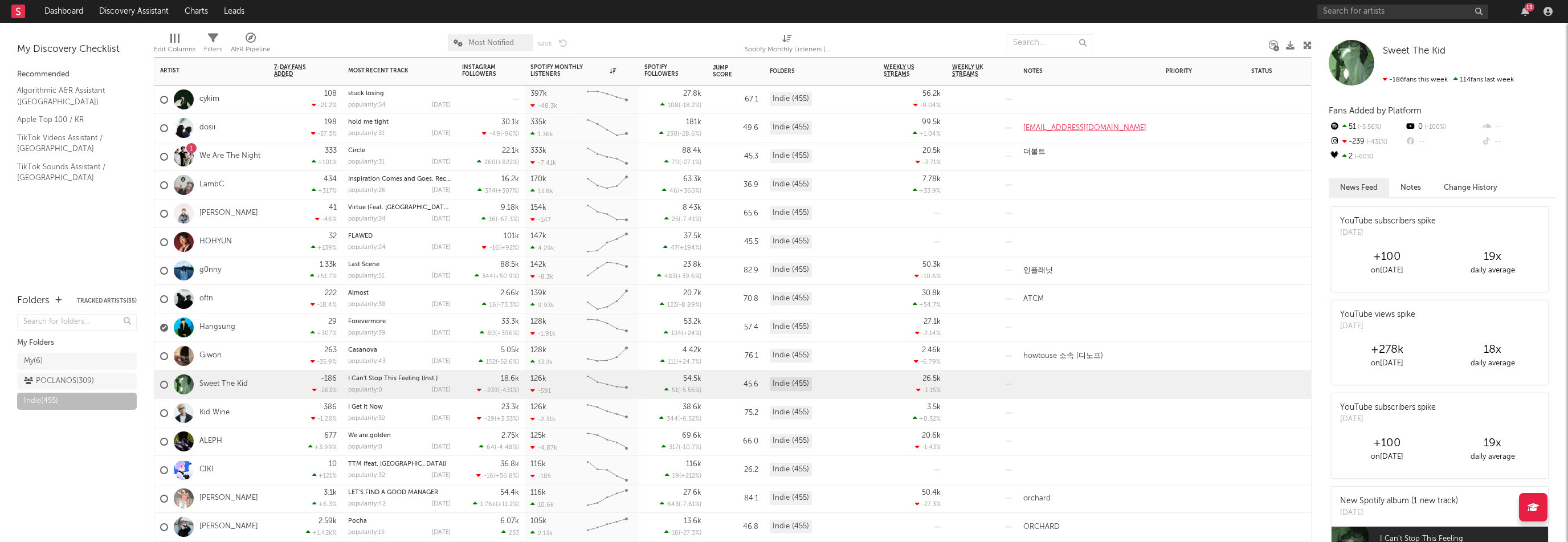
click at [267, 415] on div "Kid Wine" at bounding box center [211, 413] width 114 height 29
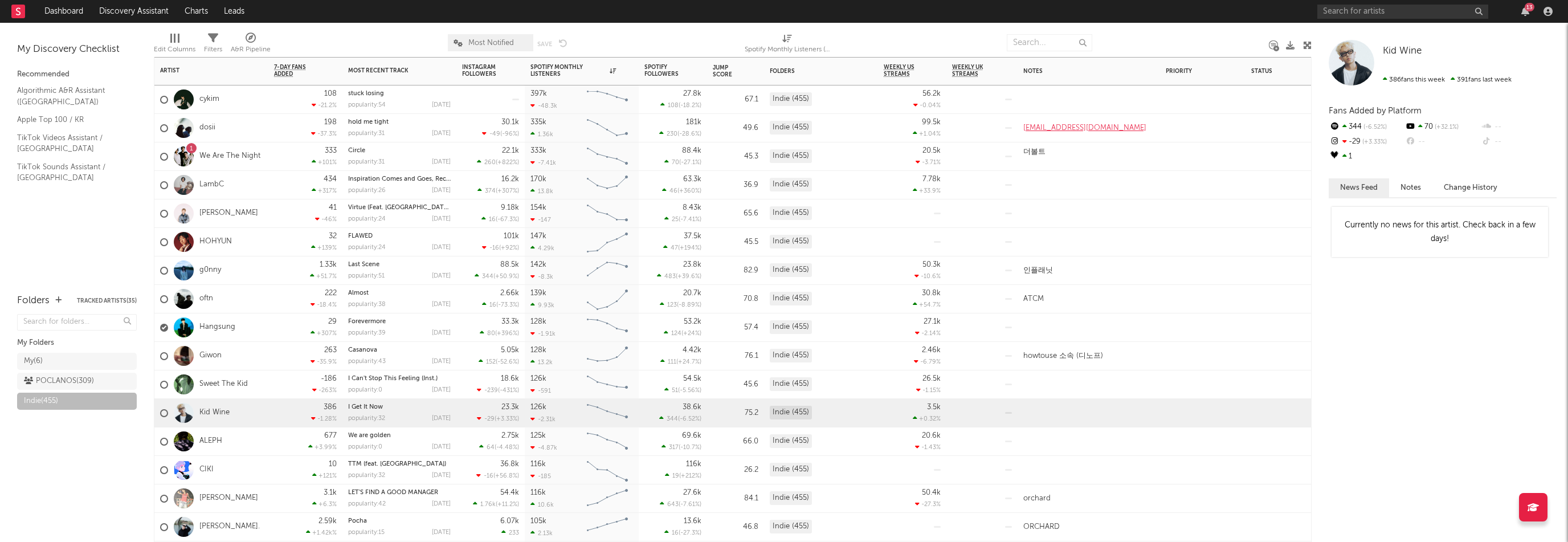
click at [262, 446] on div "ALEPH" at bounding box center [211, 442] width 114 height 29
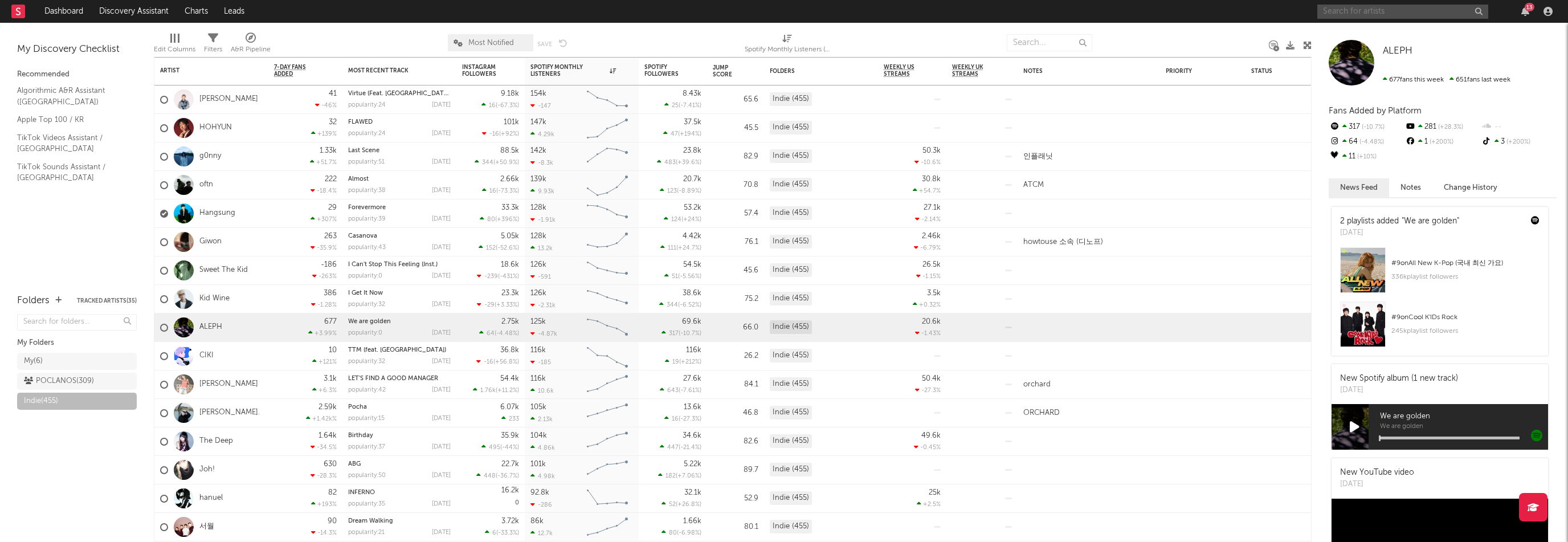
click at [1351, 13] on input "text" at bounding box center [1402, 11] width 171 height 14
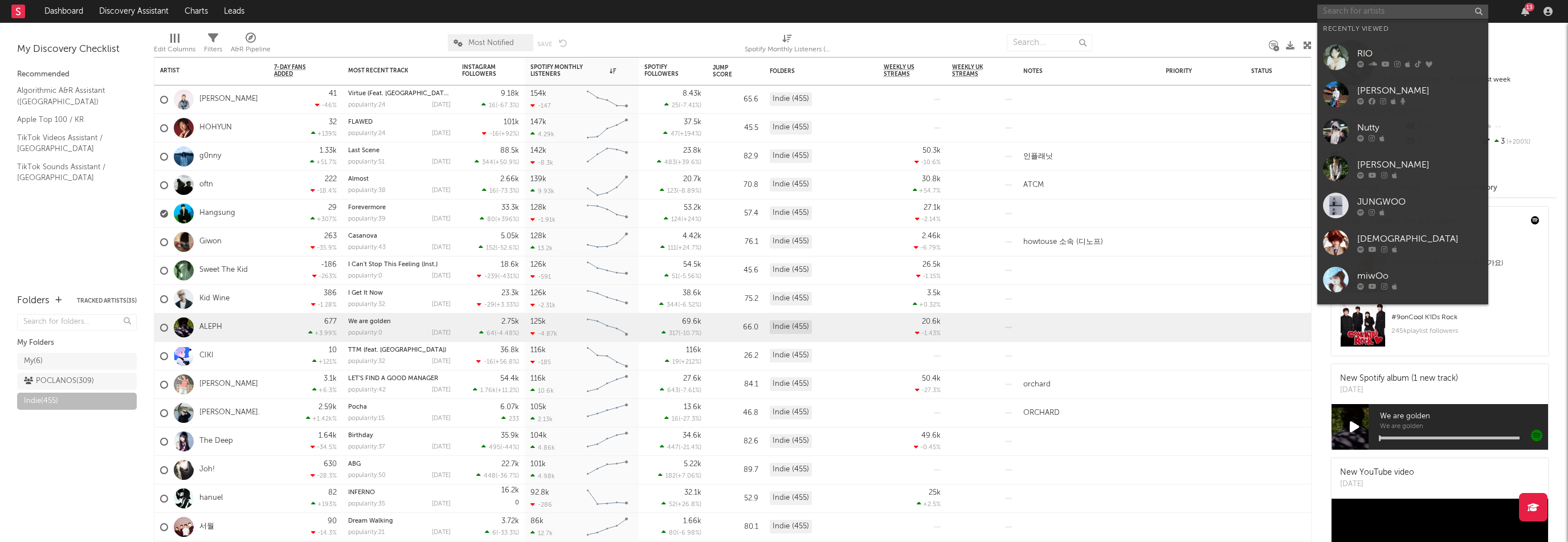
paste input "[URL][DOMAIN_NAME]"
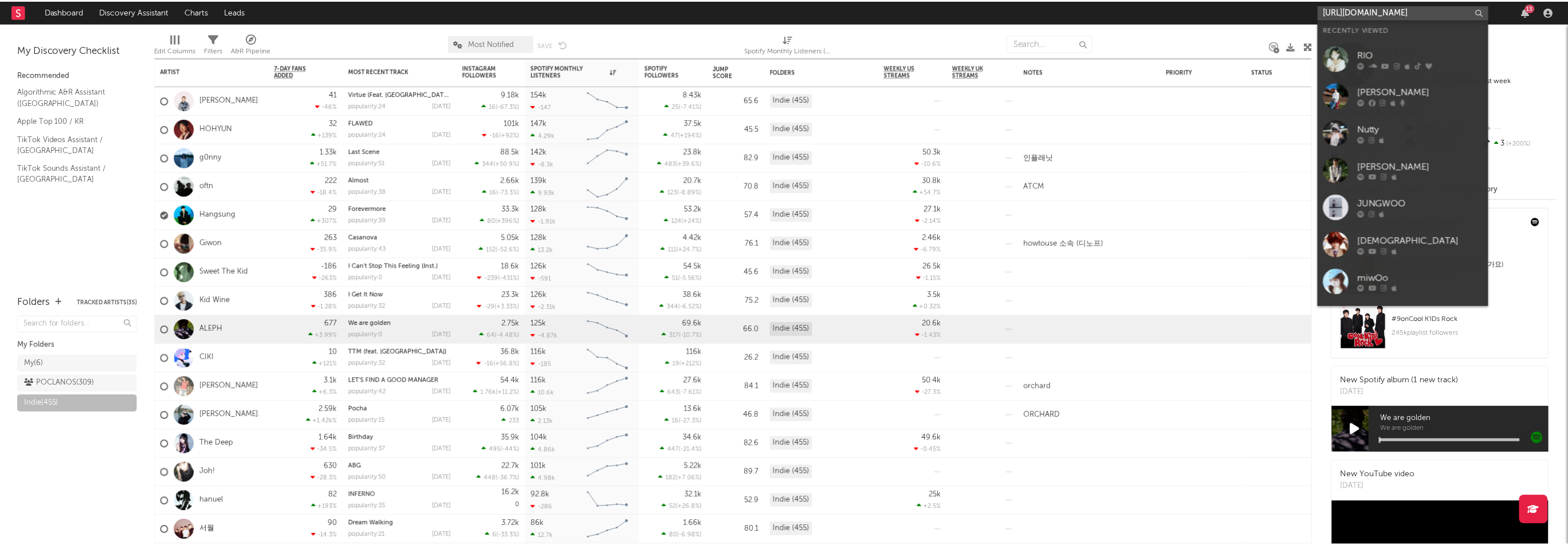
scroll to position [0, 72]
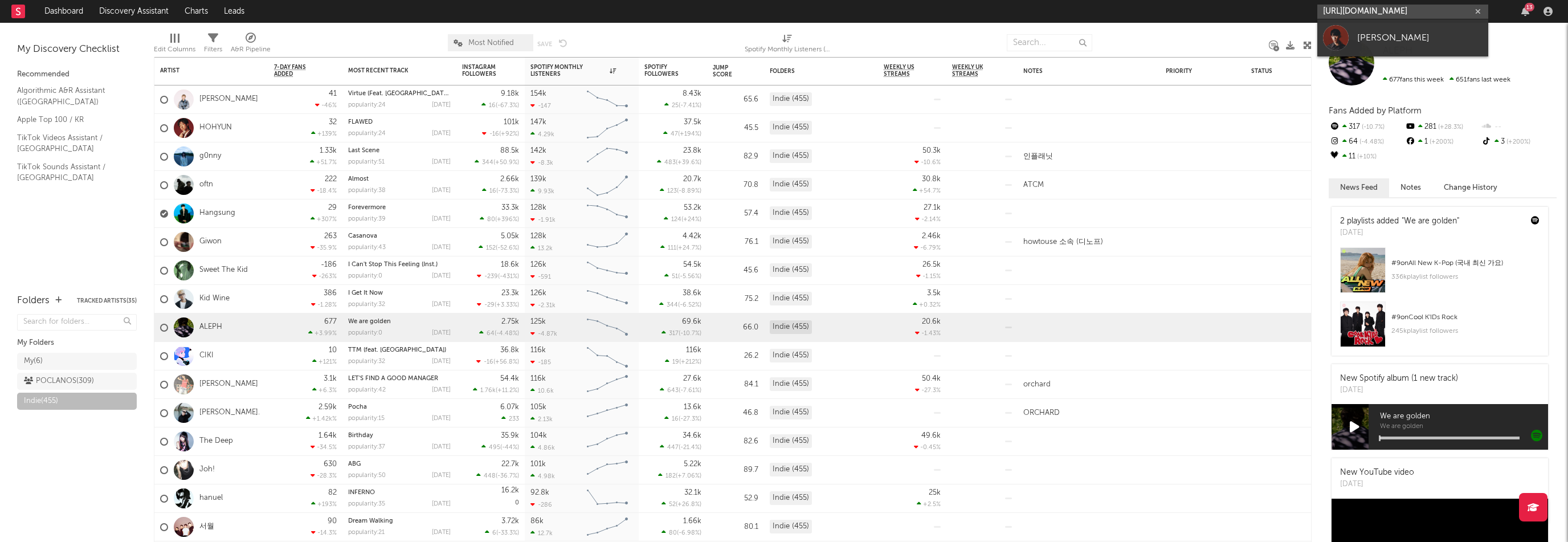
type input "[URL][DOMAIN_NAME]"
click at [1400, 35] on div "[PERSON_NAME]" at bounding box center [1420, 38] width 125 height 13
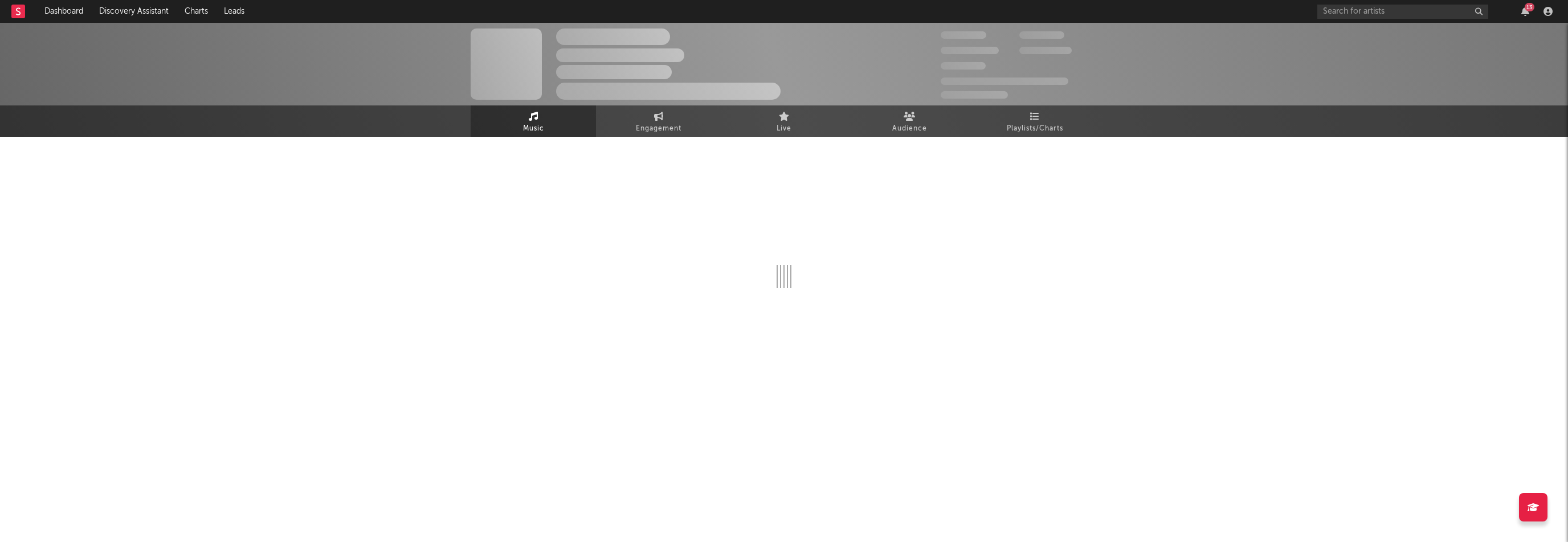
select select "1w"
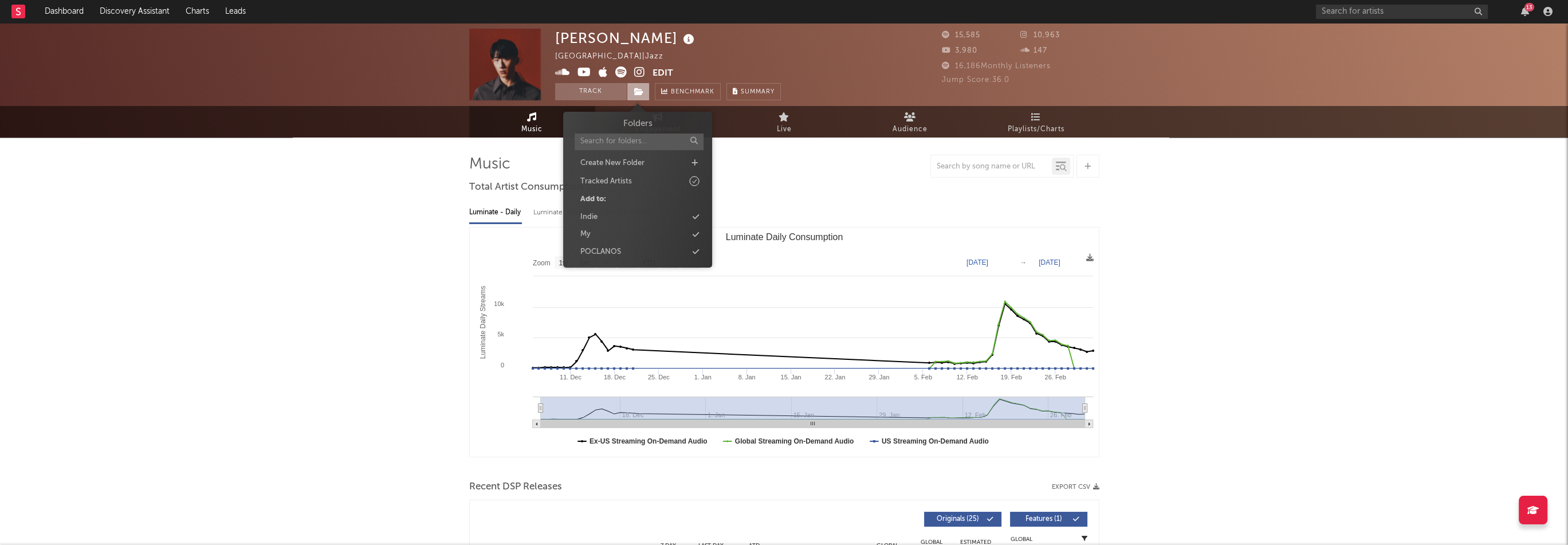
click at [637, 92] on icon at bounding box center [639, 91] width 10 height 8
click at [605, 247] on div "POCLANOS" at bounding box center [600, 252] width 40 height 12
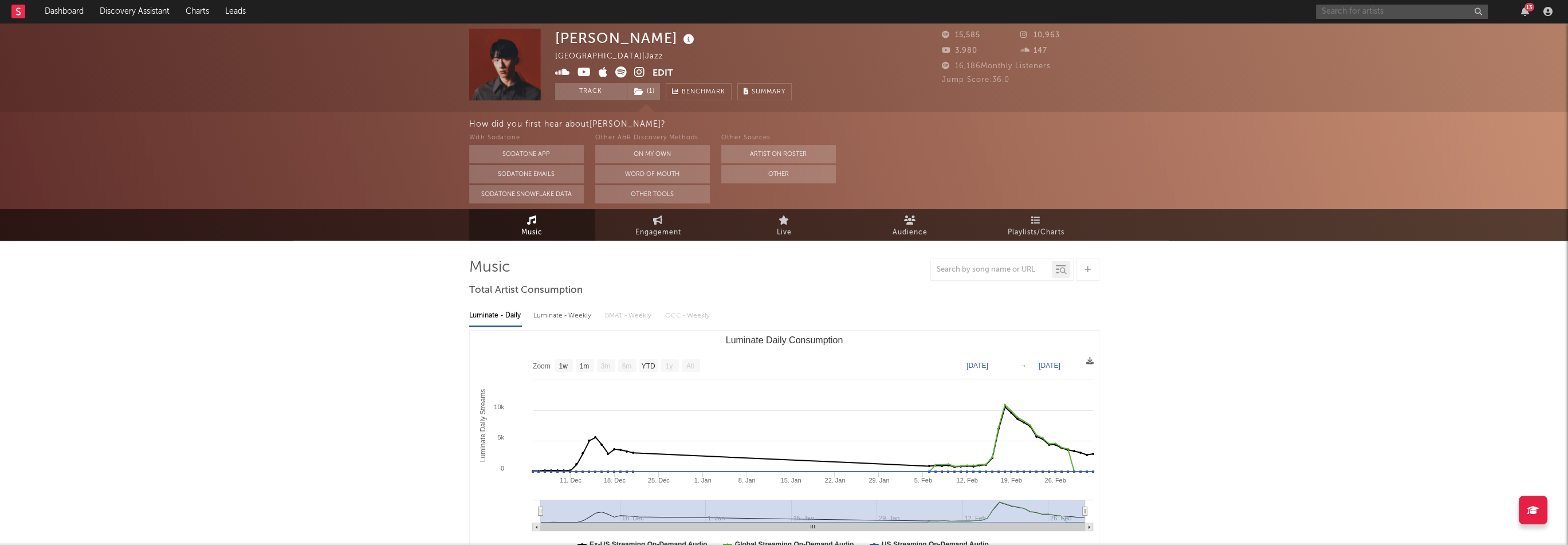
click at [1398, 11] on input "text" at bounding box center [1402, 11] width 172 height 14
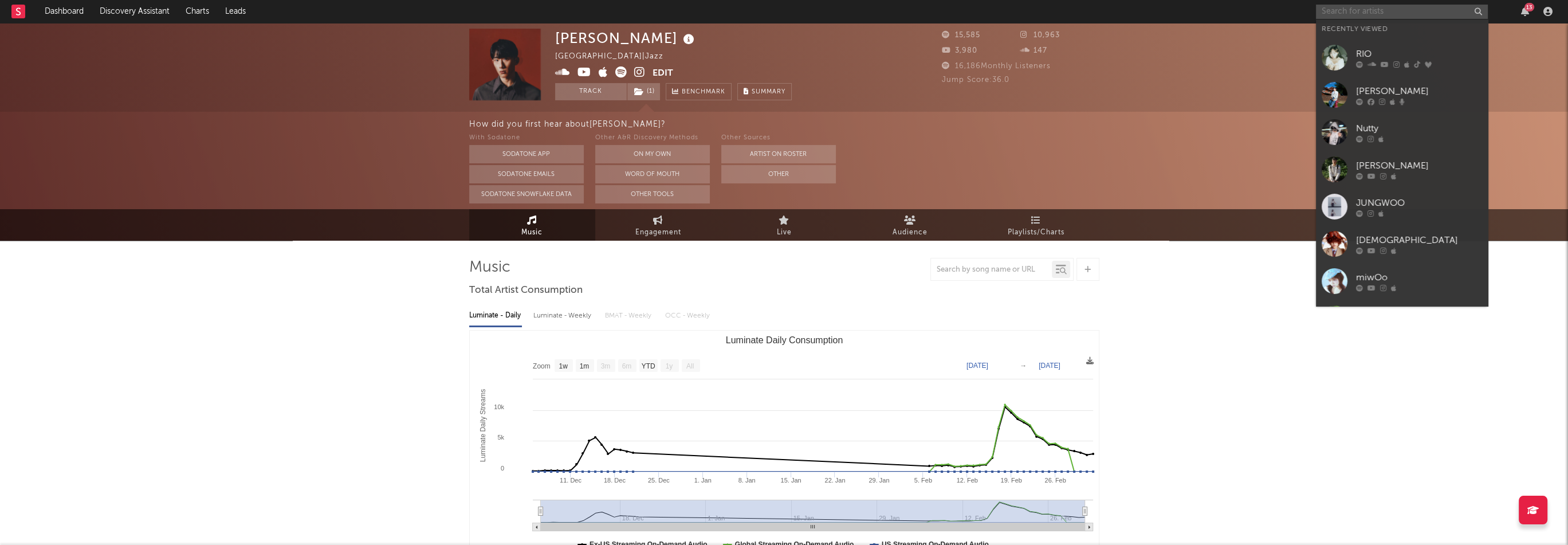
paste input "[URL][DOMAIN_NAME]"
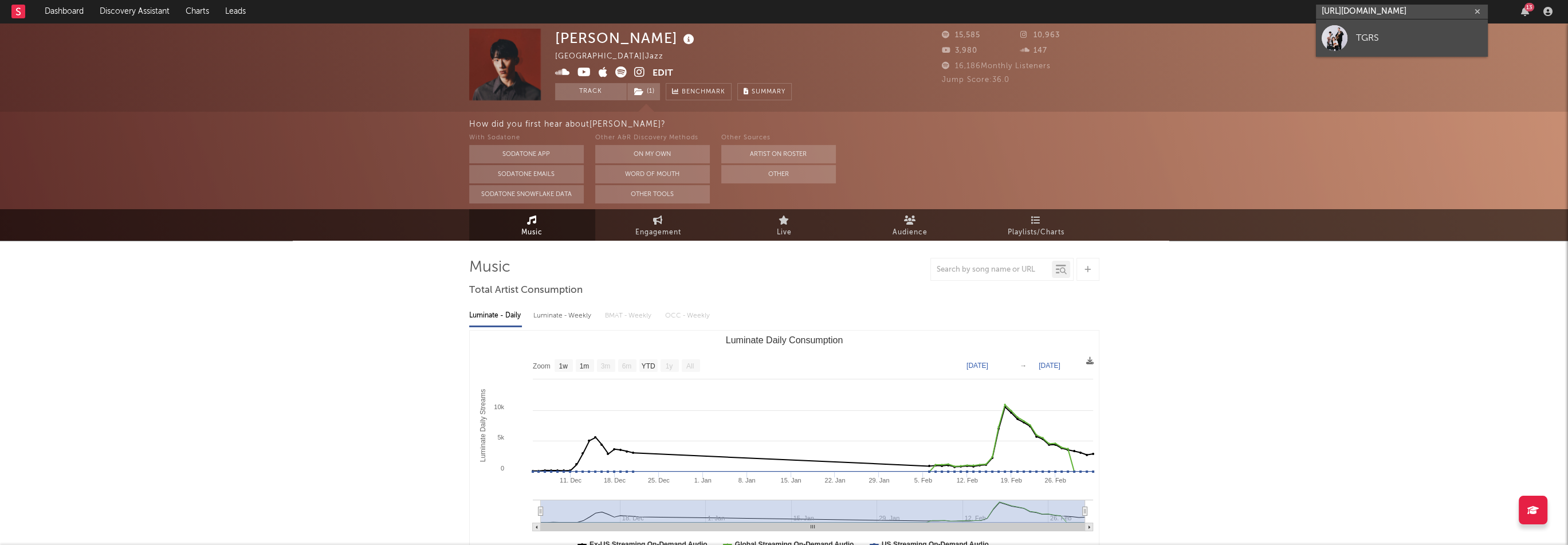
type input "[URL][DOMAIN_NAME]"
click at [1387, 32] on div "TGRS" at bounding box center [1419, 38] width 126 height 13
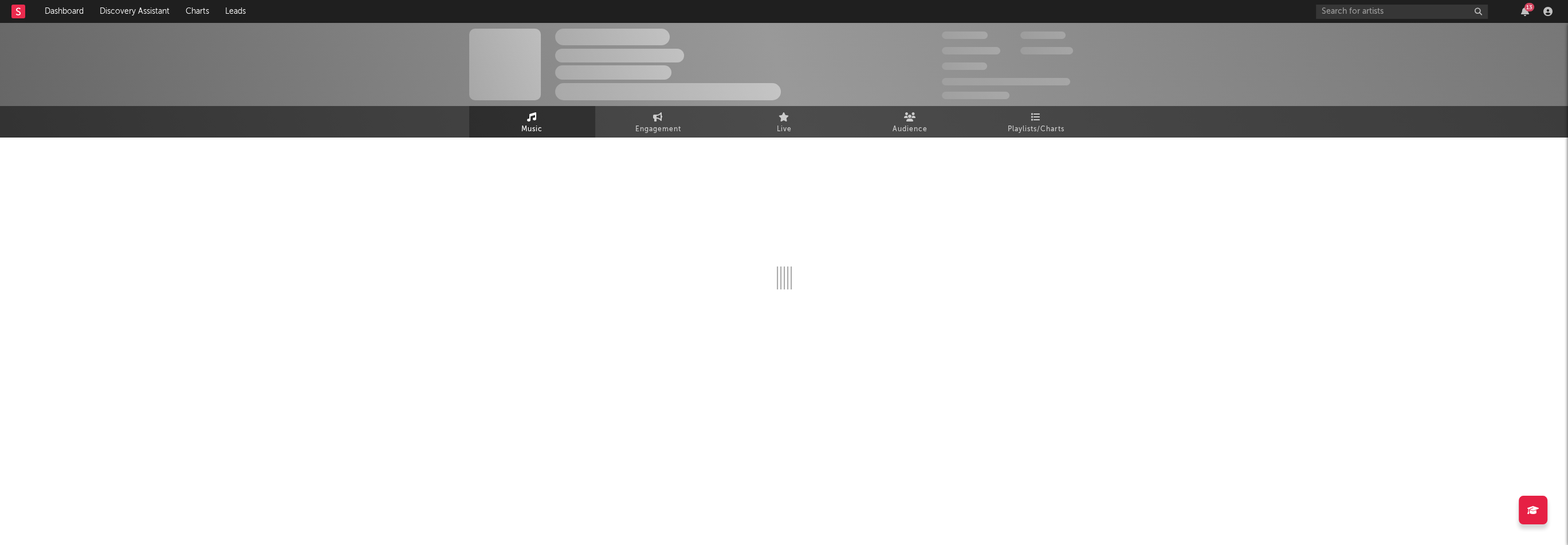
select select "1w"
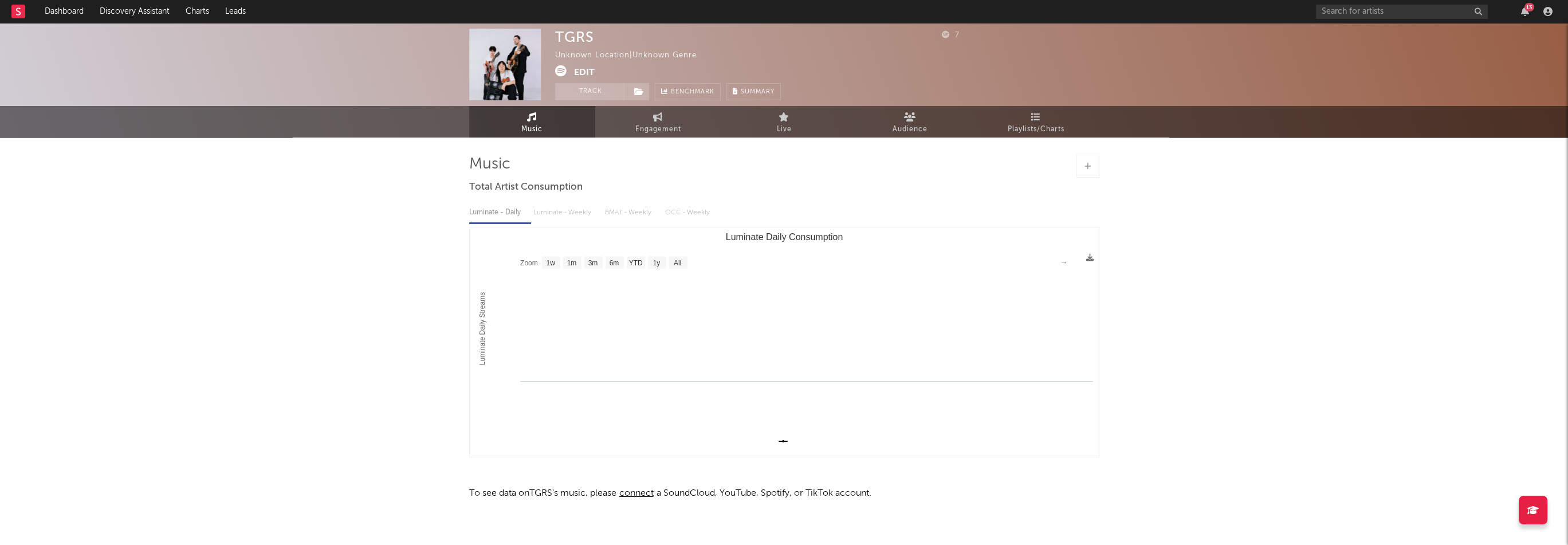
click at [573, 38] on div "TGRS" at bounding box center [575, 37] width 39 height 17
copy div "TGRS"
click at [578, 75] on button "Edit" at bounding box center [584, 72] width 21 height 14
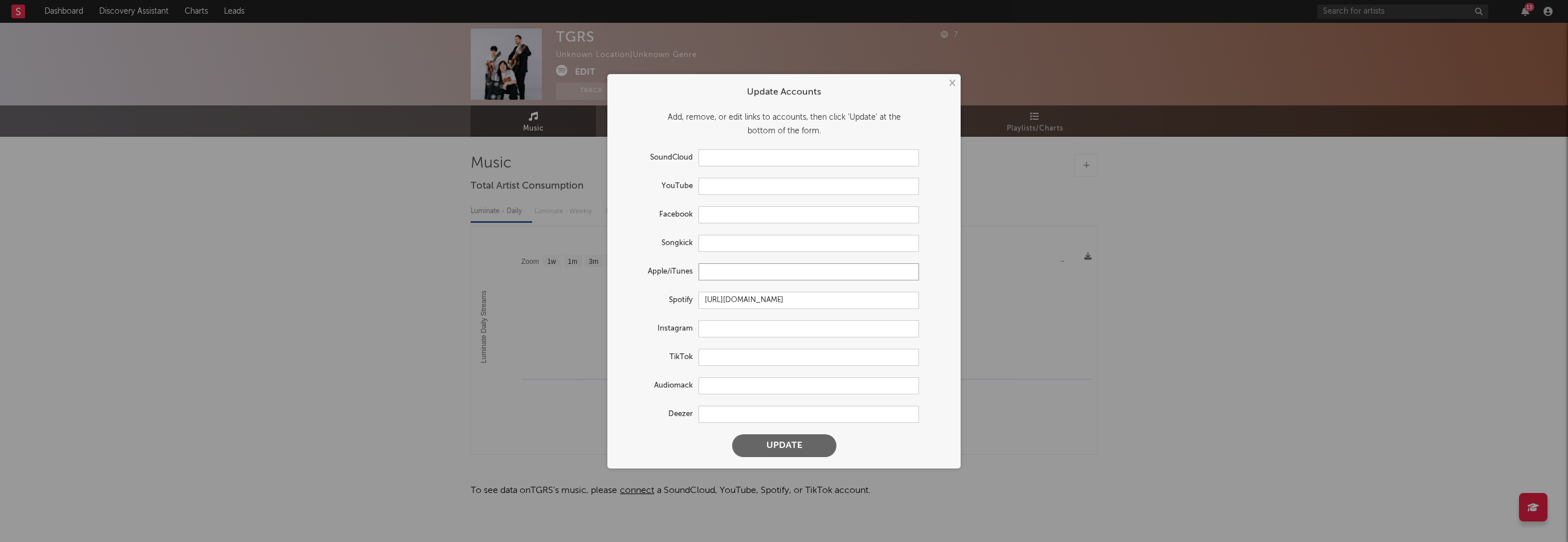
click at [710, 273] on input "text" at bounding box center [809, 272] width 220 height 17
paste input "[URL][DOMAIN_NAME]"
type input "[URL][DOMAIN_NAME]"
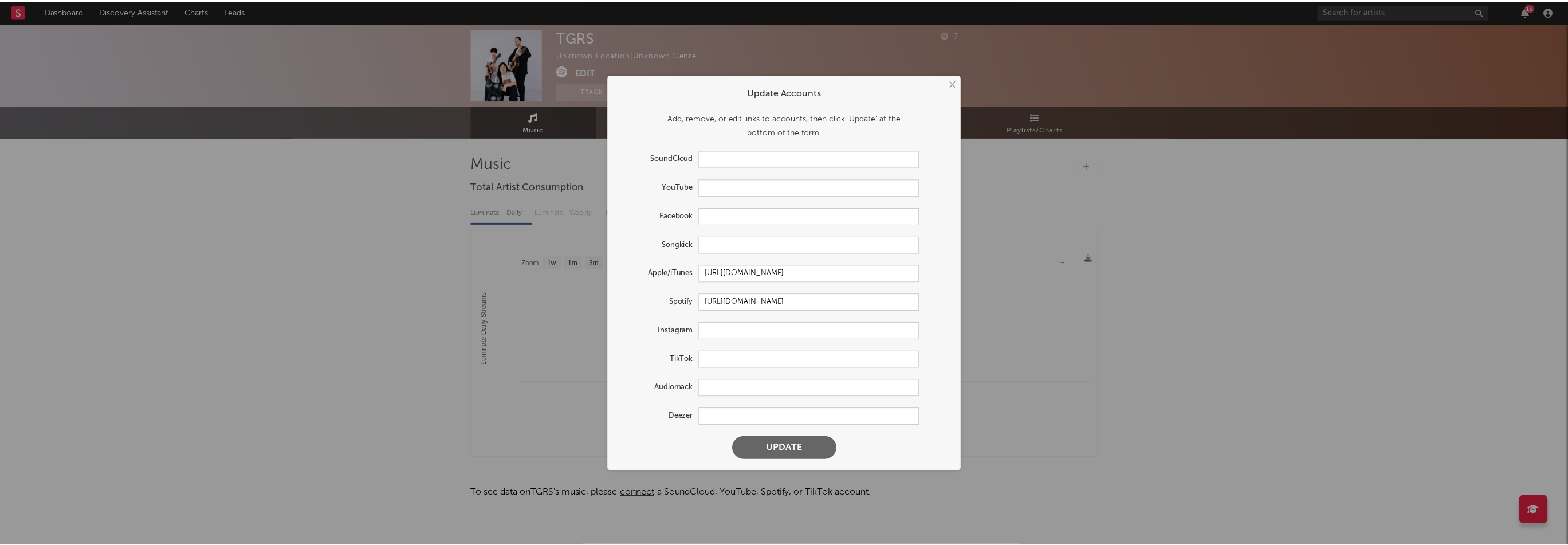
scroll to position [0, 0]
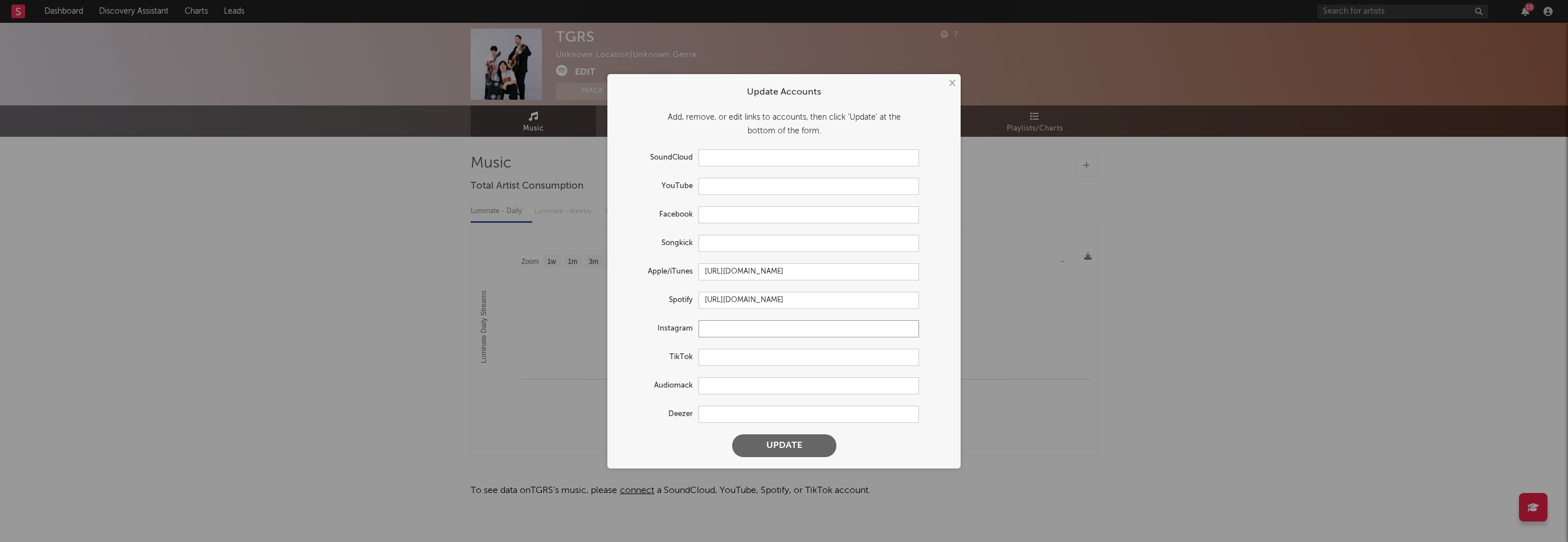
click at [738, 327] on input "text" at bounding box center [809, 329] width 220 height 17
paste input "[URL][DOMAIN_NAME]"
type input "[URL][DOMAIN_NAME]"
click at [814, 452] on button "Update" at bounding box center [784, 445] width 104 height 23
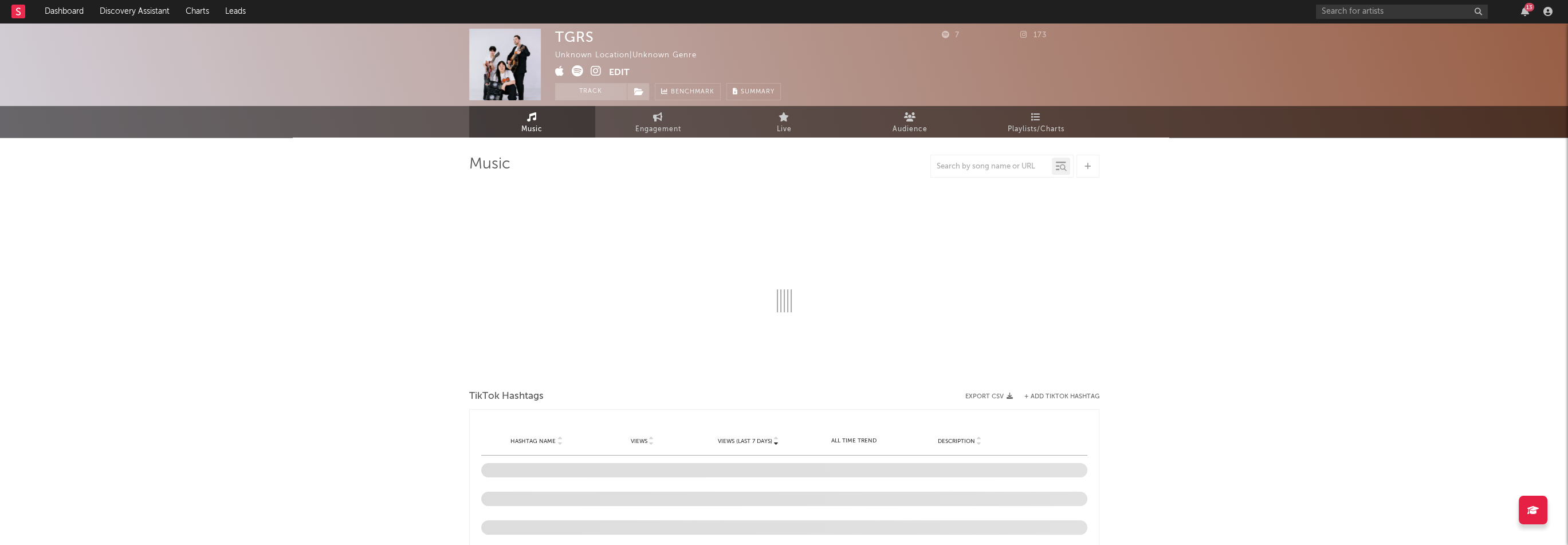
select select "1w"
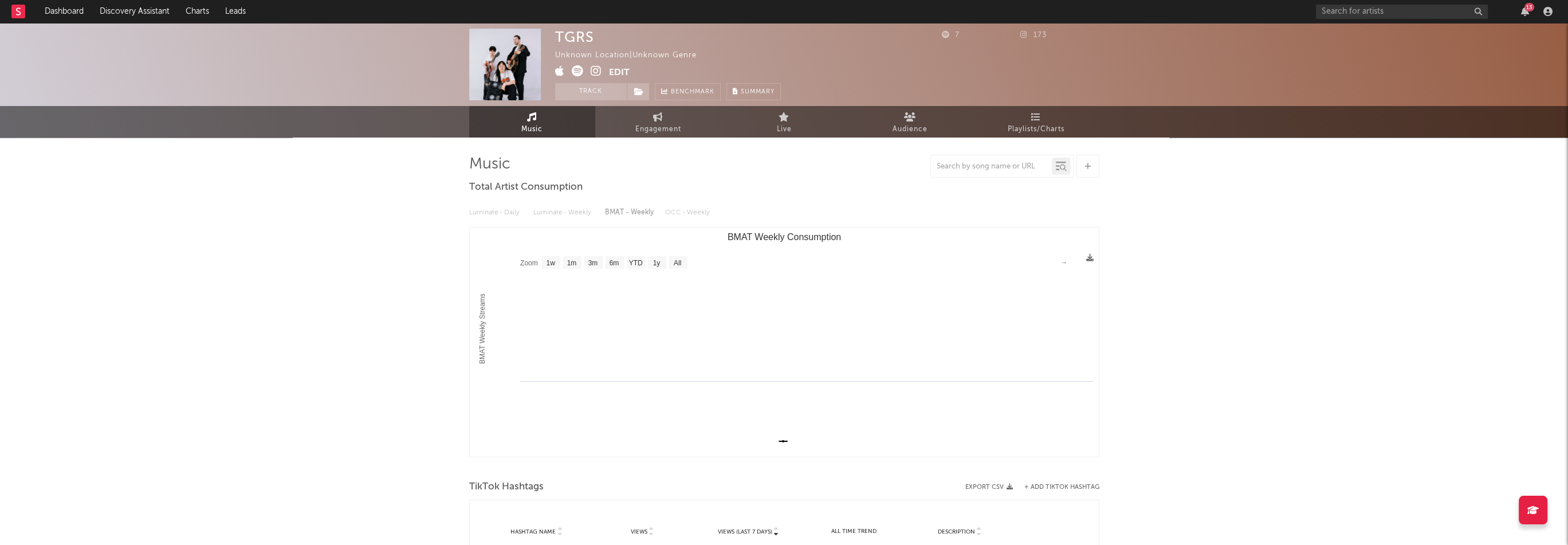
select select "1w"
click at [410, 244] on div "TGRS Unknown Location | Unknown Genre Edit Track Benchmark Summary 7 173 Music …" at bounding box center [784, 291] width 1568 height 538
click at [643, 89] on span at bounding box center [638, 92] width 23 height 17
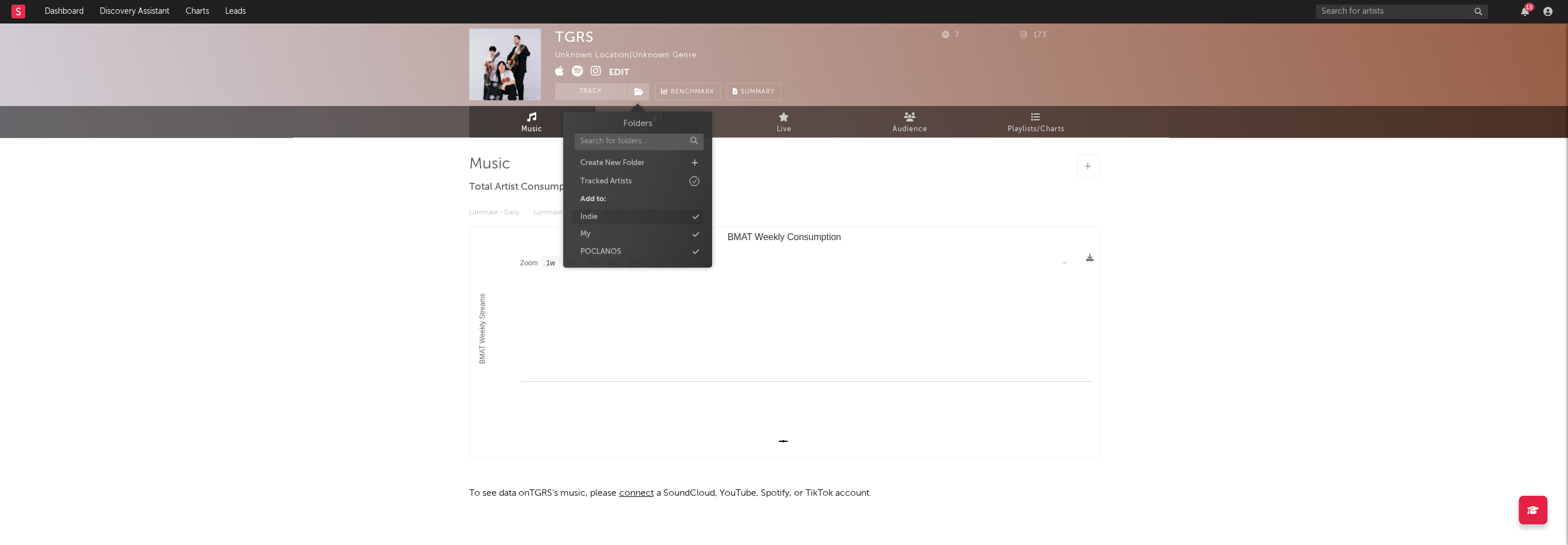
click at [605, 219] on div "Indie" at bounding box center [637, 217] width 132 height 15
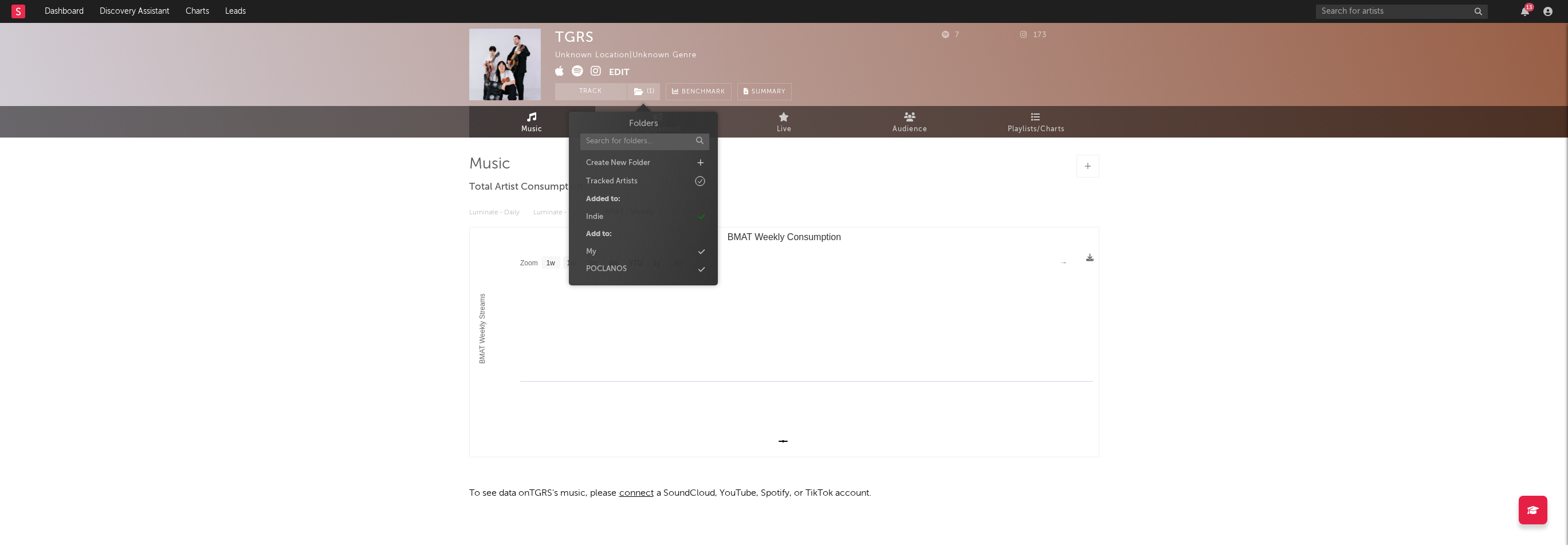
select select "1w"
click at [1348, 10] on input "text" at bounding box center [1402, 11] width 172 height 14
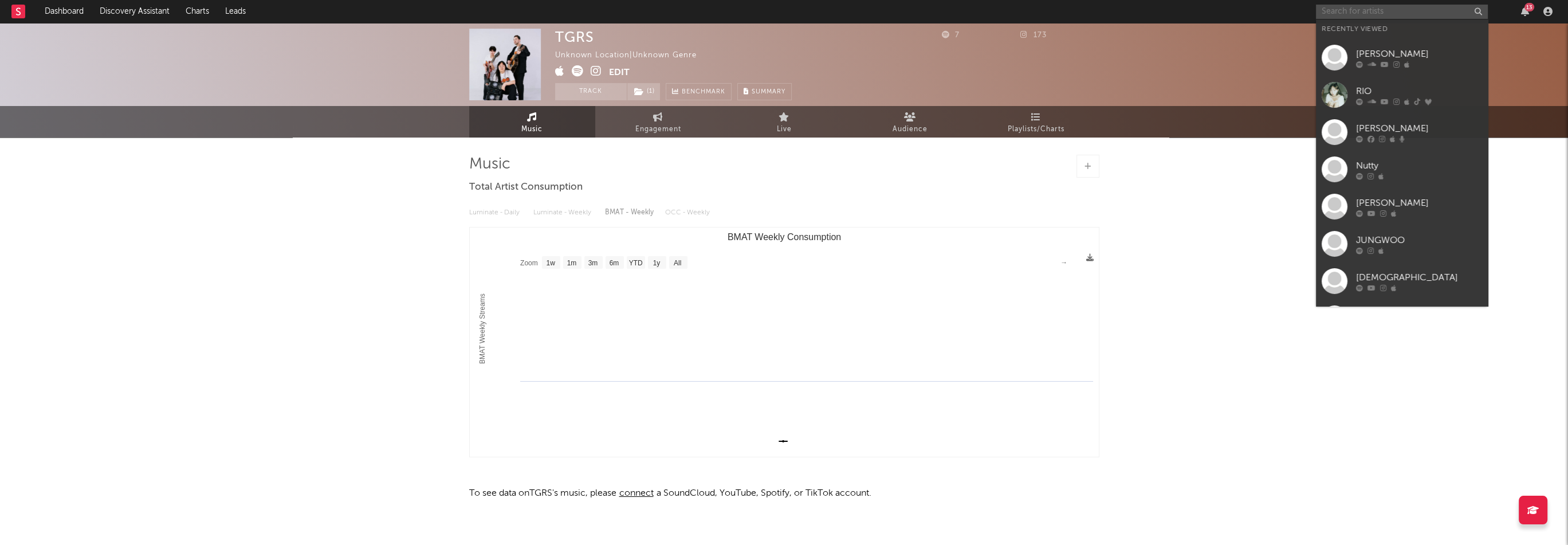
paste input "[URL][DOMAIN_NAME]"
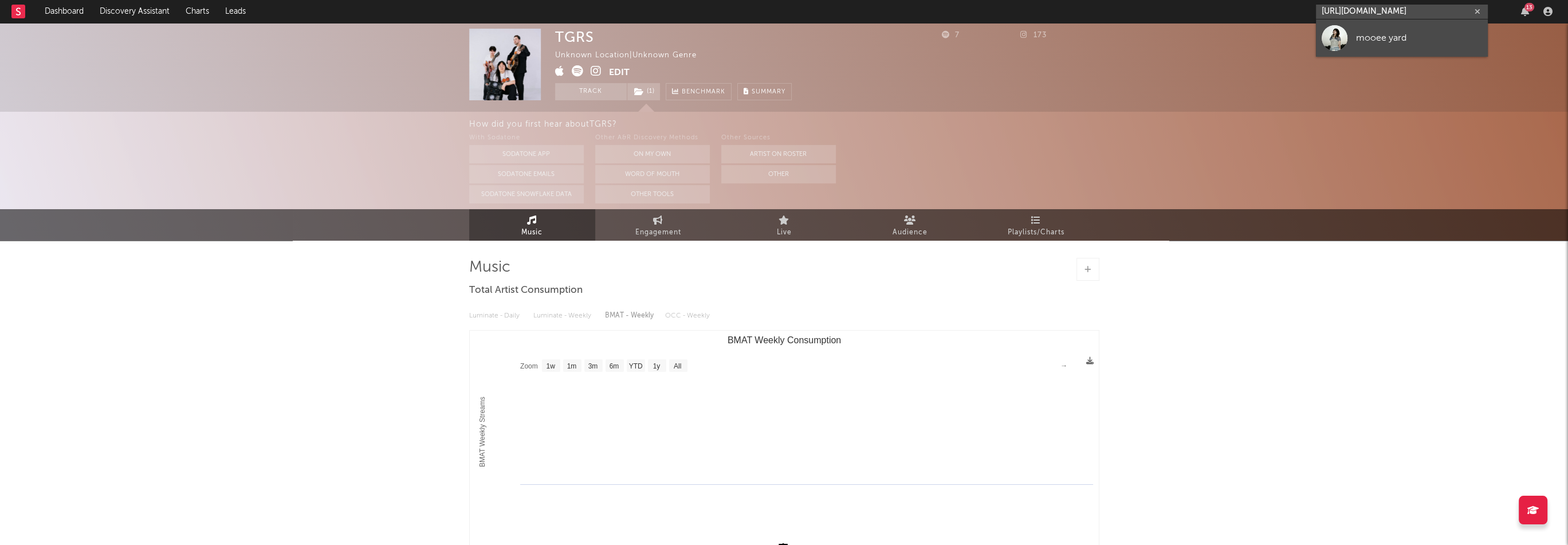
type input "[URL][DOMAIN_NAME]"
click at [1418, 43] on div "mooee yard" at bounding box center [1419, 38] width 126 height 13
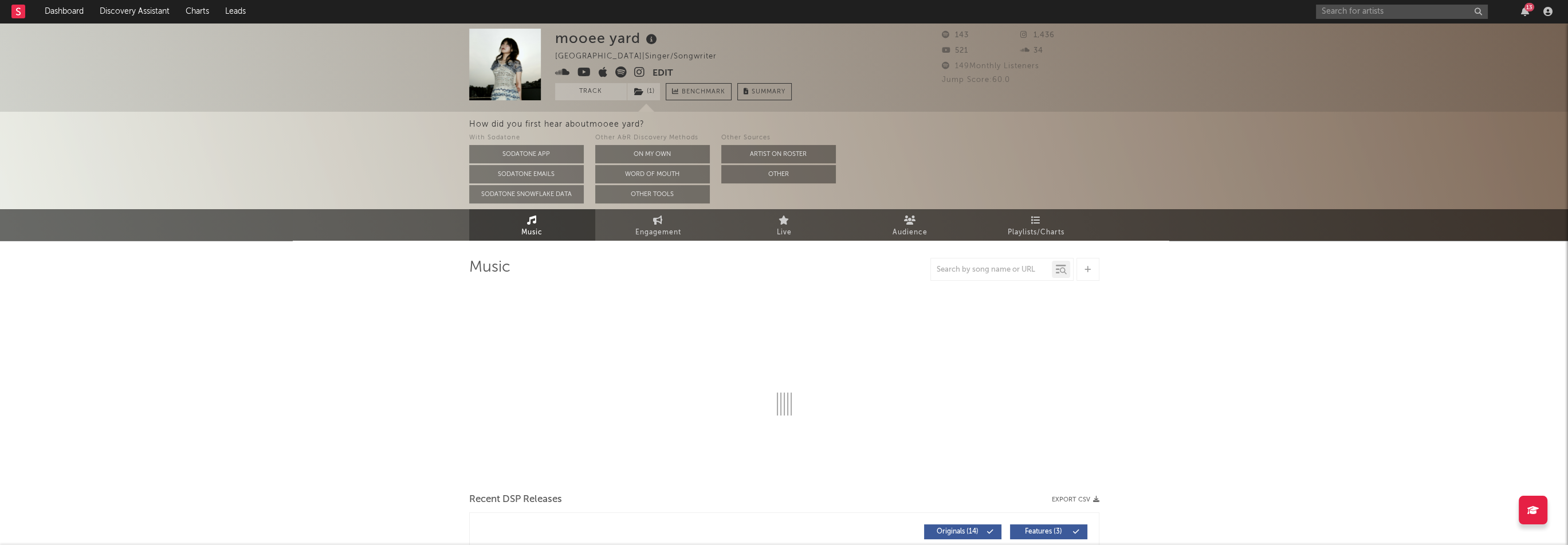
select select "1w"
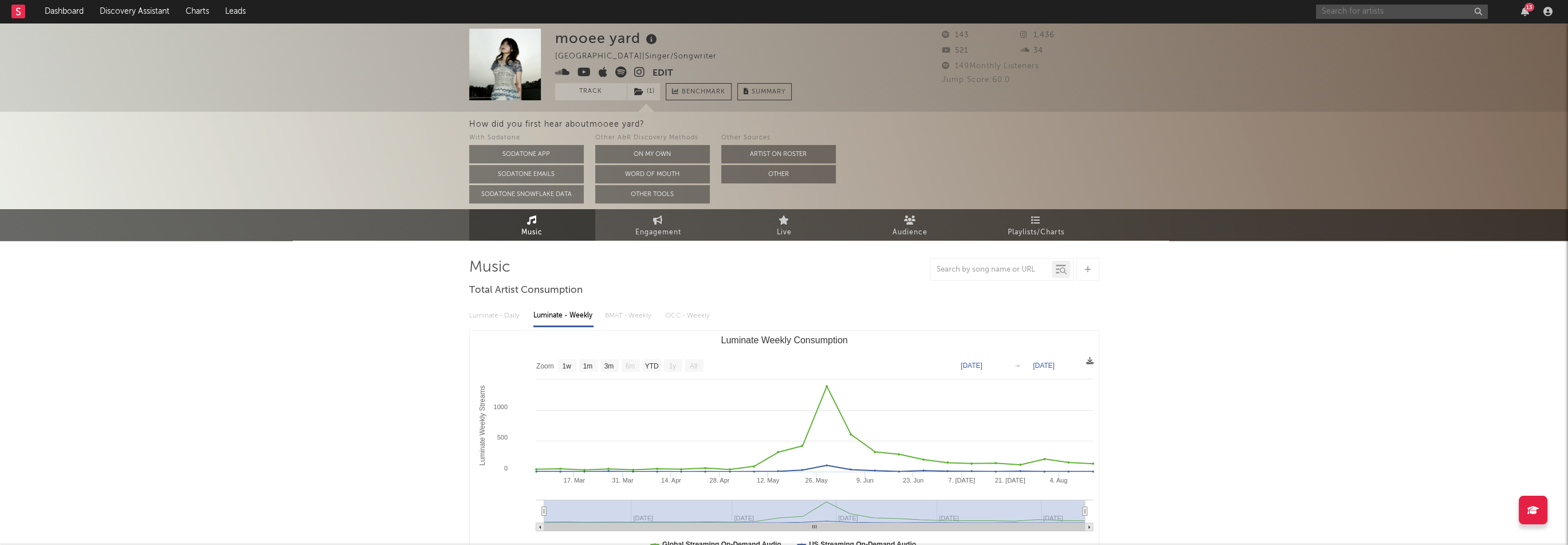
click at [1389, 12] on input "text" at bounding box center [1402, 11] width 172 height 14
paste input "https://open.spotify.com/artist/2RNCve8cyiiC6URvRfO2QO"
type input "https://open.spotify.com/artist/2RNCve8cyiiC6URvRfO2QO"
click at [1364, 34] on div "Socialclub Hyangwu" at bounding box center [1419, 38] width 126 height 13
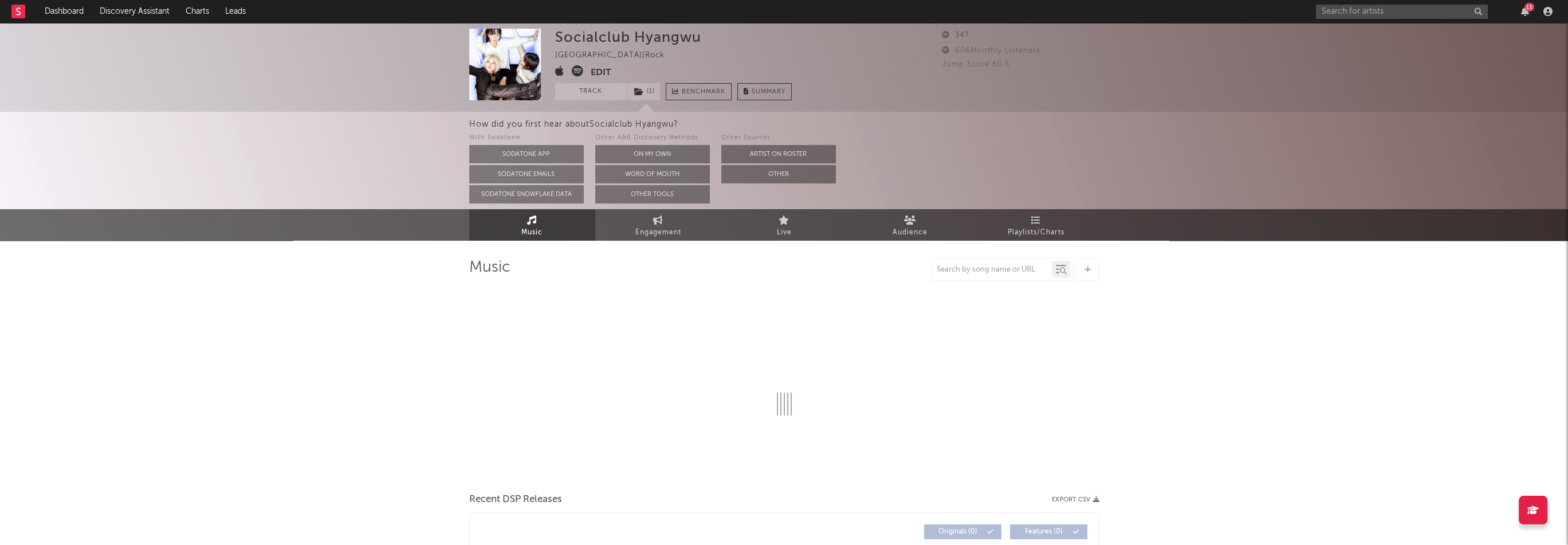
click at [613, 39] on div "Socialclub Hyangwu" at bounding box center [628, 37] width 146 height 17
click at [559, 70] on icon at bounding box center [559, 71] width 9 height 12
select select "1w"
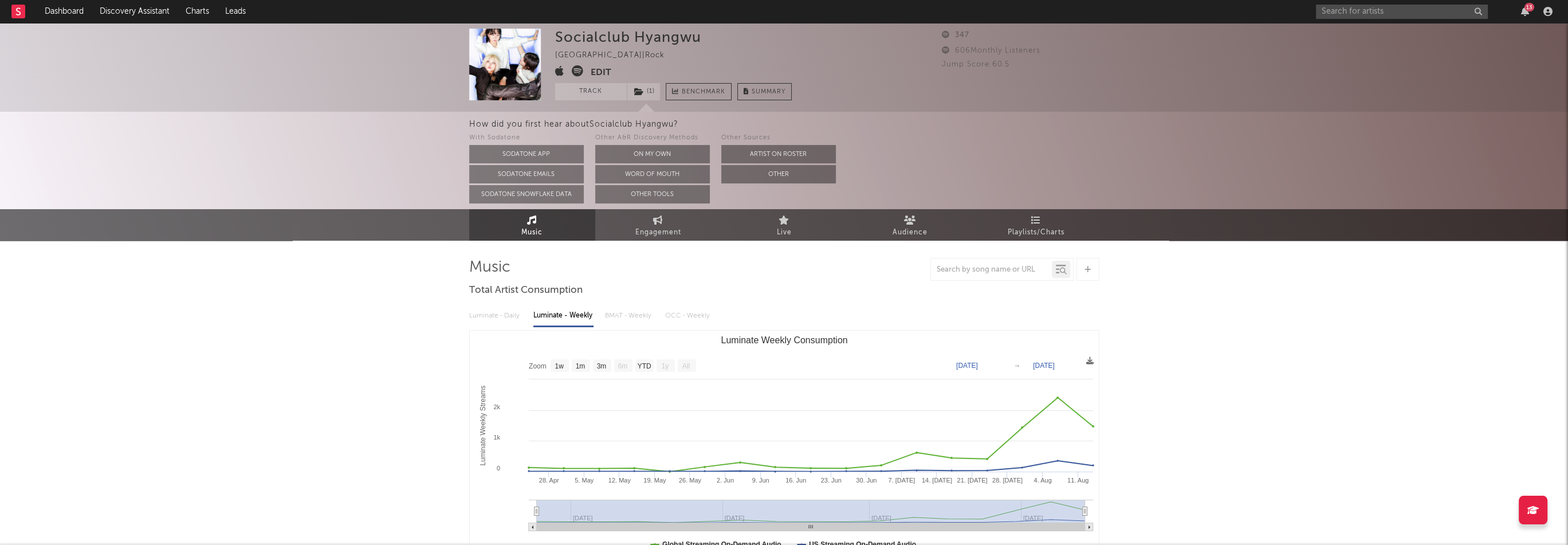
click at [598, 74] on button "Edit" at bounding box center [601, 72] width 21 height 14
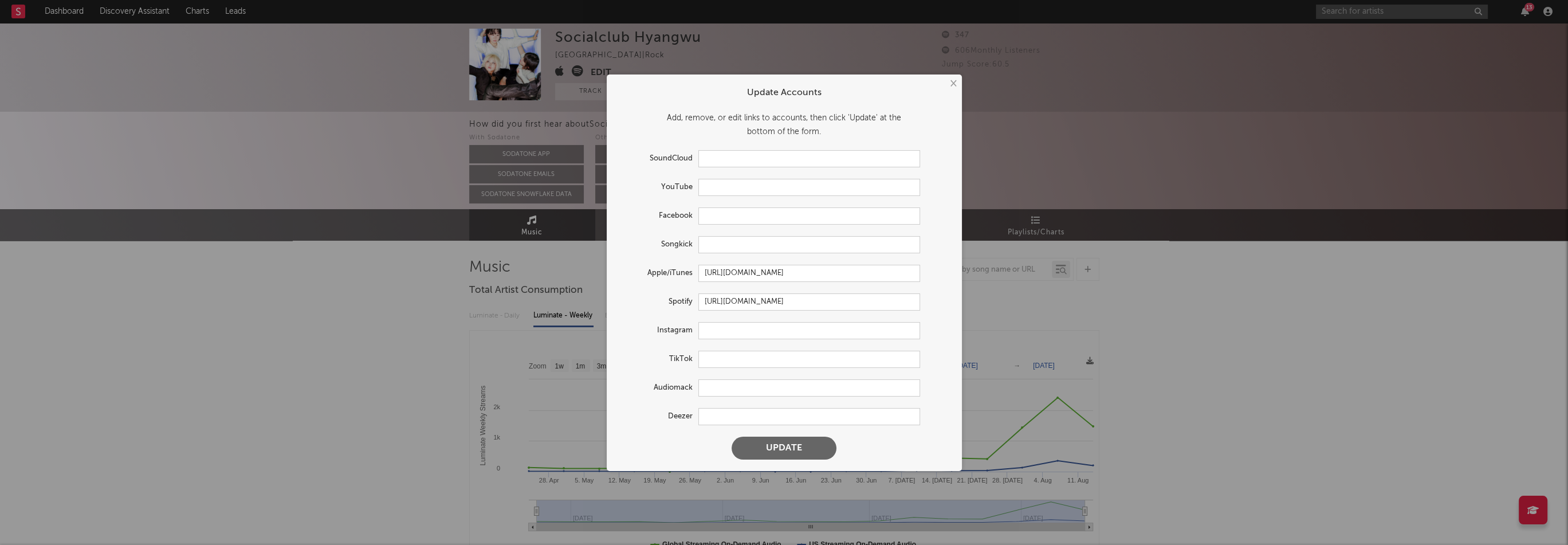
click at [657, 62] on div "× Update Accounts Add, remove, or edit links to accounts, then click 'Update' a…" at bounding box center [784, 272] width 1568 height 545
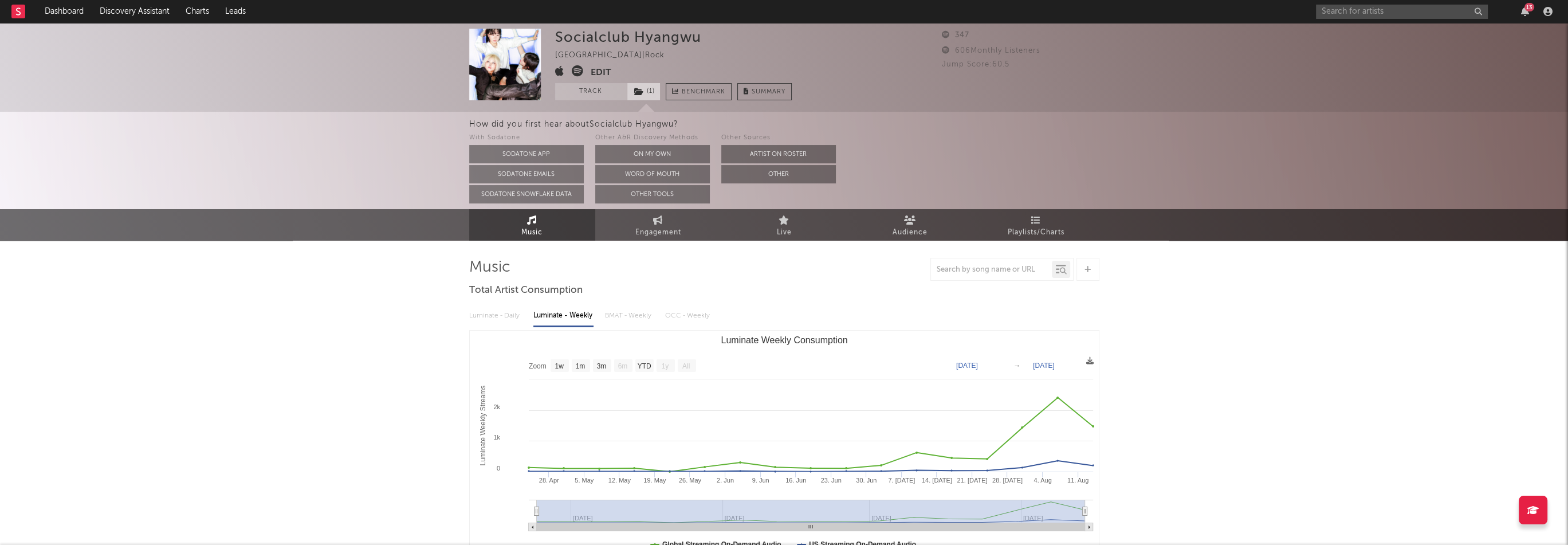
click at [644, 89] on span "( 1 )" at bounding box center [643, 92] width 34 height 17
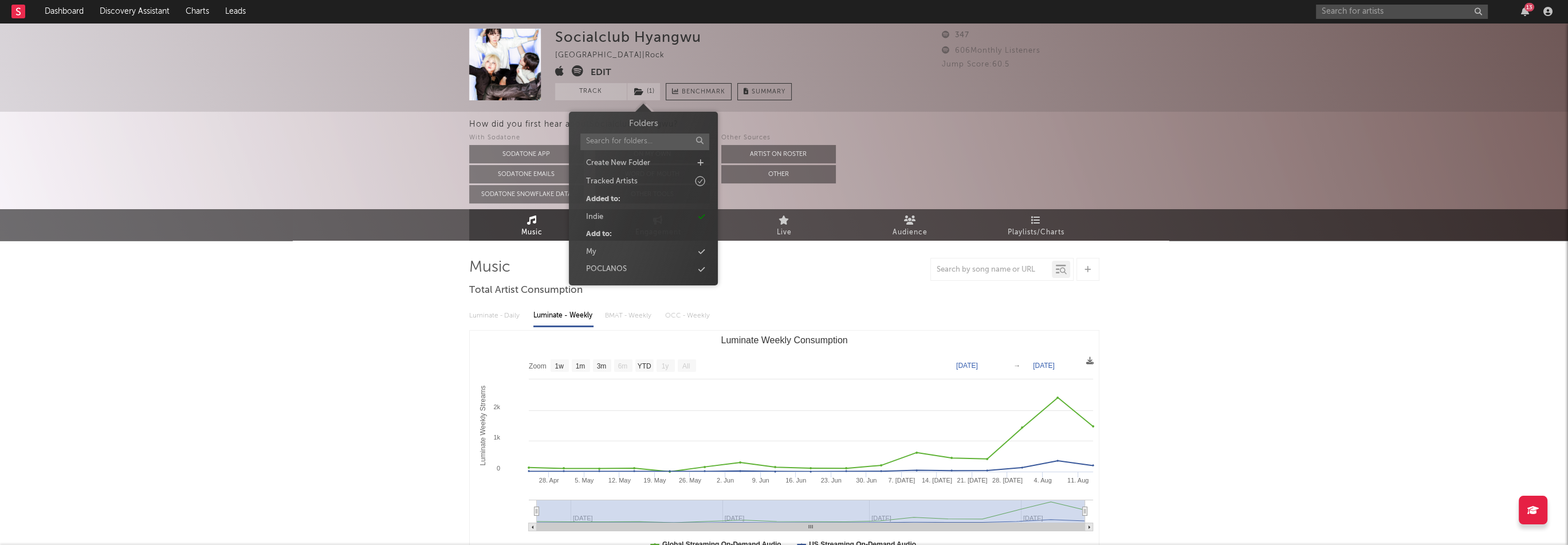
click at [594, 70] on button "Edit" at bounding box center [601, 72] width 21 height 14
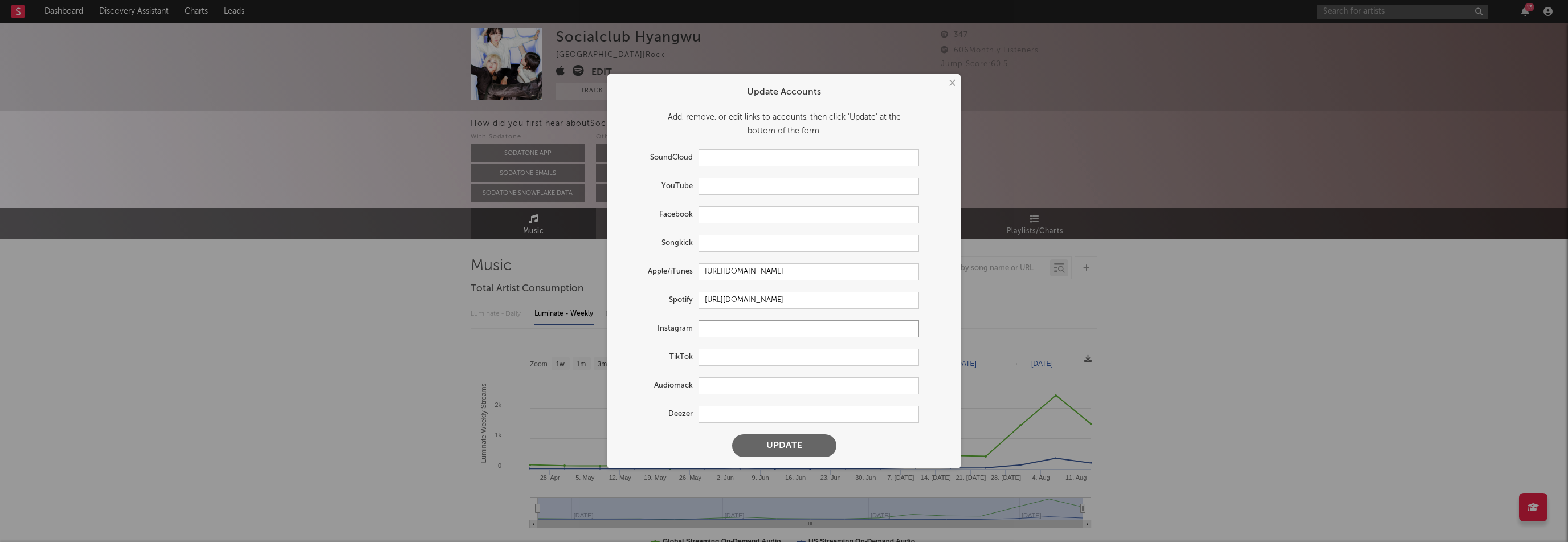
click at [718, 333] on input "text" at bounding box center [809, 329] width 220 height 17
paste input "https://www.instagram.com/socialclub_hyangwu/"
type input "https://www.instagram.com/socialclub_hyangwu/"
click at [791, 449] on button "Update" at bounding box center [784, 445] width 104 height 23
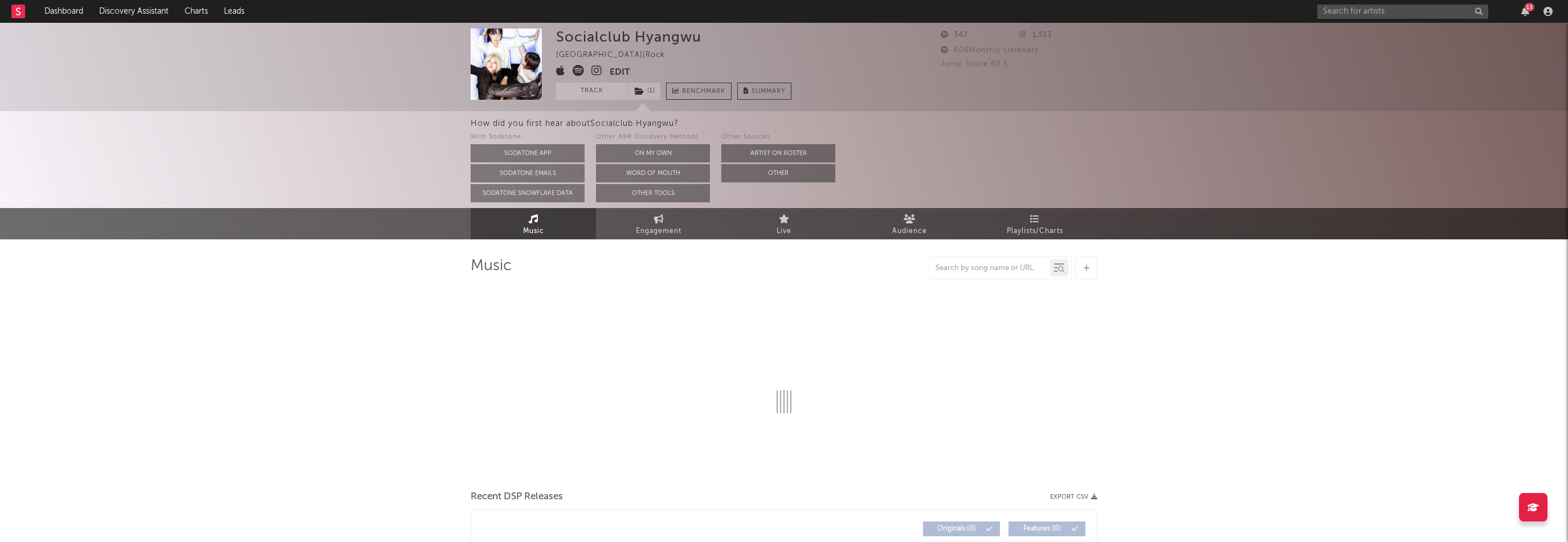
select select "1w"
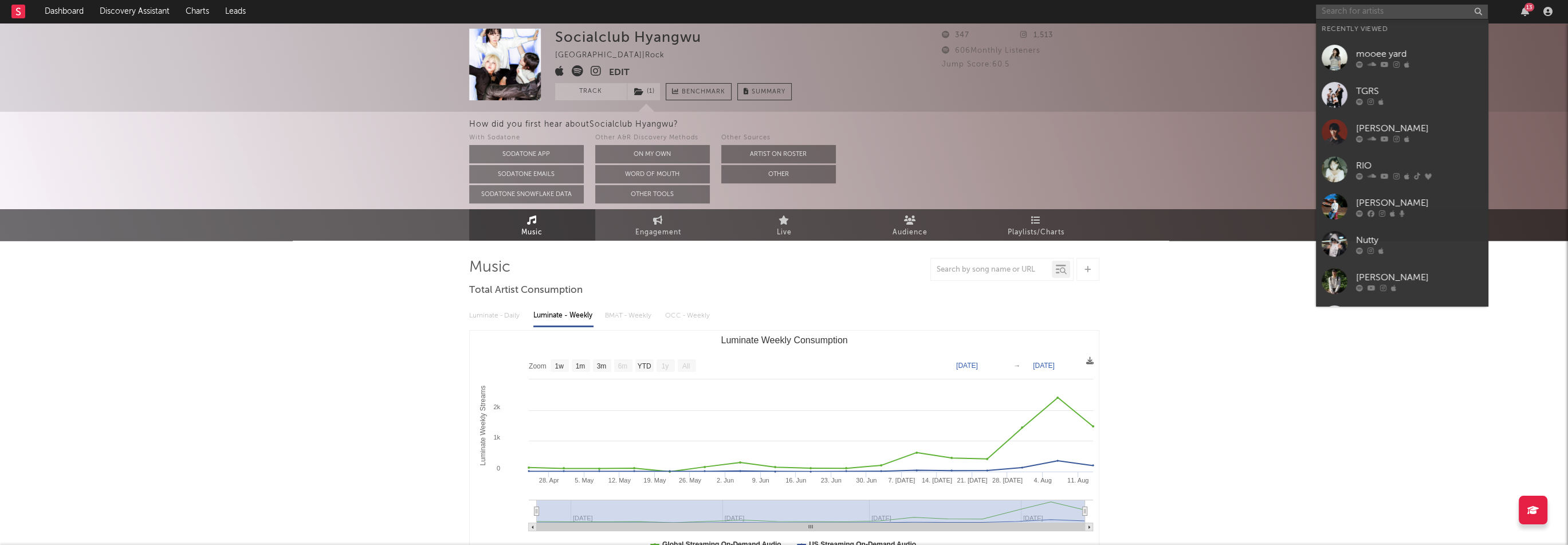
click at [1368, 15] on input "text" at bounding box center [1402, 11] width 172 height 14
paste input "https://open.spotify.com/artist/2G6zefY3cizYXTcpWNtNMP"
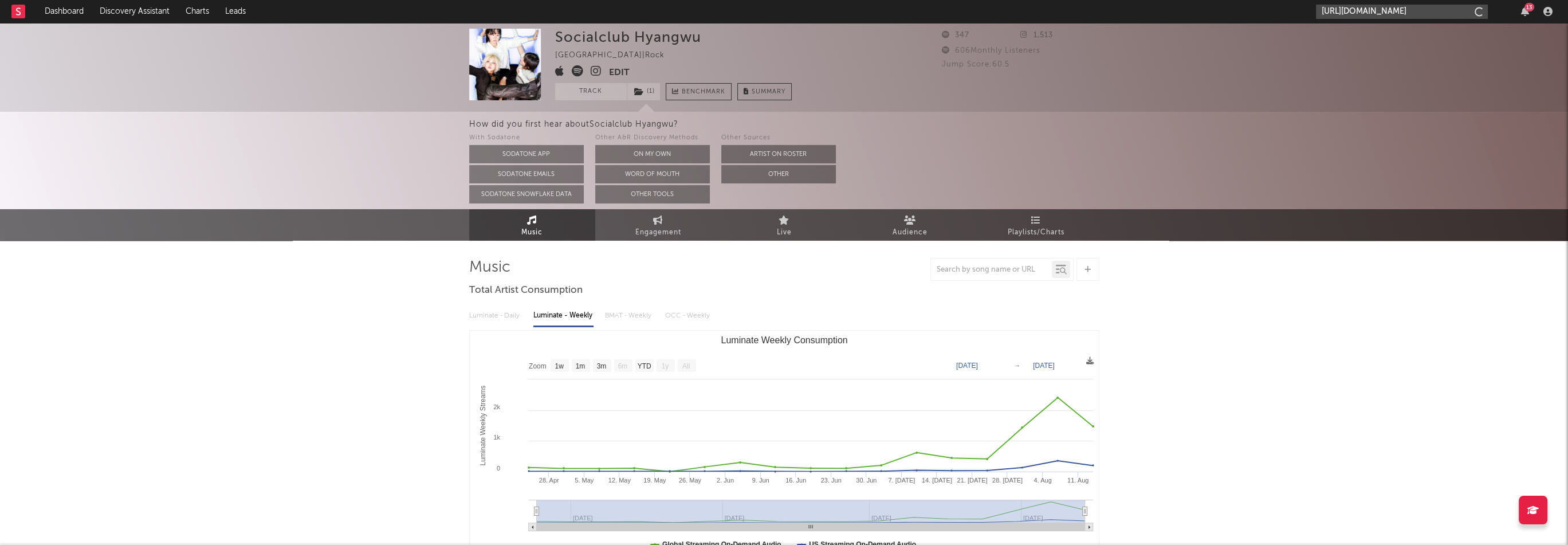
scroll to position [0, 70]
type input "https://open.spotify.com/artist/2G6zefY3cizYXTcpWNtNMP"
click at [1391, 36] on div "[PERSON_NAME]" at bounding box center [1419, 38] width 126 height 13
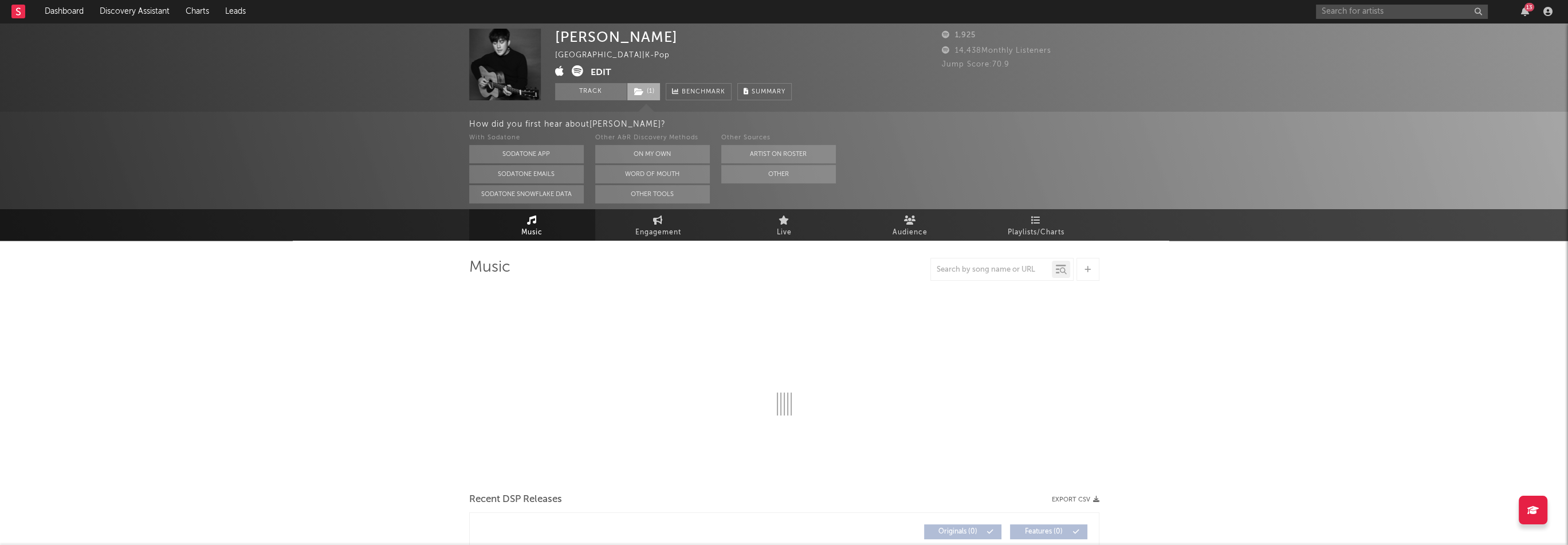
click at [649, 89] on span "( 1 )" at bounding box center [643, 92] width 34 height 17
select select "6m"
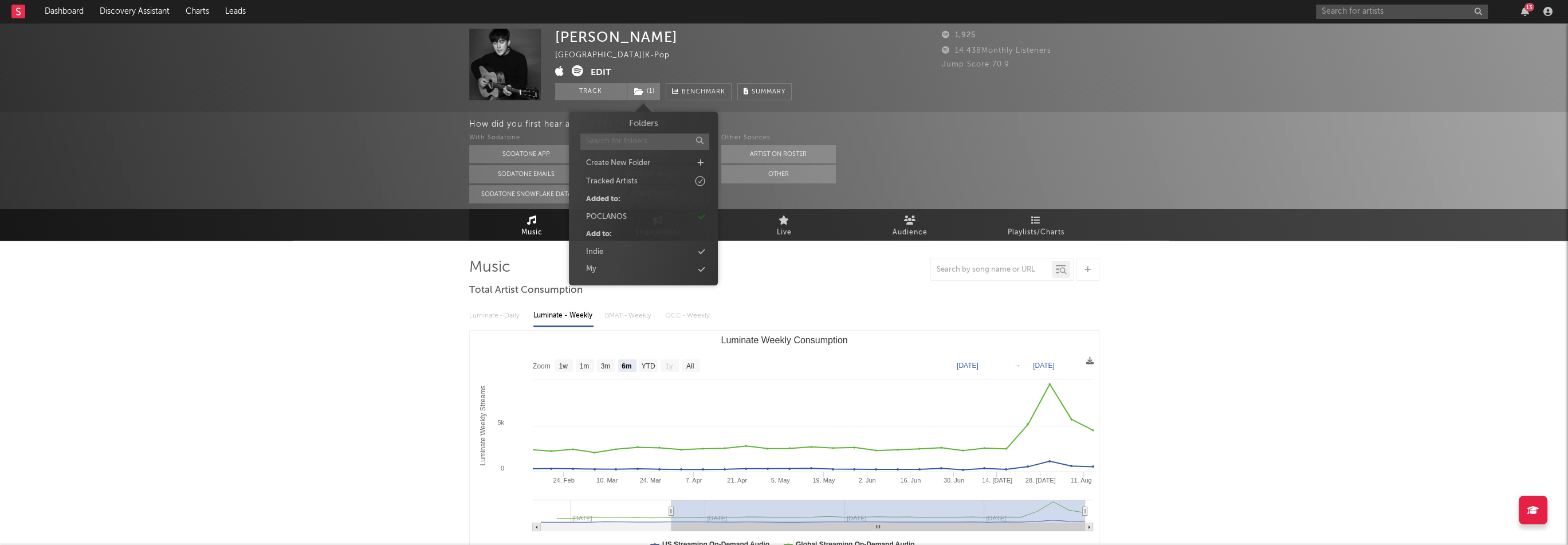
click at [610, 72] on button "Edit" at bounding box center [601, 72] width 21 height 14
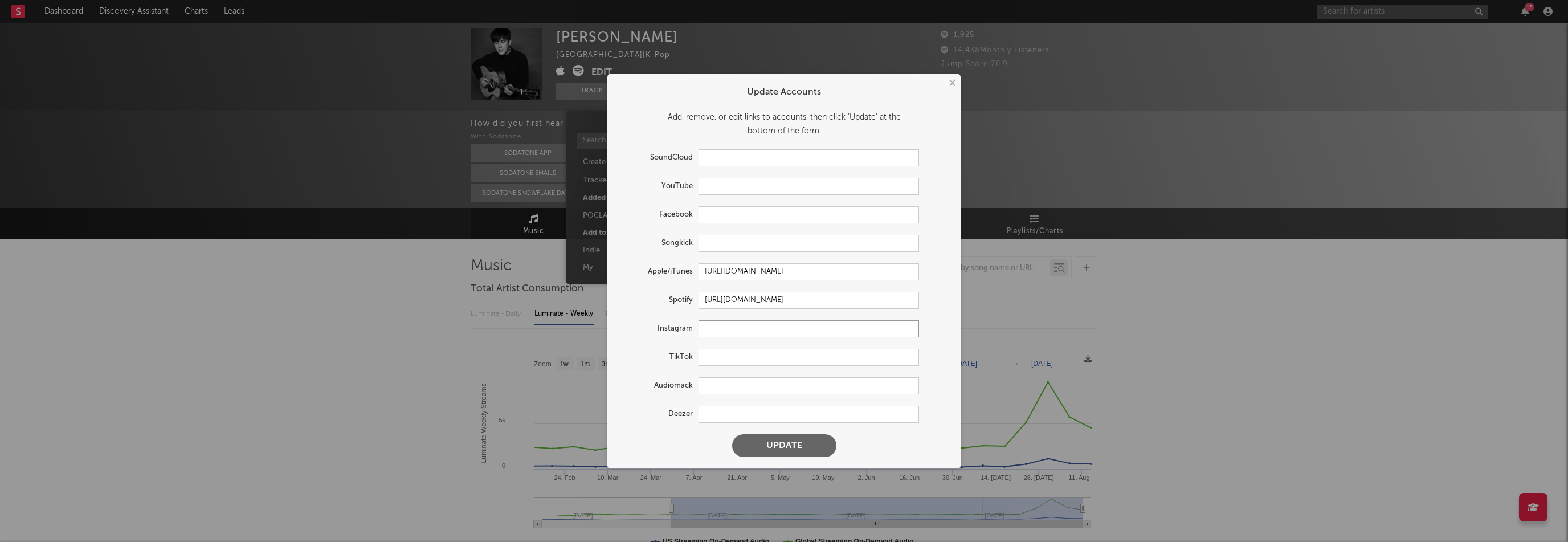
click at [771, 333] on input "text" at bounding box center [809, 329] width 220 height 17
paste input "https://www.instagram.com/juyoonha_/"
type input "https://www.instagram.com/juyoonha_/"
click at [802, 449] on button "Update" at bounding box center [784, 445] width 104 height 23
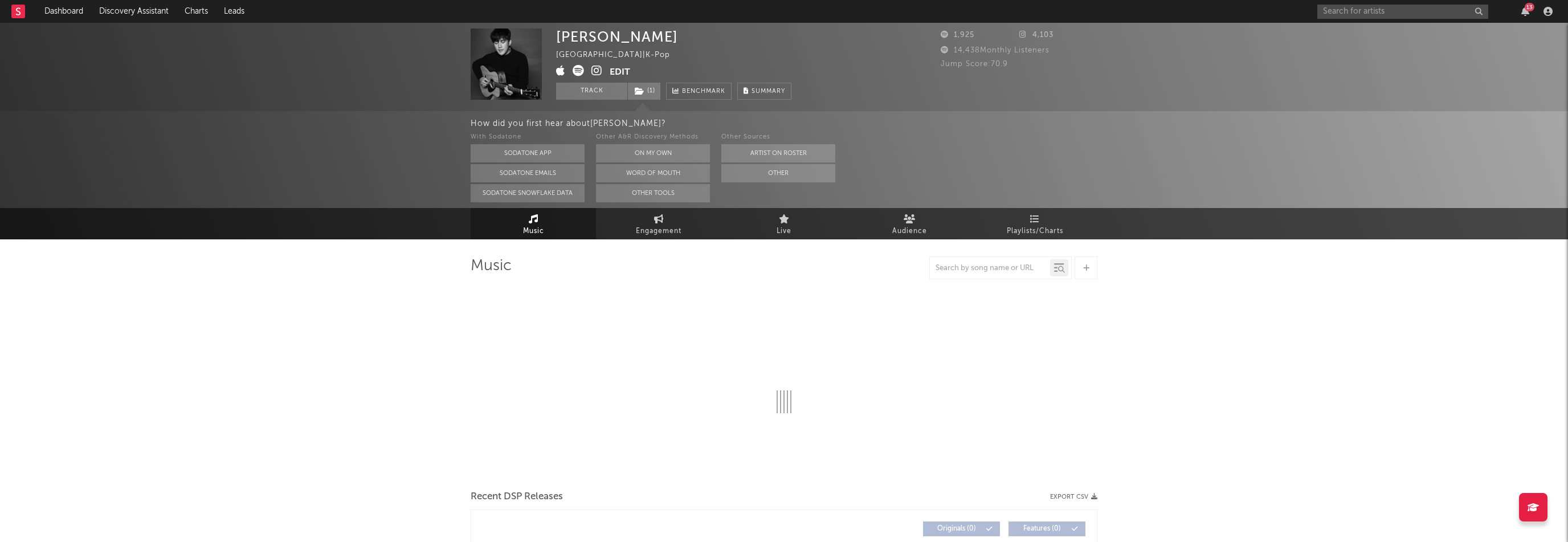
select select "6m"
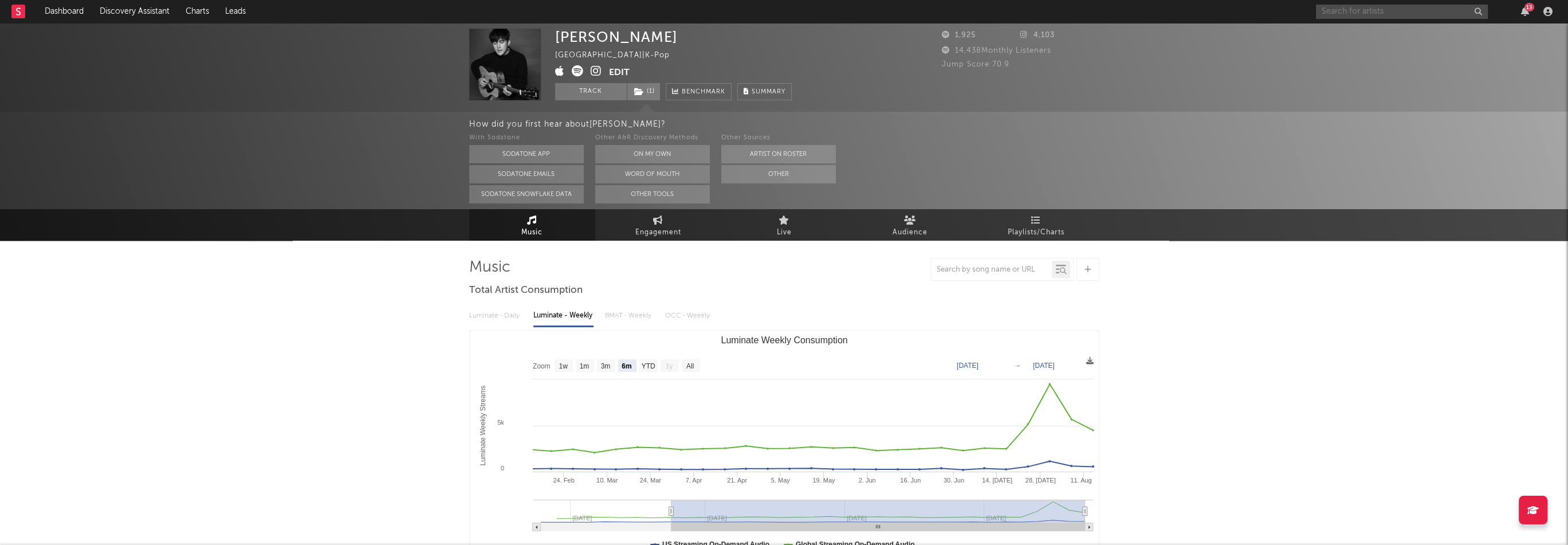
click at [1375, 12] on input "text" at bounding box center [1402, 11] width 172 height 14
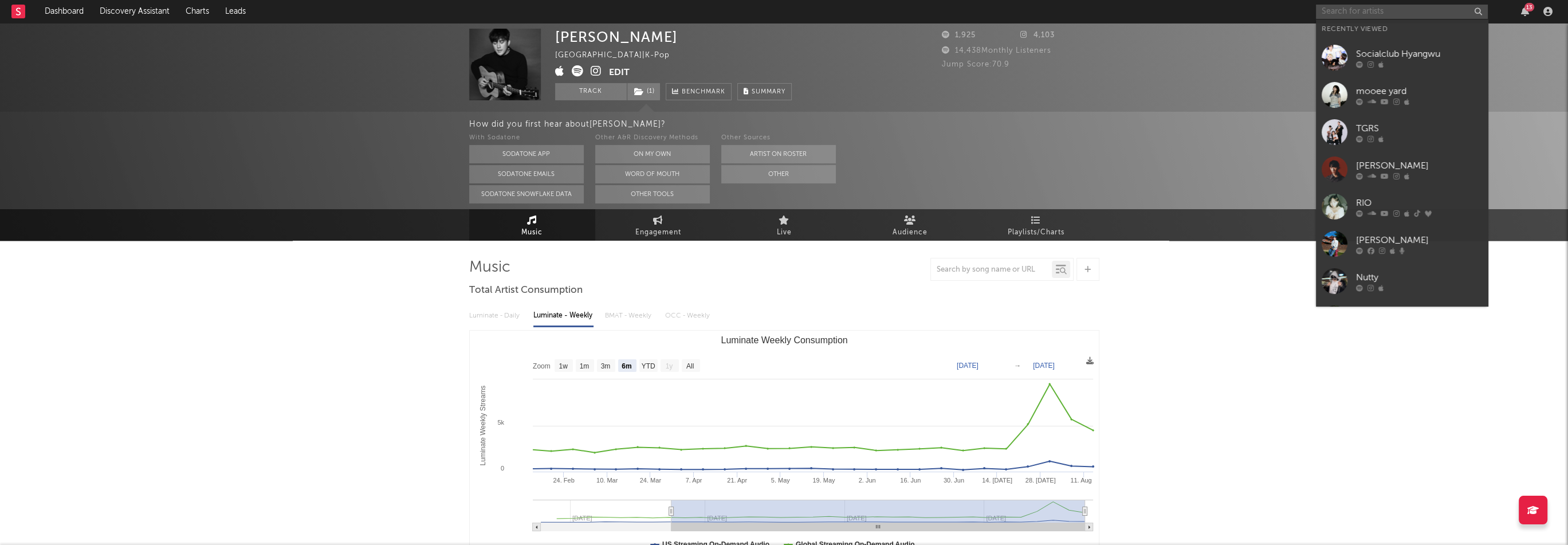
paste input "https://www.instagram.com/chippostgang/"
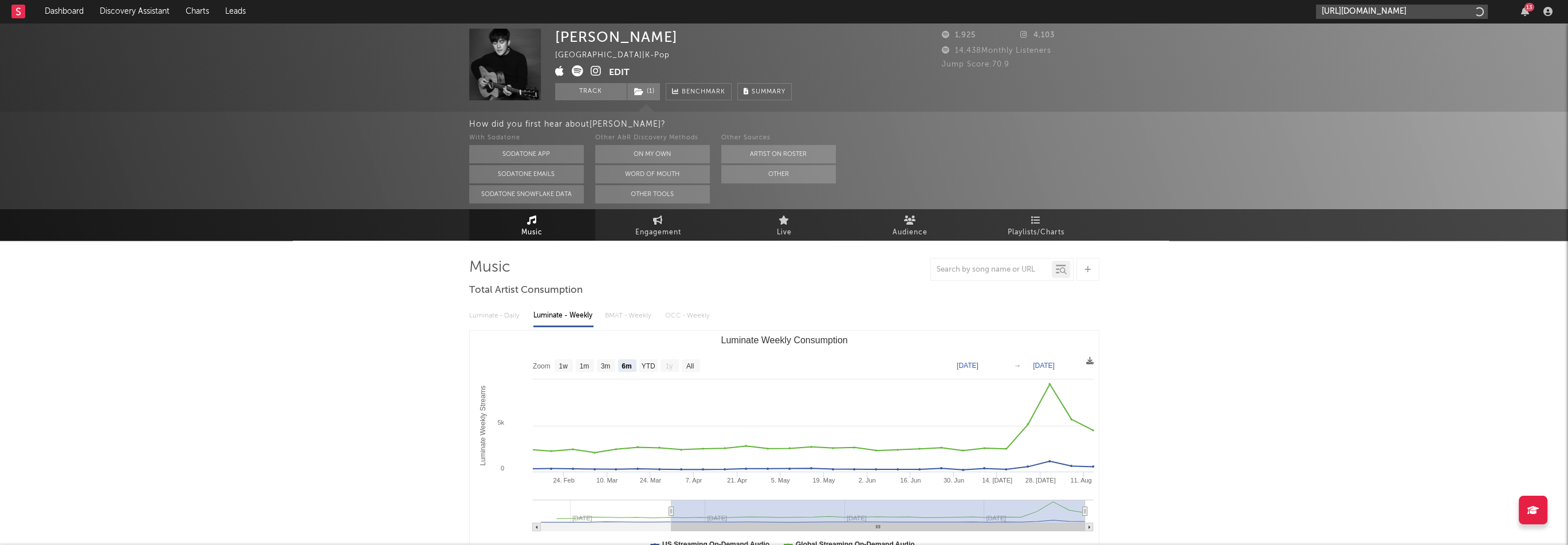
click at [1402, 10] on input "https://www.instagram.com/chippostgang/" at bounding box center [1402, 11] width 172 height 14
click at [1378, 8] on input "https://www.instagram.com/chippostgang/" at bounding box center [1402, 11] width 172 height 14
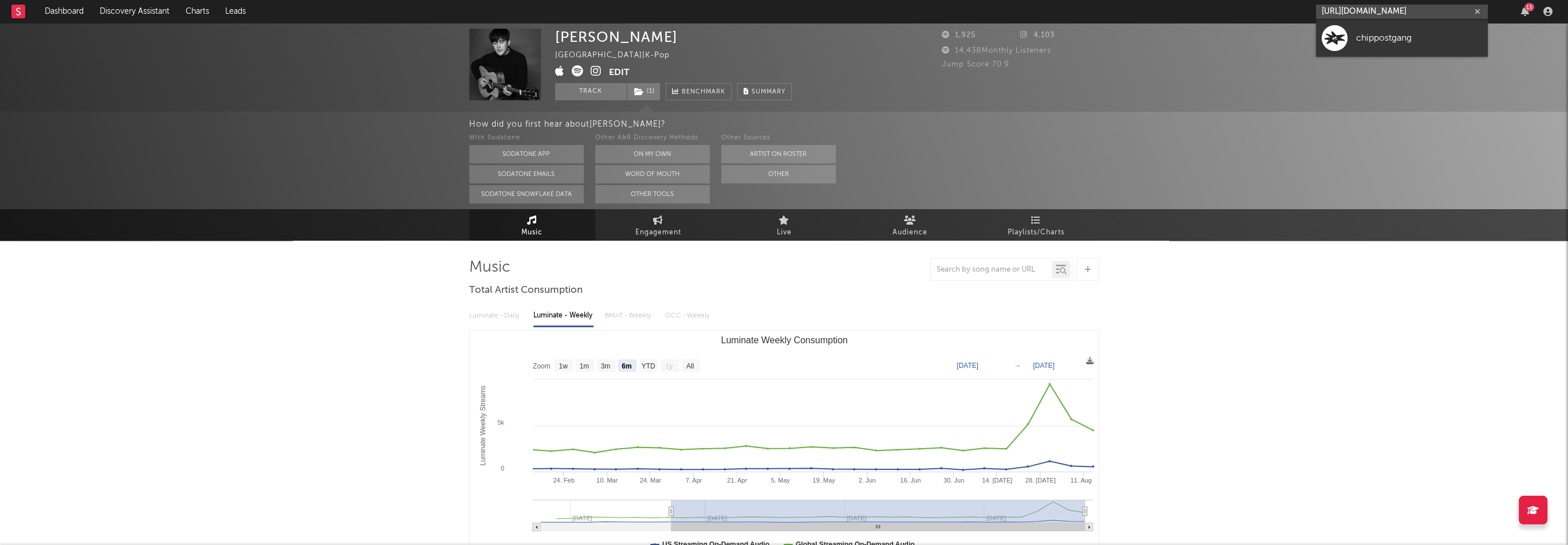
paste input "youtube.com/@ChipPostGang"
type input "https://www.youtube.com/@ChipPostGang"
click at [1382, 38] on div "chippostgang" at bounding box center [1419, 38] width 126 height 13
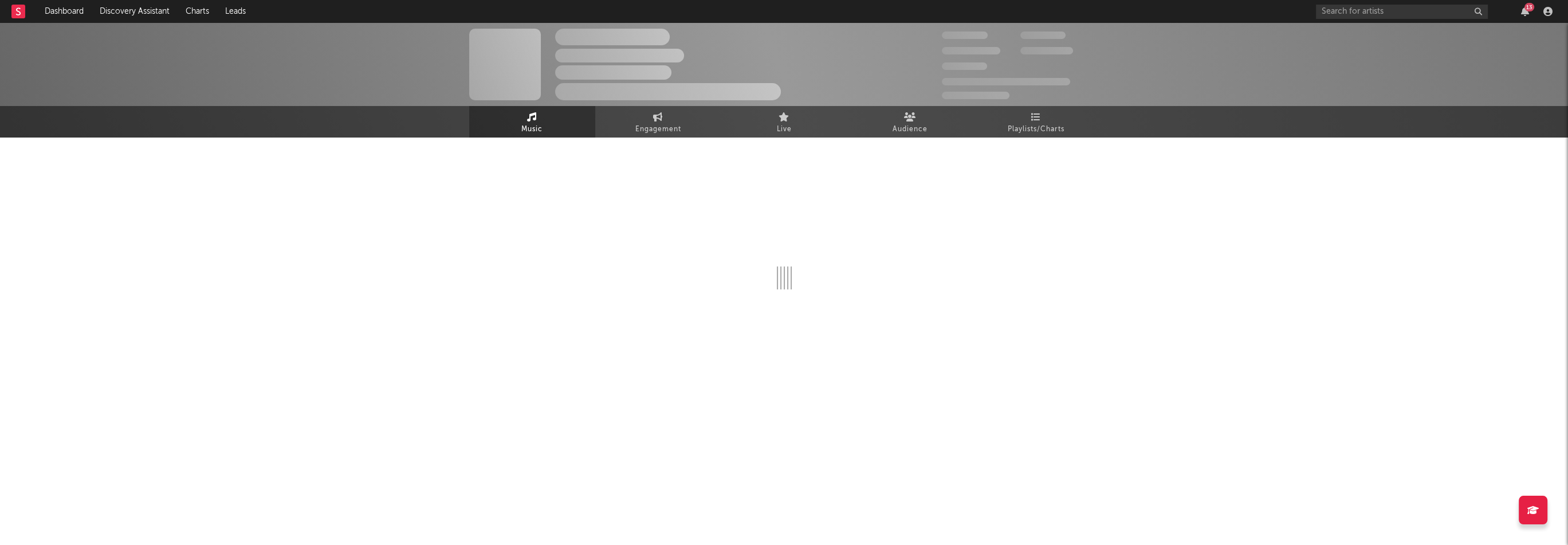
select select "1w"
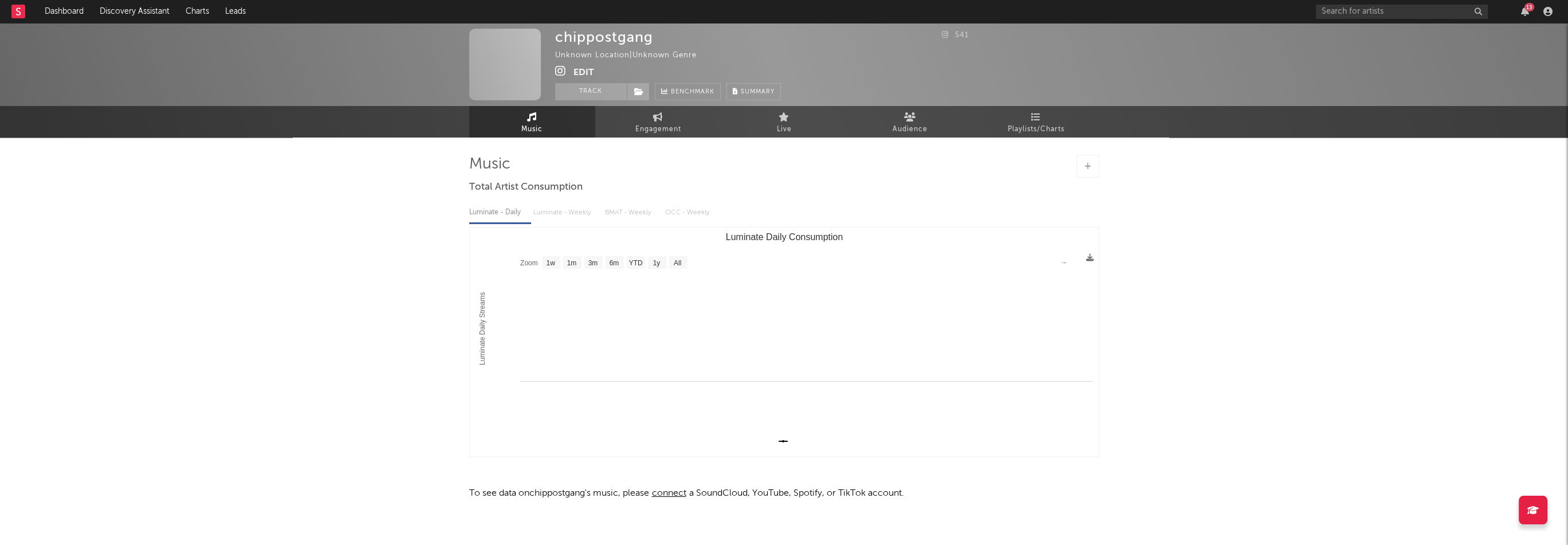
click at [587, 70] on button "Edit" at bounding box center [584, 72] width 21 height 14
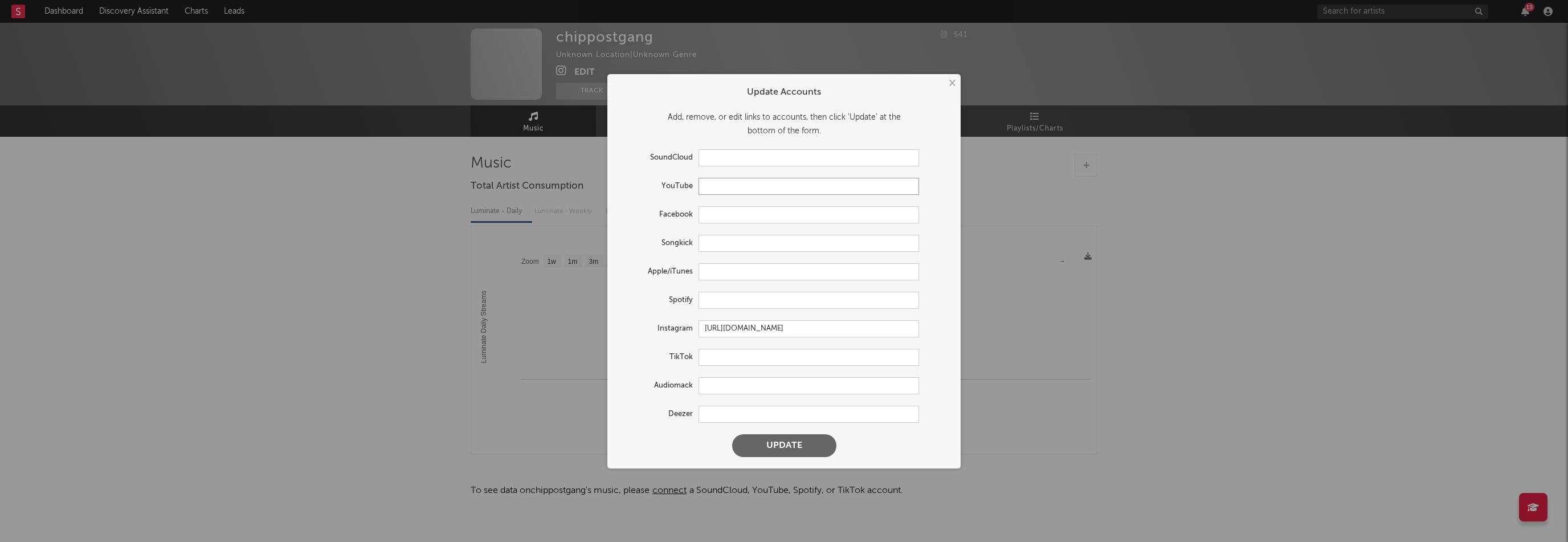
click at [713, 186] on input "text" at bounding box center [809, 186] width 220 height 17
paste input "https://www.youtube.com/@ChipPostGang"
type input "https://www.youtube.com/@ChipPostGang"
click at [803, 443] on button "Update" at bounding box center [784, 445] width 104 height 23
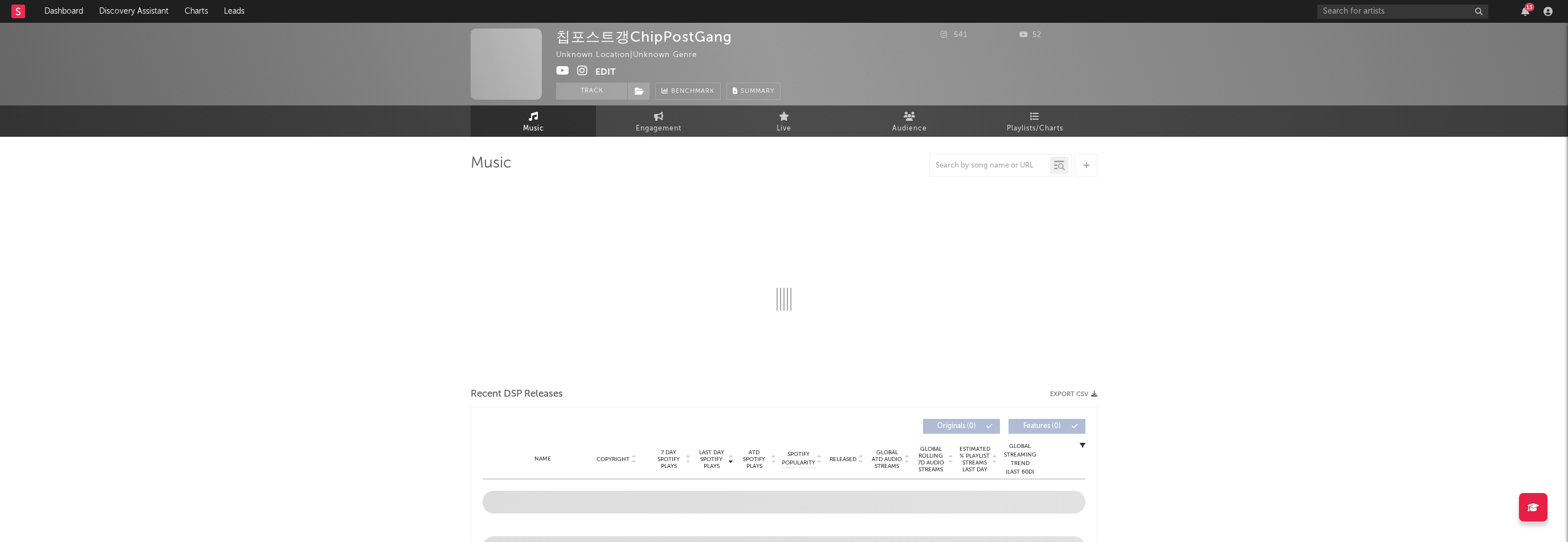
select select "1w"
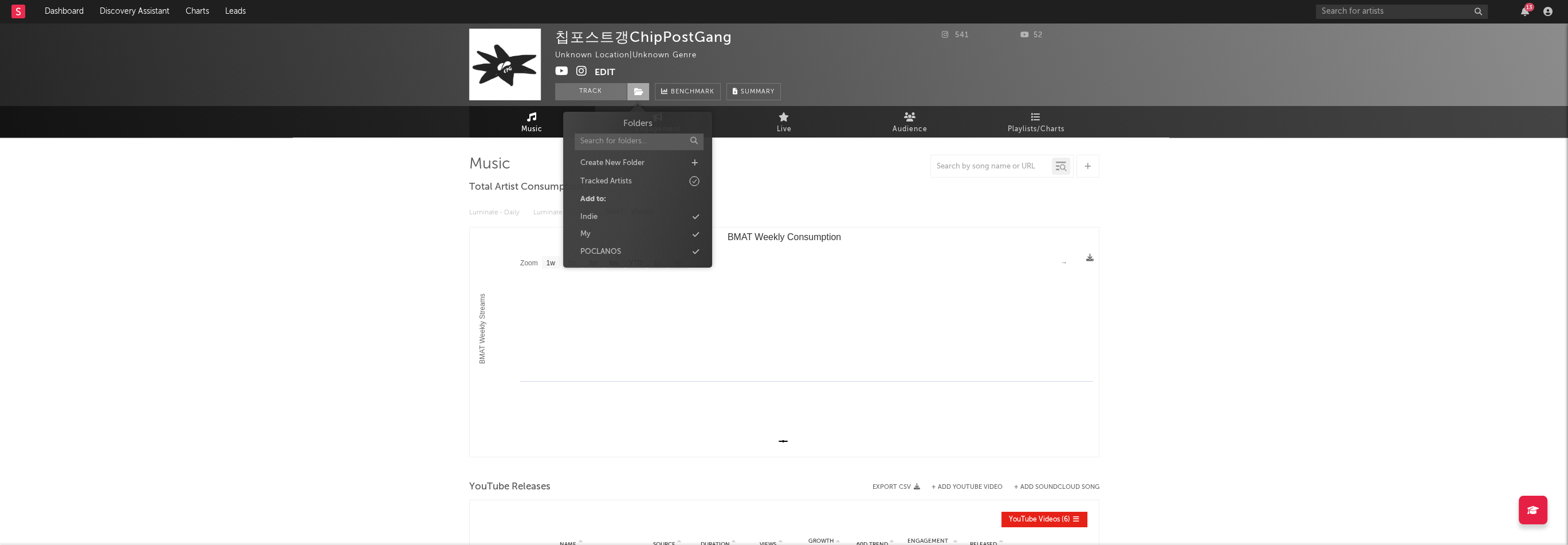
click at [638, 91] on icon at bounding box center [639, 91] width 10 height 8
click at [622, 211] on div "Indie" at bounding box center [637, 217] width 132 height 15
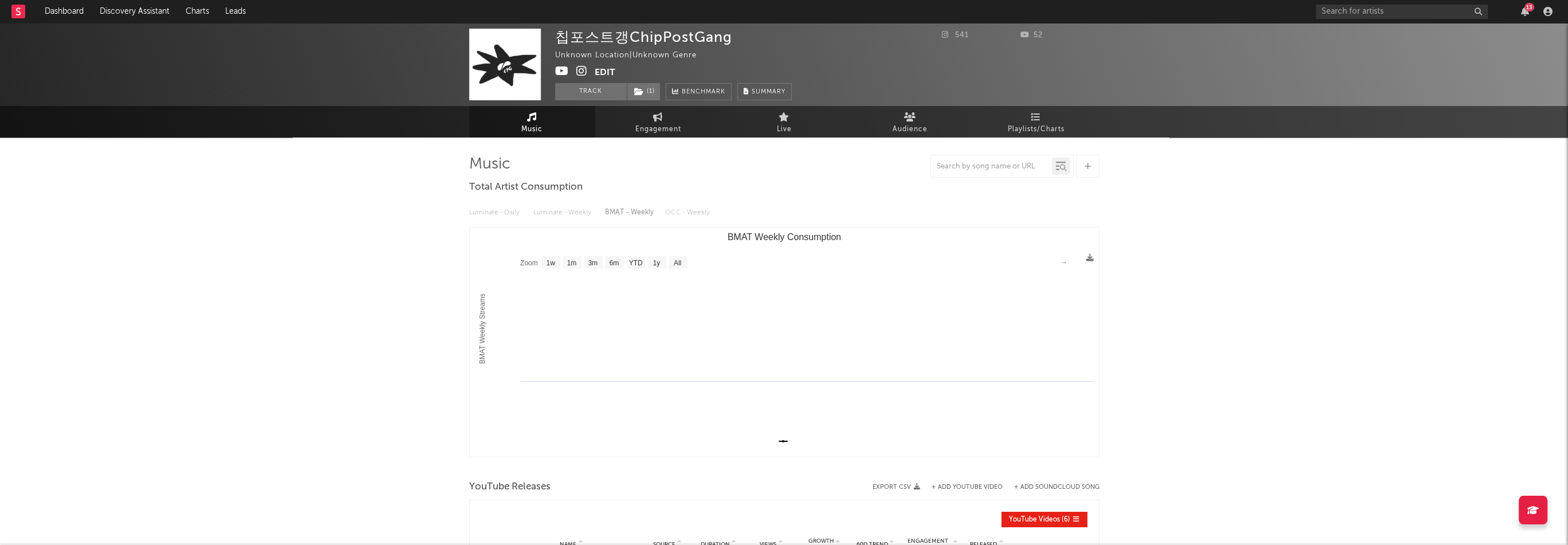
click at [409, 208] on div "칩포스트갱ChipPostGang Unknown Location | Unknown Genre Edit Track ( 1 ) Benchmark S…" at bounding box center [784, 432] width 1568 height 820
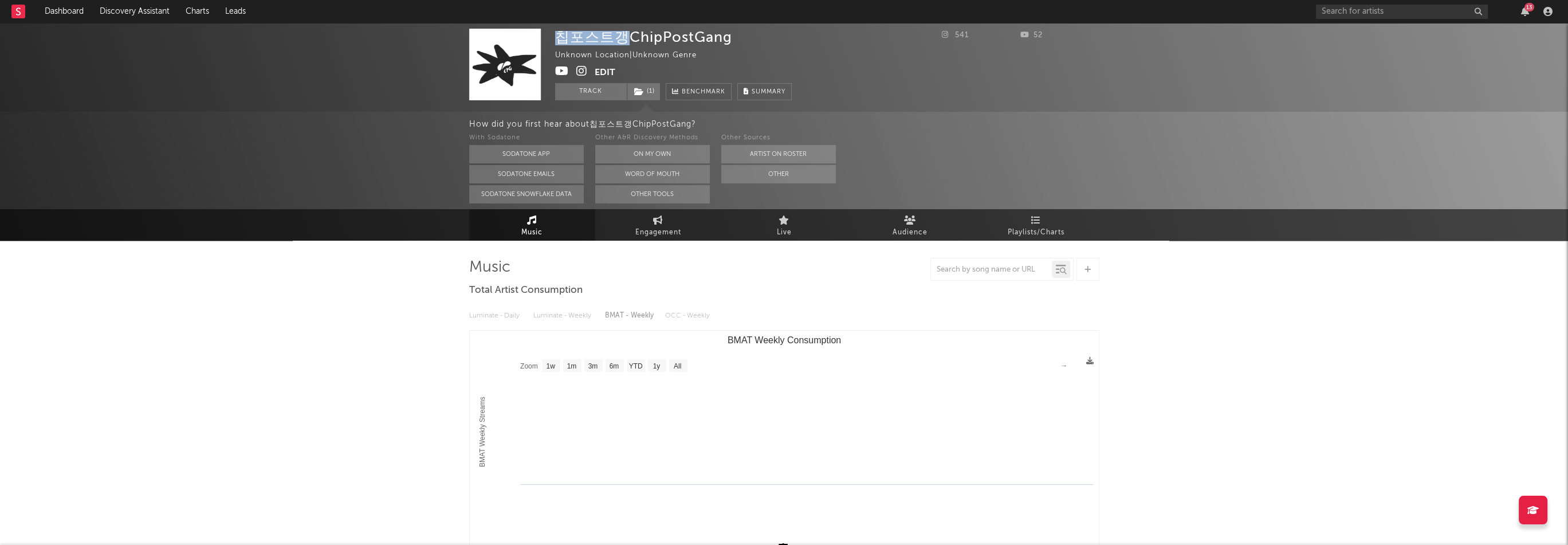
drag, startPoint x: 619, startPoint y: 37, endPoint x: 553, endPoint y: 37, distance: 66.0
click at [553, 37] on div "칩포스트갱ChipPostGang Unknown Location | Unknown Genre Edit Track ( 1 ) Benchmark S…" at bounding box center [784, 67] width 1568 height 89
copy div "칩포스트갱"
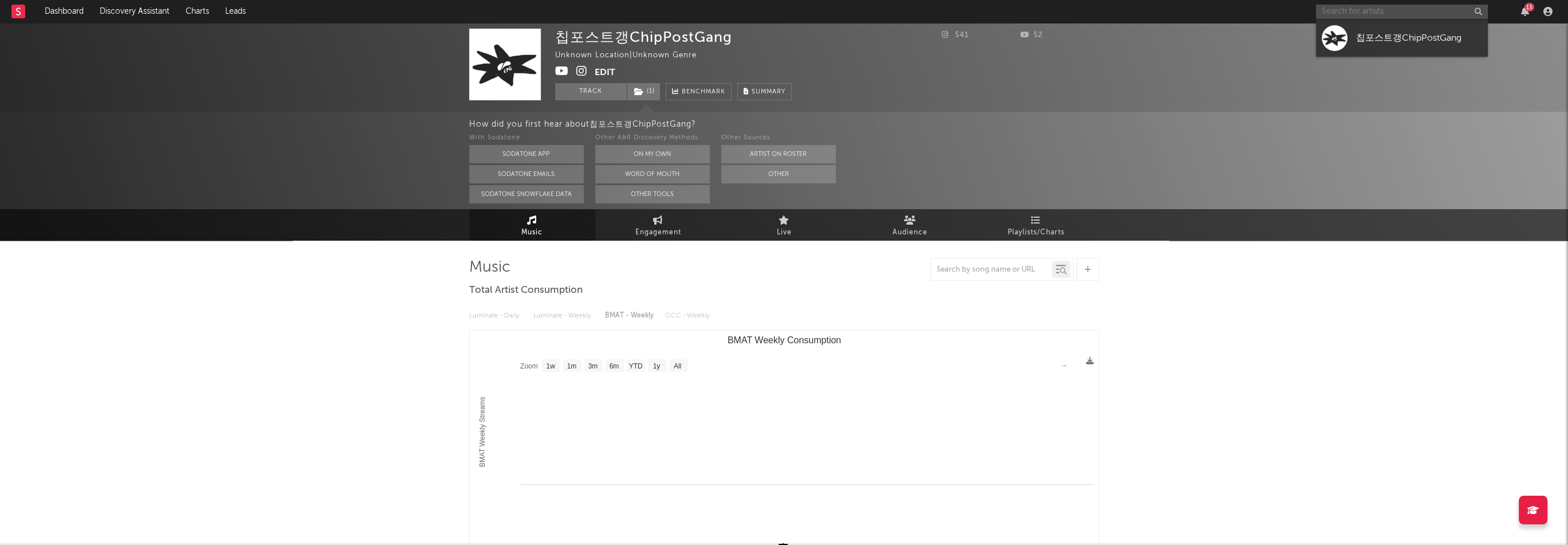
click at [1367, 9] on input "text" at bounding box center [1402, 11] width 172 height 14
paste input "https://open.spotify.com/artist/11F0BmVix1HuwMsHqPB6y7"
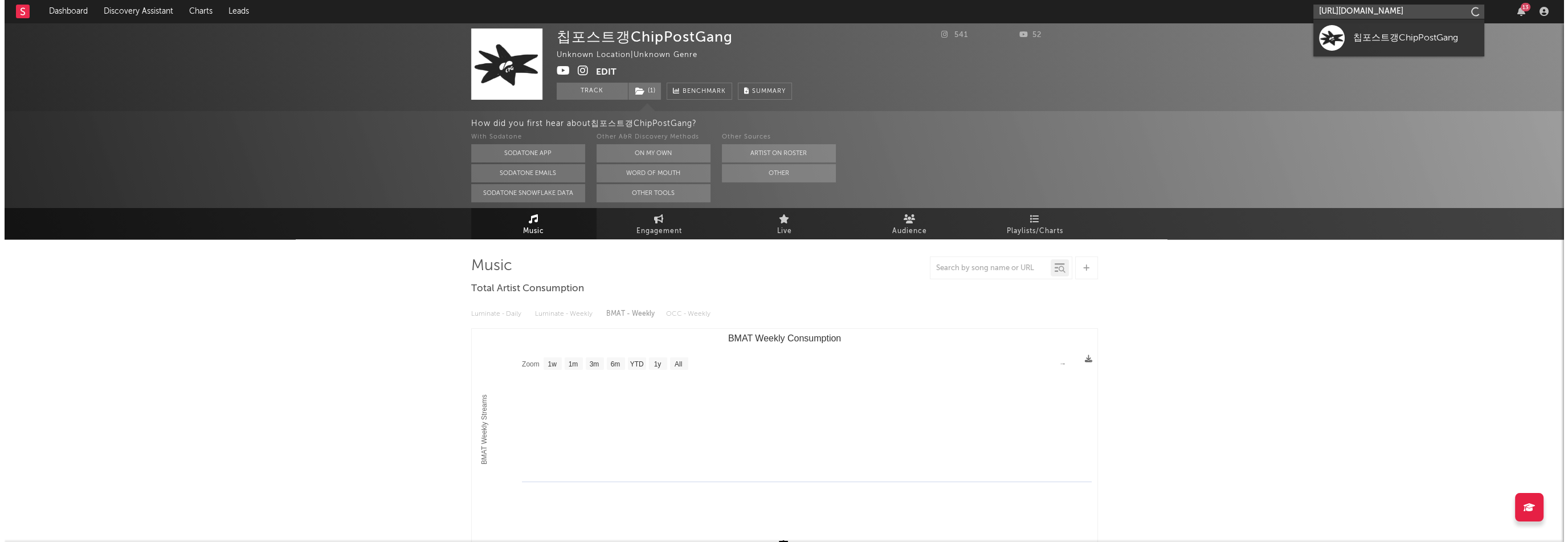
scroll to position [0, 72]
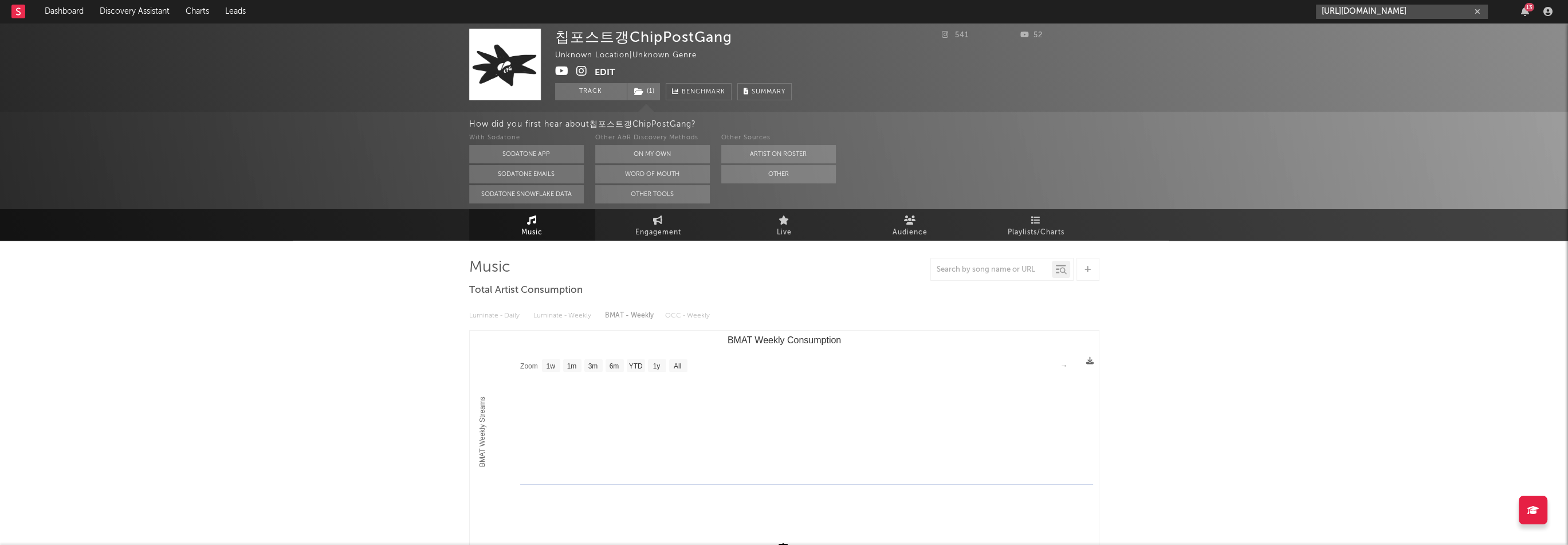
click at [1378, 11] on input "https://open.spotify.com/artist/11F0BmVix1HuwMsHqPB6y7" at bounding box center [1402, 11] width 172 height 14
type input "https://open.spotify.com/artist/11F0BmVix1HuwMsHqPB6y7"
click at [1376, 33] on div "wupu" at bounding box center [1419, 38] width 126 height 13
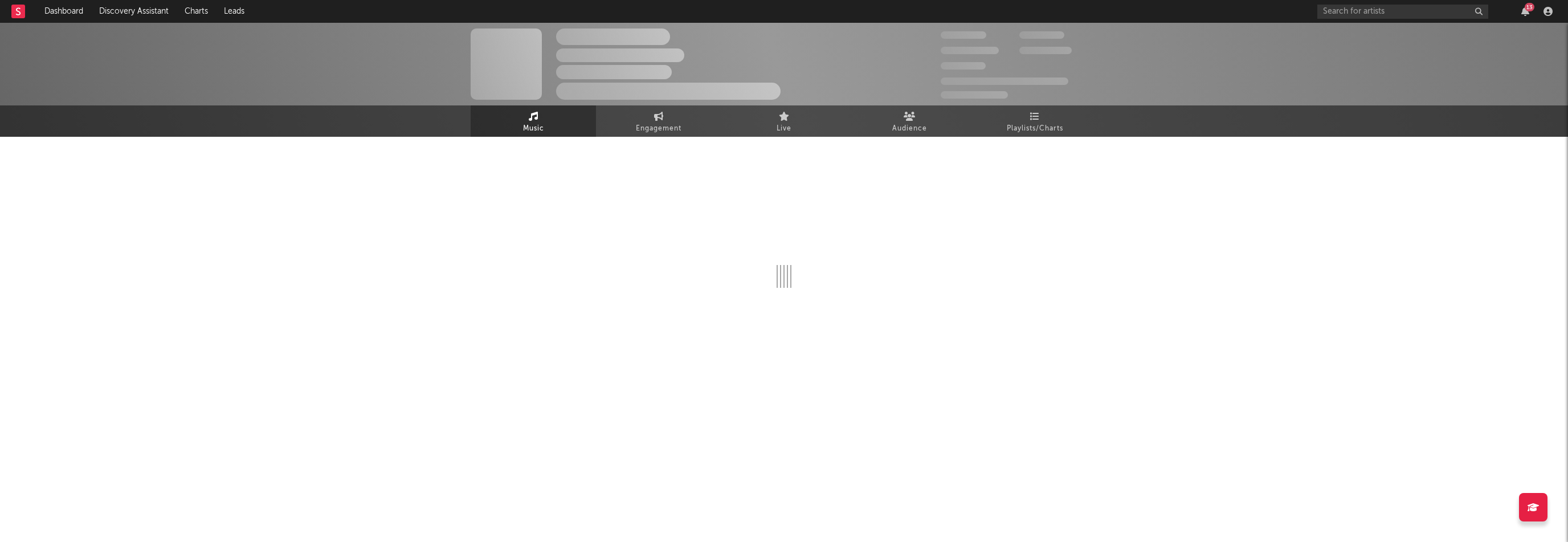
select select "1w"
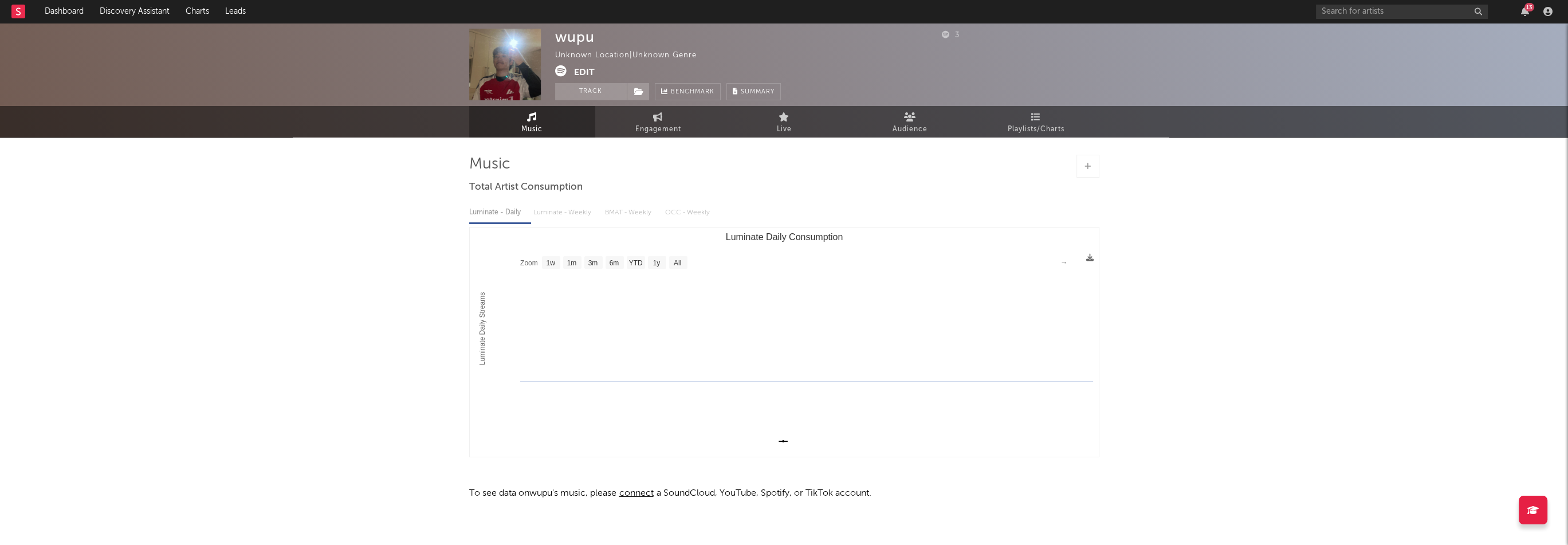
click at [579, 37] on div "wupu" at bounding box center [575, 37] width 40 height 17
copy div "wupu"
click at [583, 72] on button "Edit" at bounding box center [584, 72] width 21 height 14
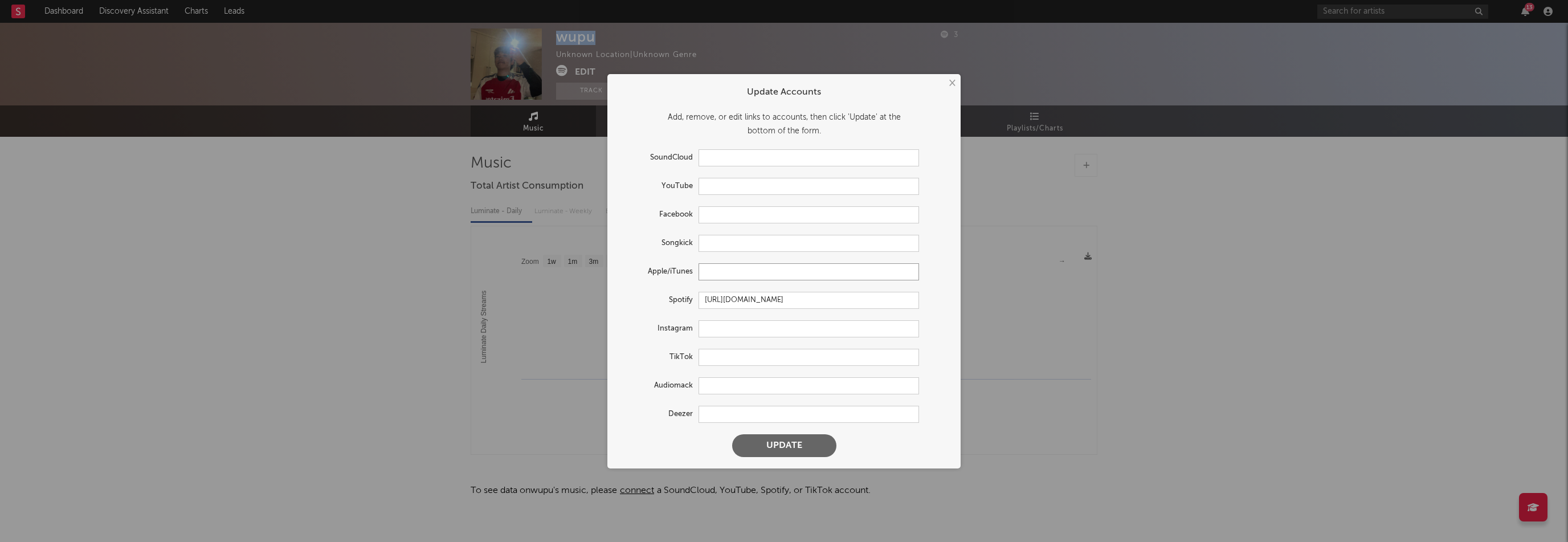
click at [734, 273] on input "text" at bounding box center [809, 272] width 220 height 17
paste input "https://music.apple.com/kr/artist/wupu/1805506471"
type input "https://music.apple.com/kr/artist/wupu/1805506471"
click at [734, 327] on input "text" at bounding box center [809, 329] width 220 height 17
paste input "https://www.instagram.com/wupulululala/"
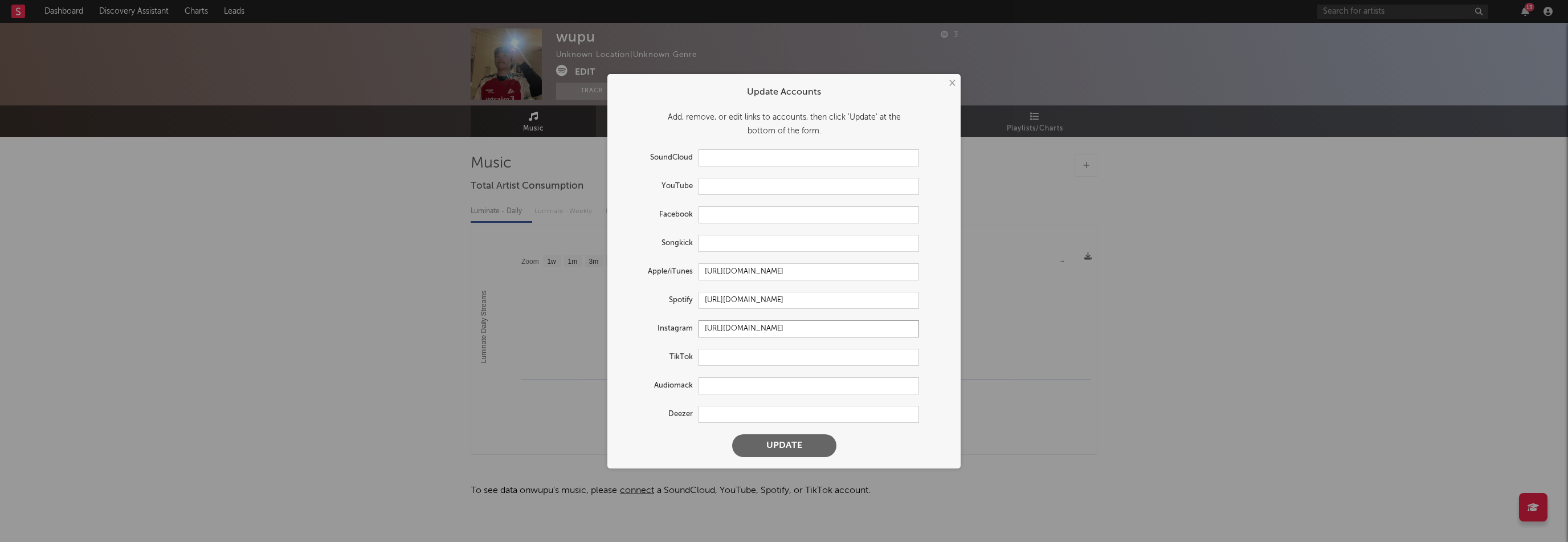
type input "https://www.instagram.com/wupulululala/"
click at [802, 449] on button "Update" at bounding box center [784, 445] width 104 height 23
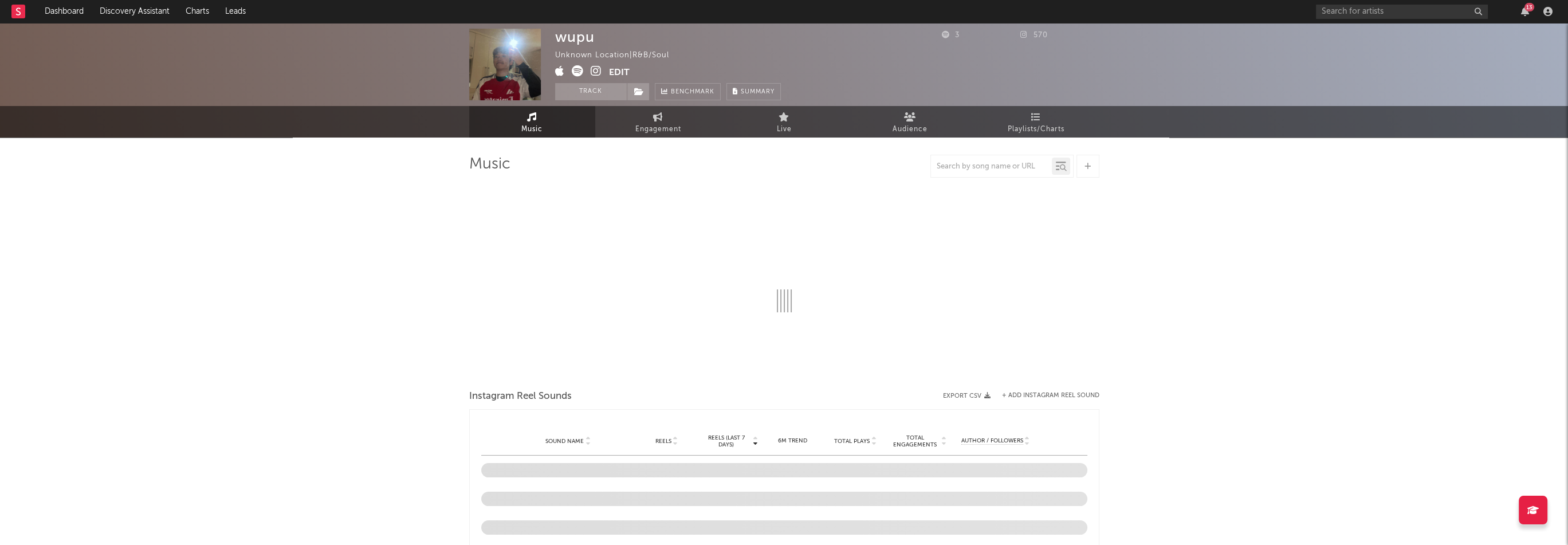
select select "1w"
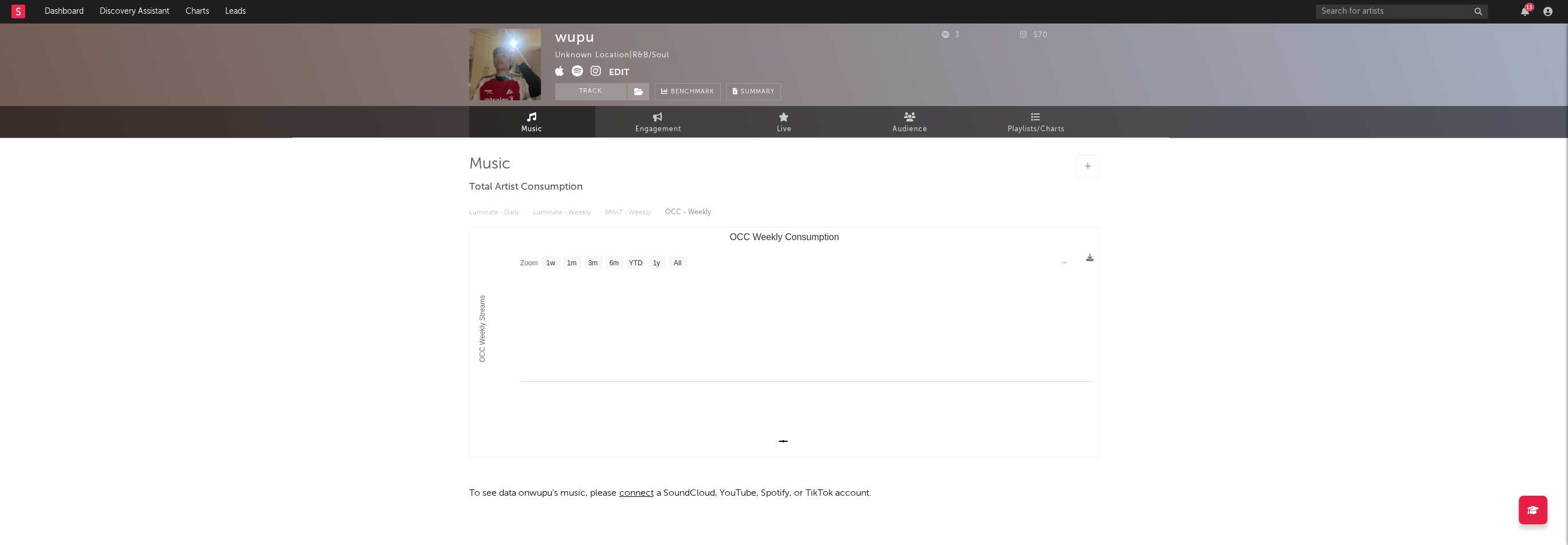
select select "1w"
click at [641, 92] on icon at bounding box center [639, 91] width 10 height 8
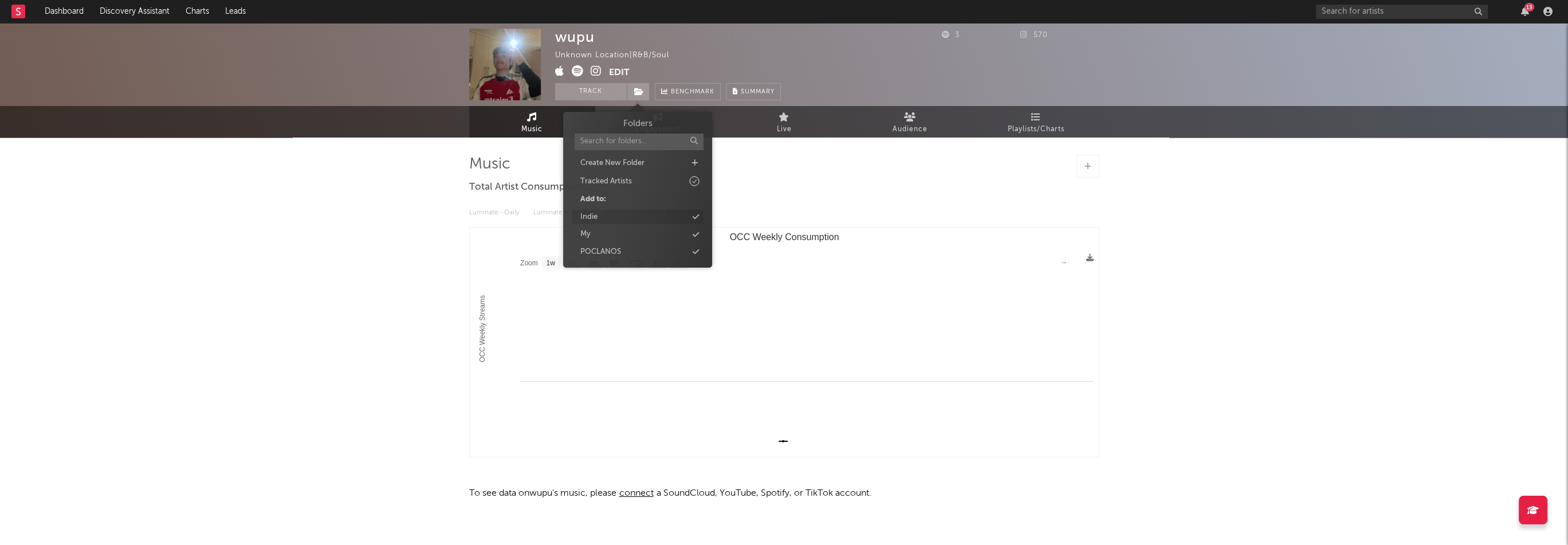
click at [611, 213] on div "Indie" at bounding box center [637, 217] width 132 height 15
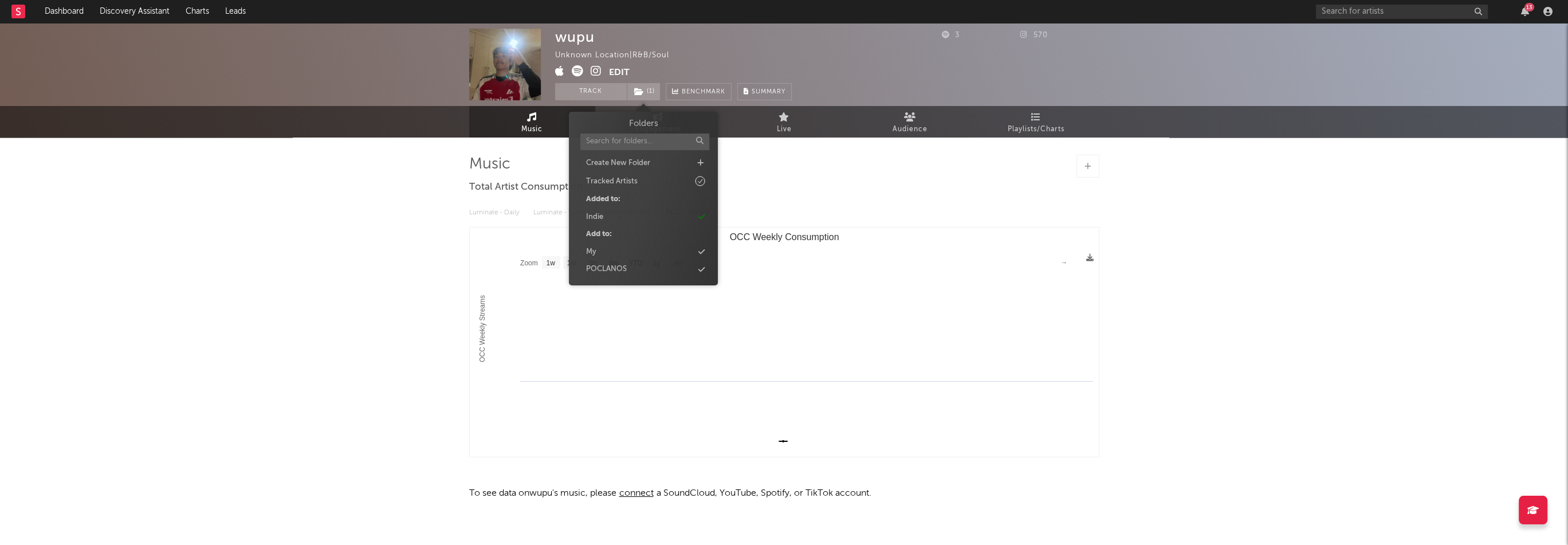
click at [901, 69] on div "wupu Unknown Location | R&B/Soul Edit Track ( 1 ) Benchmark Summary" at bounding box center [741, 64] width 372 height 72
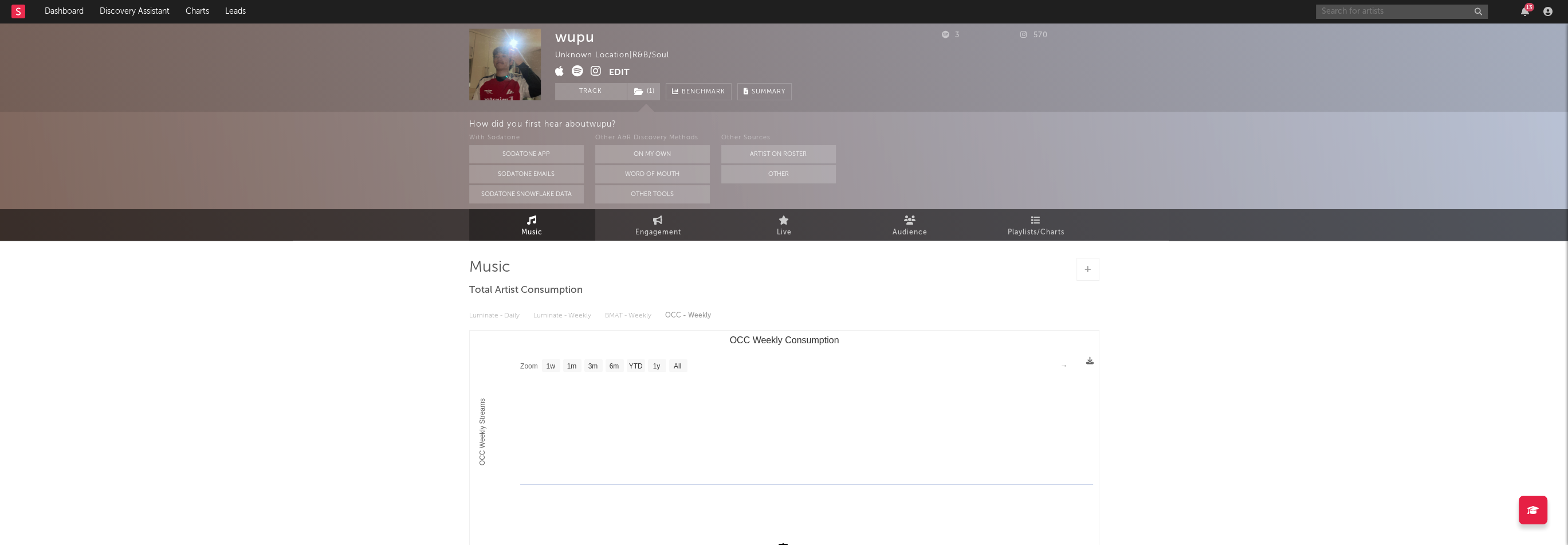
click at [1359, 4] on input "text" at bounding box center [1402, 11] width 172 height 14
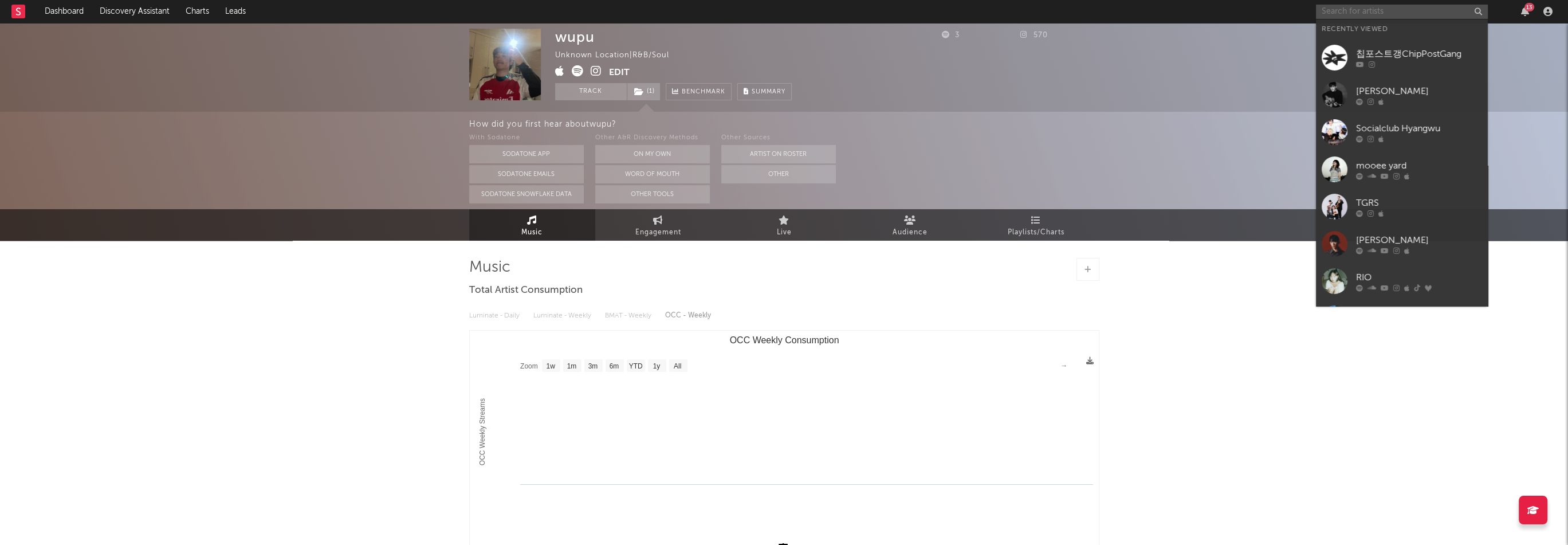
paste input "https://open.spotify.com/artist/0srGDil29MFy5x8asXqmfK"
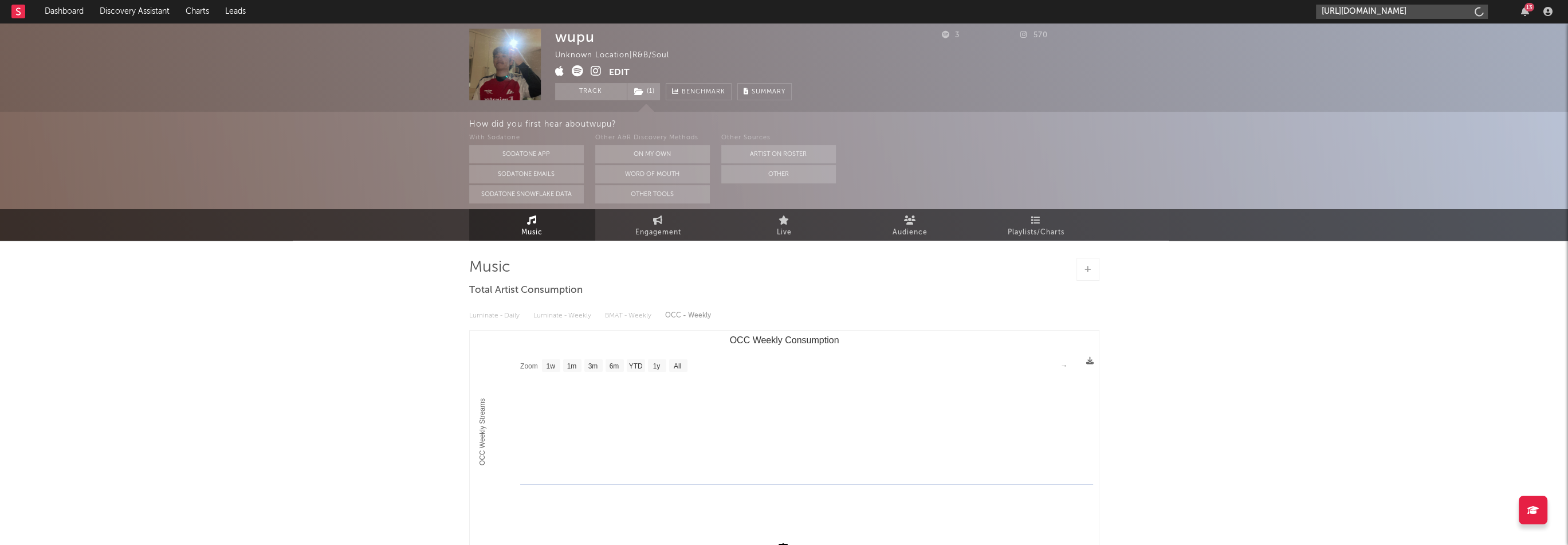
scroll to position [0, 64]
type input "https://open.spotify.com/artist/0srGDil29MFy5x8asXqmfK"
click at [1371, 40] on div "Electriceels" at bounding box center [1419, 38] width 126 height 13
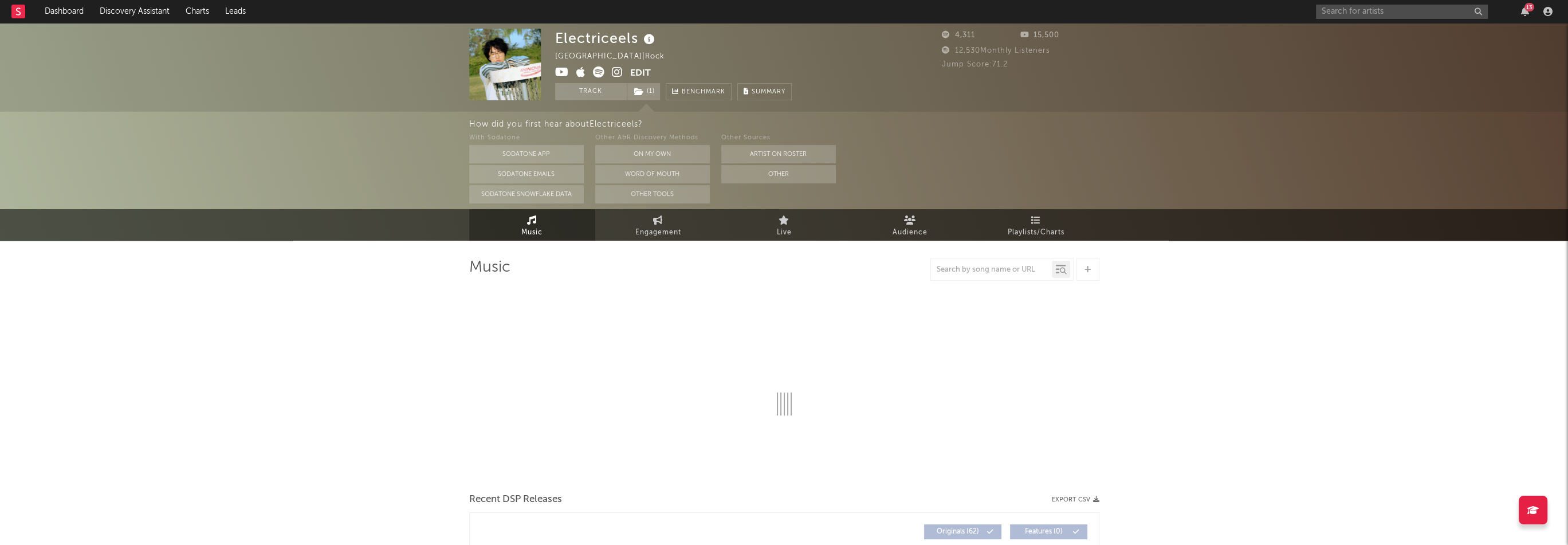
select select "6m"
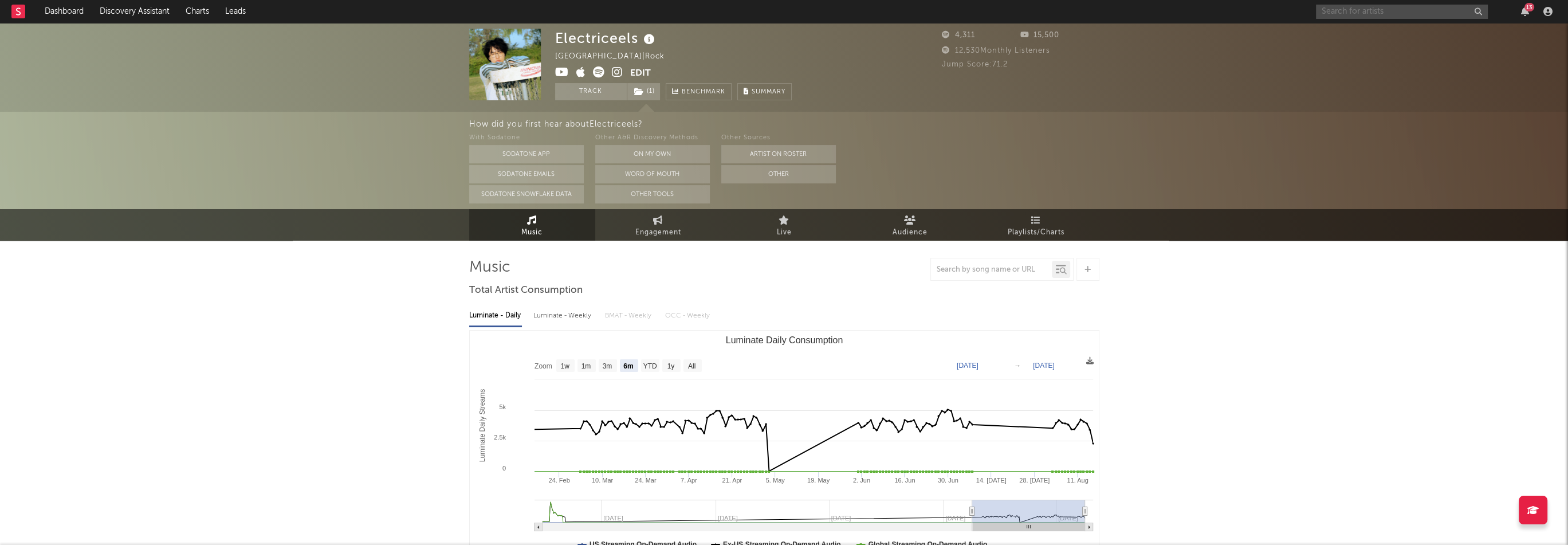
click at [1338, 10] on input "text" at bounding box center [1402, 11] width 172 height 14
paste input "https://open.spotify.com/artist/3Jn4TDQyolues3v10Ncj7D"
type input "https://open.spotify.com/artist/3Jn4TDQyolues3v10Ncj7D"
click at [1359, 36] on div "JOPH" at bounding box center [1419, 38] width 126 height 13
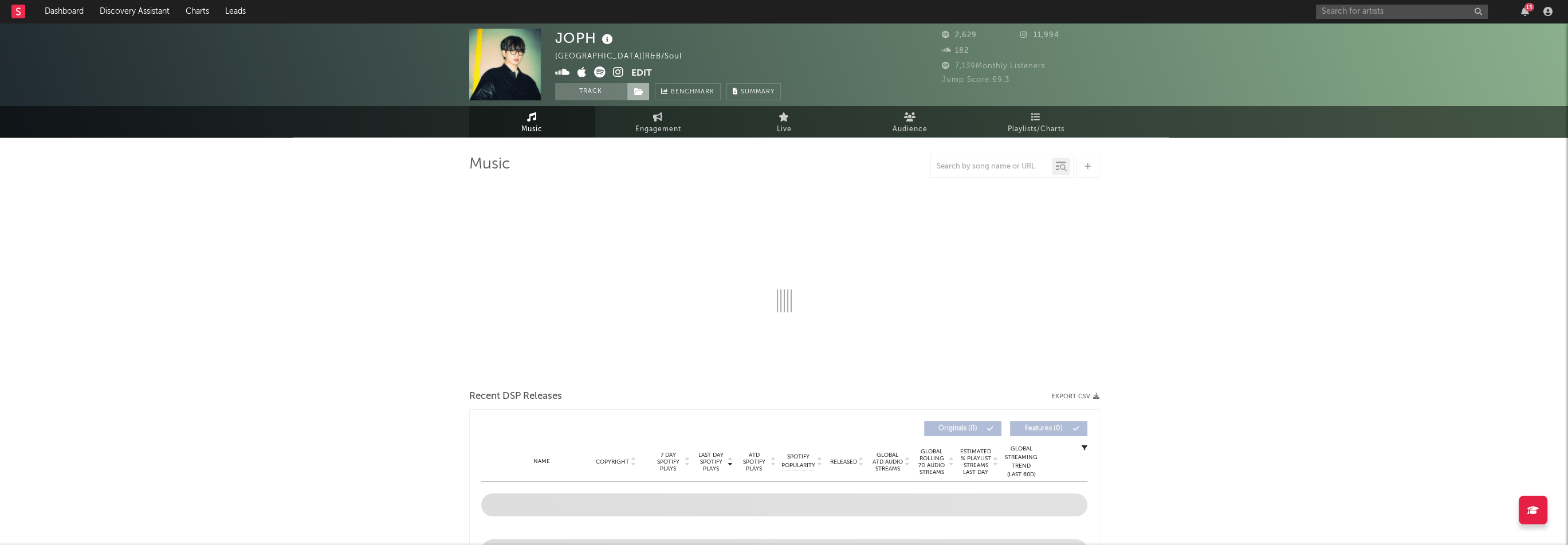
click at [645, 86] on span at bounding box center [638, 92] width 23 height 17
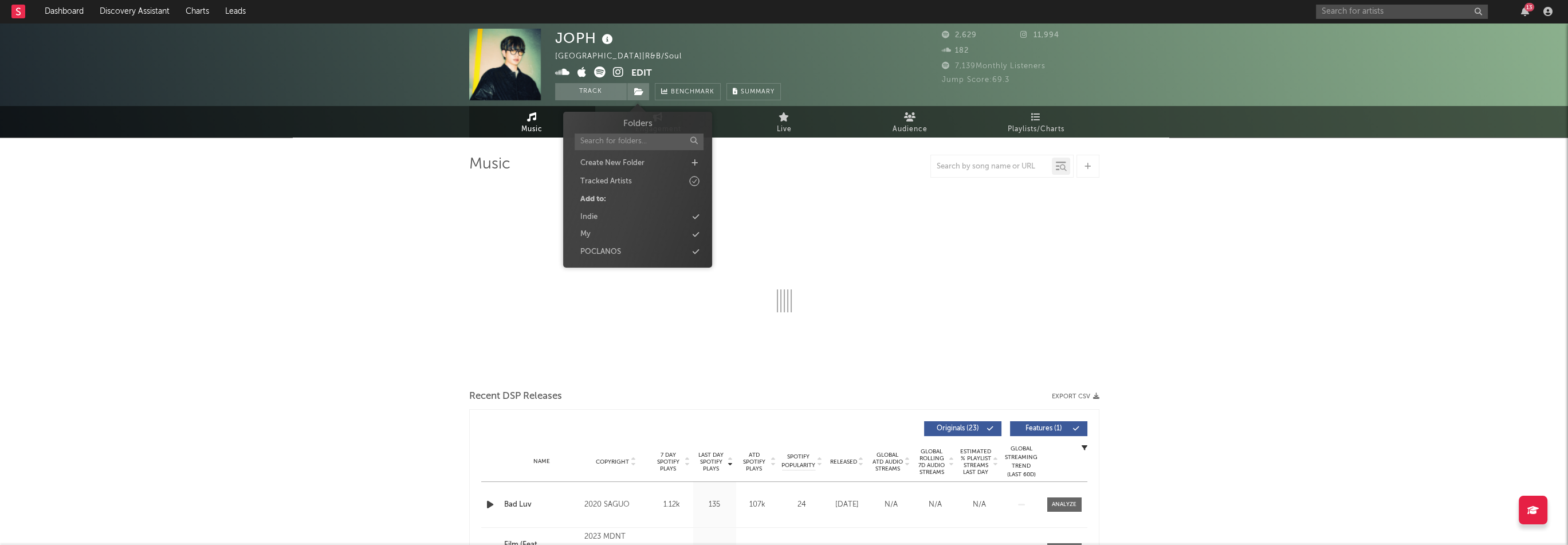
select select "1w"
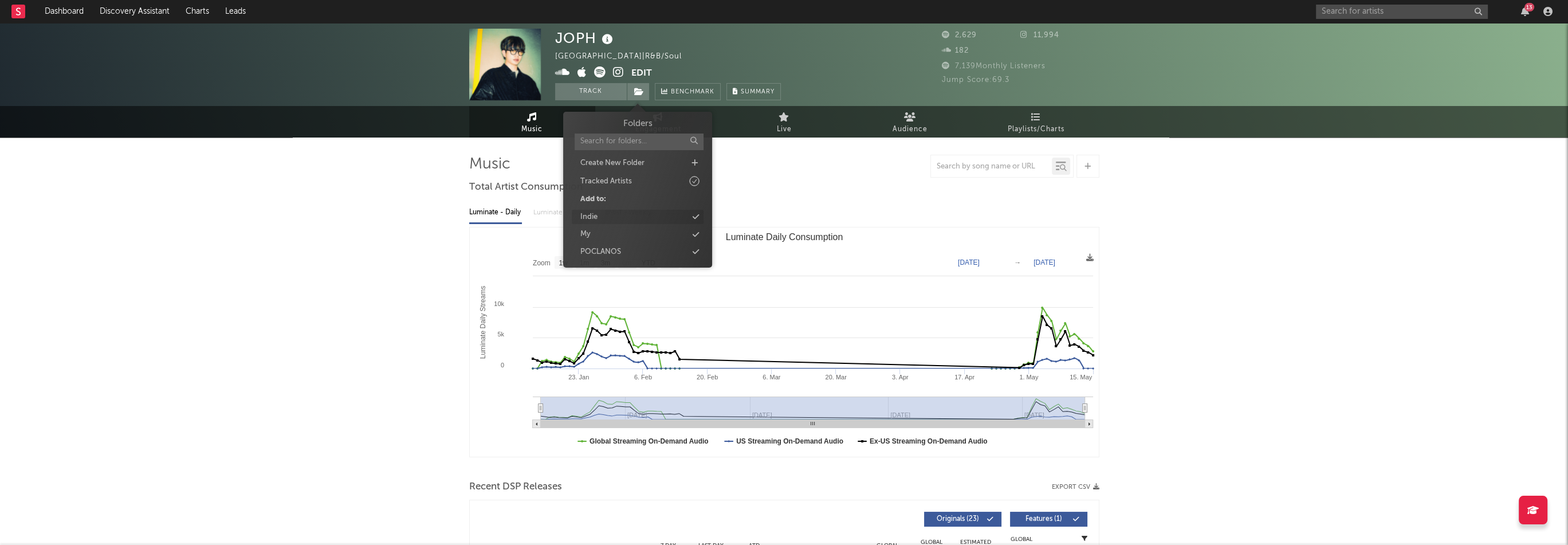
click at [614, 219] on div "Indie" at bounding box center [637, 217] width 132 height 15
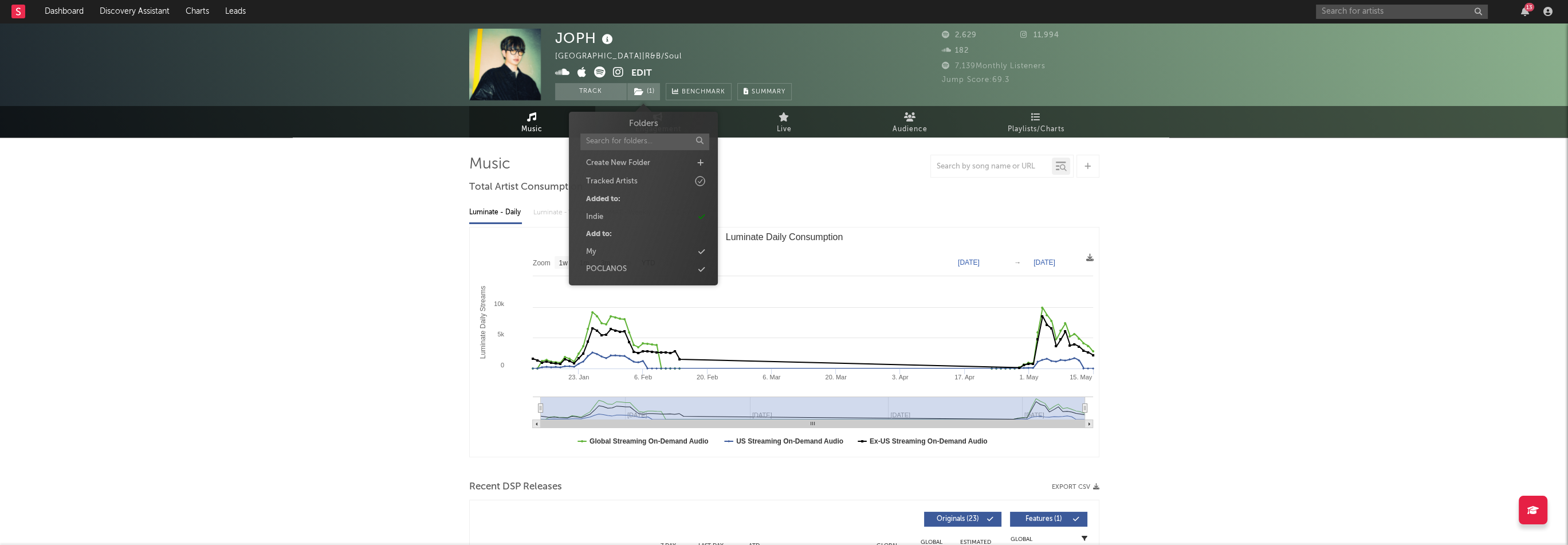
click at [580, 72] on icon at bounding box center [582, 72] width 9 height 12
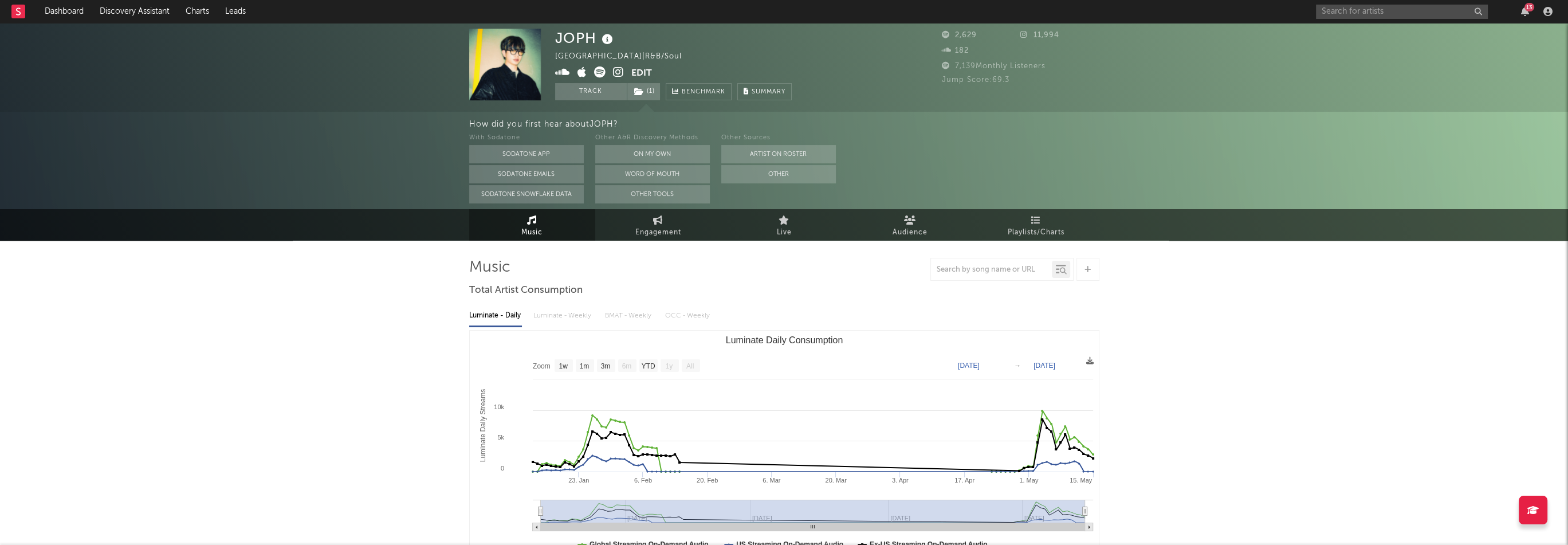
click at [621, 73] on icon at bounding box center [619, 72] width 11 height 12
click at [53, 15] on link "Dashboard" at bounding box center [64, 11] width 55 height 23
